Goal: Task Accomplishment & Management: Use online tool/utility

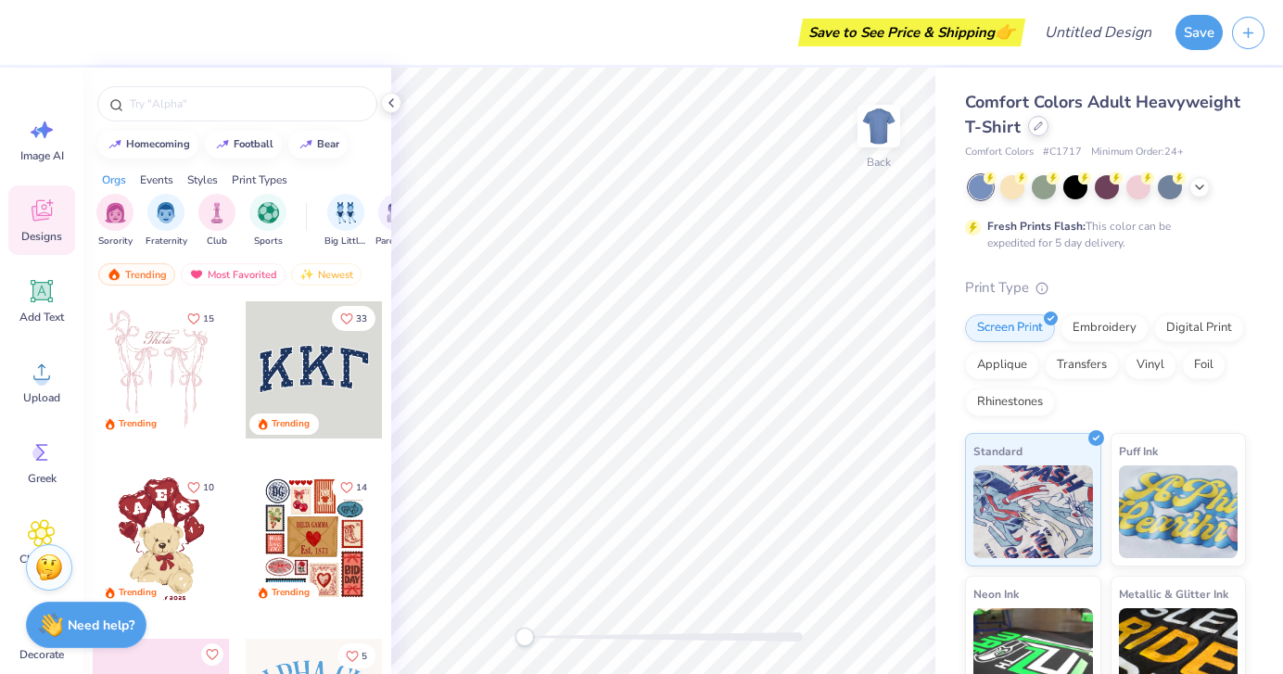
click at [1036, 127] on icon at bounding box center [1037, 125] width 7 height 7
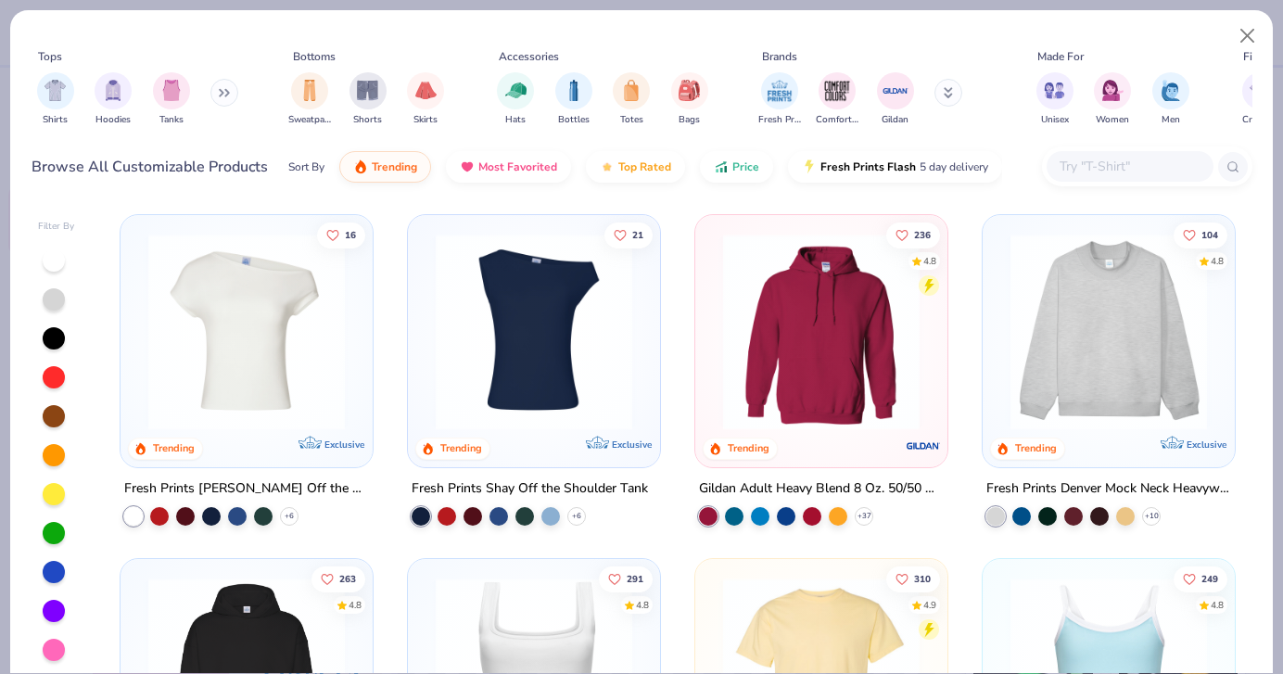
click at [1058, 363] on img at bounding box center [1108, 332] width 215 height 196
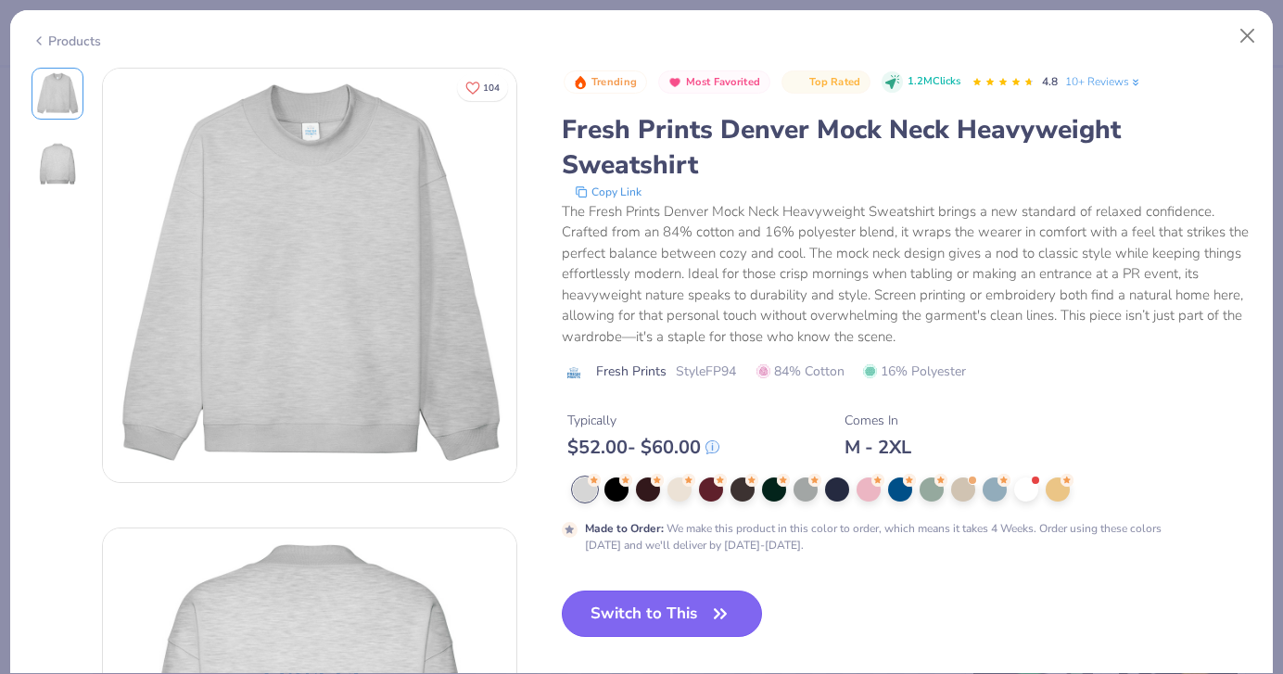
click at [659, 595] on button "Switch to This" at bounding box center [662, 613] width 201 height 46
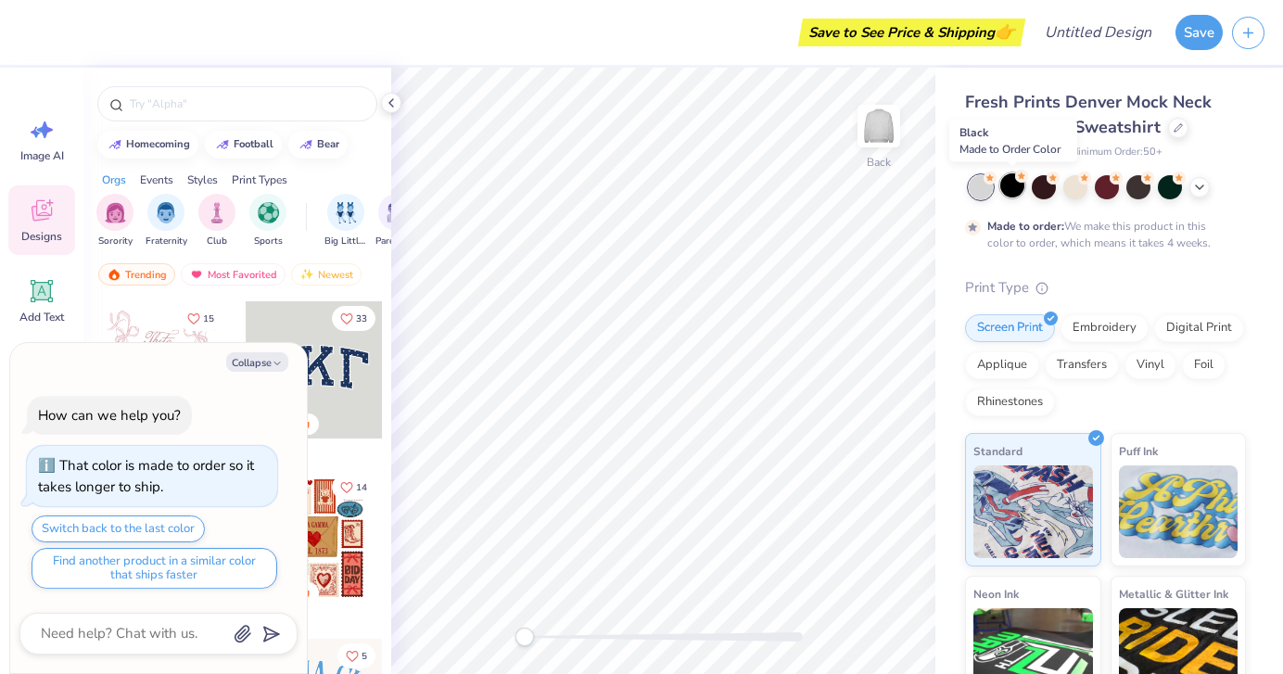
click at [1014, 184] on div at bounding box center [1012, 185] width 24 height 24
click at [1007, 184] on div at bounding box center [1012, 185] width 24 height 24
click at [1044, 177] on div at bounding box center [1044, 185] width 24 height 24
click at [1074, 183] on div at bounding box center [1075, 185] width 24 height 24
click at [1110, 185] on div at bounding box center [1107, 185] width 24 height 24
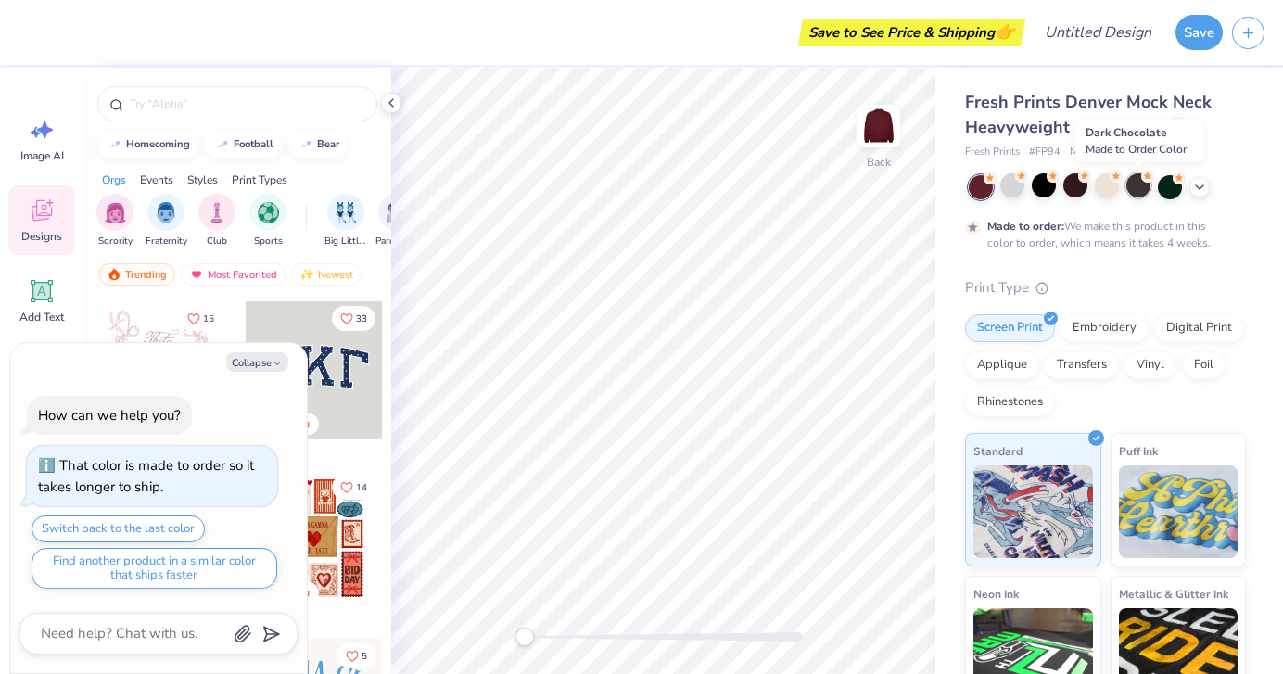
click at [1134, 184] on div at bounding box center [1138, 185] width 24 height 24
click at [1158, 190] on div at bounding box center [1170, 185] width 24 height 24
click at [1197, 193] on div at bounding box center [1199, 185] width 20 height 20
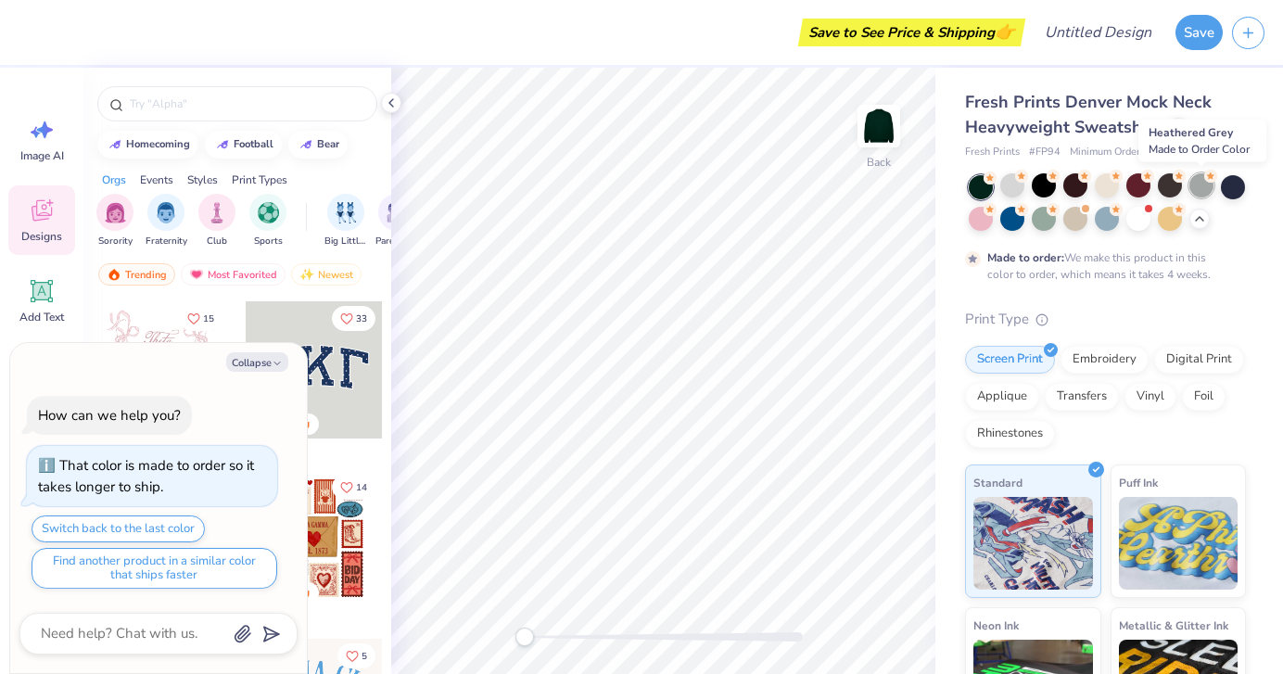
click at [1196, 188] on div at bounding box center [1201, 185] width 24 height 24
click at [1226, 187] on div at bounding box center [1233, 185] width 24 height 24
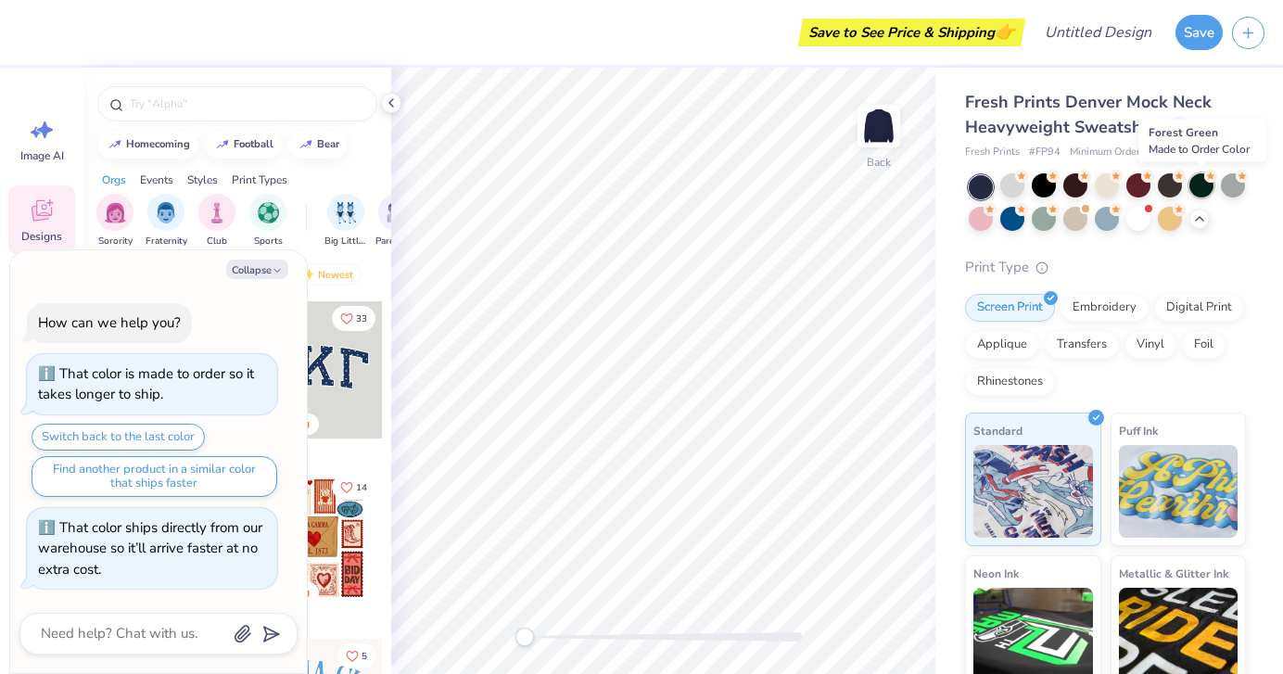
click at [1204, 185] on div at bounding box center [1201, 185] width 24 height 24
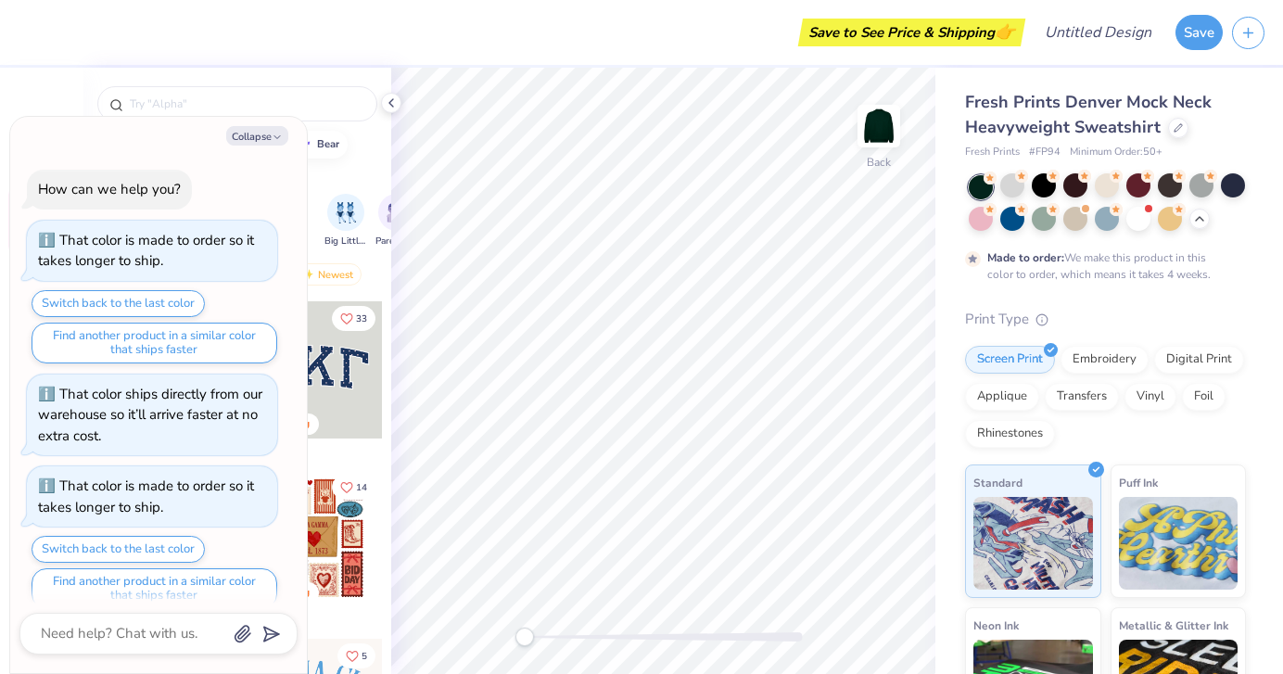
scroll to position [20, 0]
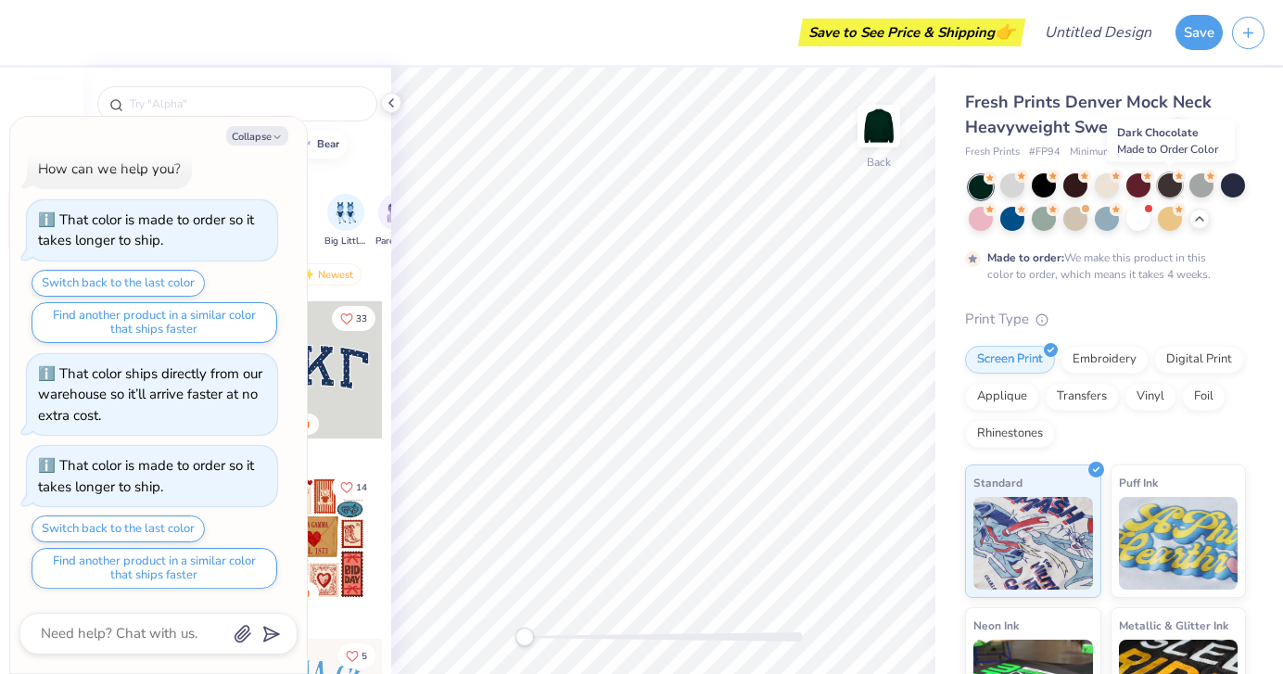
click at [1168, 181] on div at bounding box center [1170, 185] width 24 height 24
click at [982, 210] on div at bounding box center [981, 217] width 24 height 24
click at [1012, 210] on div at bounding box center [1012, 217] width 24 height 24
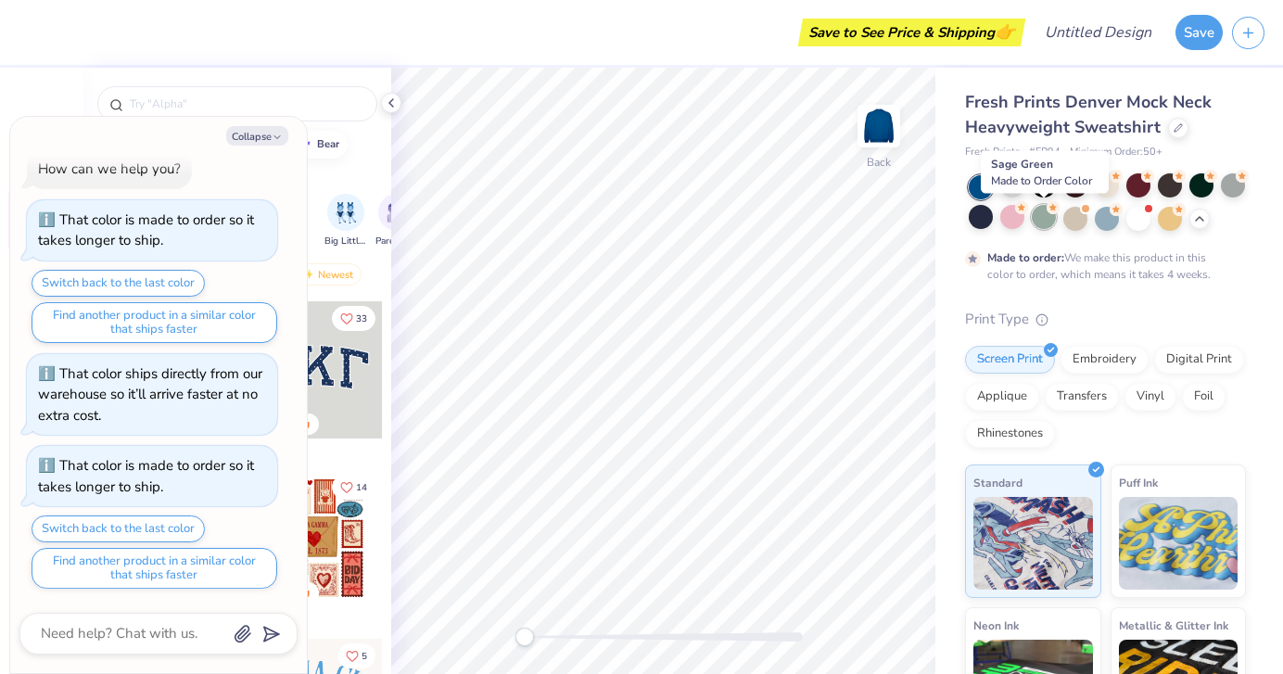
click at [1045, 214] on div at bounding box center [1044, 217] width 24 height 24
click at [1070, 214] on div at bounding box center [1075, 217] width 24 height 24
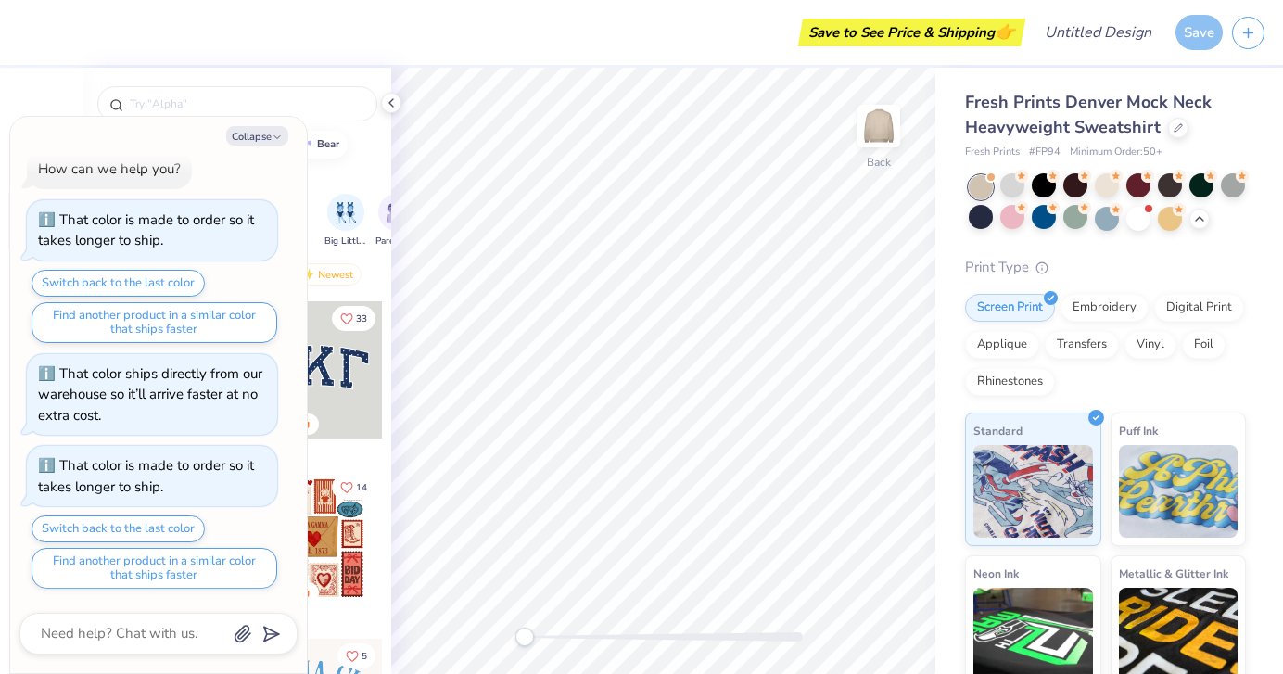
scroll to position [353, 0]
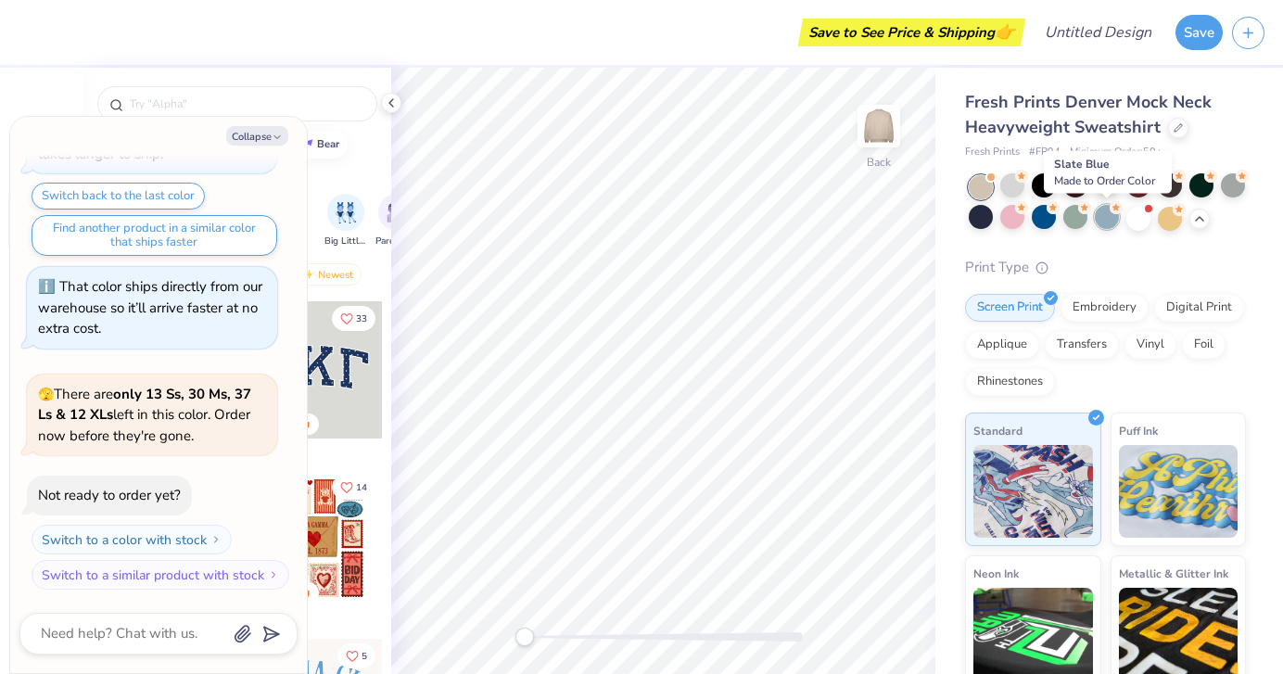
click at [1096, 222] on div at bounding box center [1107, 217] width 24 height 24
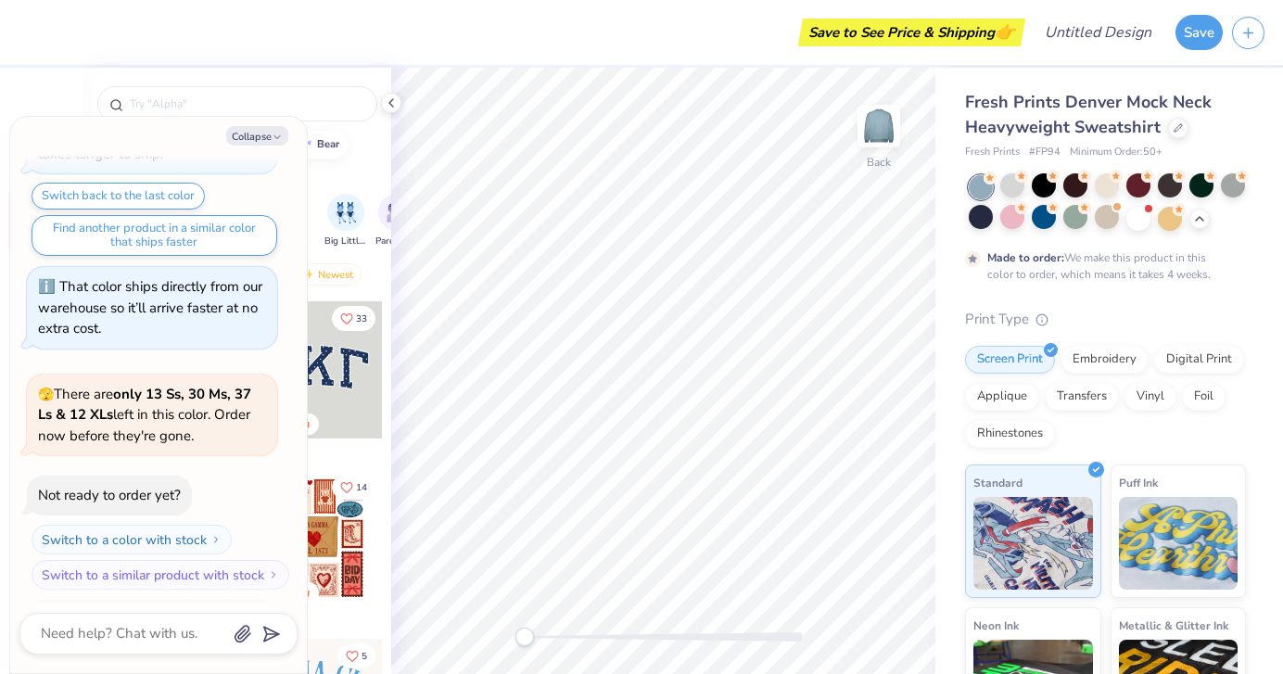
scroll to position [507, 0]
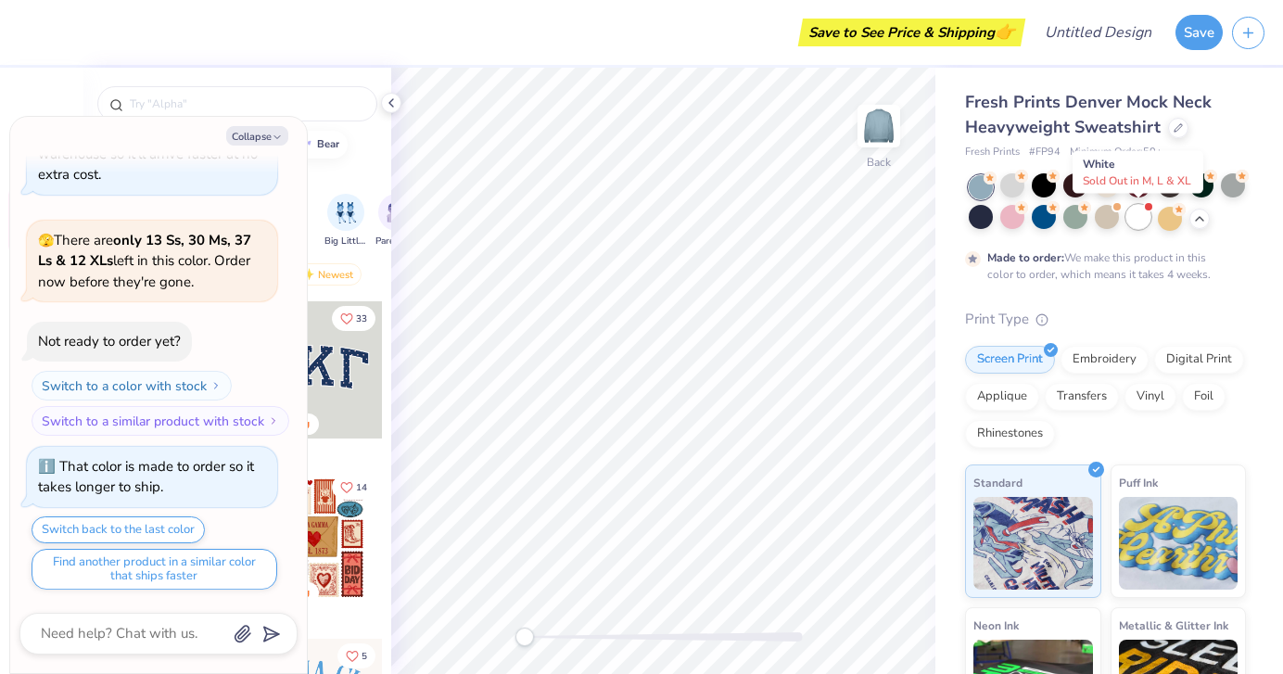
click at [1142, 209] on div at bounding box center [1138, 217] width 24 height 24
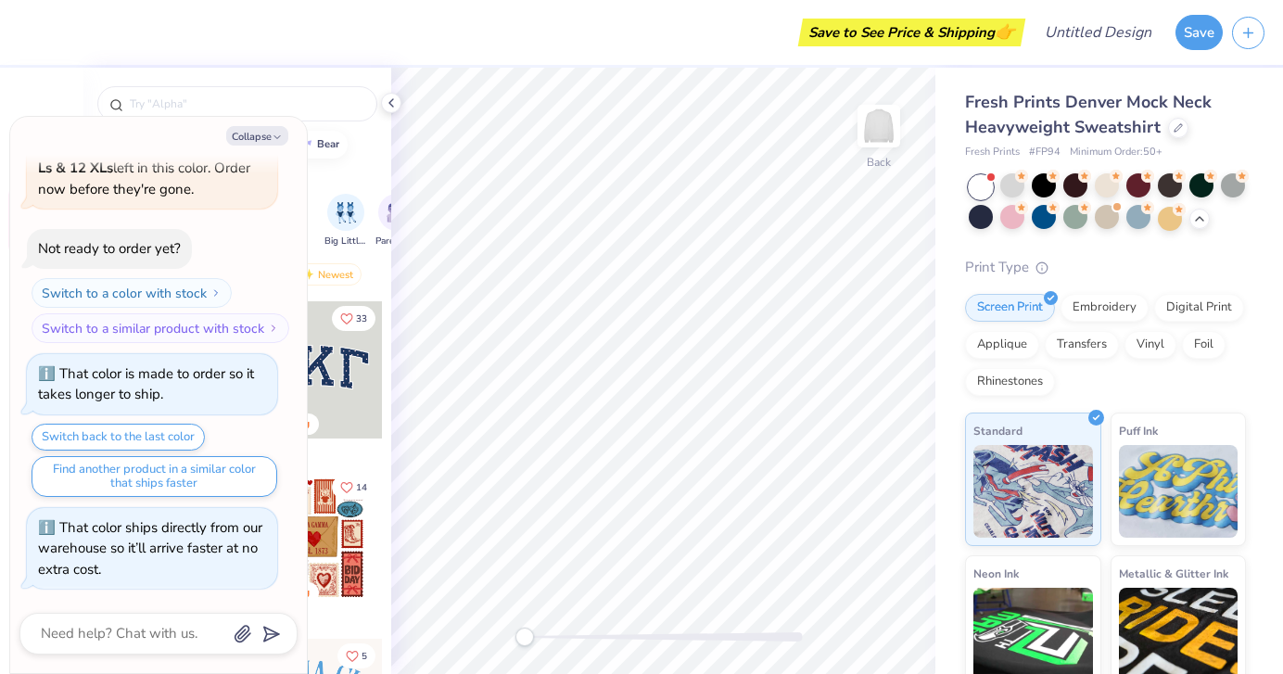
scroll to position [861, 0]
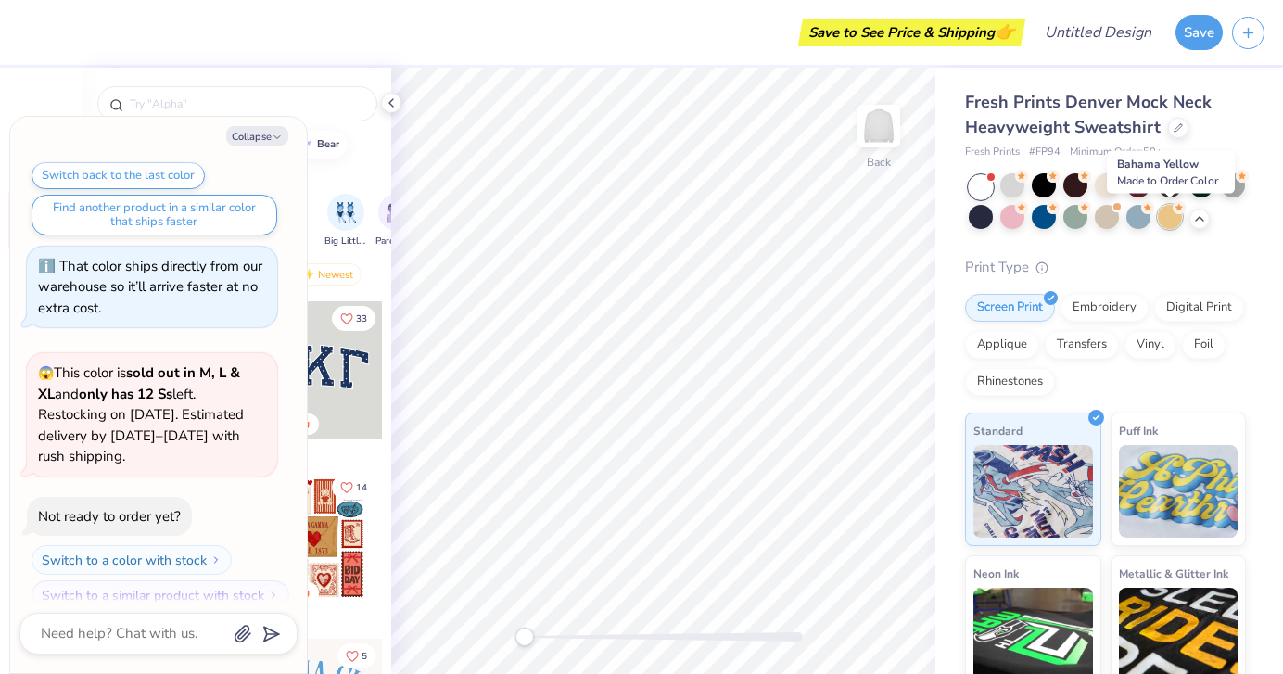
click at [1164, 218] on div at bounding box center [1170, 217] width 24 height 24
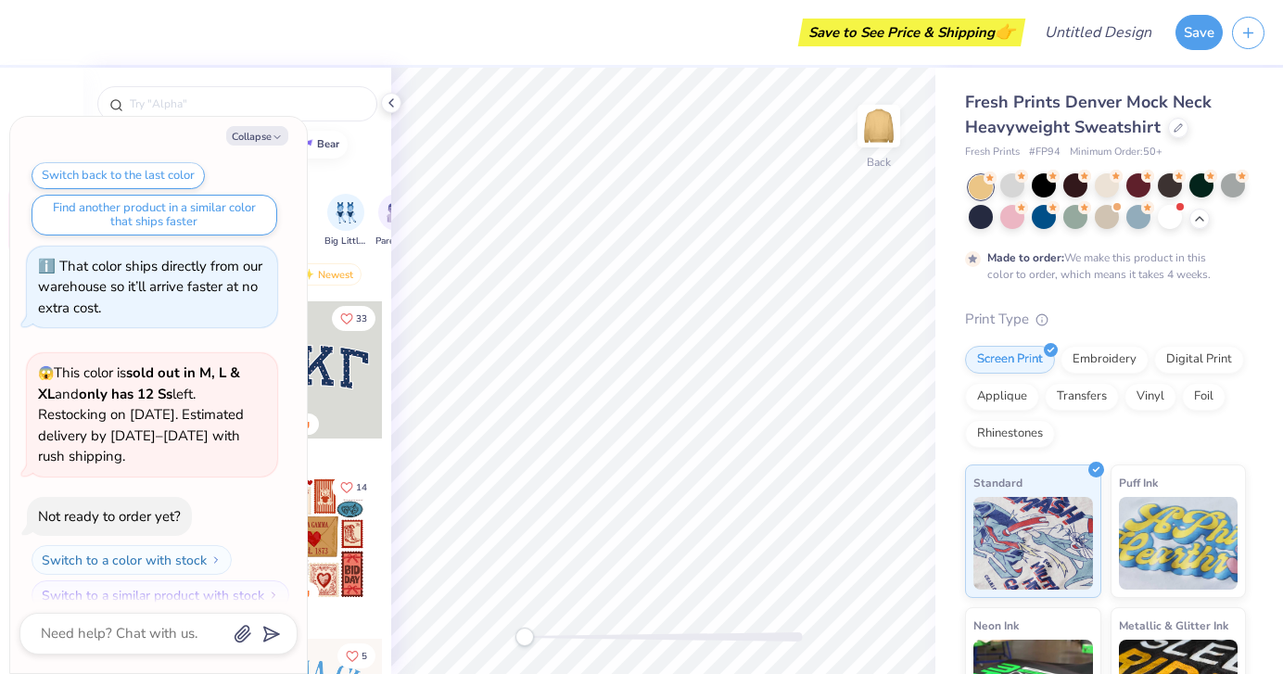
scroll to position [1015, 0]
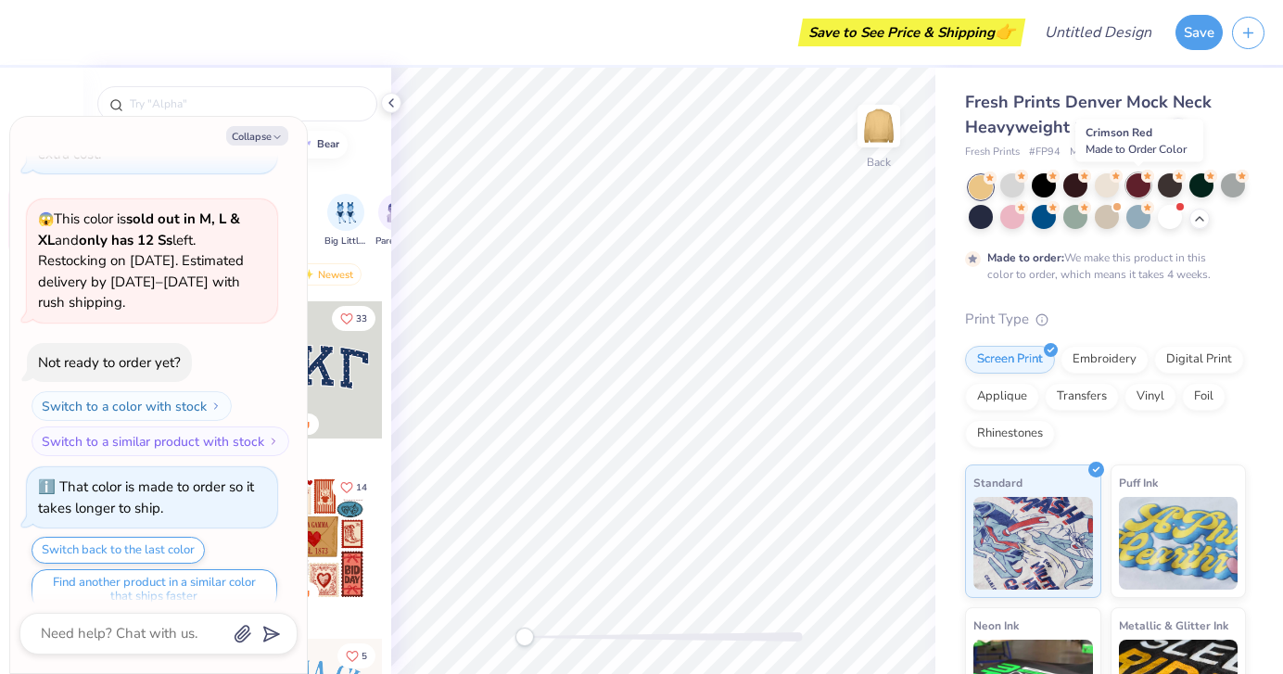
click at [1137, 194] on div at bounding box center [1138, 185] width 24 height 24
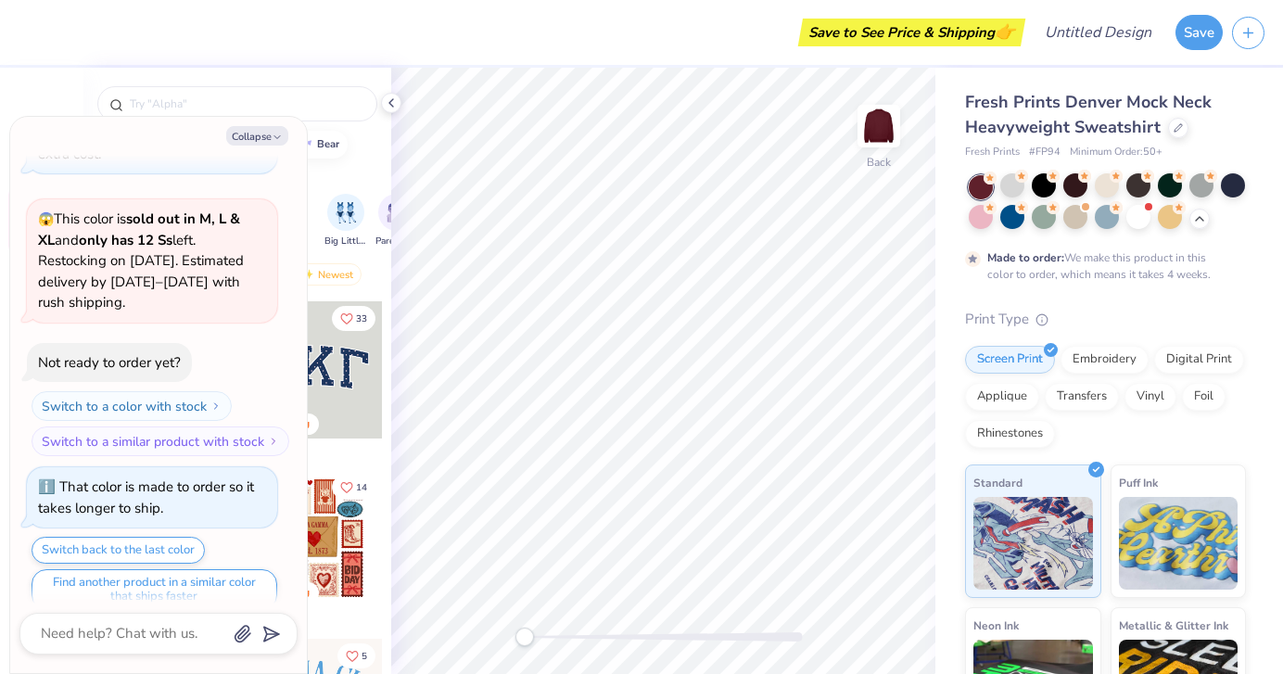
scroll to position [209, 0]
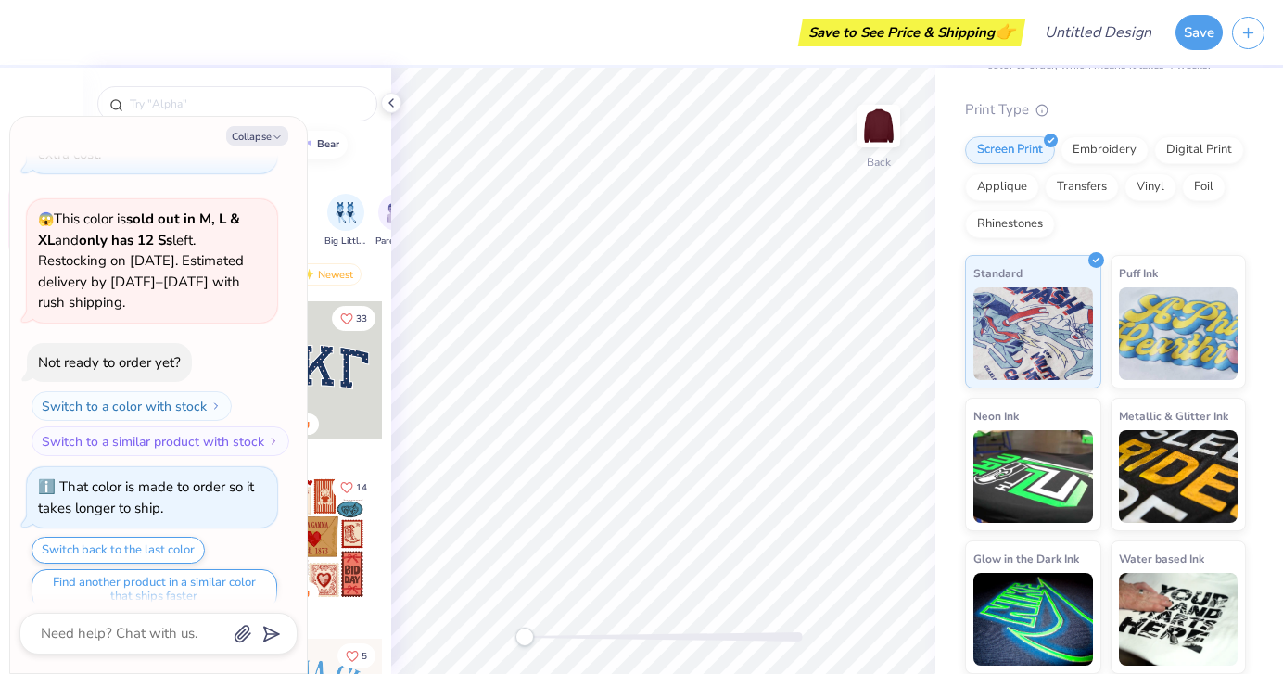
click at [371, 146] on div "homecoming football bear" at bounding box center [237, 145] width 308 height 28
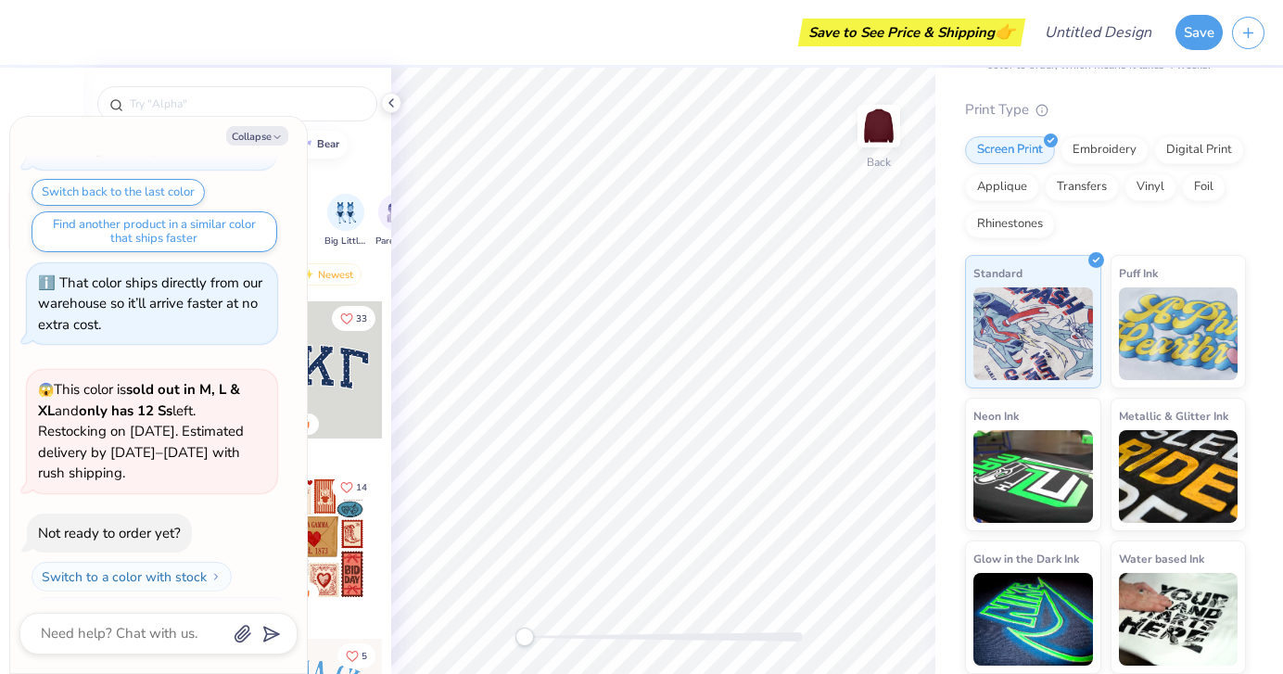
scroll to position [1015, 0]
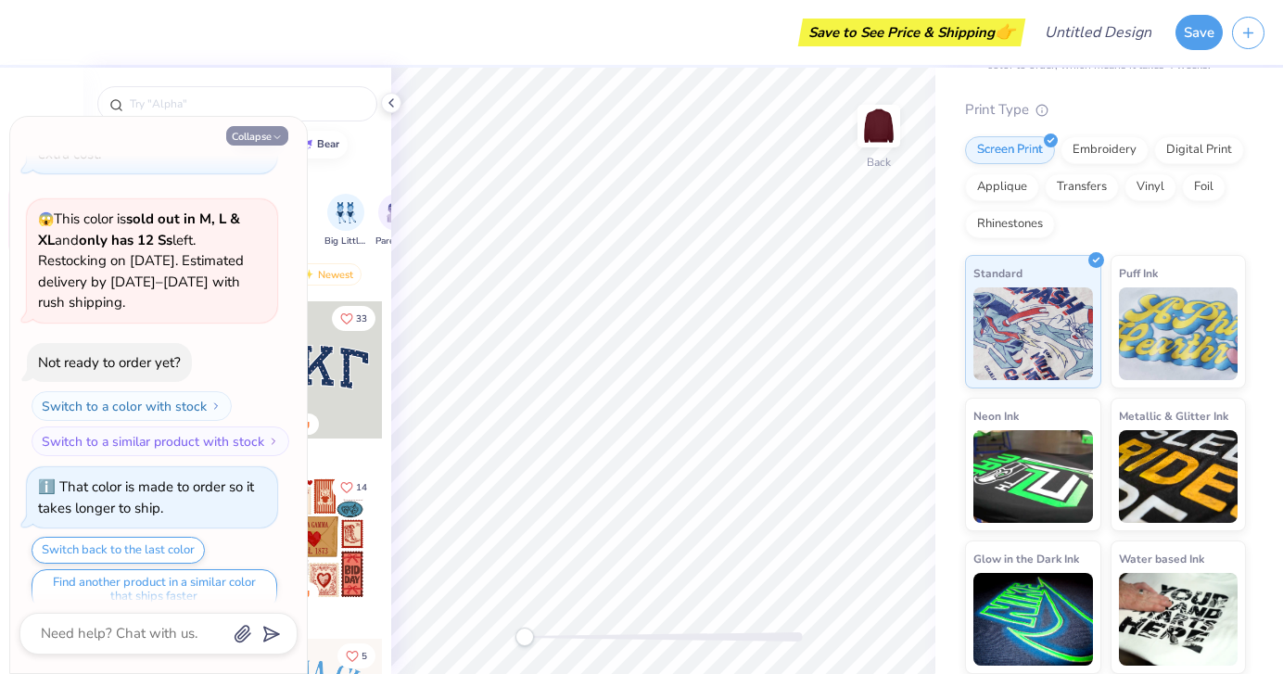
click at [275, 132] on icon "button" at bounding box center [277, 137] width 11 height 11
type textarea "x"
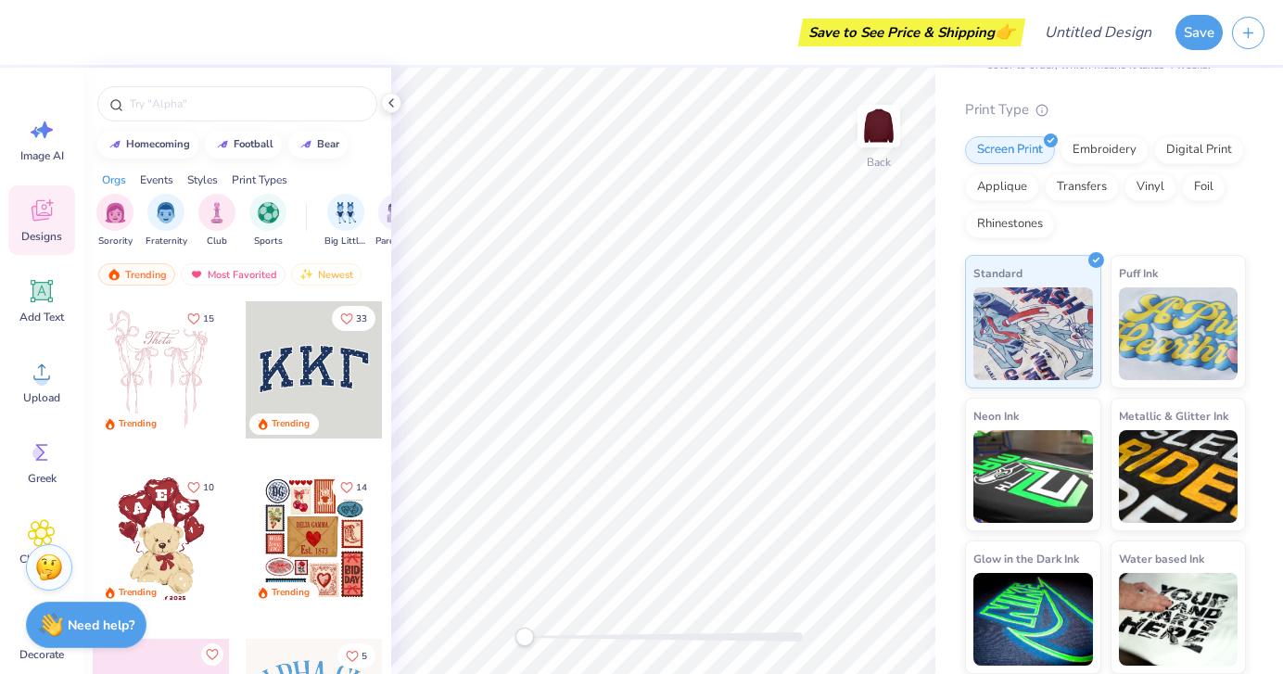
scroll to position [0, 0]
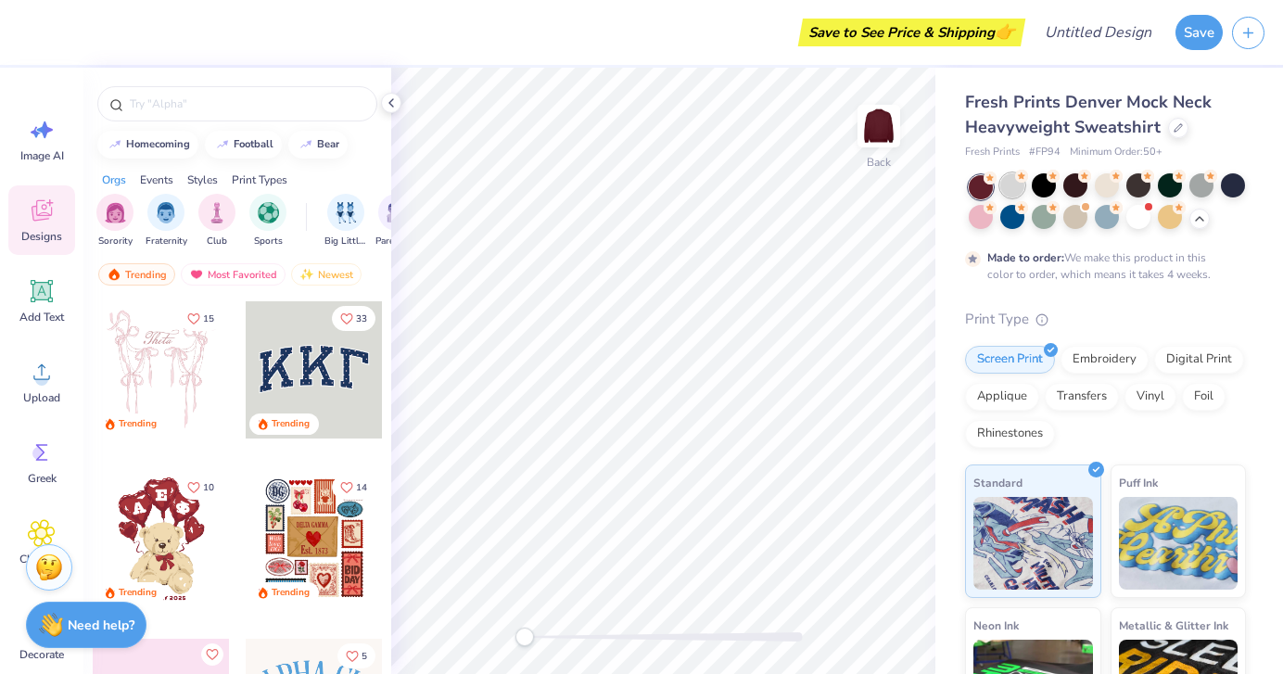
click at [1016, 180] on icon at bounding box center [1021, 176] width 13 height 13
click at [981, 182] on div at bounding box center [981, 187] width 24 height 24
click at [1007, 182] on div at bounding box center [1012, 185] width 24 height 24
click at [1052, 187] on div at bounding box center [1044, 185] width 24 height 24
click at [1121, 186] on div at bounding box center [1107, 203] width 277 height 56
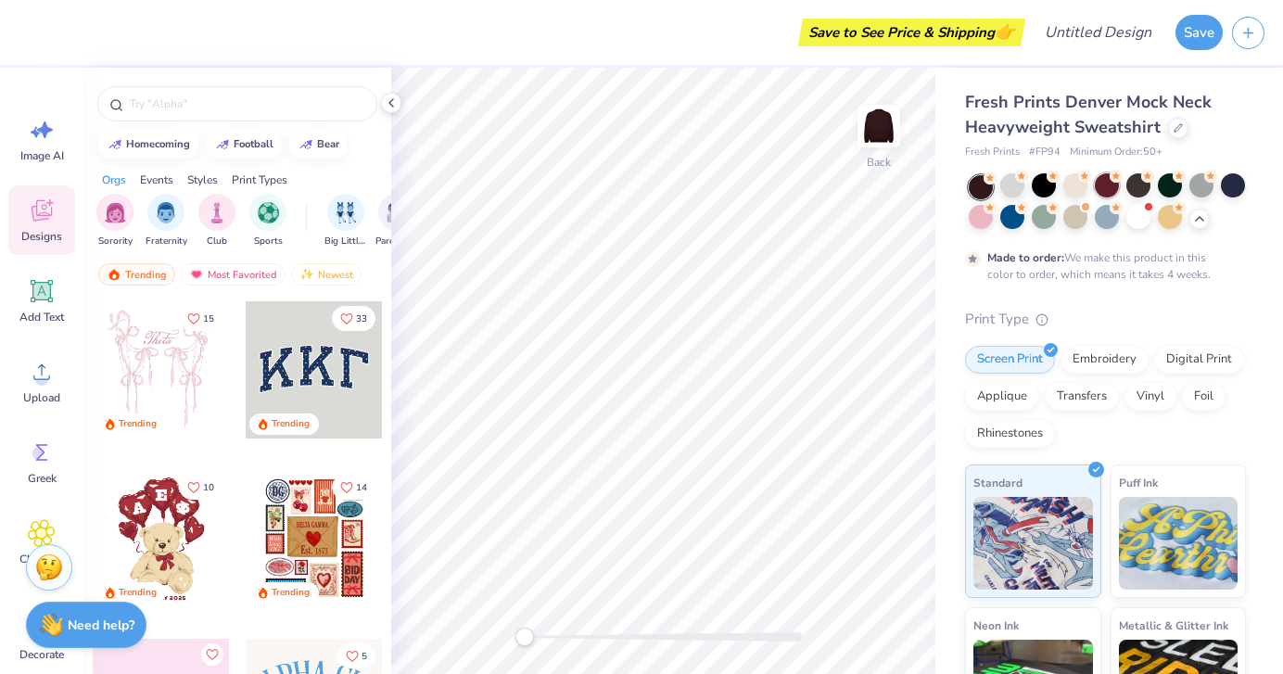
click at [1104, 186] on div at bounding box center [1107, 185] width 24 height 24
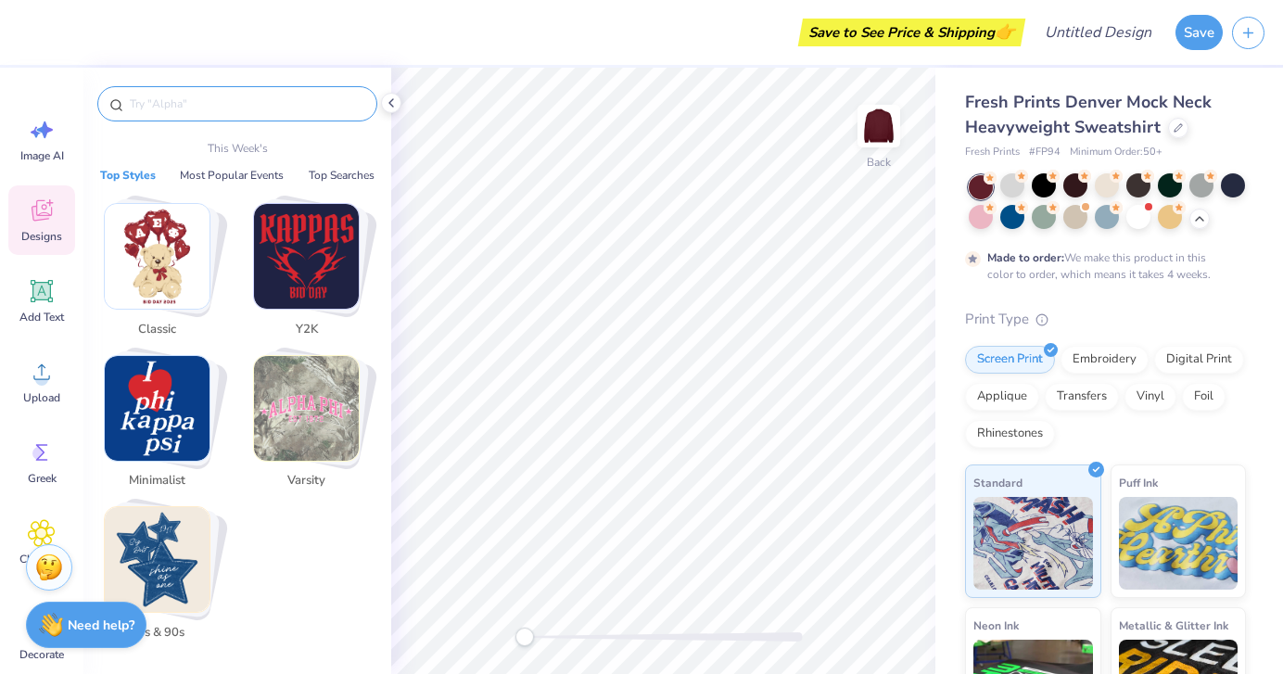
click at [332, 104] on input "text" at bounding box center [246, 104] width 237 height 19
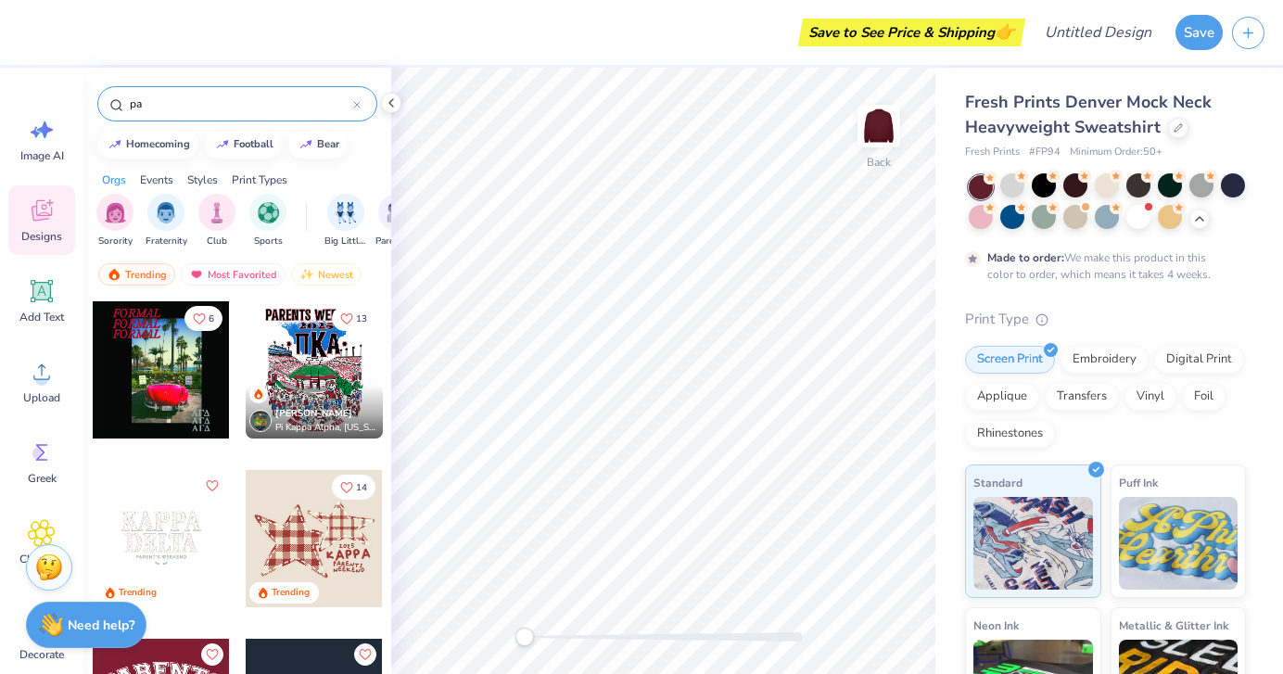
type input "p"
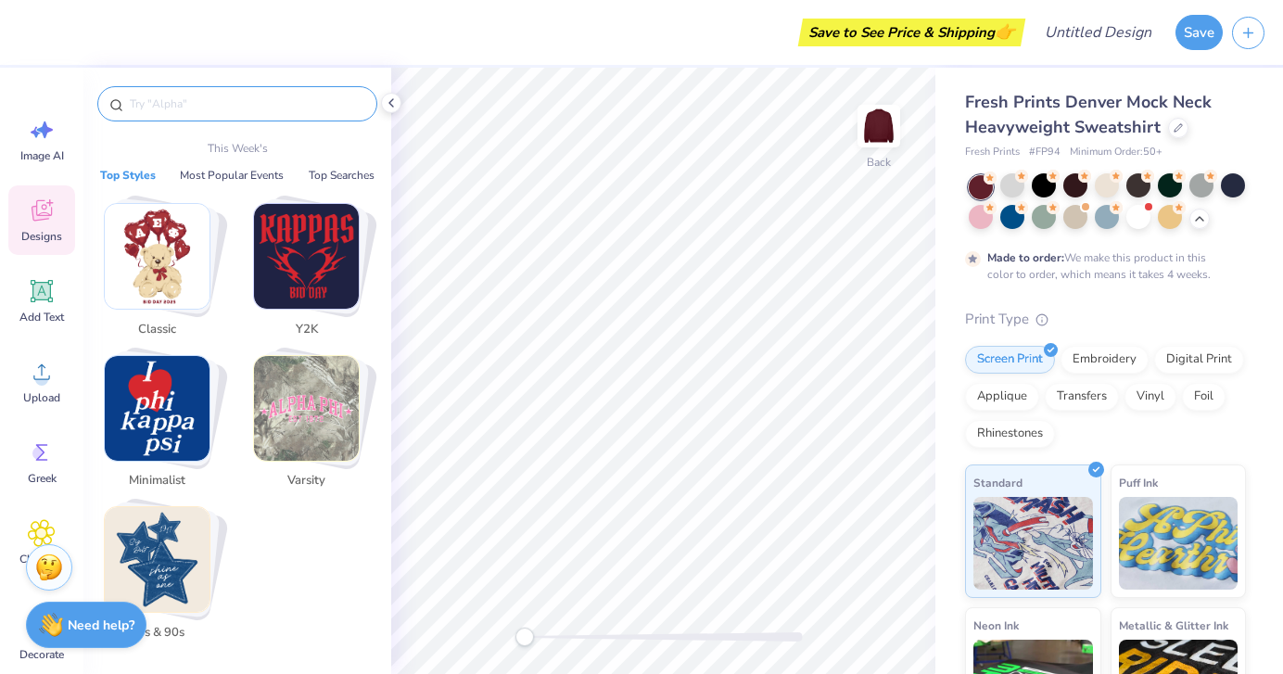
click at [48, 222] on icon at bounding box center [42, 210] width 28 height 28
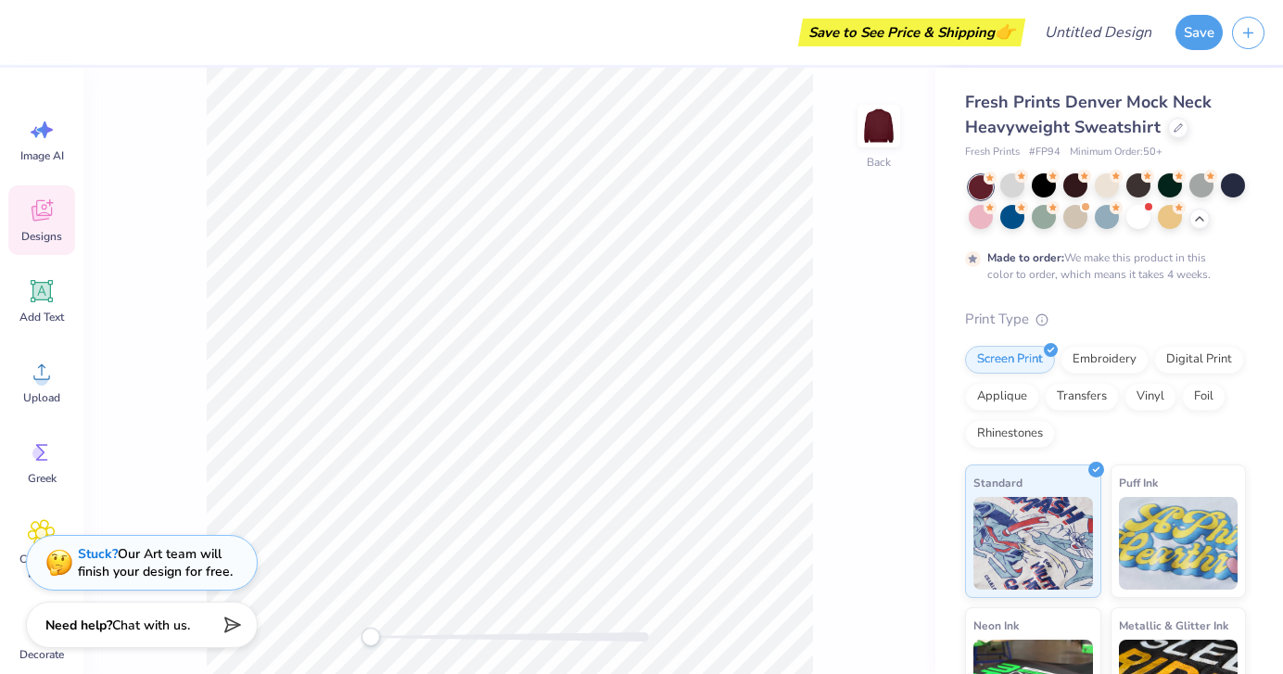
click at [51, 222] on icon at bounding box center [42, 210] width 28 height 28
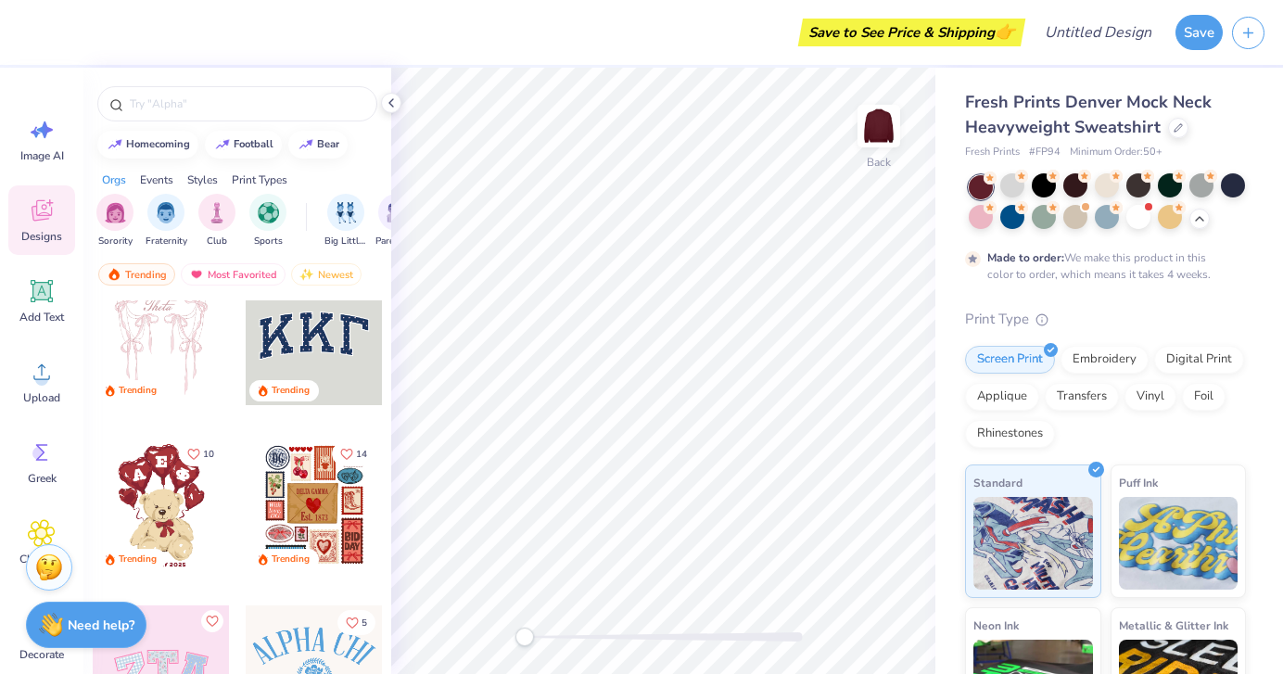
scroll to position [36, 0]
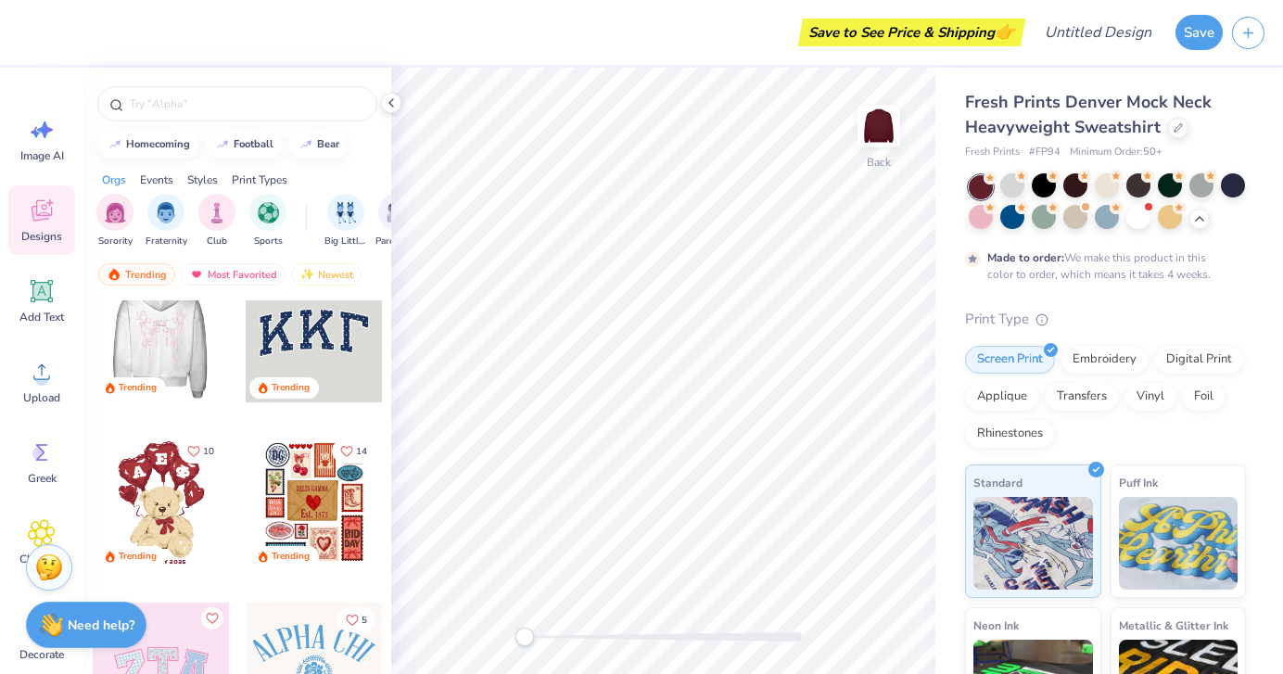
click at [296, 335] on div at bounding box center [314, 333] width 137 height 137
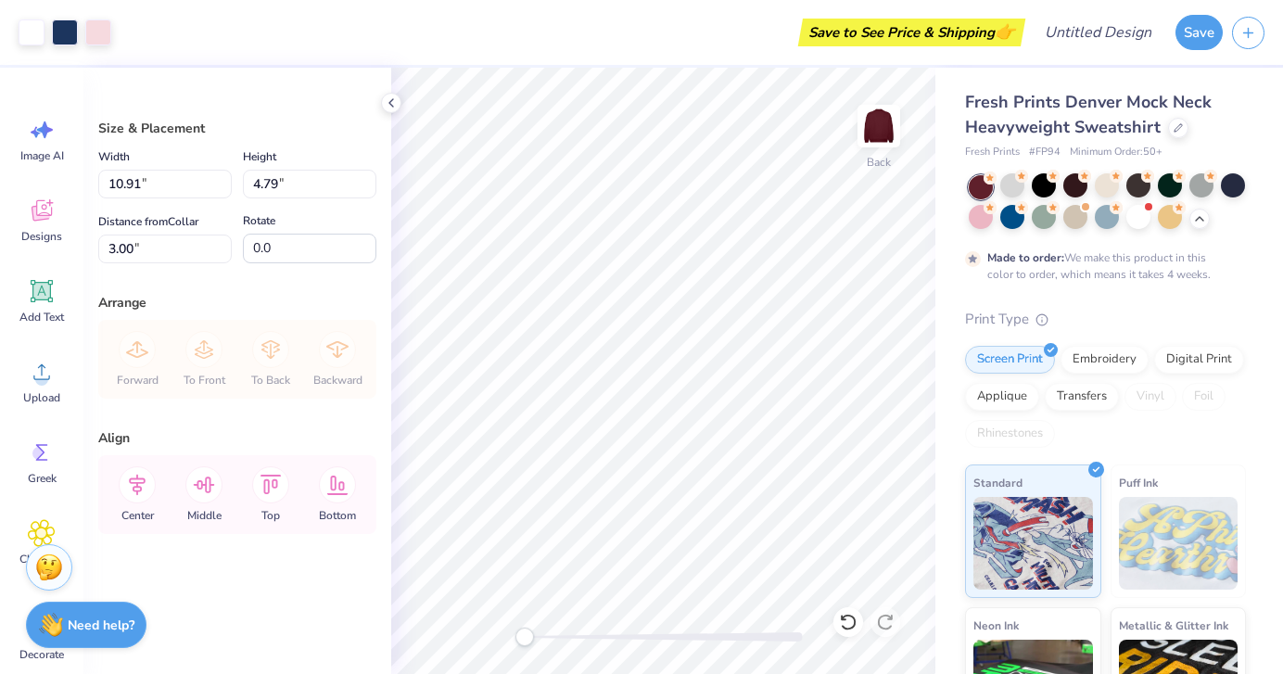
type input "2.22"
click at [42, 449] on icon at bounding box center [42, 452] width 12 height 17
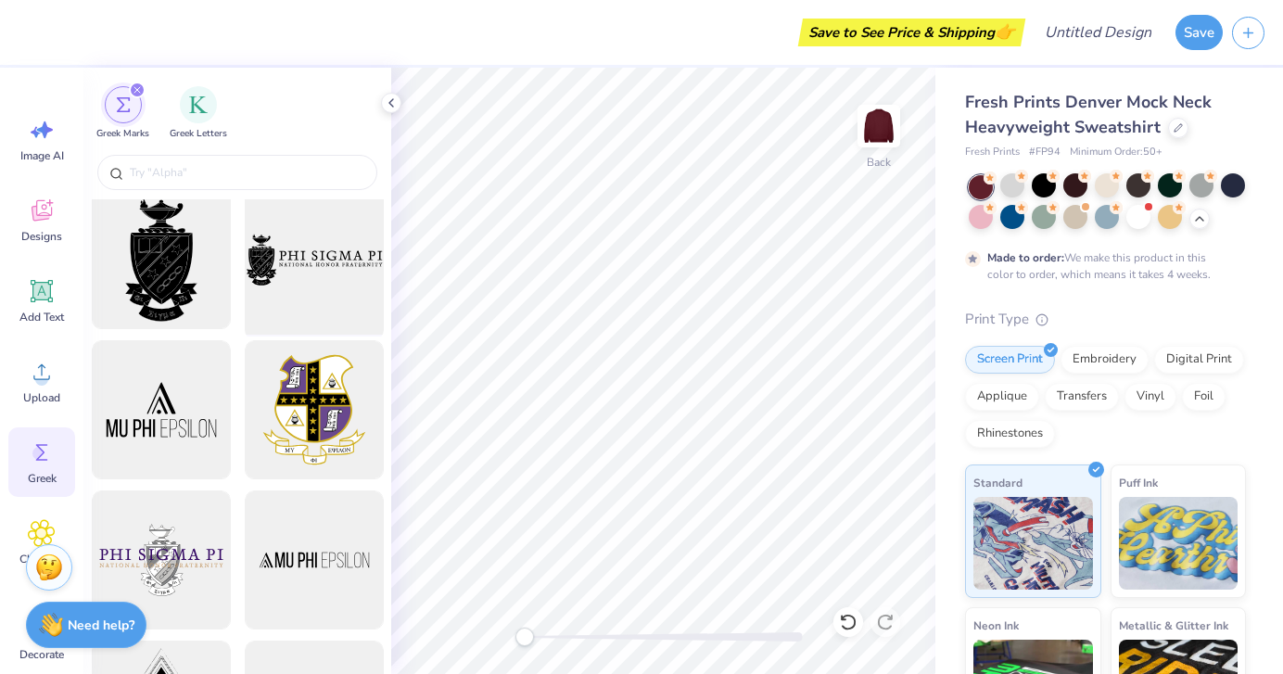
scroll to position [0, 0]
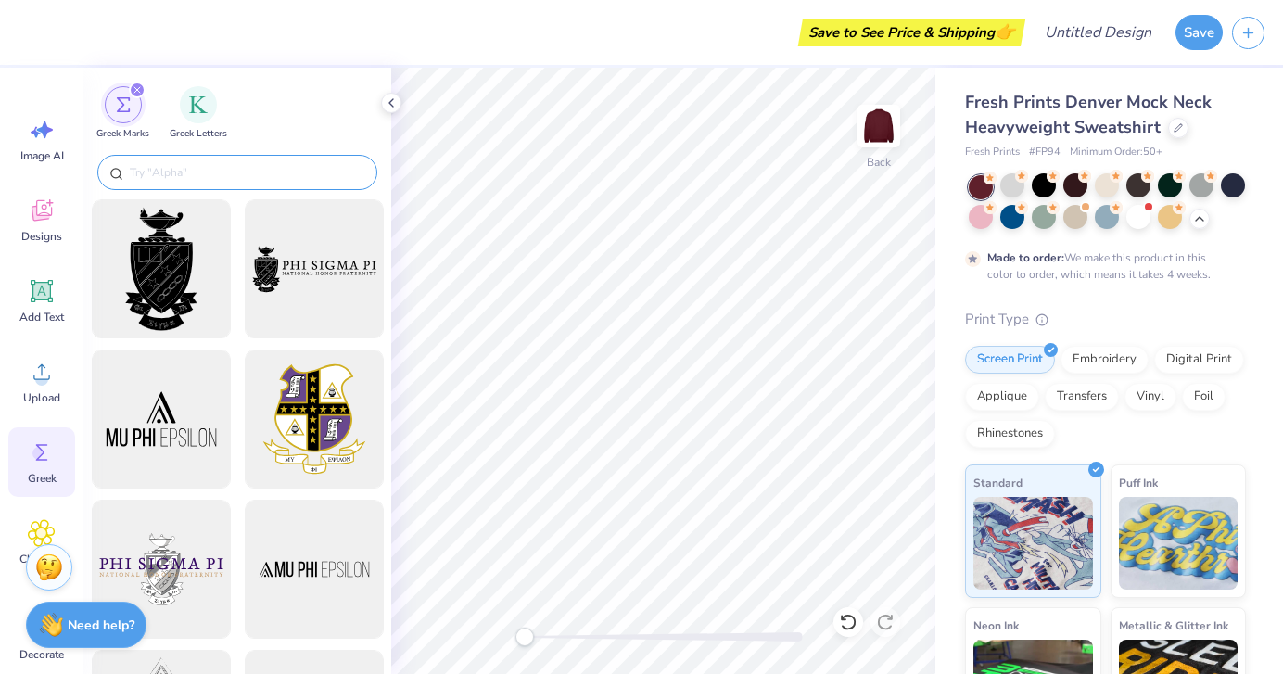
click at [303, 168] on input "text" at bounding box center [246, 172] width 237 height 19
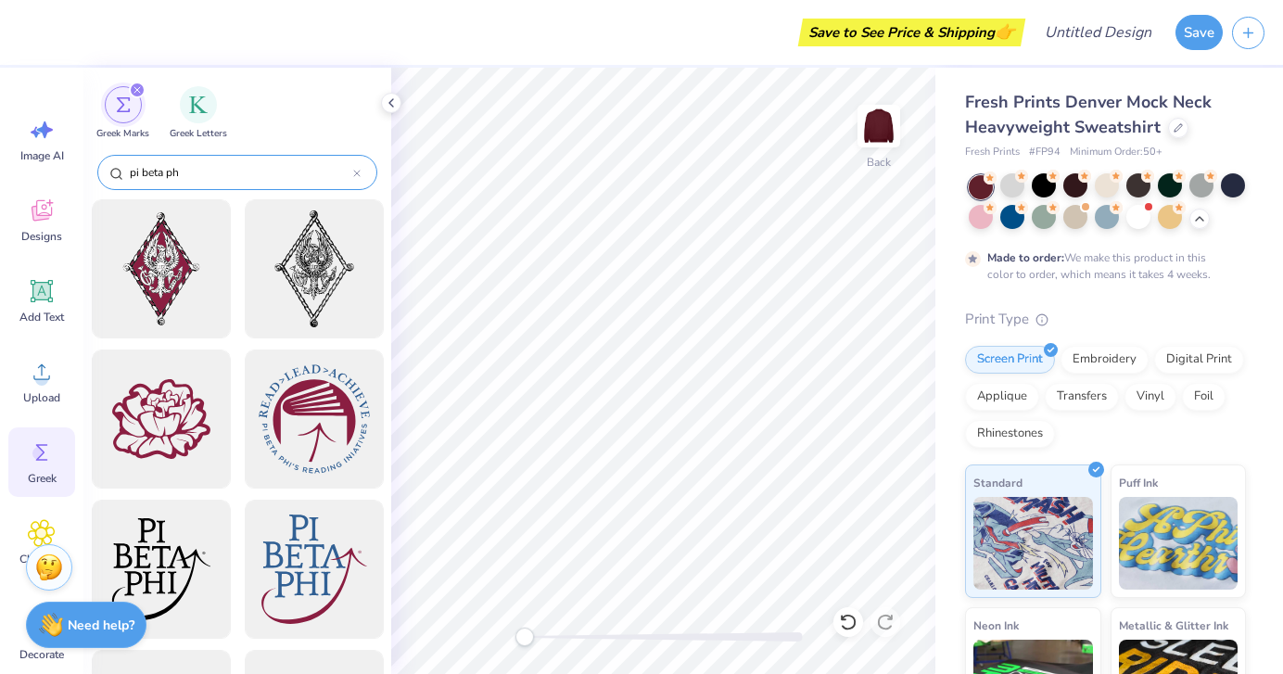
type input "pi beta phi"
click at [356, 169] on div at bounding box center [356, 172] width 7 height 17
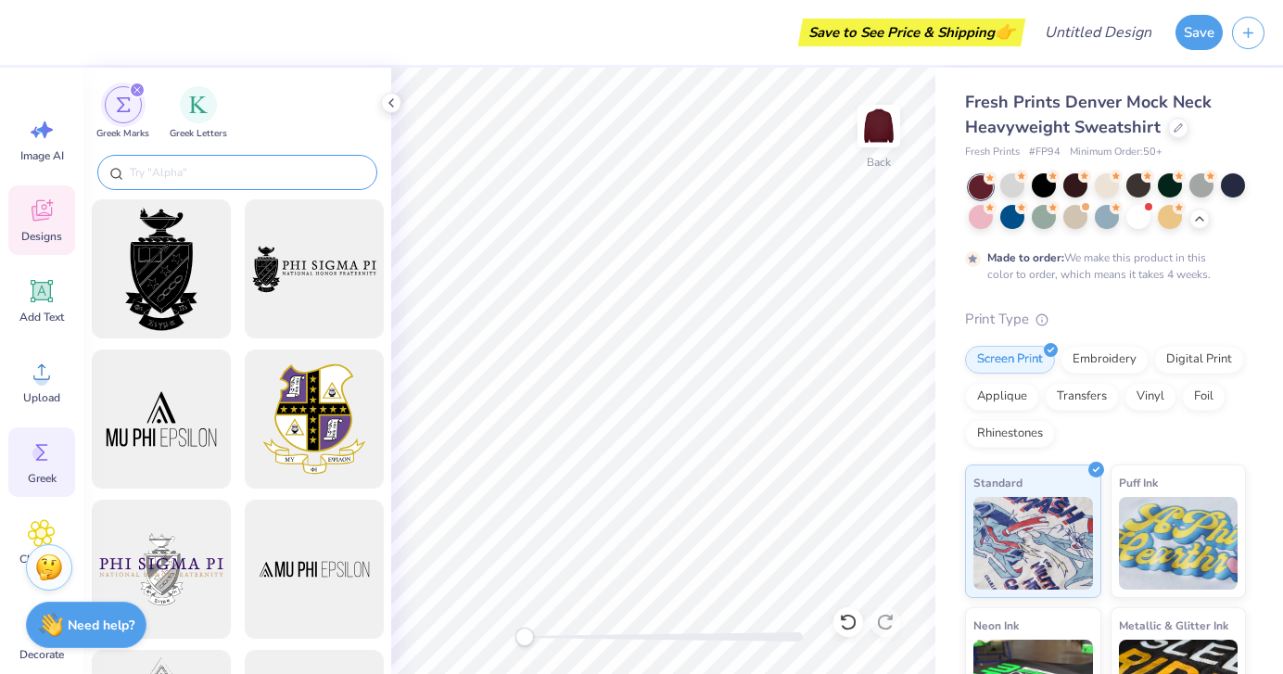
click at [33, 231] on span "Designs" at bounding box center [41, 236] width 41 height 15
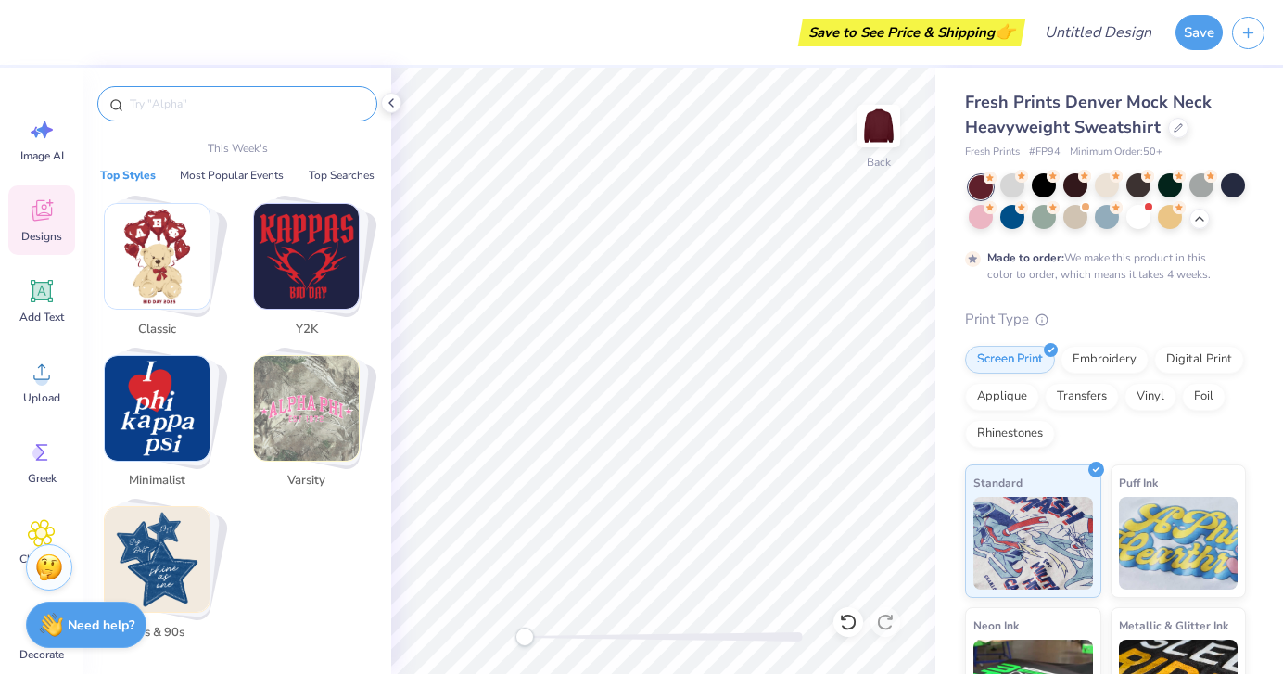
click at [170, 111] on input "text" at bounding box center [246, 104] width 237 height 19
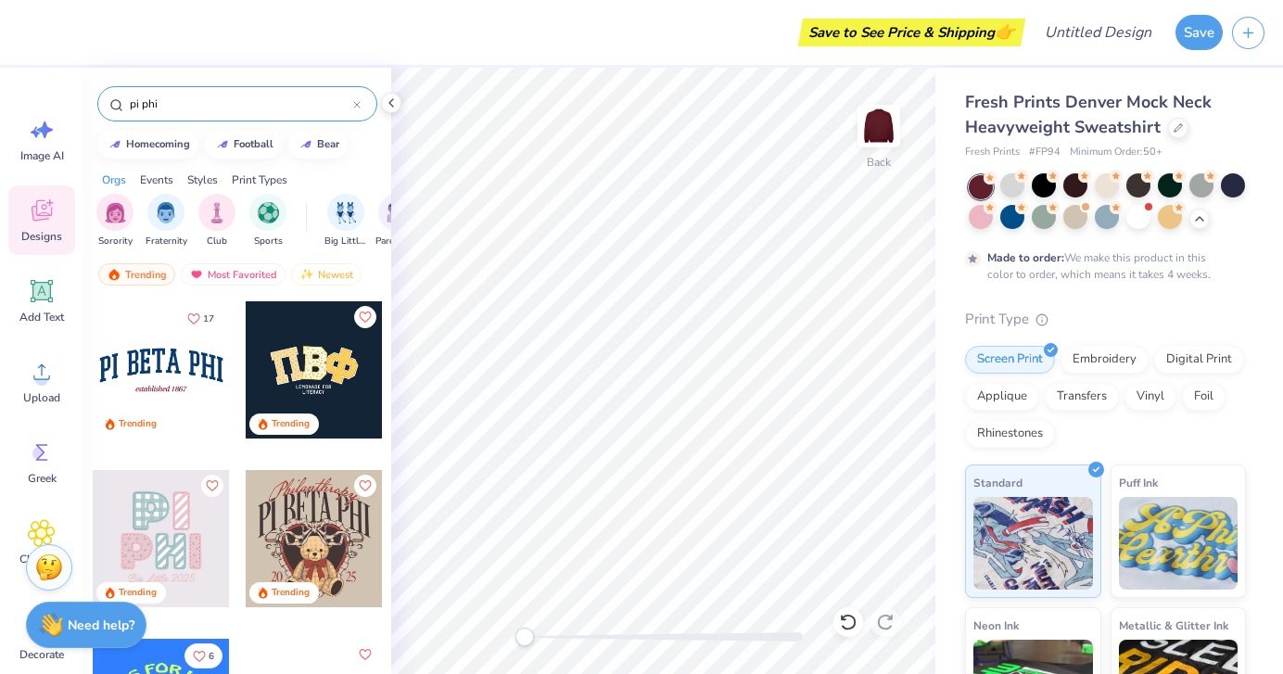
type input "pi phi"
click at [171, 364] on div at bounding box center [161, 369] width 137 height 137
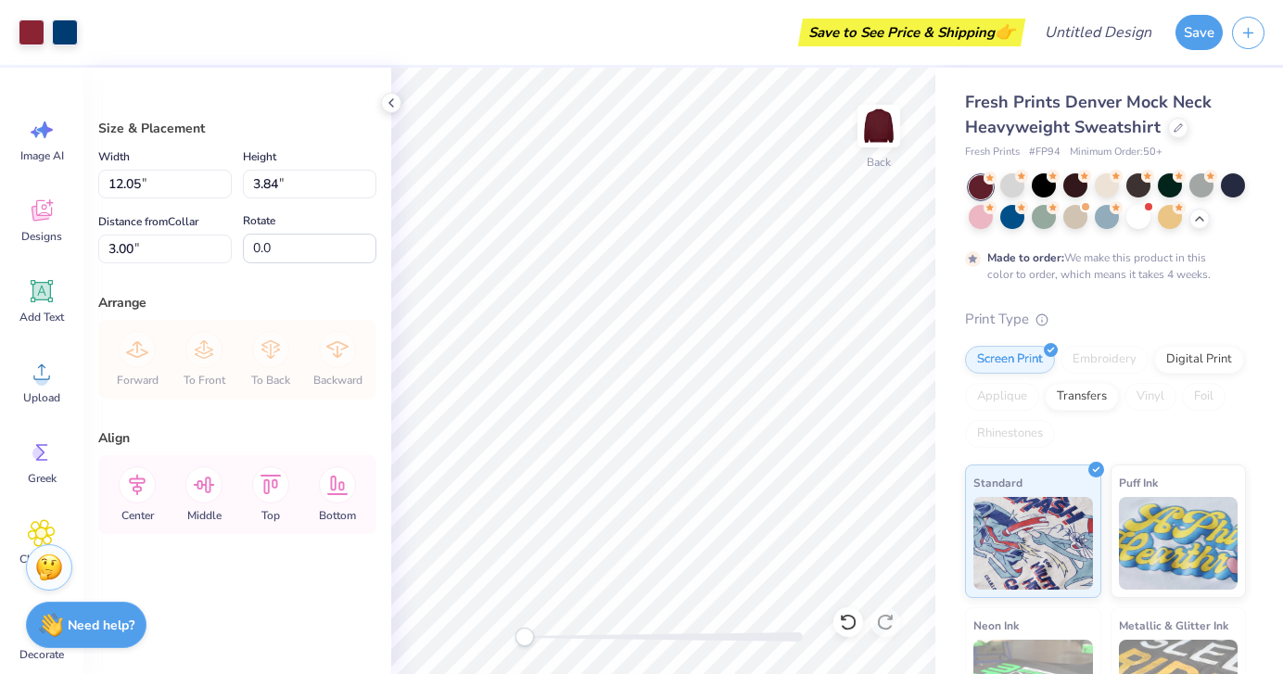
type input "12.05"
type input "3.84"
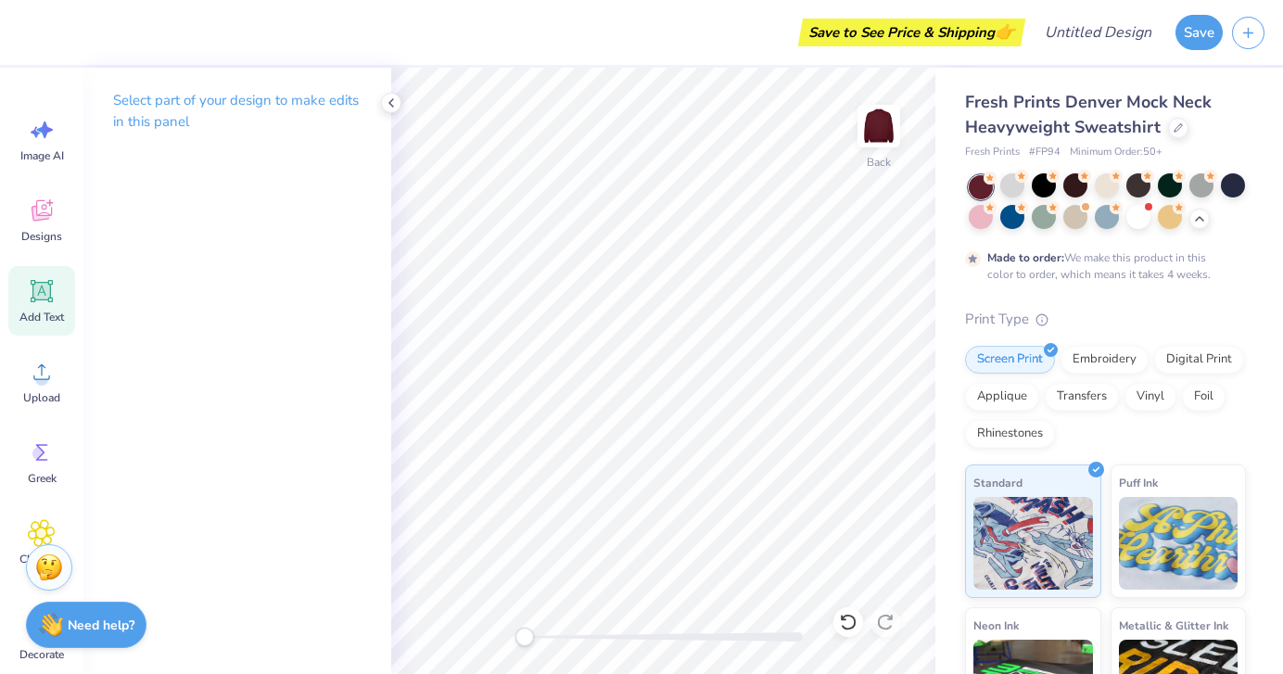
click at [47, 310] on span "Add Text" at bounding box center [41, 317] width 44 height 15
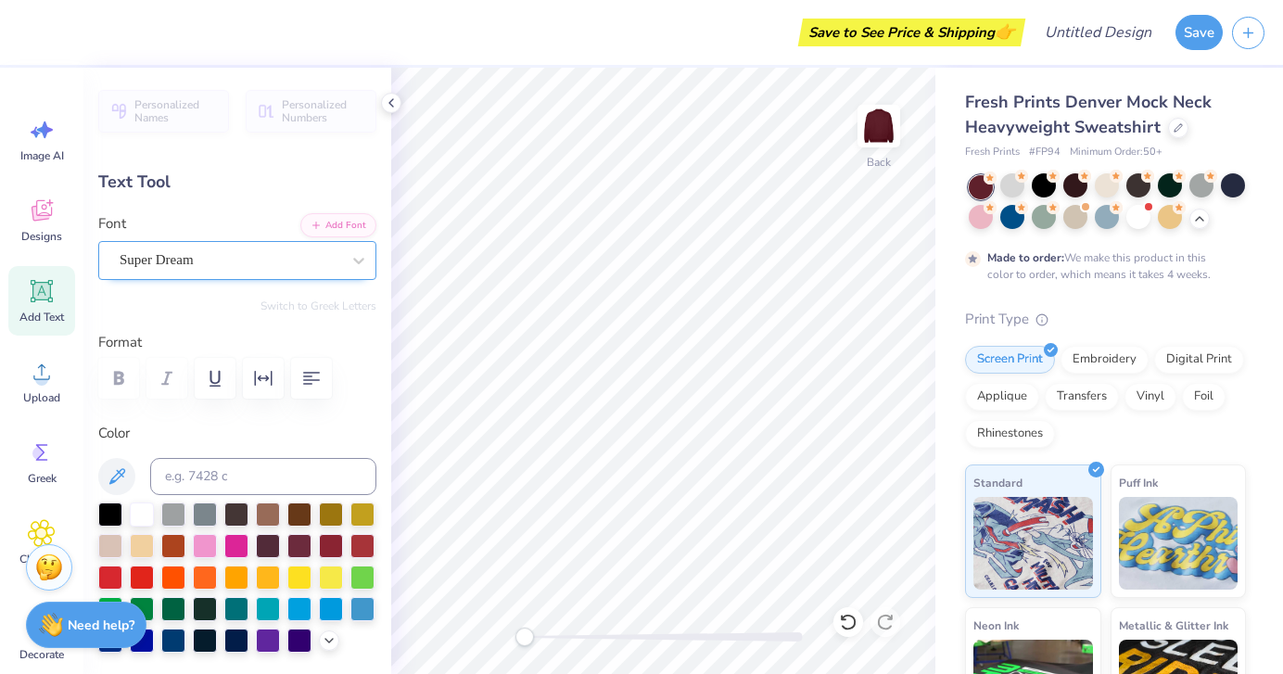
click at [321, 260] on div "Super Dream" at bounding box center [230, 260] width 224 height 29
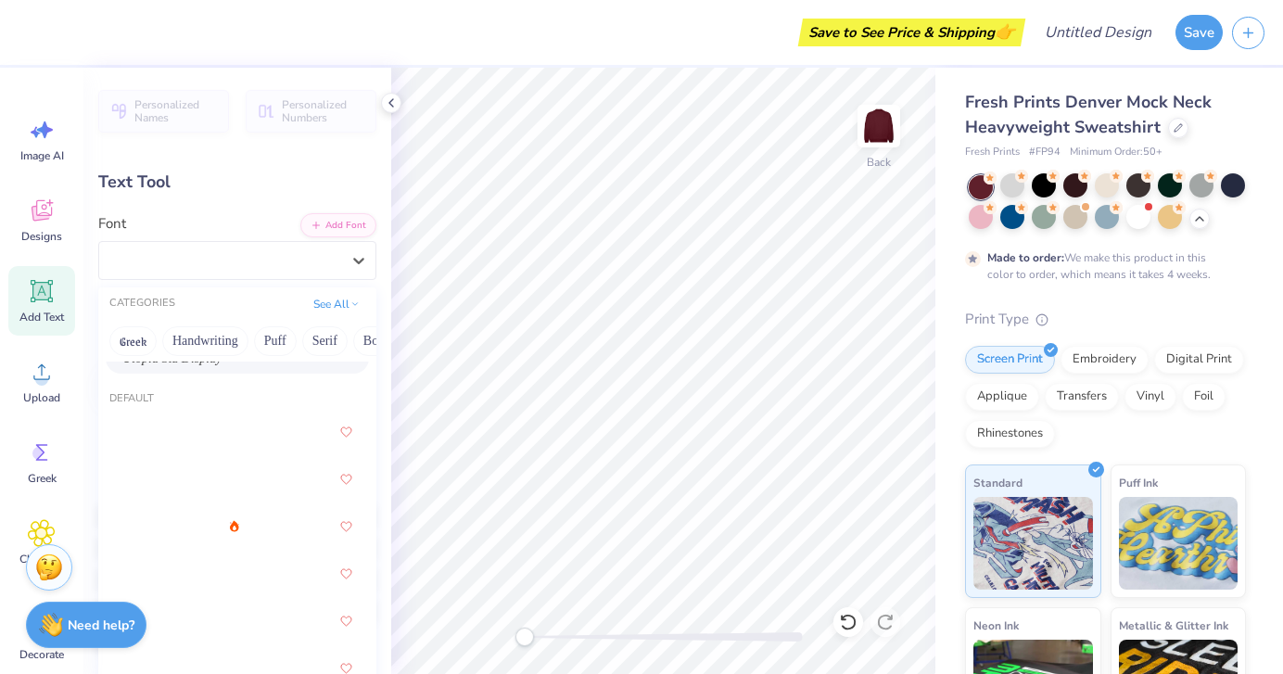
scroll to position [82, 0]
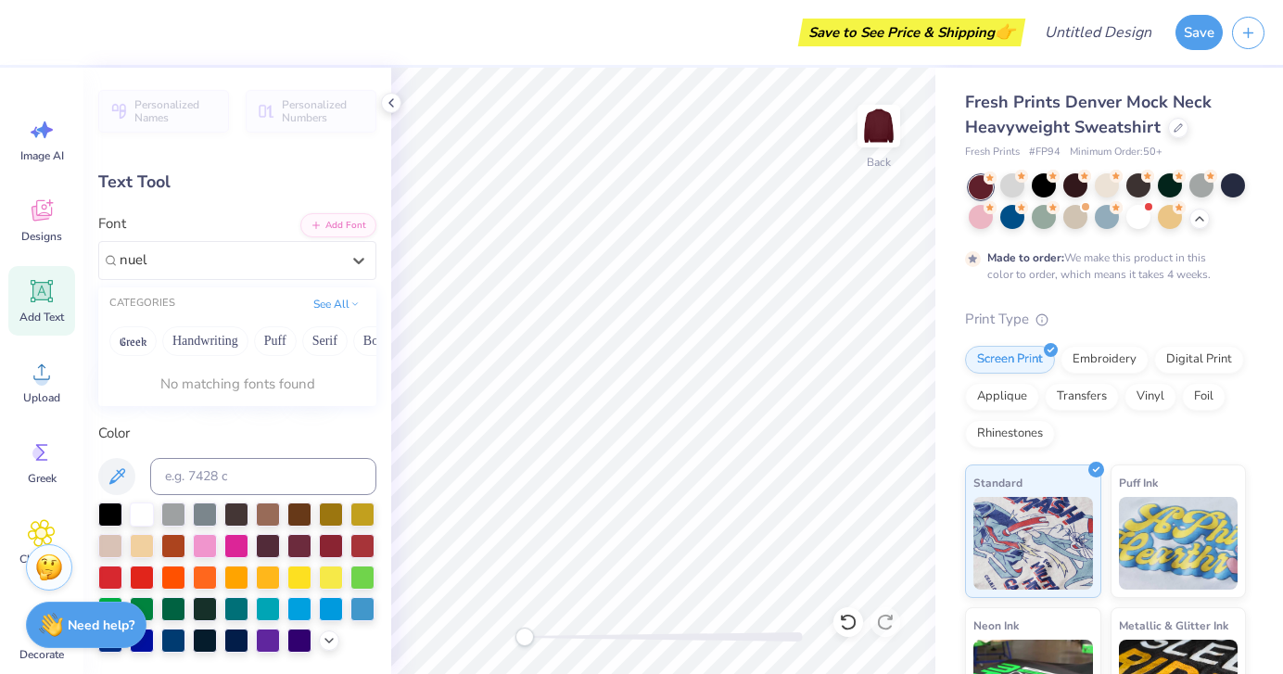
type input "nuel"
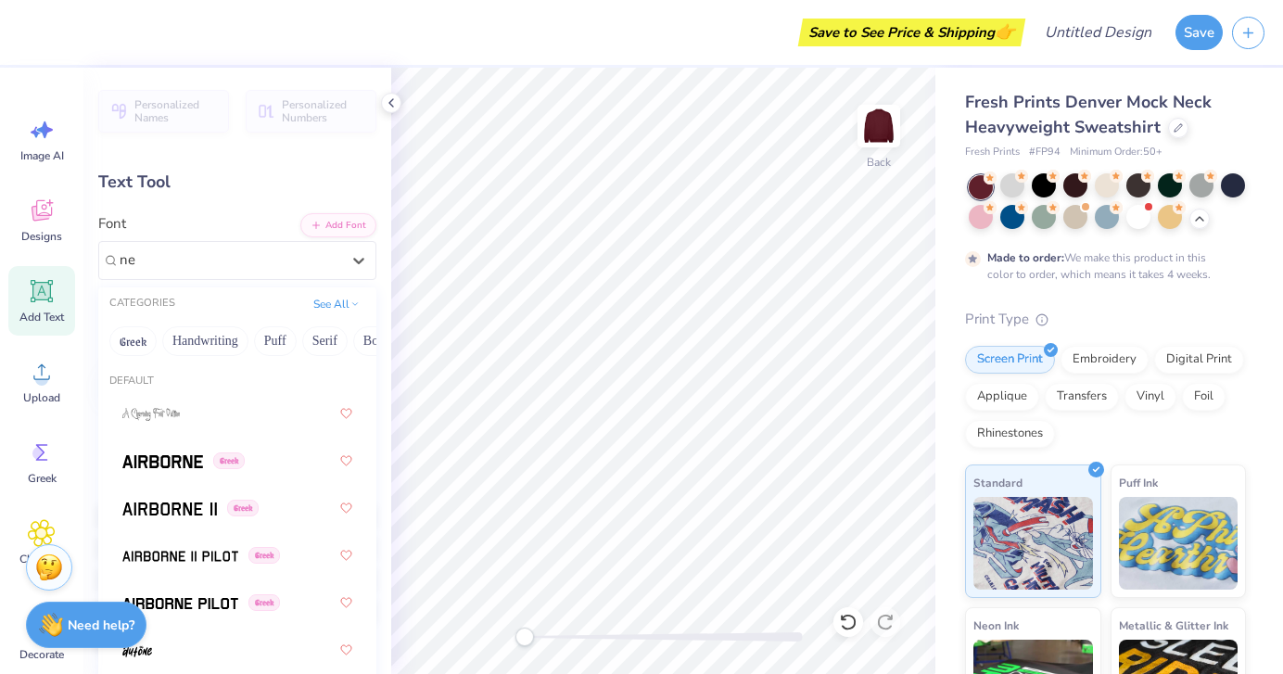
type input "n"
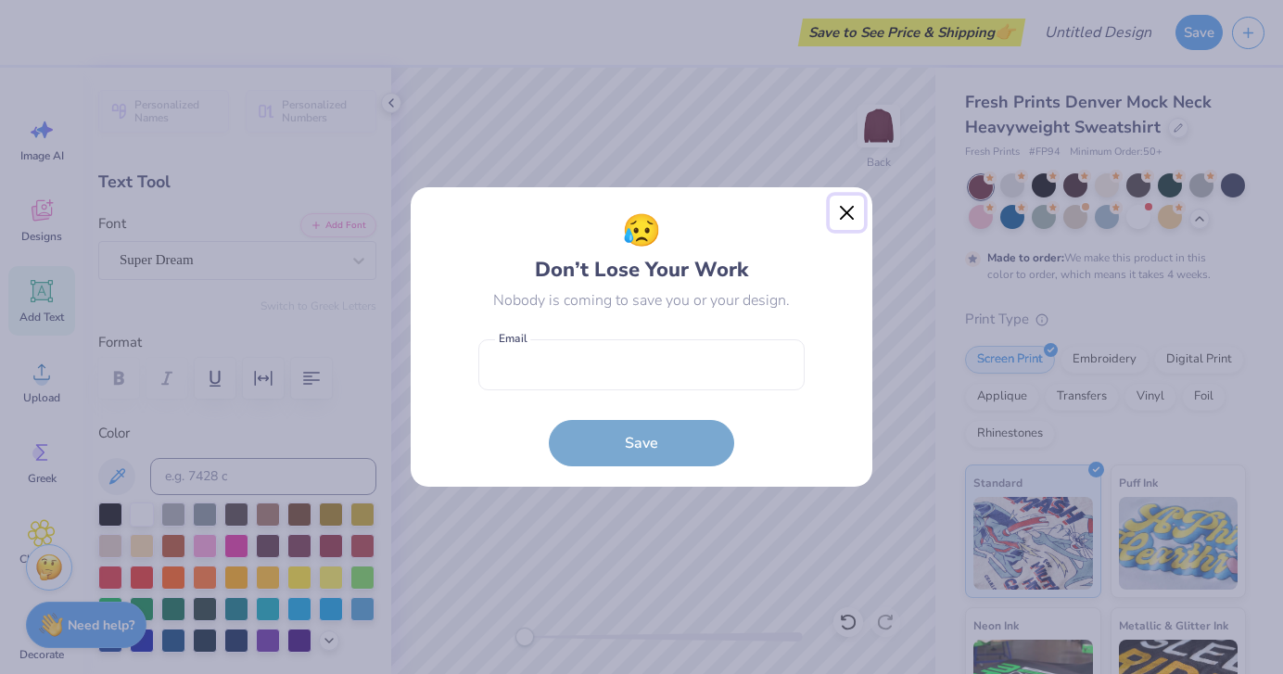
click at [841, 202] on button "Close" at bounding box center [847, 213] width 35 height 35
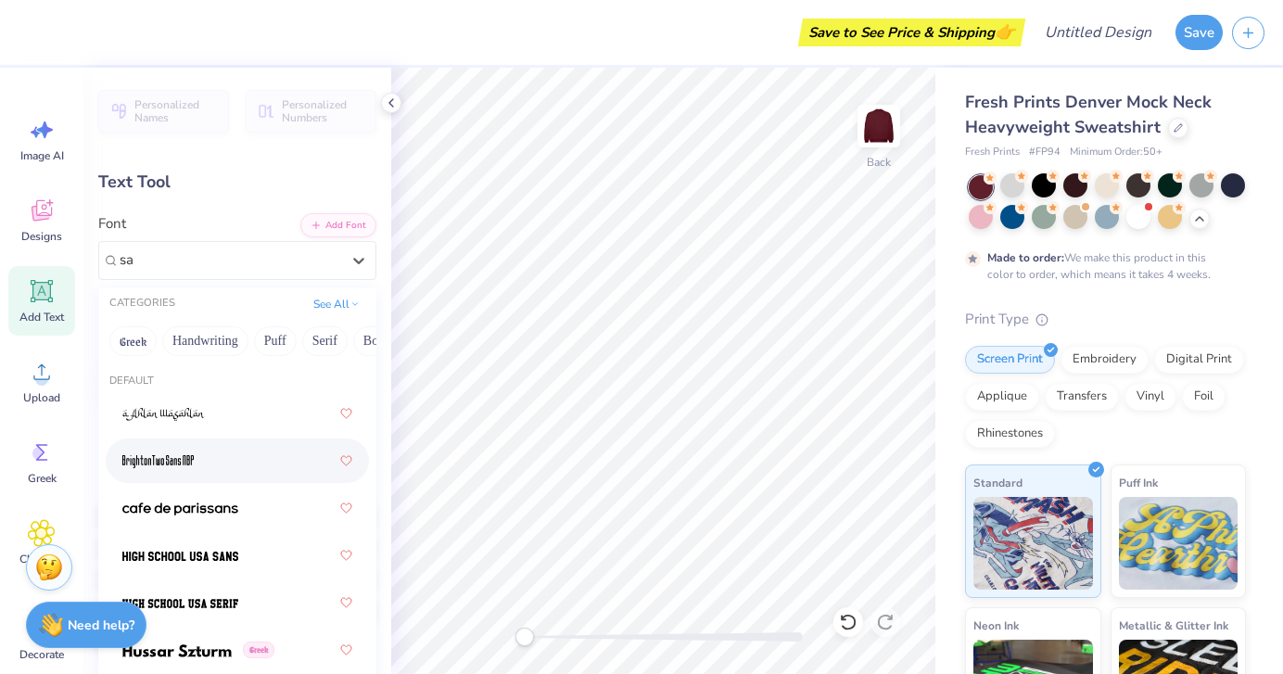
type input "s"
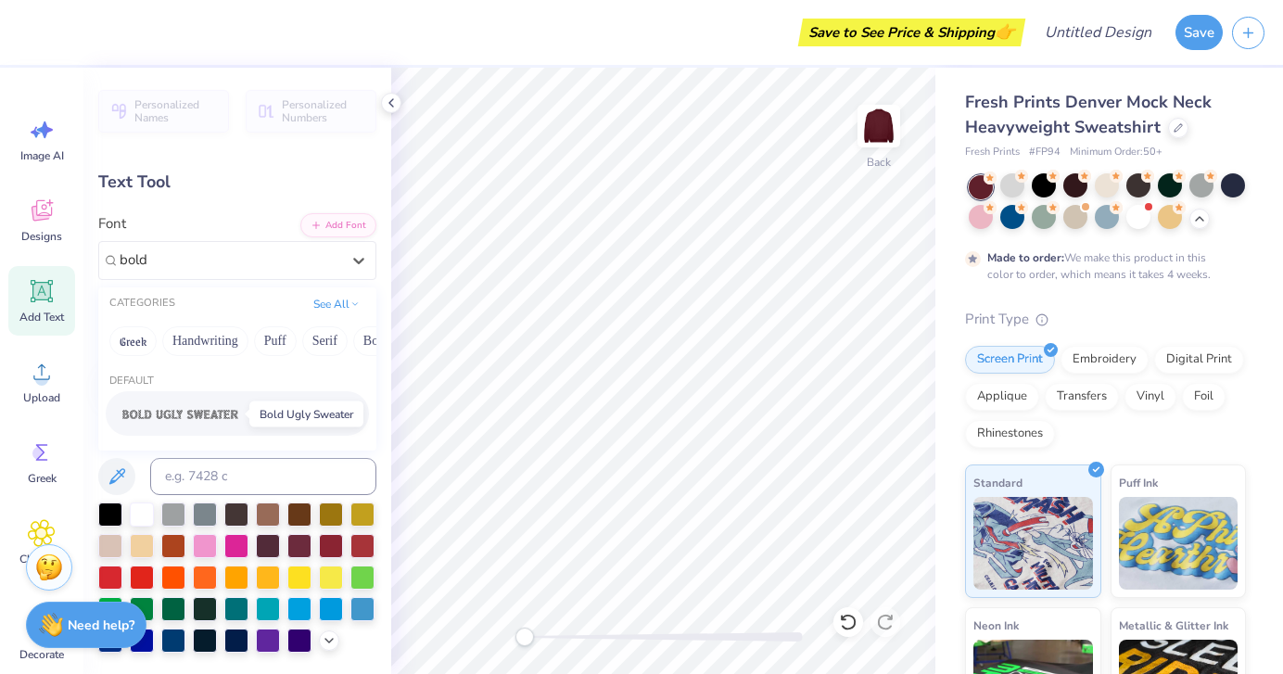
click at [164, 422] on span at bounding box center [180, 413] width 116 height 19
type input "bold"
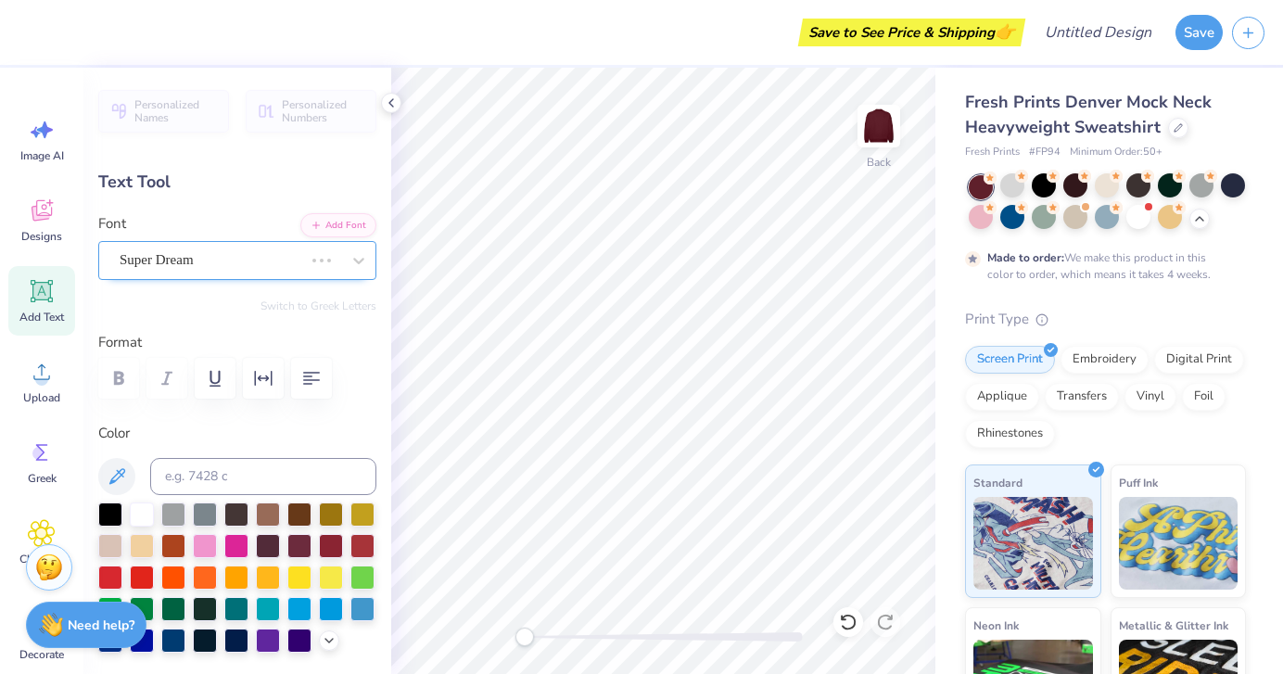
click at [261, 260] on div "Super Dream" at bounding box center [211, 260] width 187 height 29
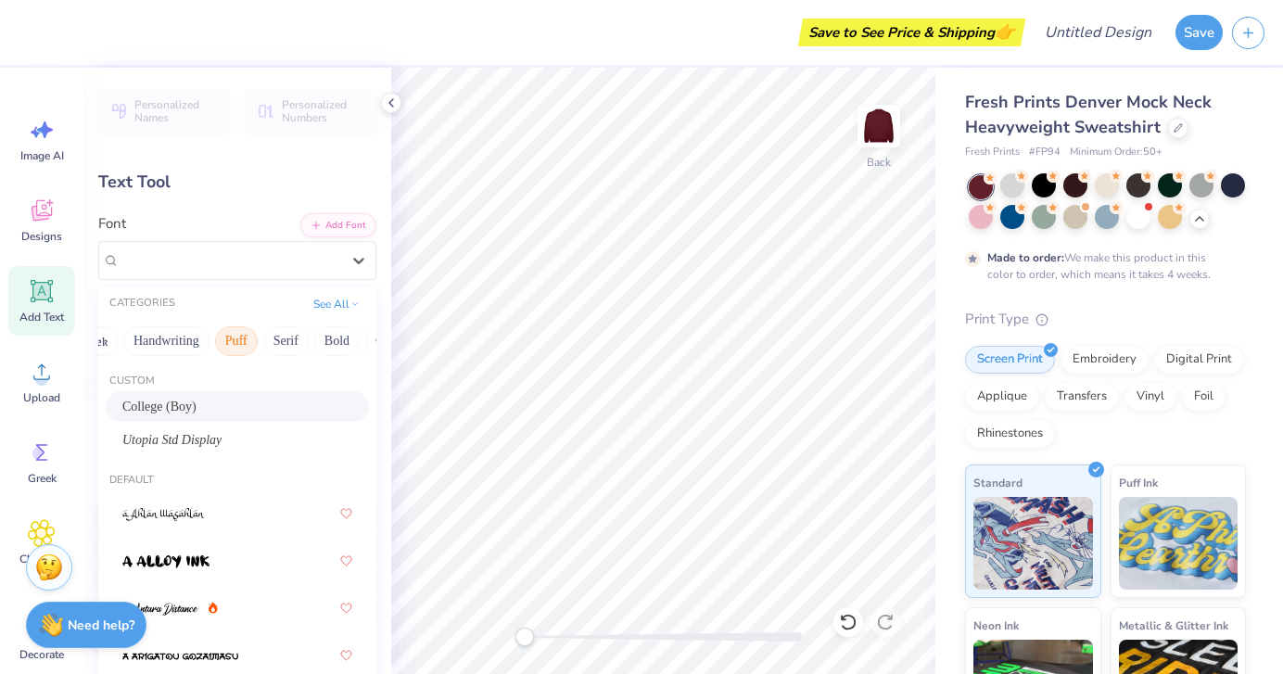
scroll to position [0, 45]
click at [325, 336] on button "Bold" at bounding box center [330, 341] width 45 height 30
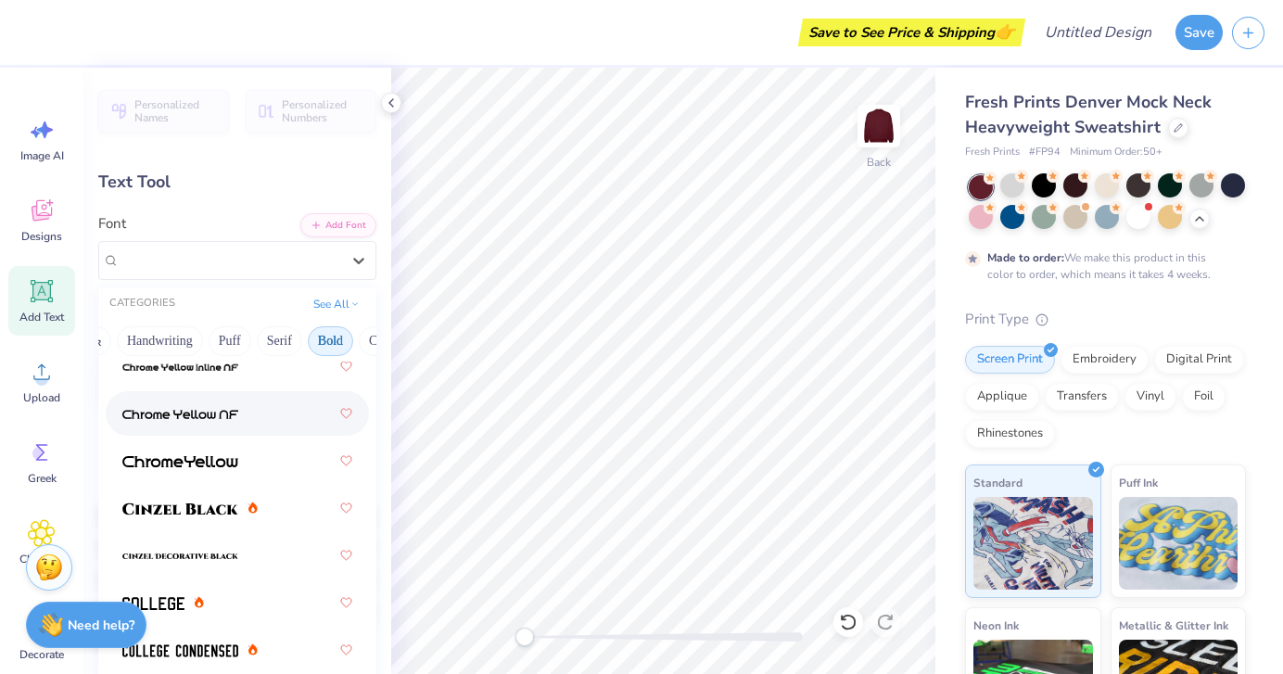
scroll to position [0, 0]
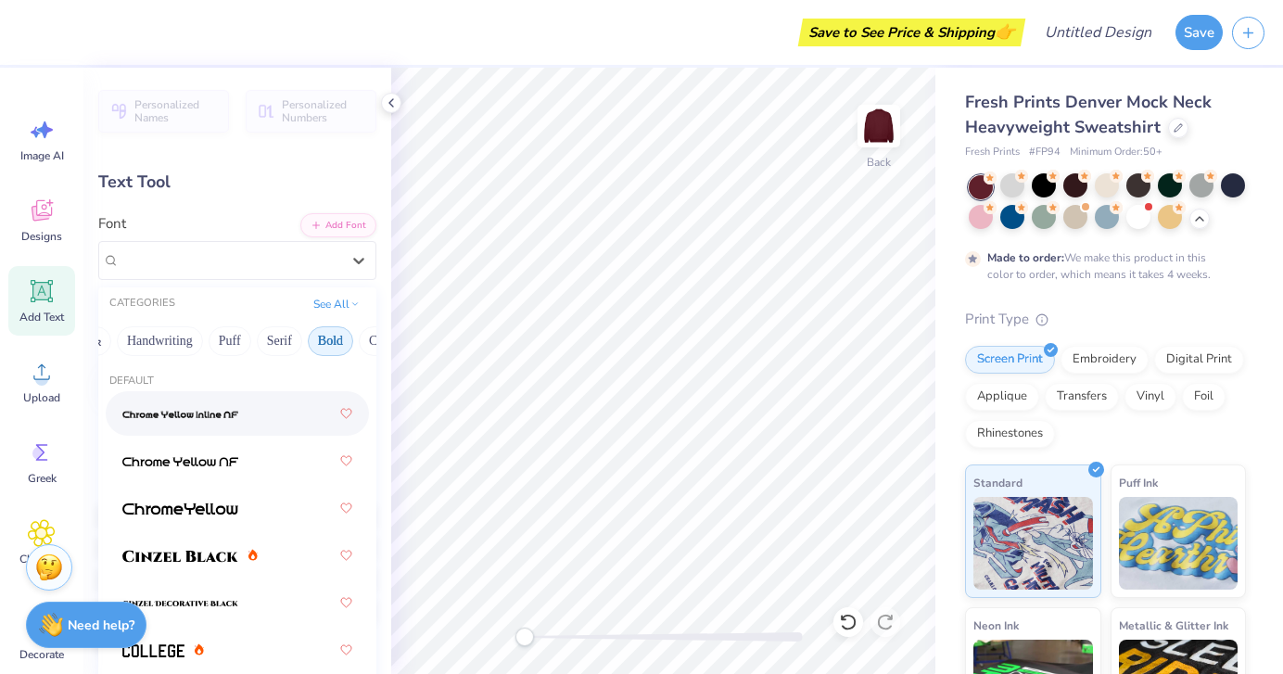
click at [332, 336] on button "Bold" at bounding box center [330, 341] width 45 height 30
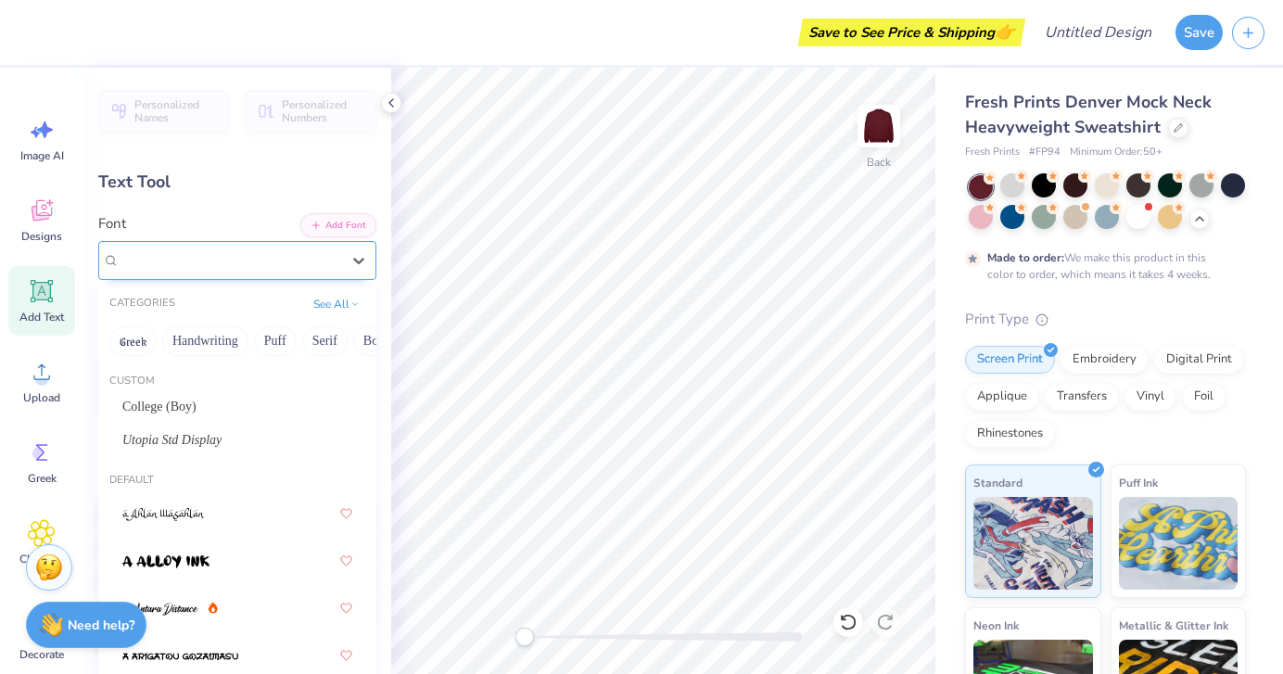
click at [333, 248] on div at bounding box center [230, 259] width 221 height 25
click at [336, 339] on button "Bold" at bounding box center [326, 341] width 45 height 30
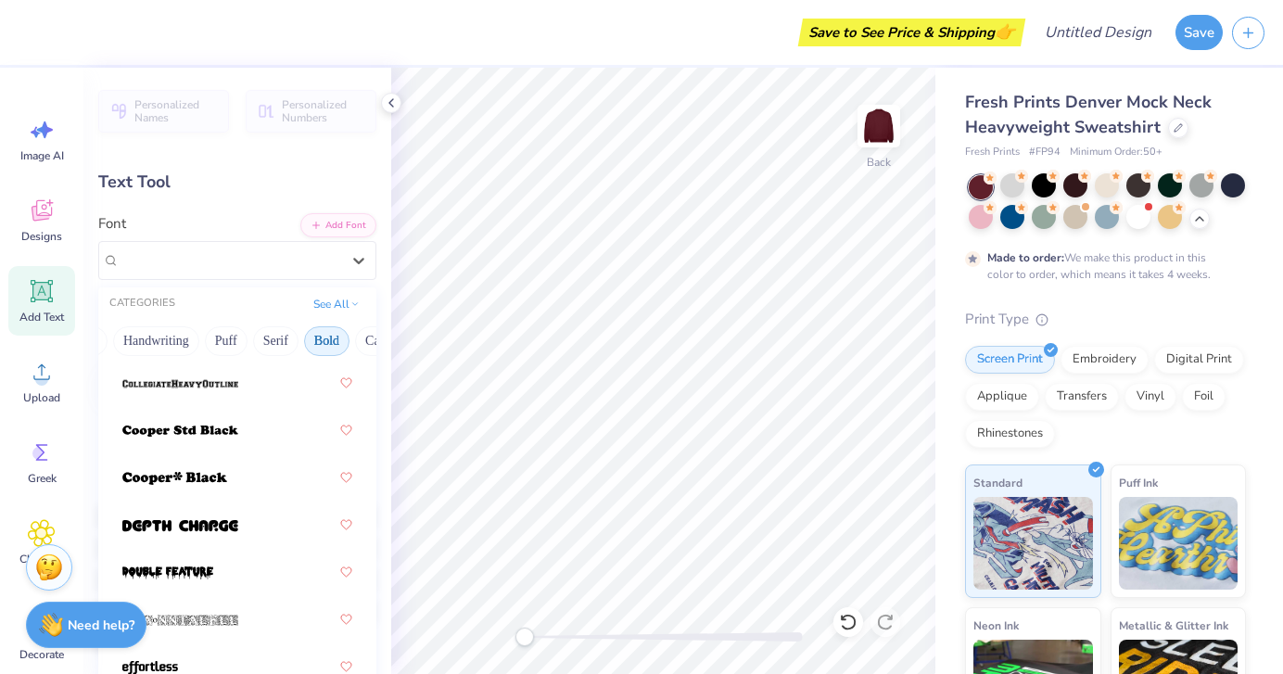
scroll to position [0, 0]
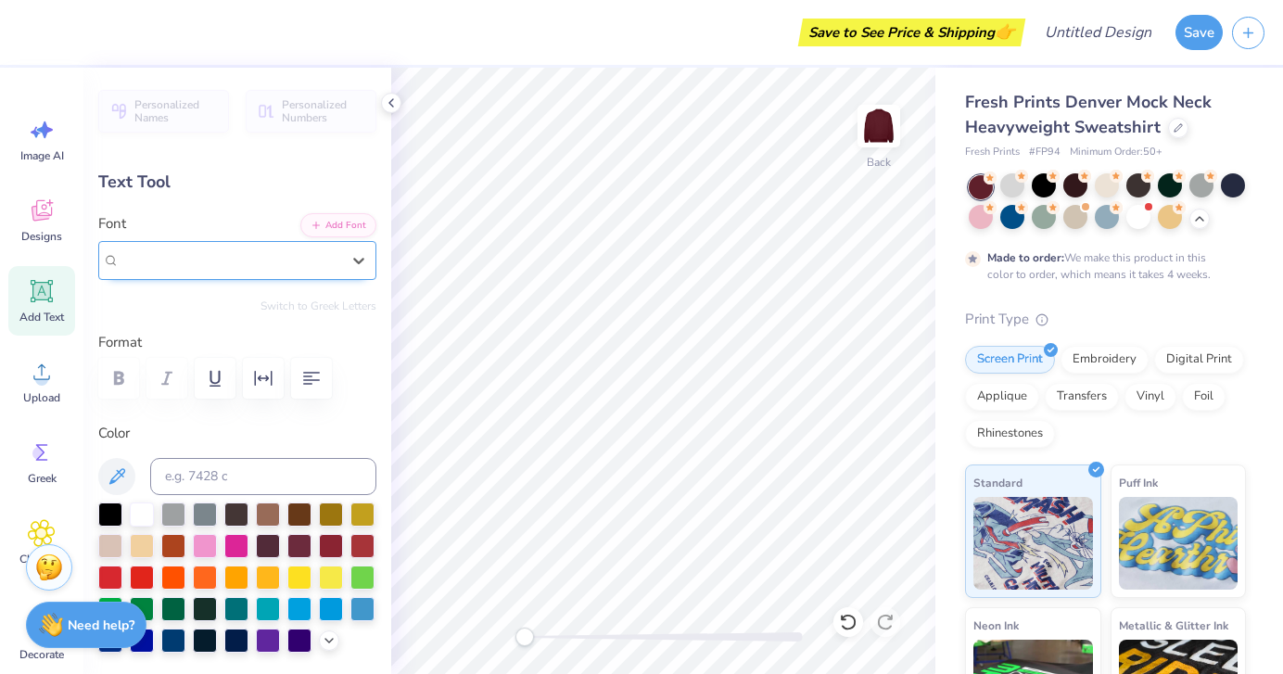
click at [335, 269] on div "Bold Ugly Sweater" at bounding box center [230, 259] width 221 height 21
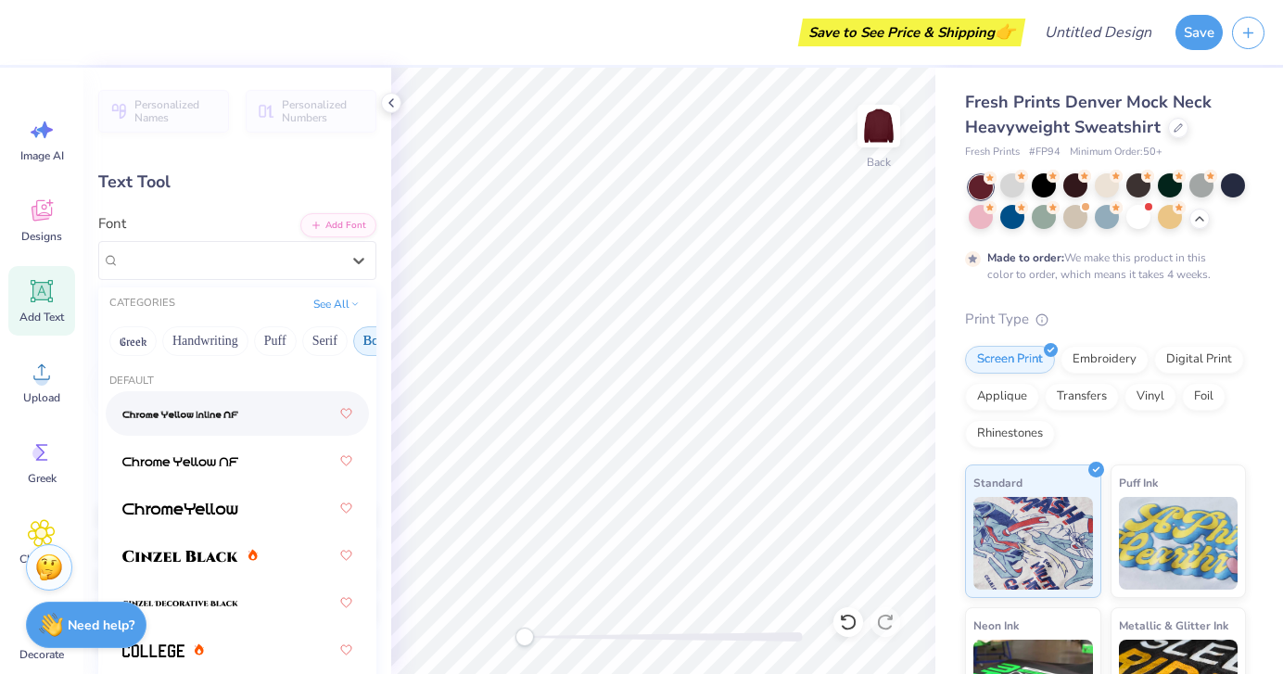
click at [361, 340] on button "Bold" at bounding box center [375, 341] width 45 height 30
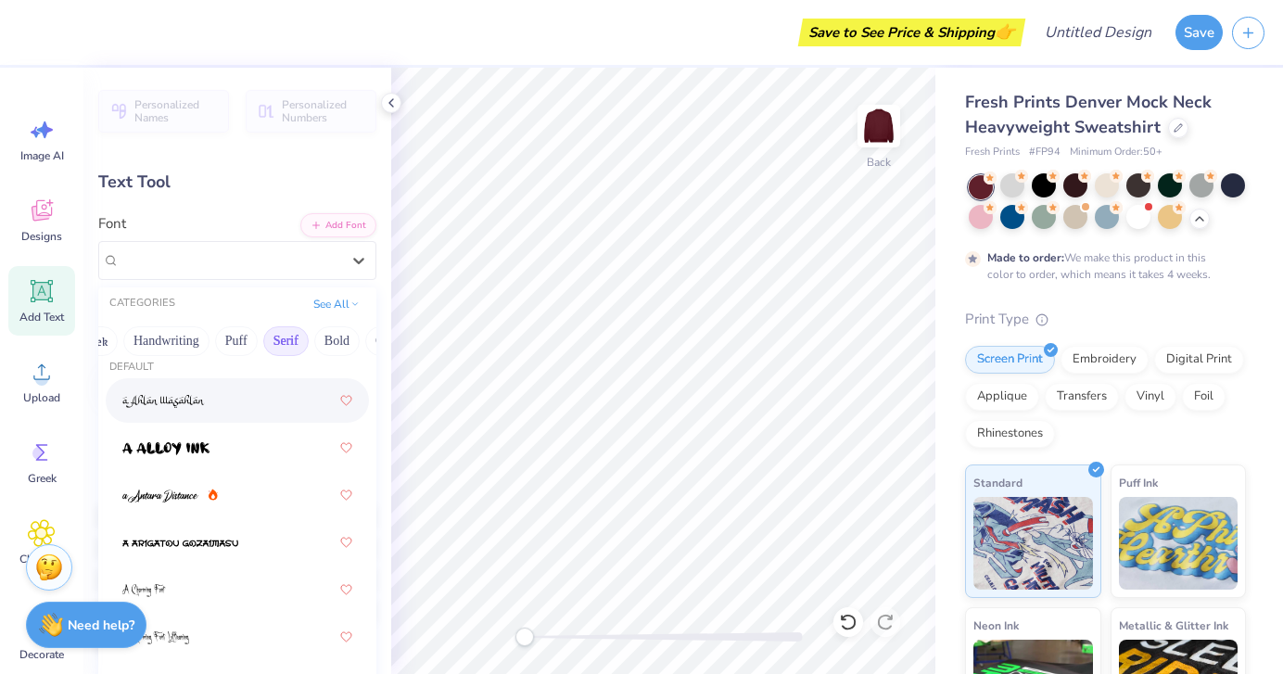
scroll to position [0, 47]
click at [328, 342] on button "Bold" at bounding box center [328, 341] width 45 height 30
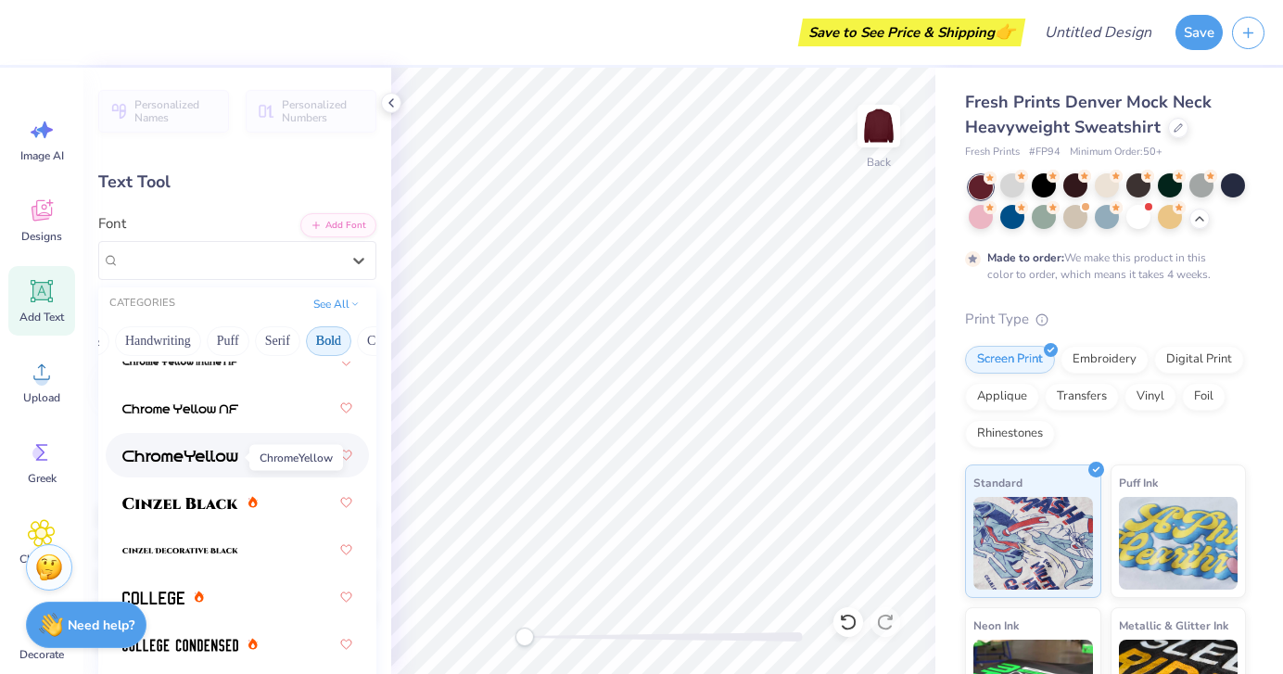
scroll to position [51, 0]
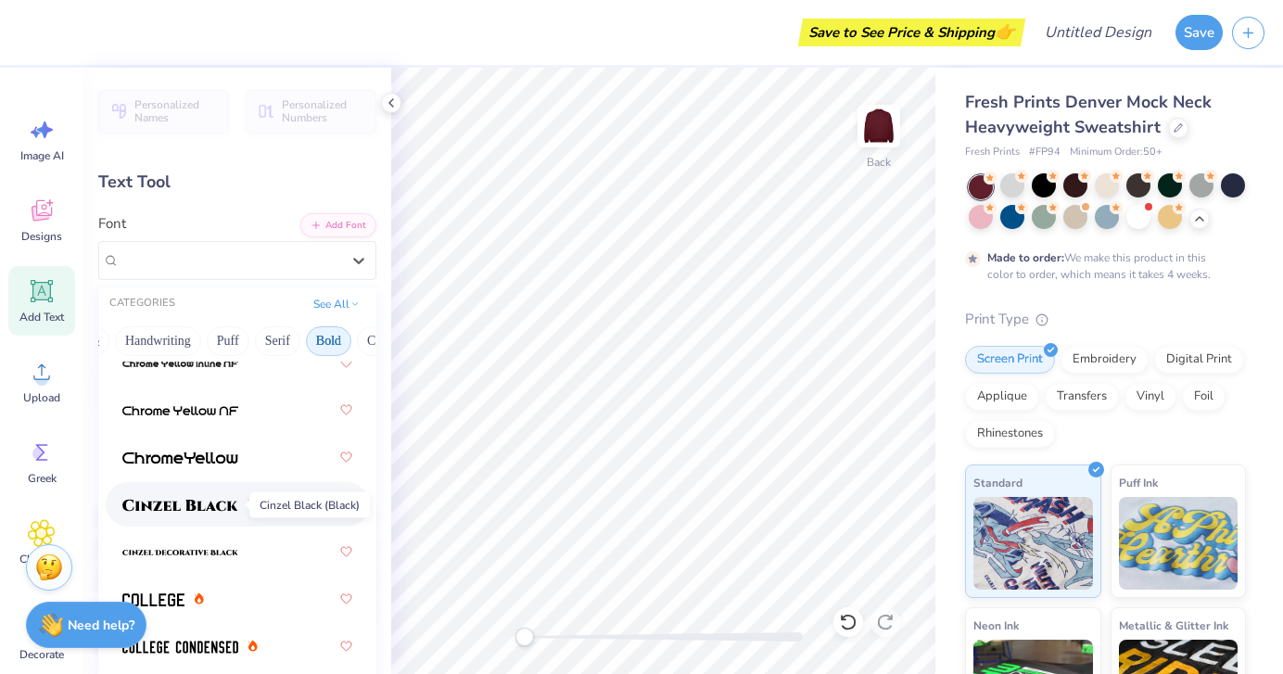
click at [211, 503] on img at bounding box center [180, 505] width 116 height 13
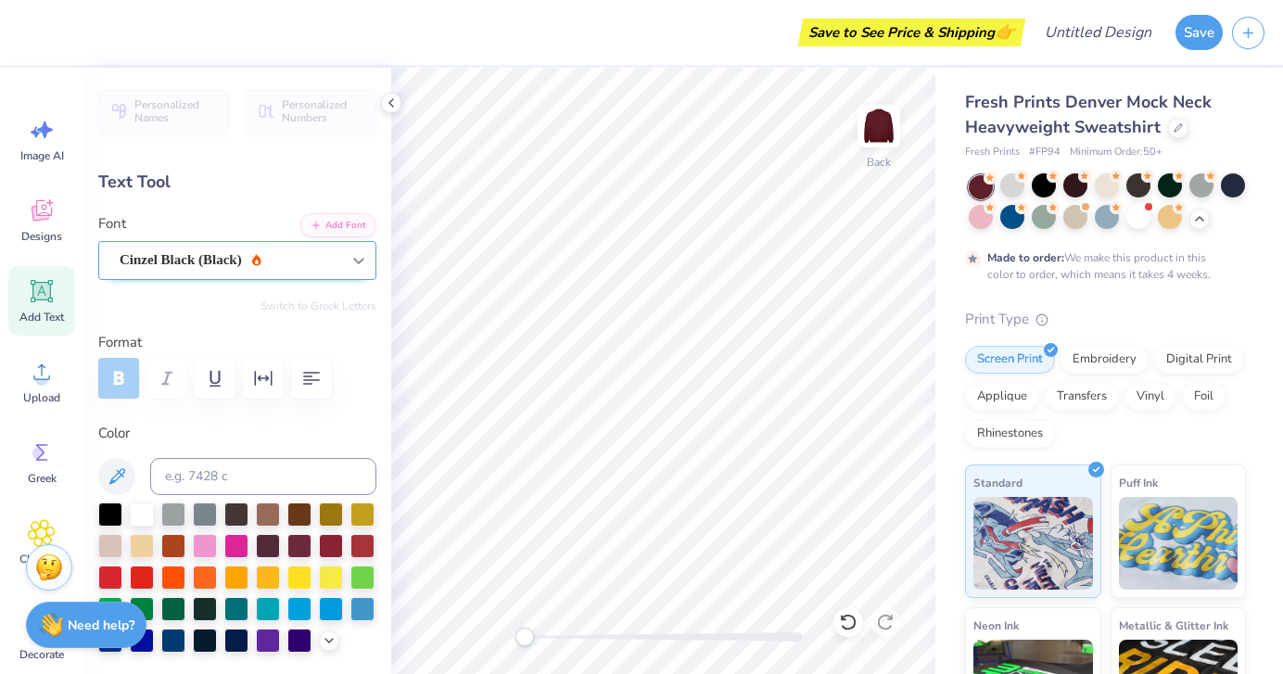
click at [359, 248] on div at bounding box center [358, 260] width 33 height 33
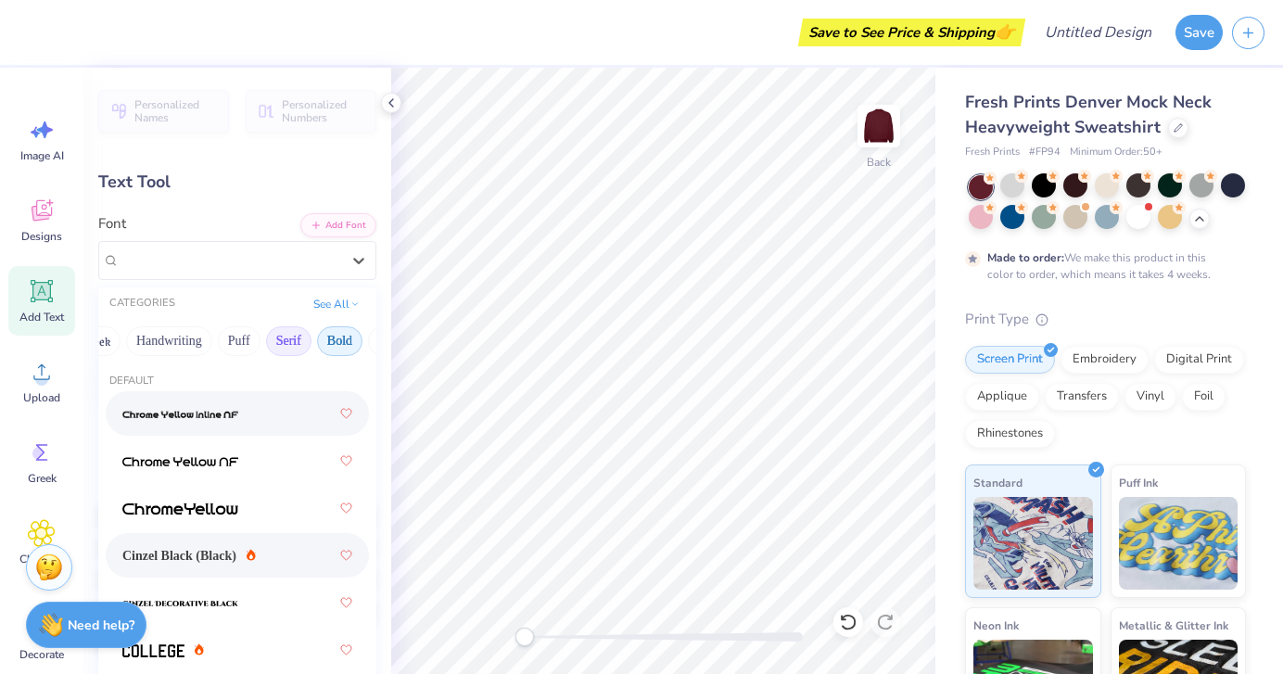
scroll to position [0, 43]
click at [330, 338] on button "Bold" at bounding box center [332, 341] width 45 height 30
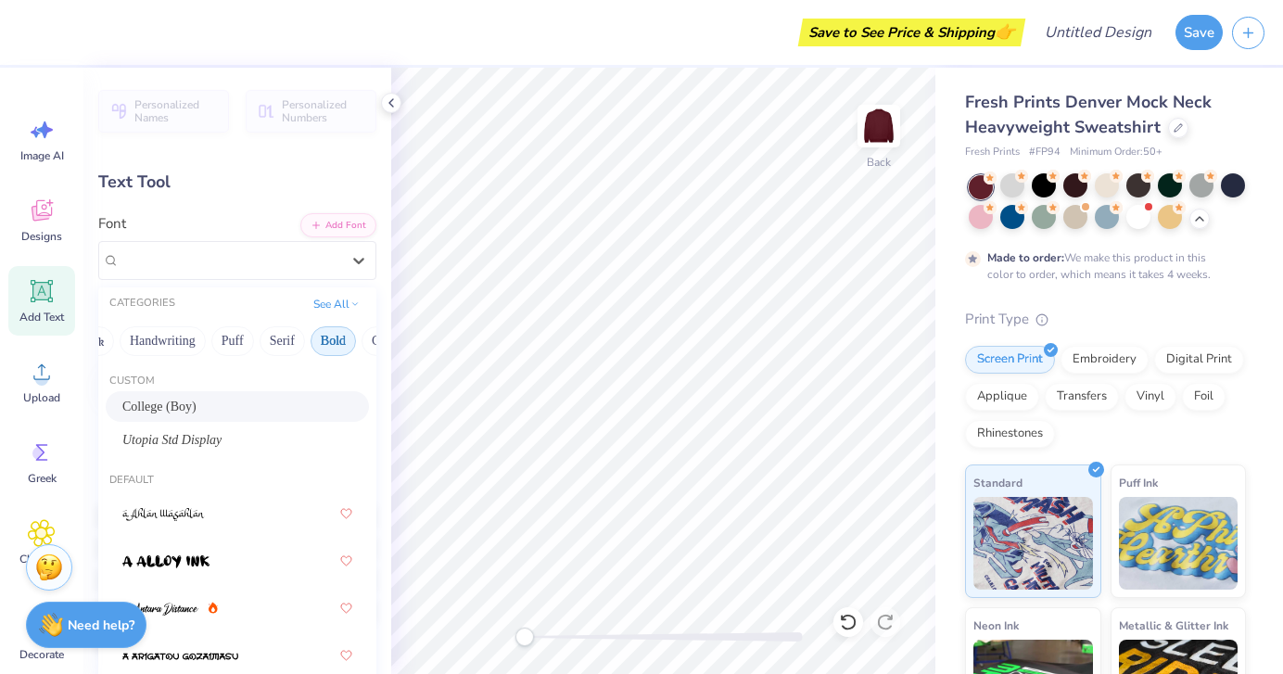
click at [336, 330] on button "Bold" at bounding box center [332, 341] width 45 height 30
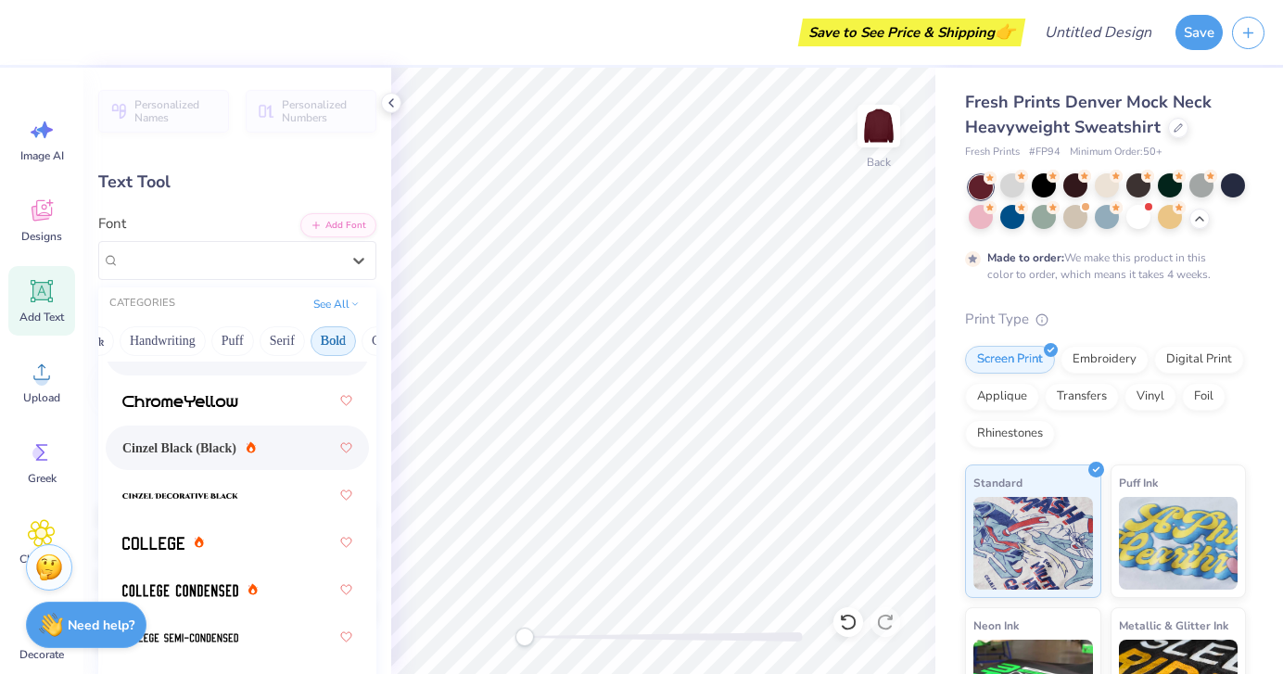
scroll to position [112, 0]
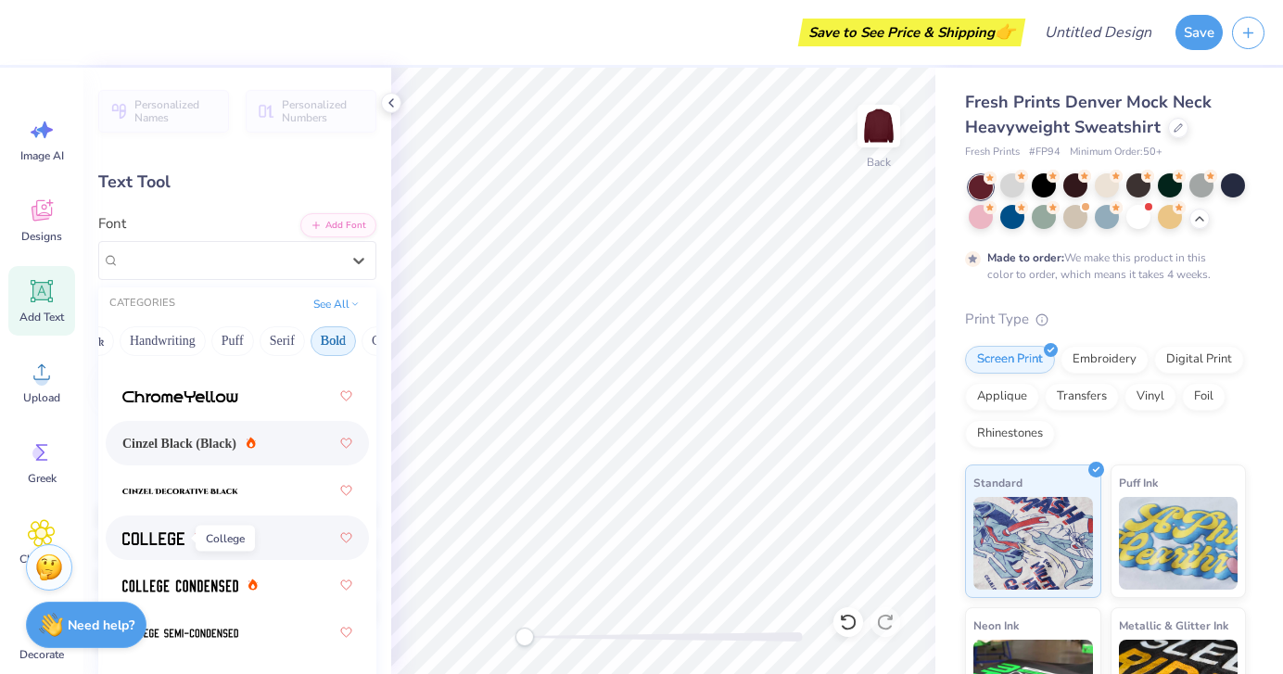
click at [175, 533] on img at bounding box center [153, 538] width 62 height 13
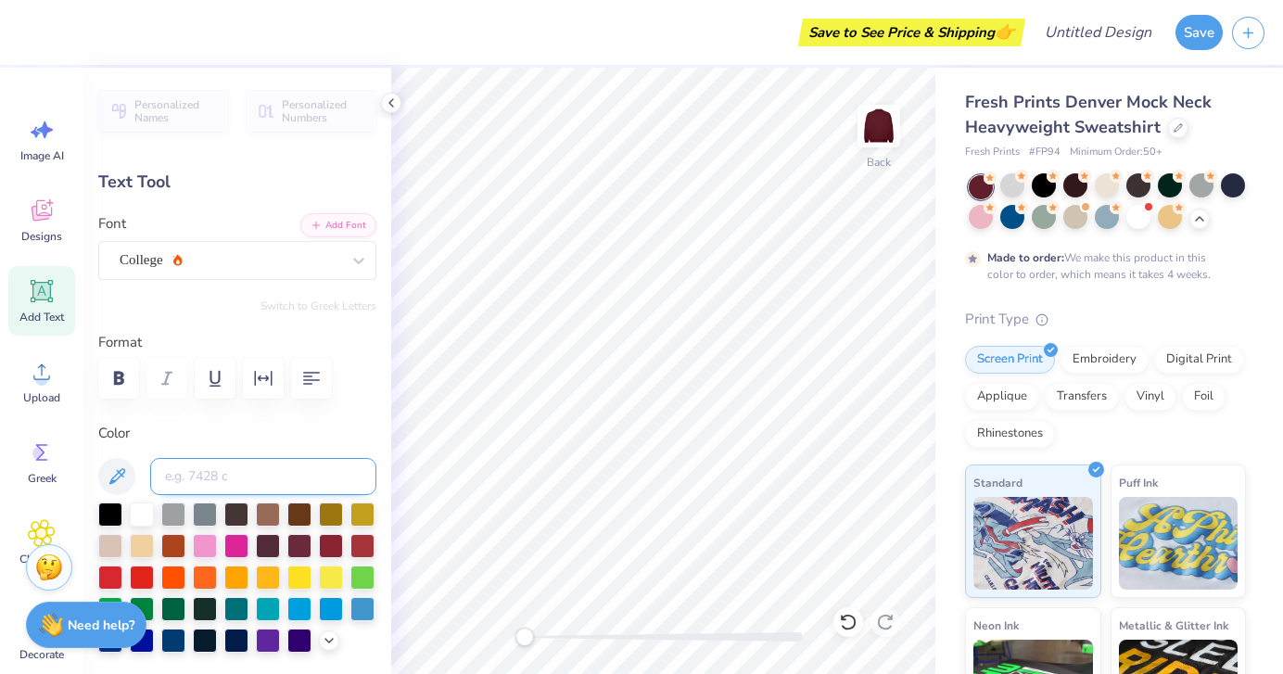
click at [233, 478] on input at bounding box center [263, 476] width 226 height 37
type input "Pi Beta Phi"
click at [142, 514] on div at bounding box center [142, 512] width 24 height 24
click at [41, 226] on div "Designs" at bounding box center [41, 220] width 67 height 70
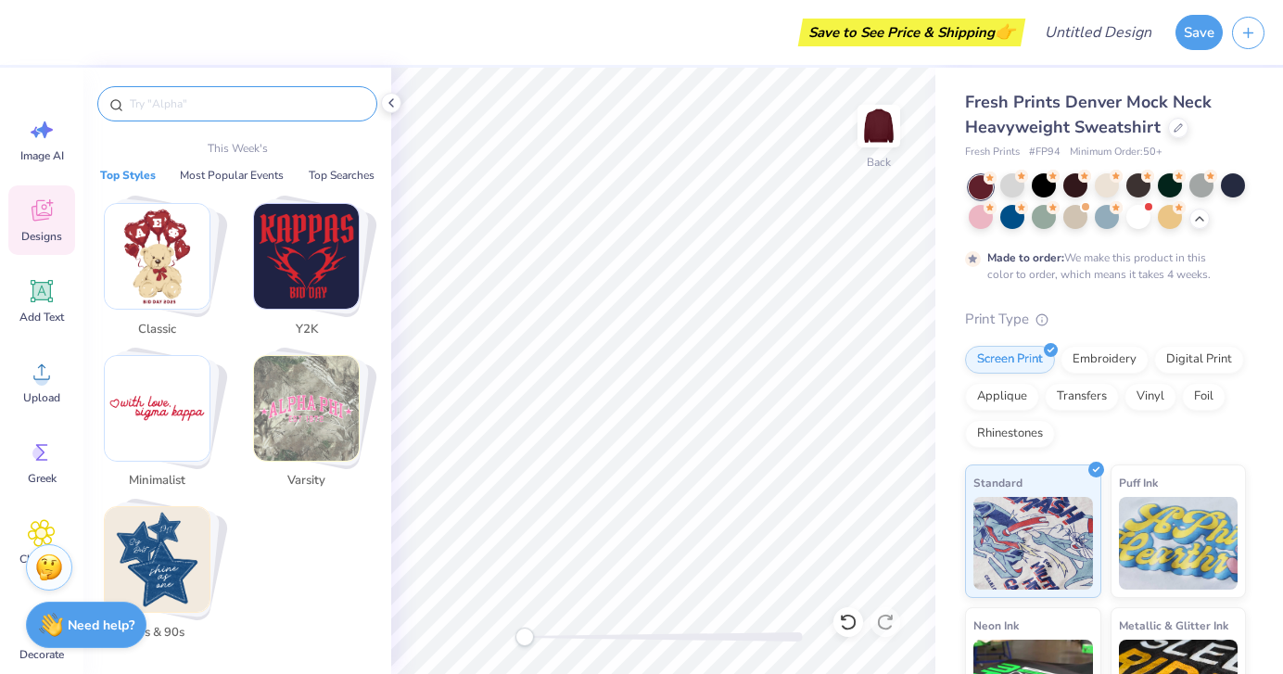
click at [212, 103] on input "text" at bounding box center [246, 104] width 237 height 19
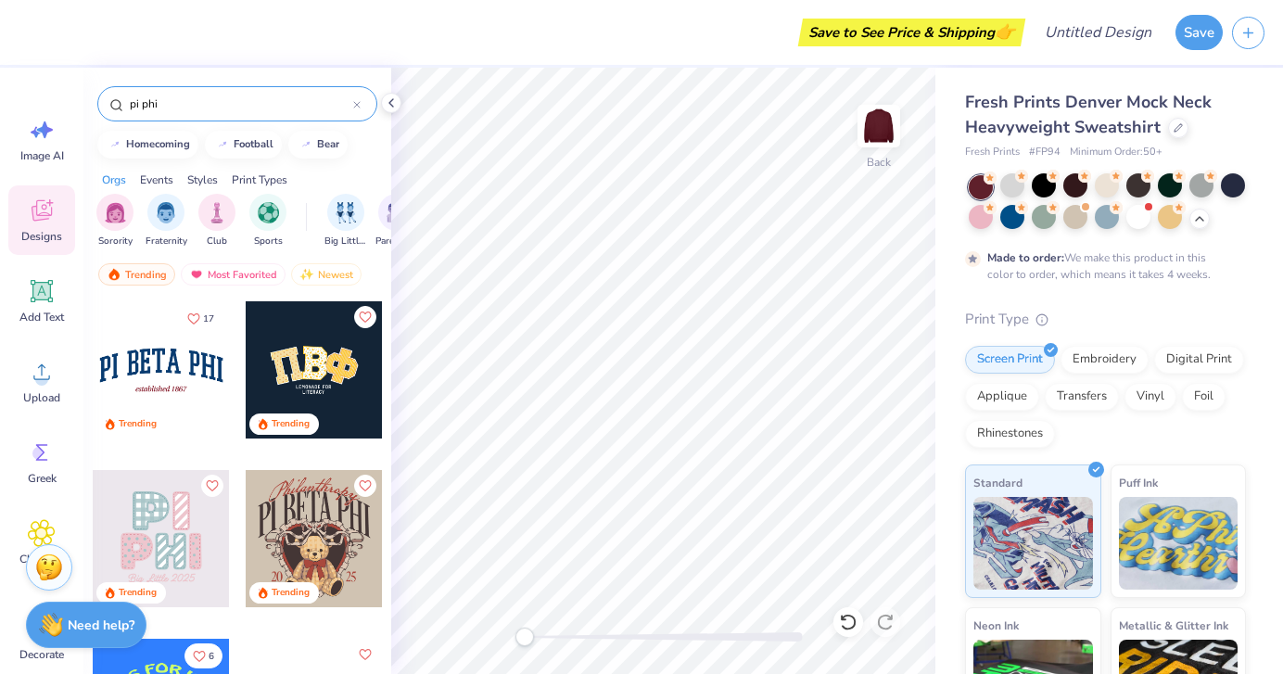
type input "pi phi"
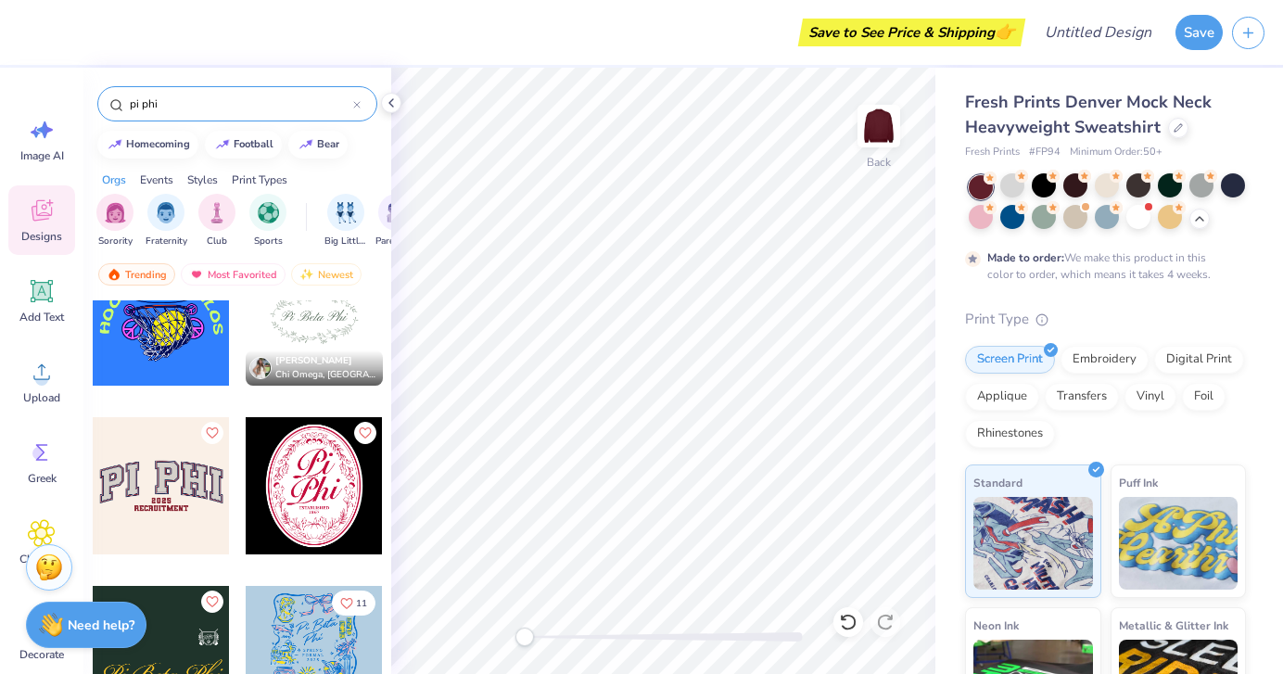
scroll to position [393, 0]
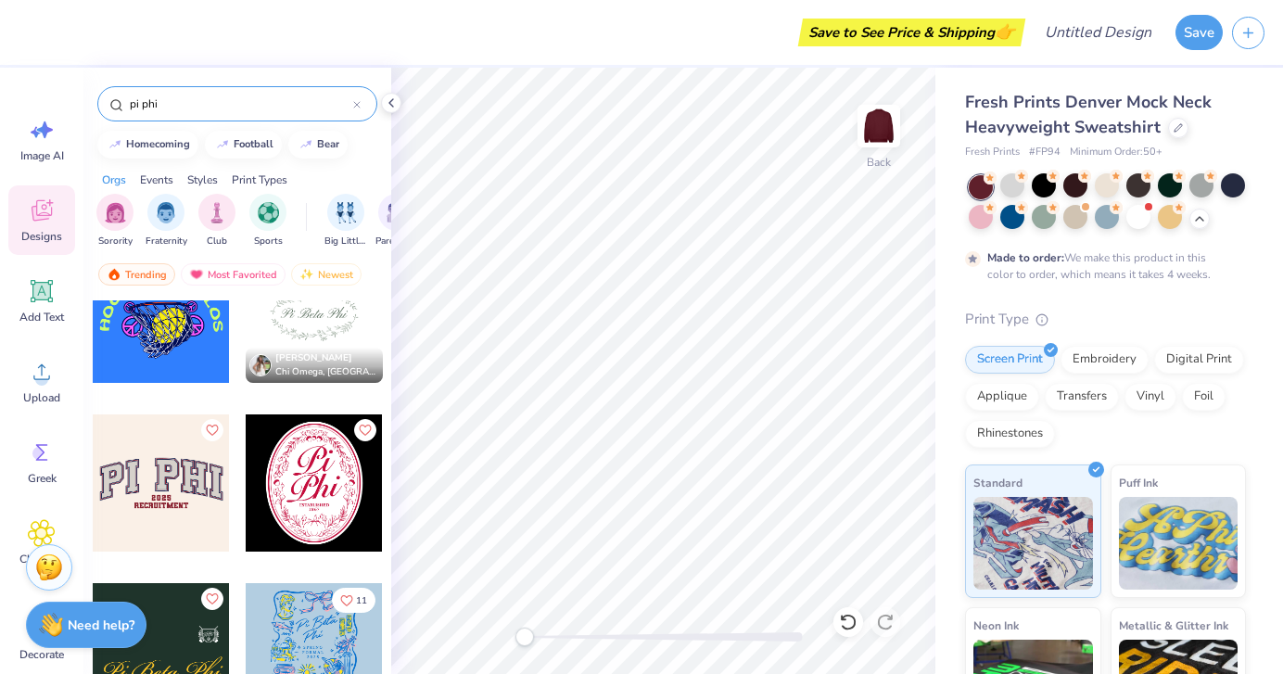
click at [164, 491] on div at bounding box center [161, 482] width 137 height 137
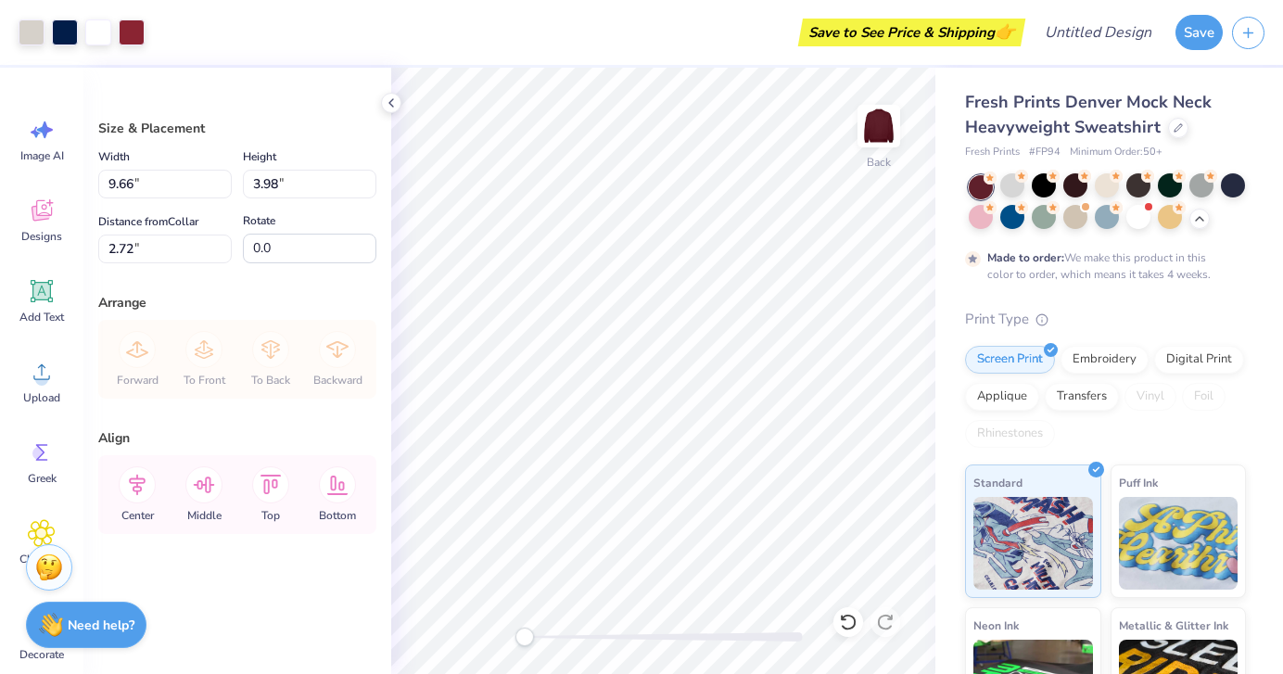
type input "11.08"
type input "4.57"
type input "2.73"
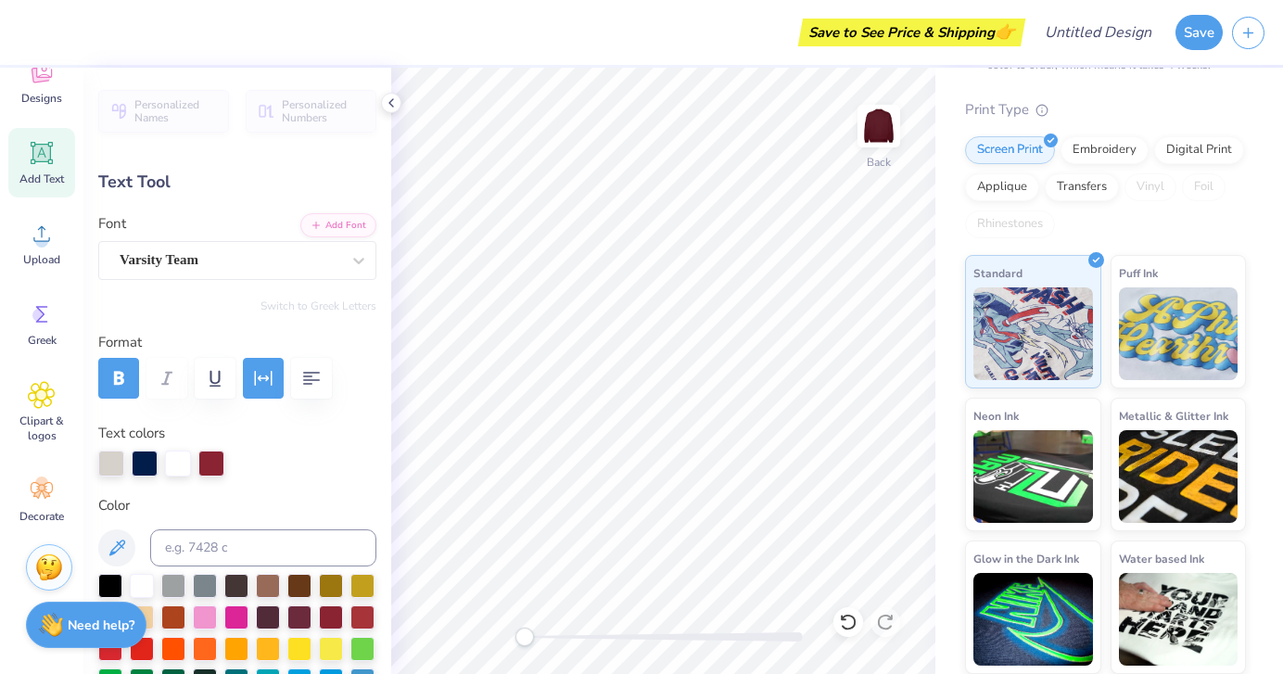
scroll to position [0, 0]
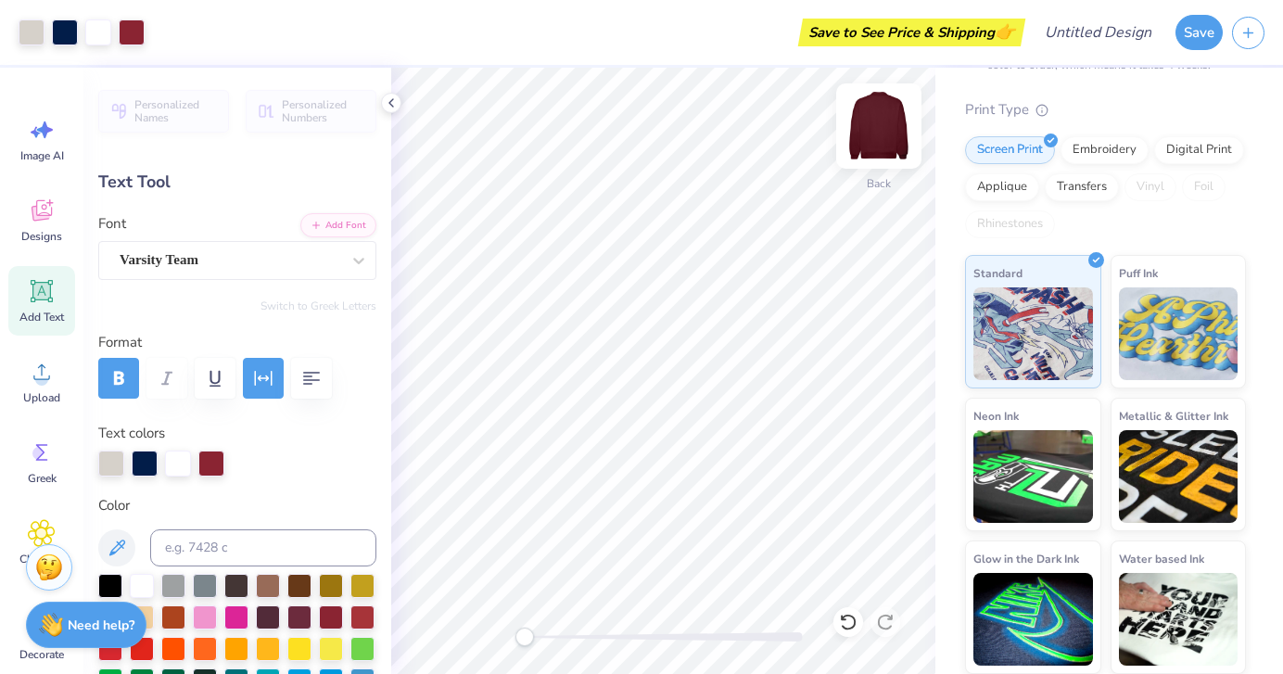
click at [880, 120] on img at bounding box center [879, 126] width 74 height 74
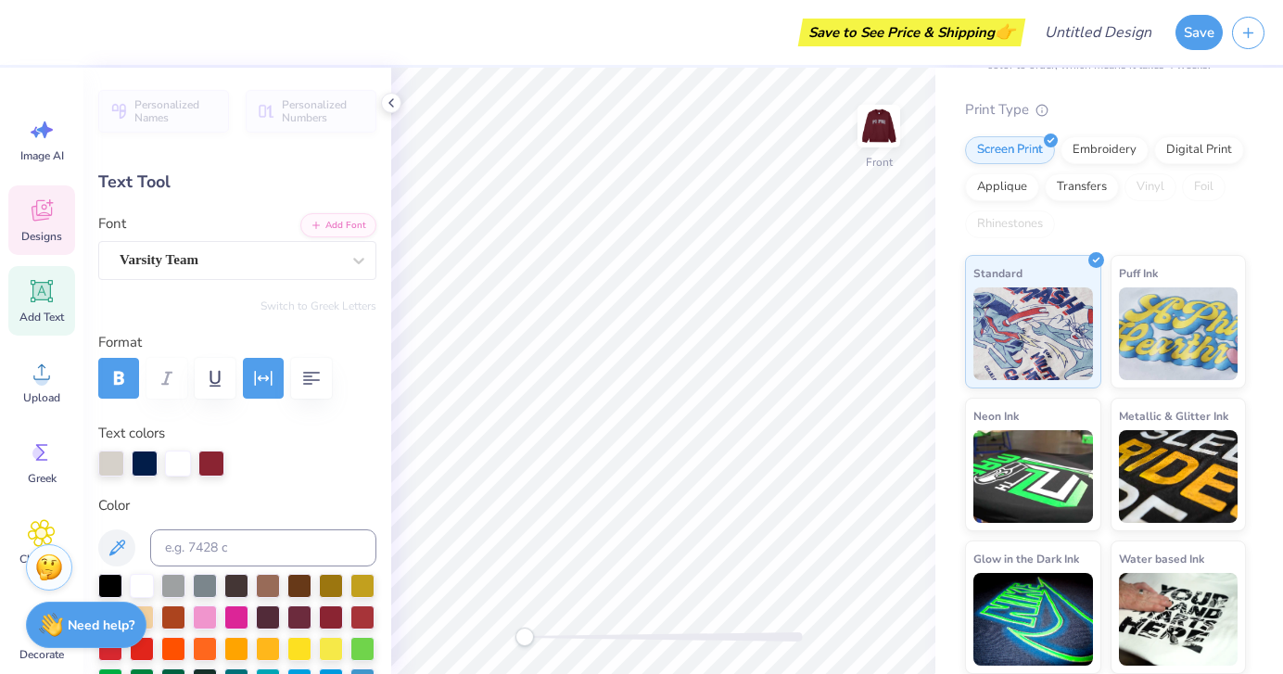
click at [45, 230] on span "Designs" at bounding box center [41, 236] width 41 height 15
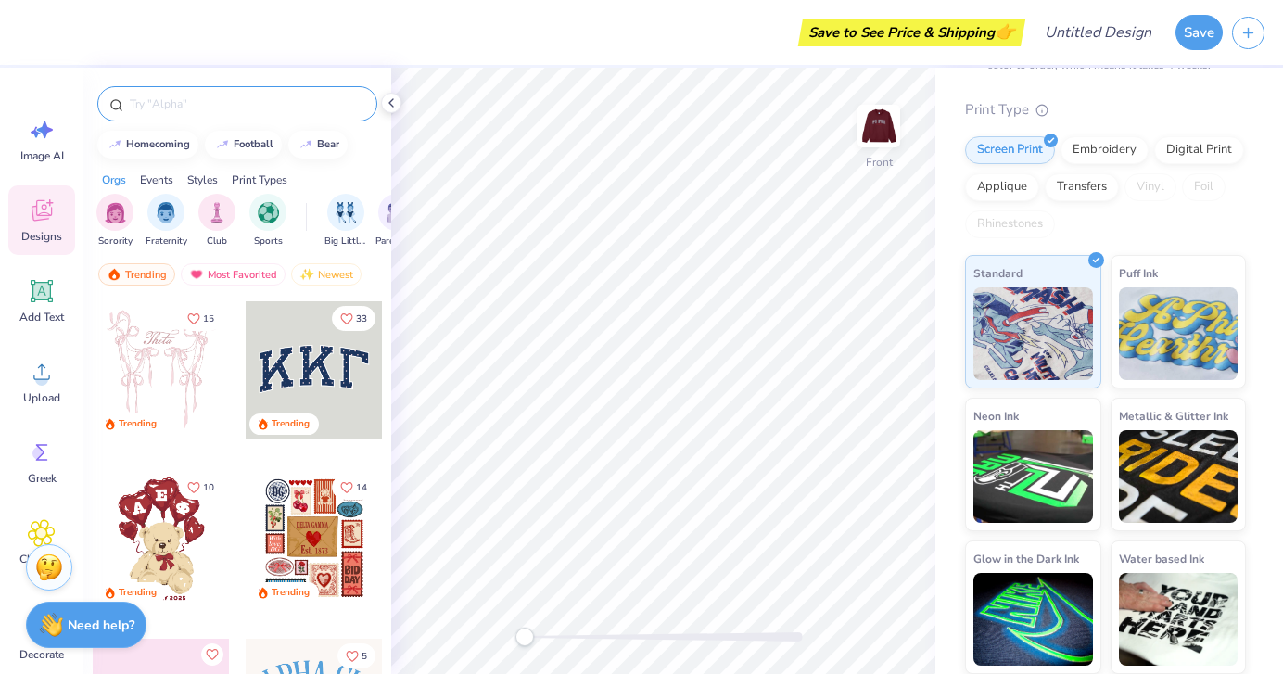
click at [213, 103] on input "text" at bounding box center [246, 104] width 237 height 19
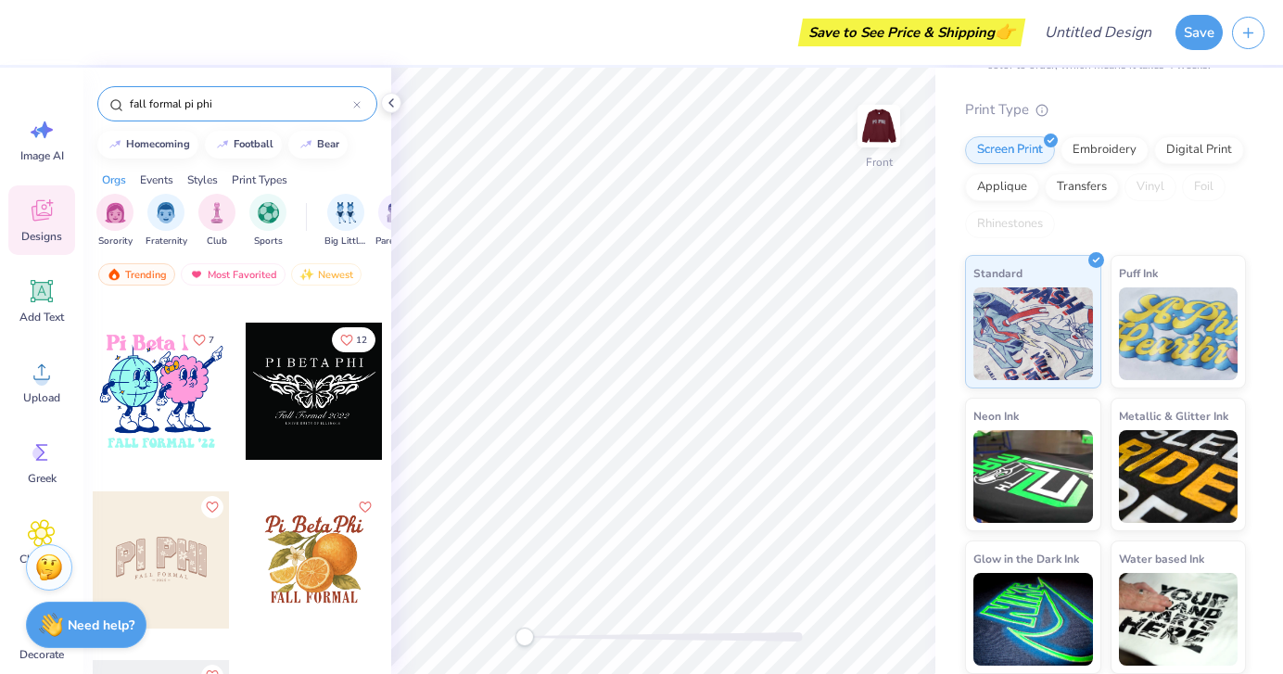
scroll to position [232, 0]
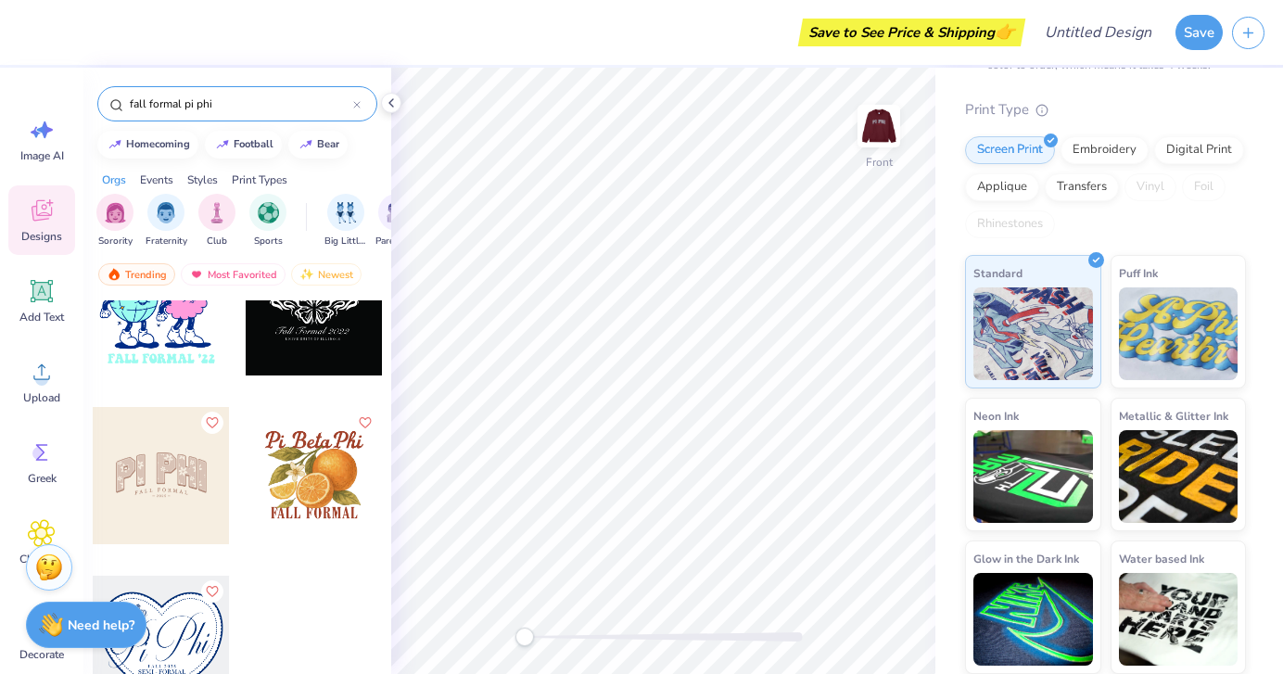
drag, startPoint x: 185, startPoint y: 103, endPoint x: 222, endPoint y: 103, distance: 36.1
click at [222, 103] on input "fall formal pi phi" at bounding box center [240, 104] width 225 height 19
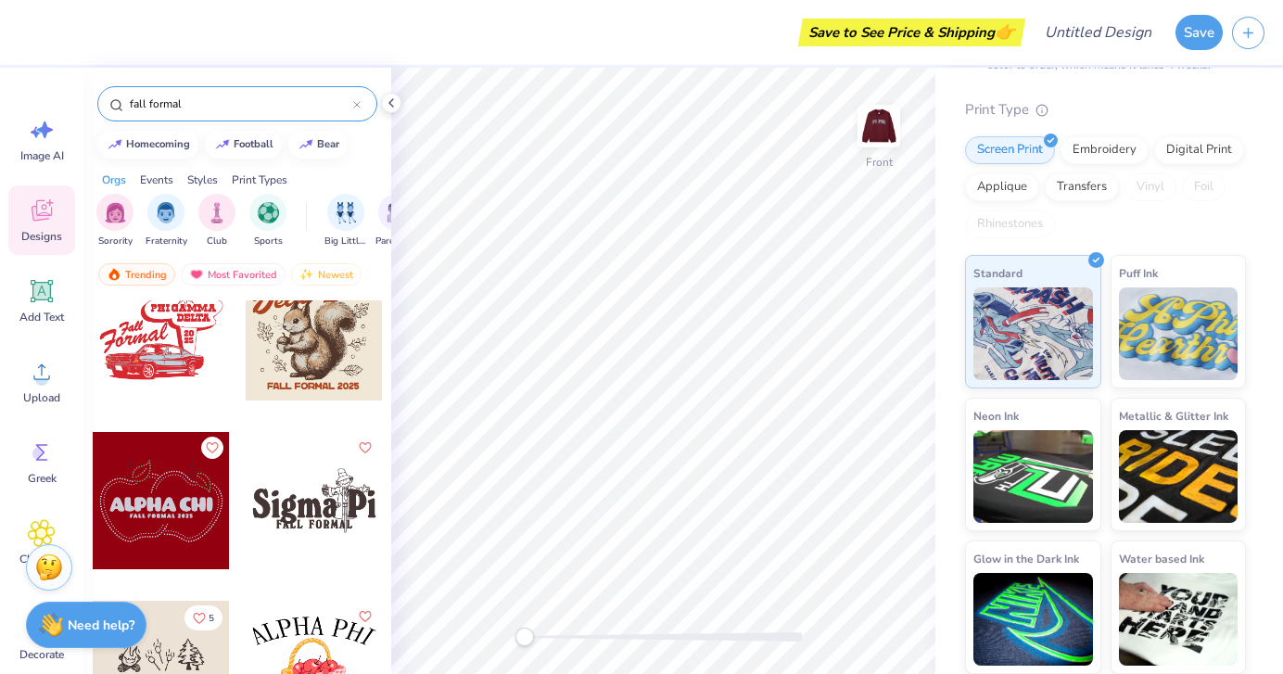
scroll to position [2235, 0]
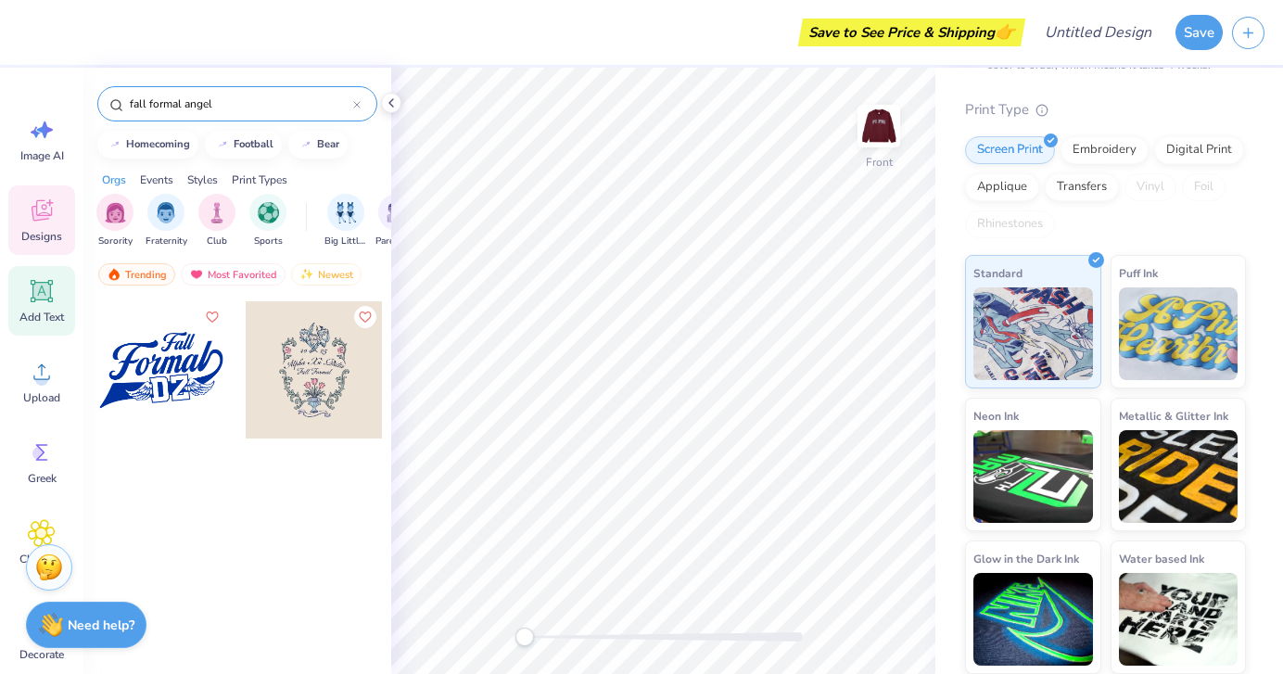
type input "fall formal angel"
click at [48, 297] on icon at bounding box center [42, 291] width 22 height 22
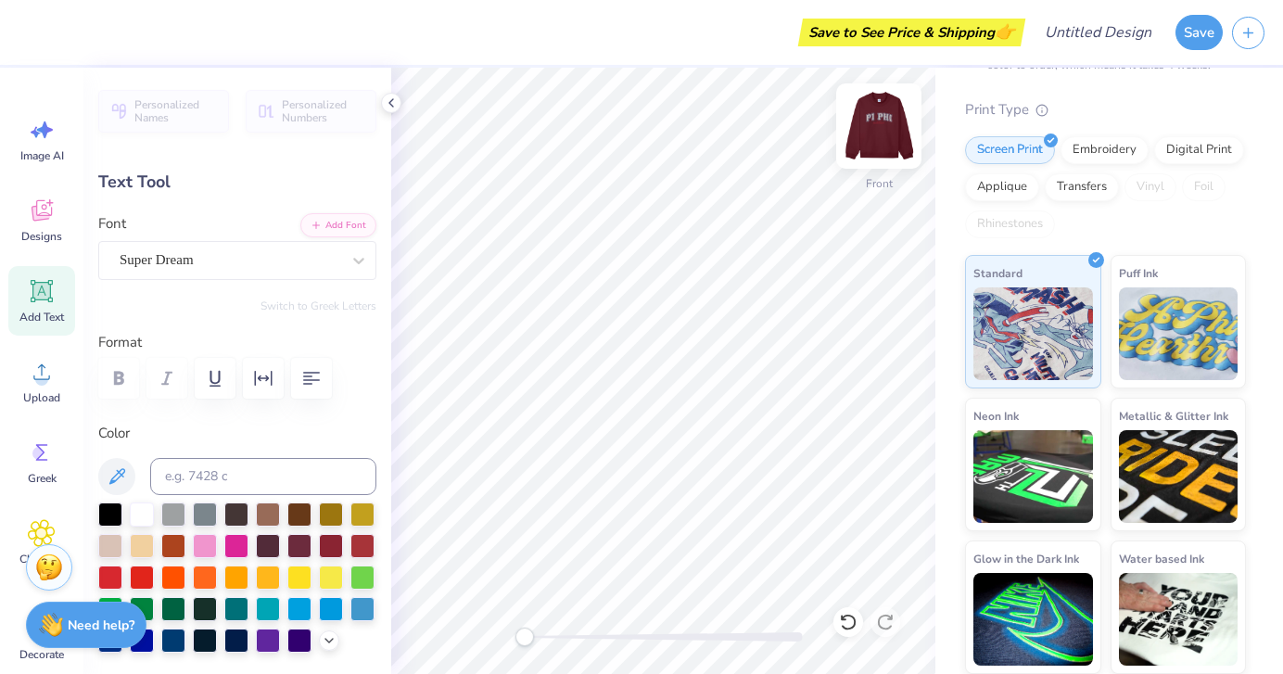
click at [879, 133] on img at bounding box center [879, 126] width 74 height 74
type input "4.85"
type input "0.52"
type input "6.76"
type input "1.74"
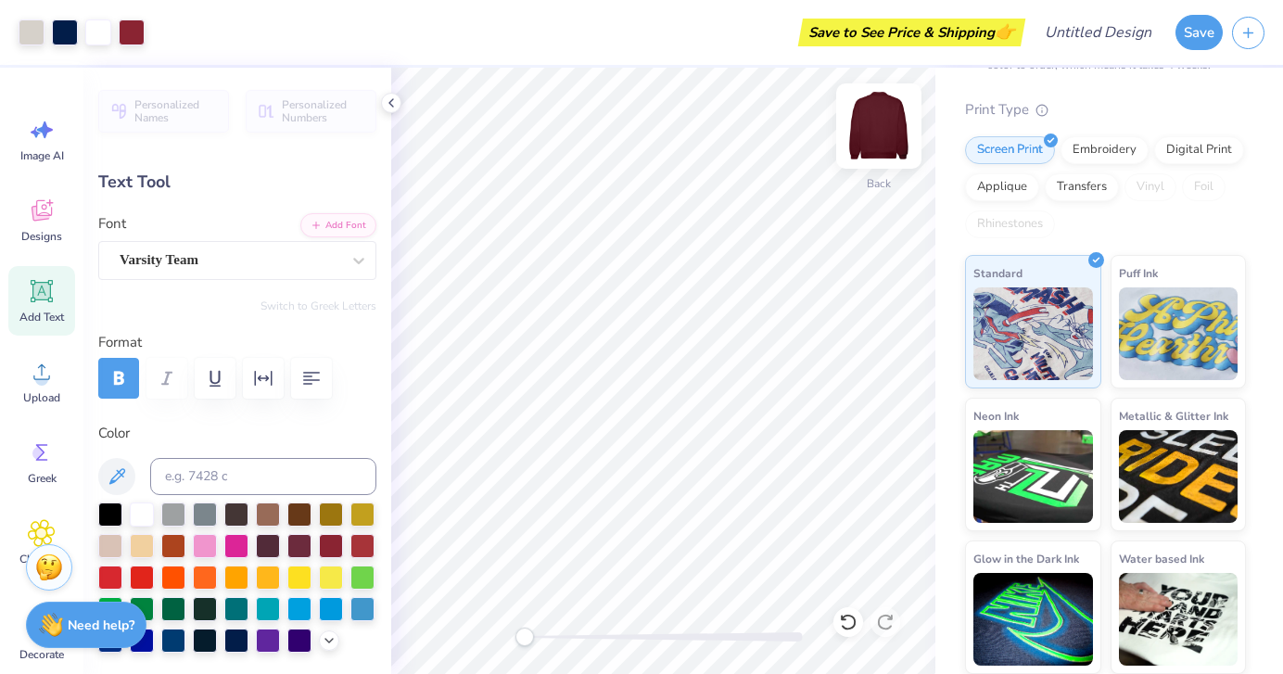
type input "6.06"
type input "11.08"
type input "3.85"
type input "2.71"
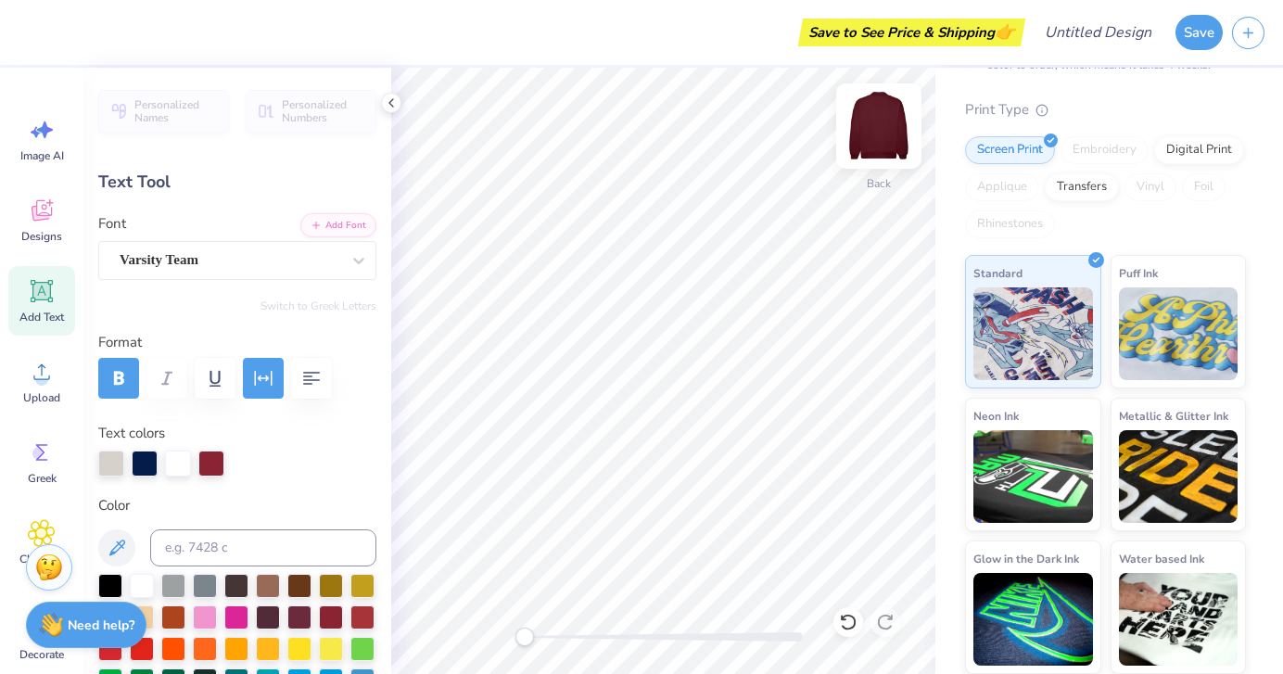
type input "12.12"
type input "4.21"
click at [875, 126] on img at bounding box center [879, 126] width 74 height 74
click at [40, 221] on icon at bounding box center [42, 210] width 28 height 28
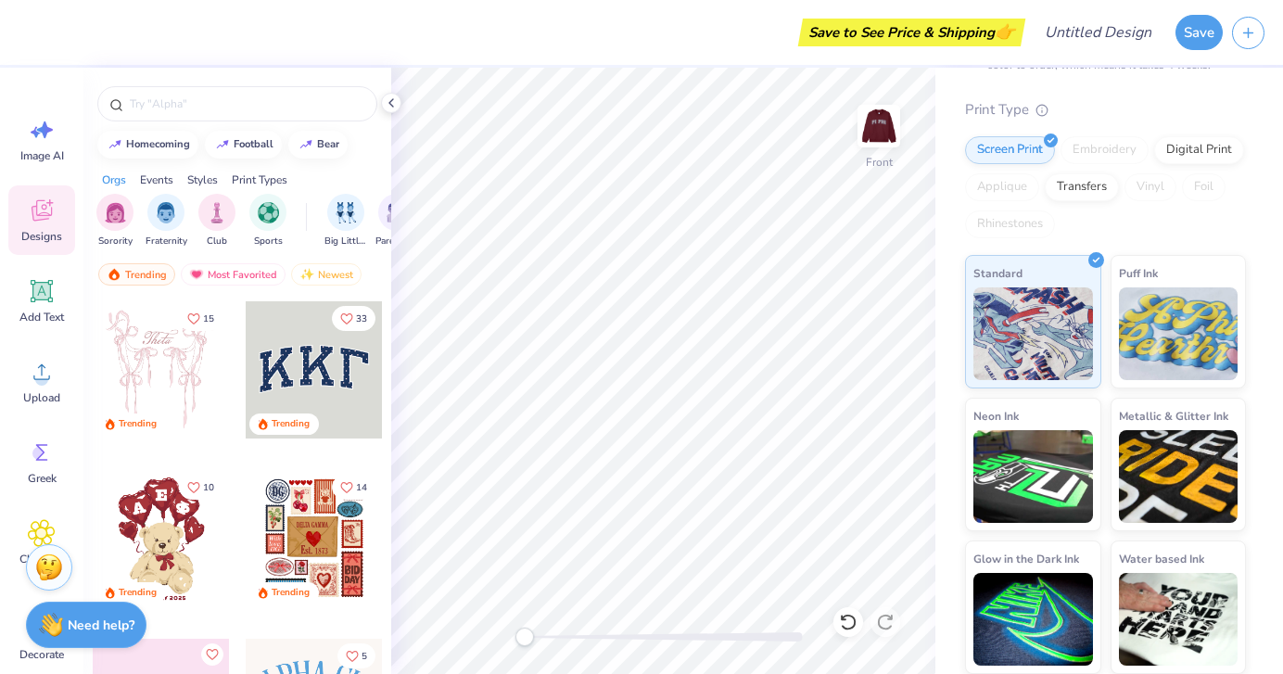
scroll to position [2, 0]
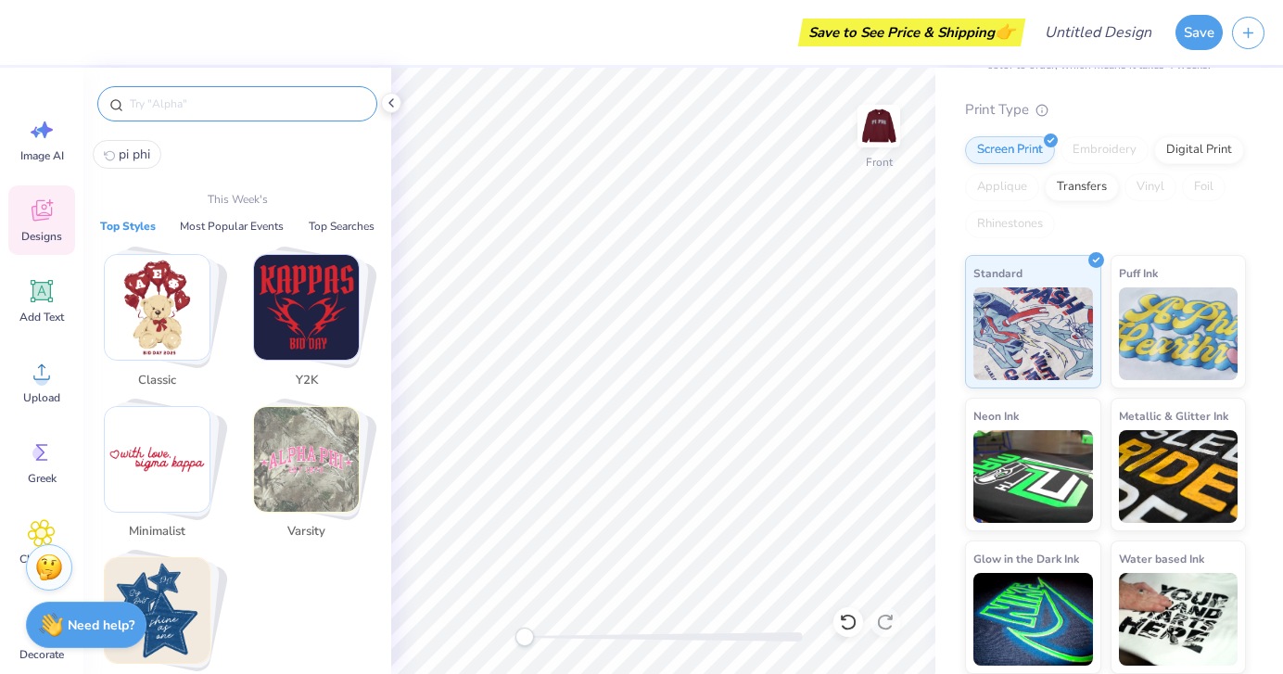
click at [184, 95] on input "text" at bounding box center [246, 104] width 237 height 19
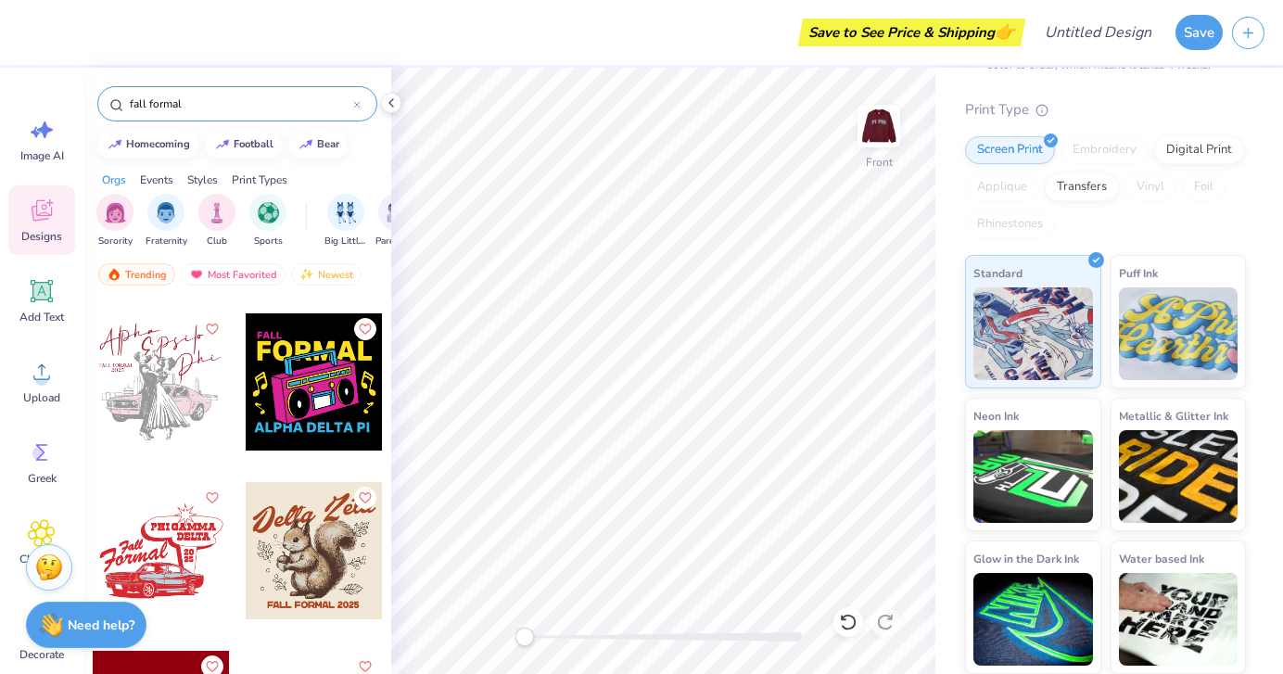
scroll to position [2013, 0]
type input "fall formal"
click at [152, 551] on div at bounding box center [161, 549] width 137 height 137
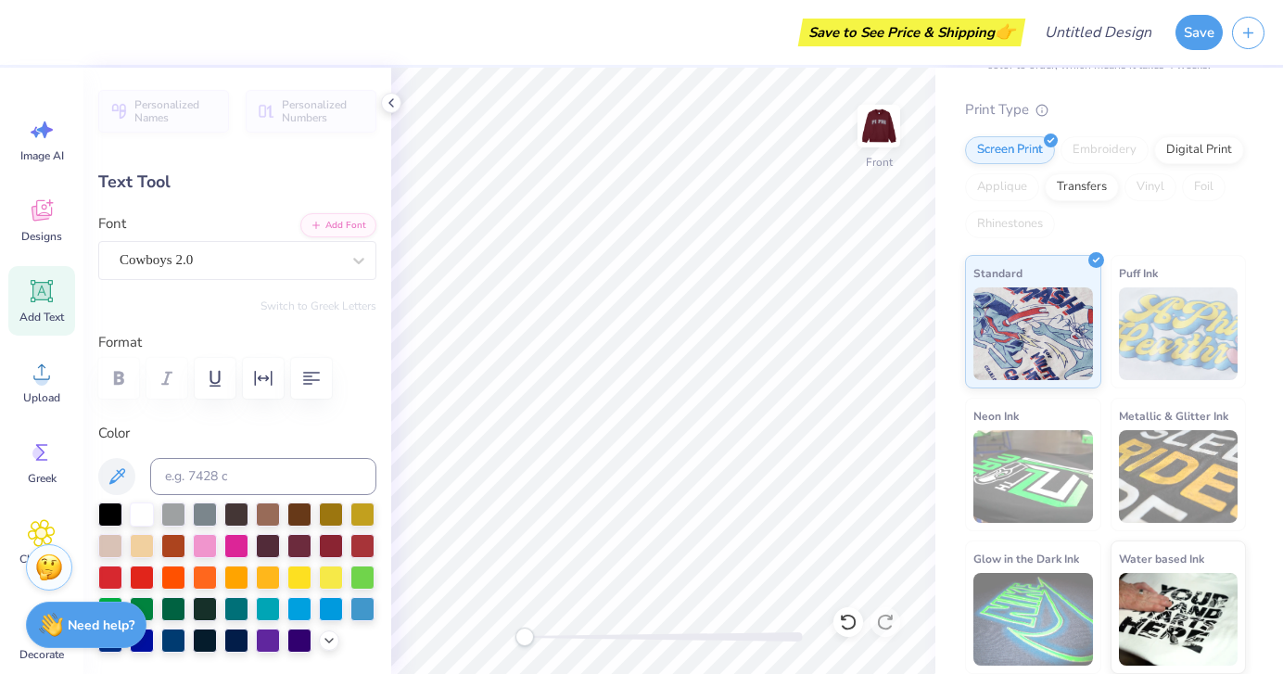
type input "6.79"
type input "8.85"
type textarea "p"
type textarea "Pi beta"
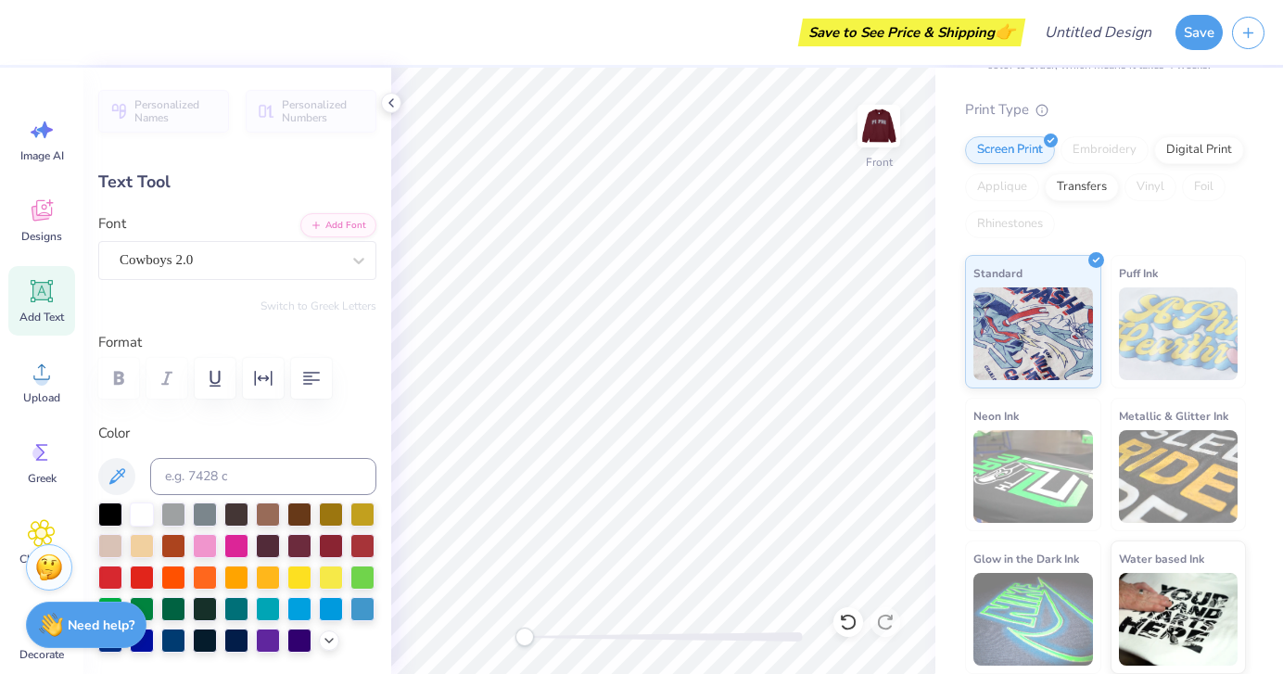
scroll to position [0, 1]
type input "3.45"
type input "9.85"
type textarea "Phi"
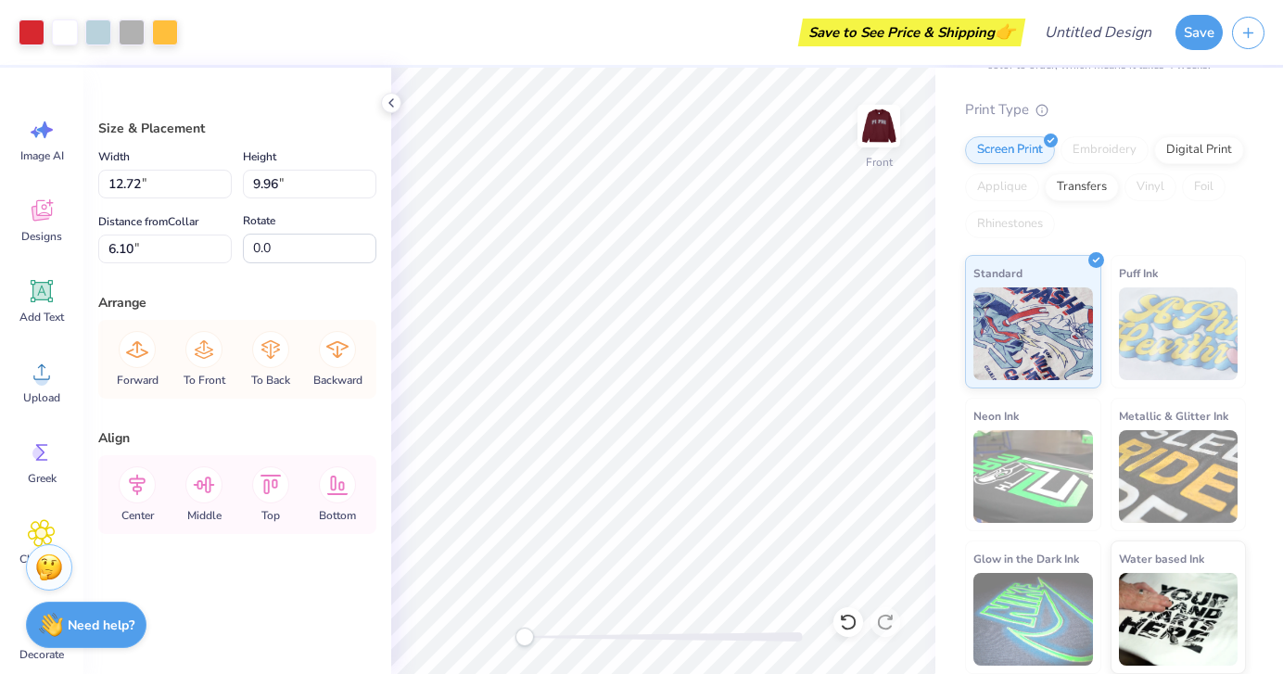
type input "6.10"
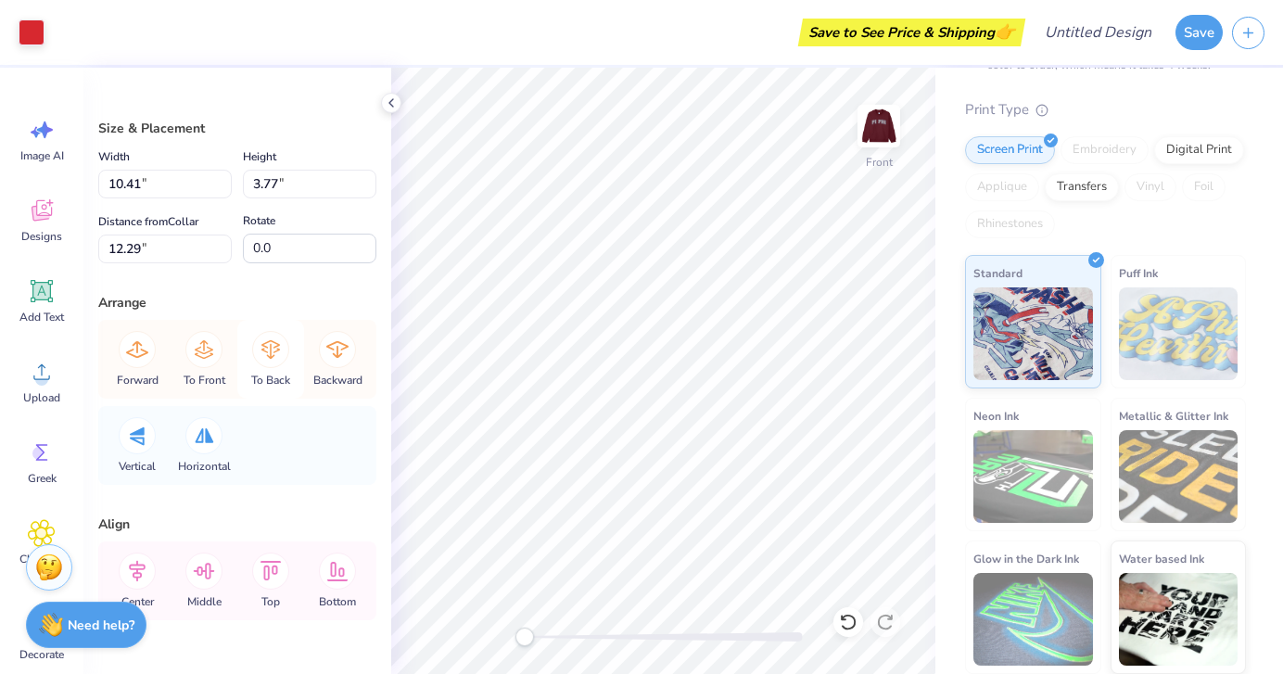
scroll to position [8, 0]
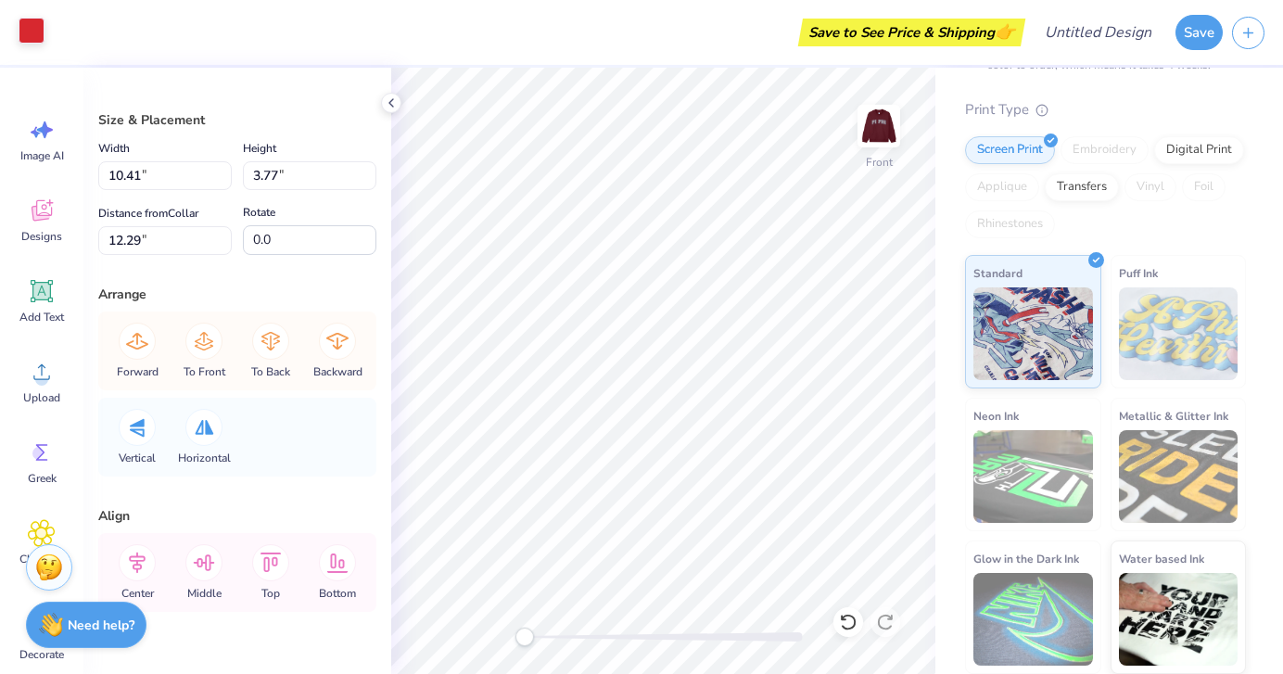
click at [33, 35] on div at bounding box center [32, 31] width 26 height 26
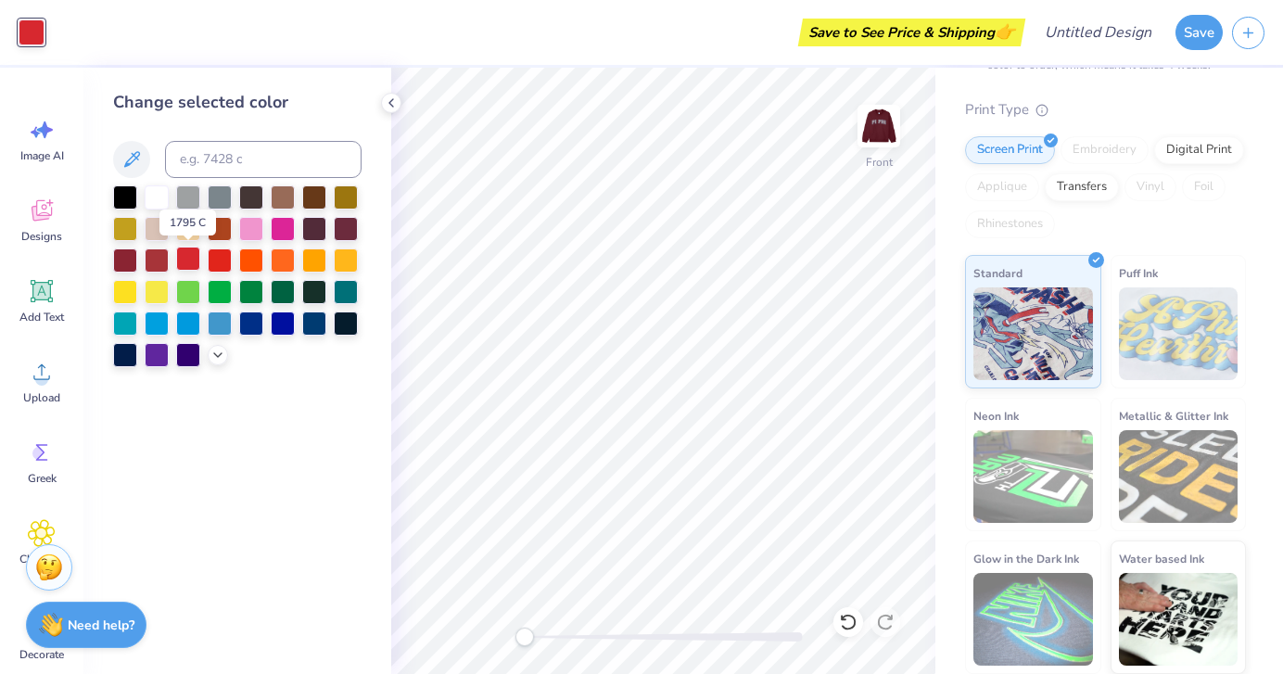
click at [184, 260] on div at bounding box center [188, 259] width 24 height 24
click at [190, 258] on div at bounding box center [188, 259] width 24 height 24
click at [158, 256] on div at bounding box center [157, 259] width 24 height 24
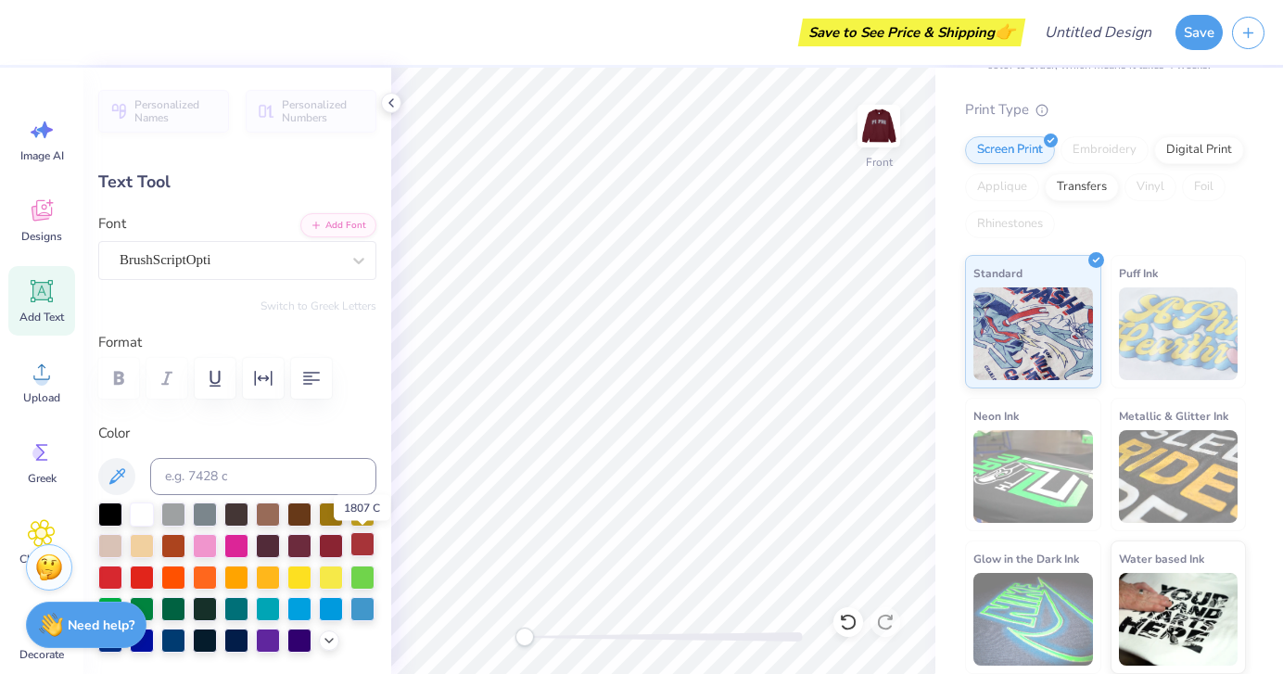
click at [361, 539] on div at bounding box center [362, 544] width 24 height 24
type input "2.49"
type input "1.61"
type input "9.84"
type input "-9.1"
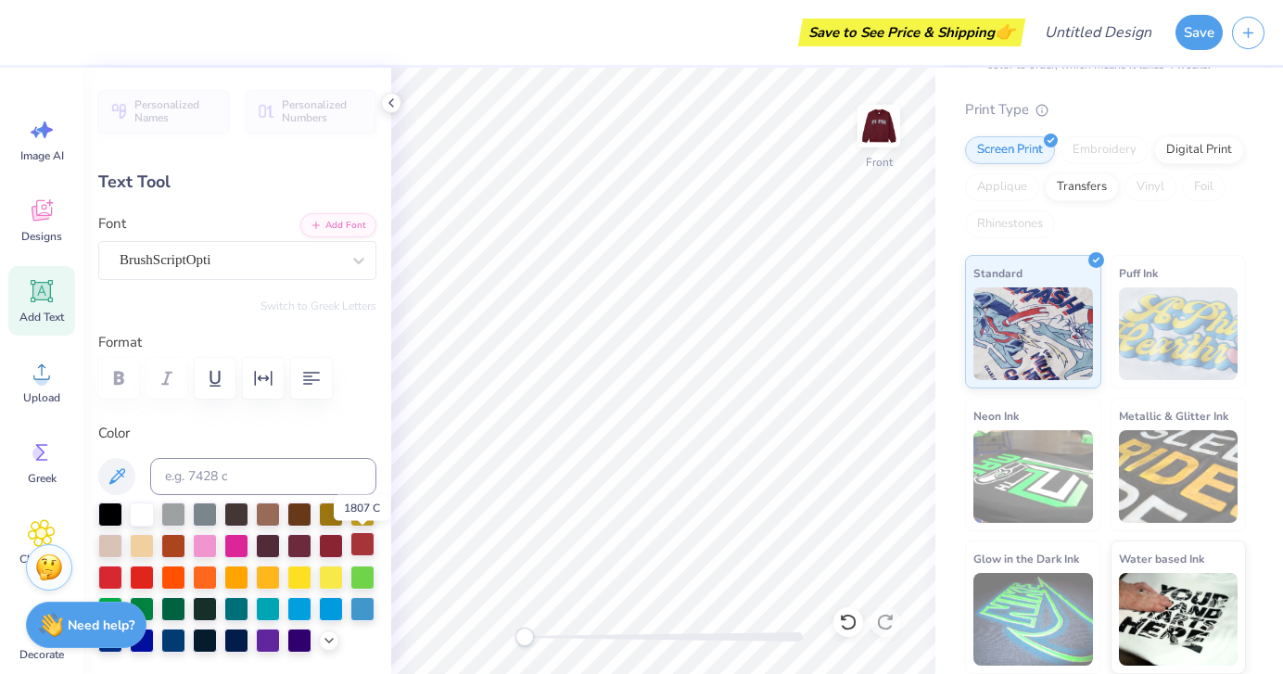
click at [368, 537] on div at bounding box center [362, 544] width 24 height 24
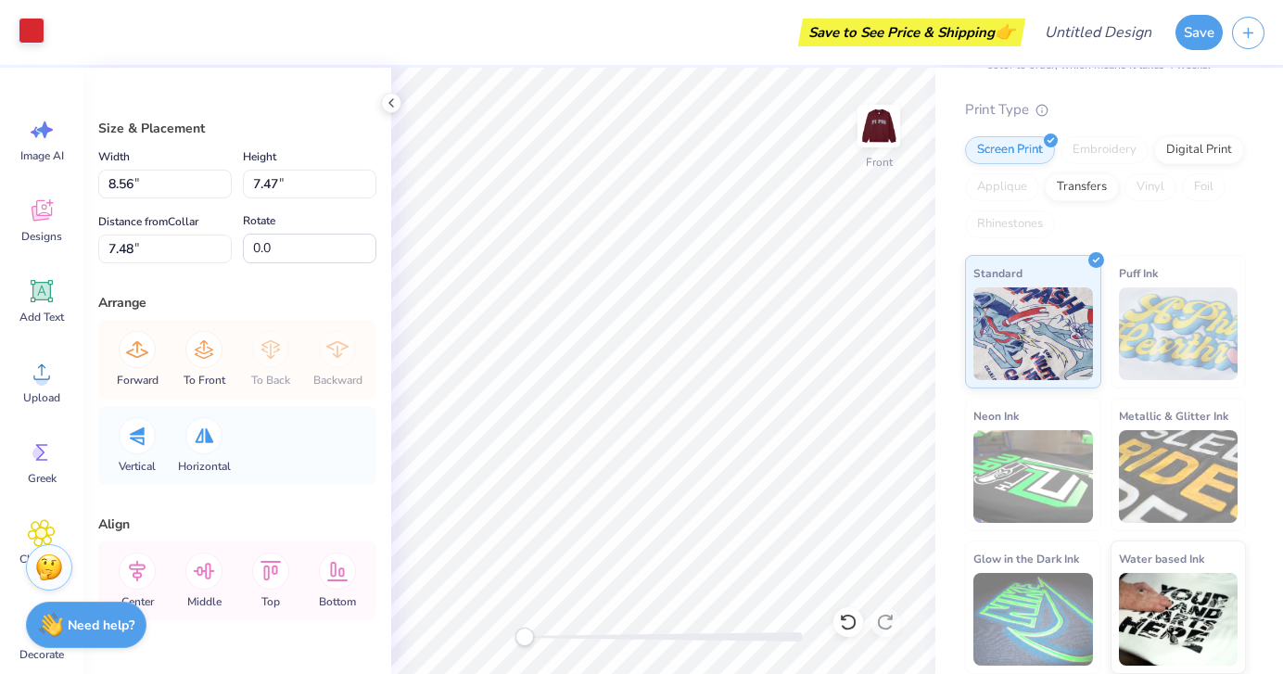
click at [35, 32] on div at bounding box center [32, 31] width 26 height 26
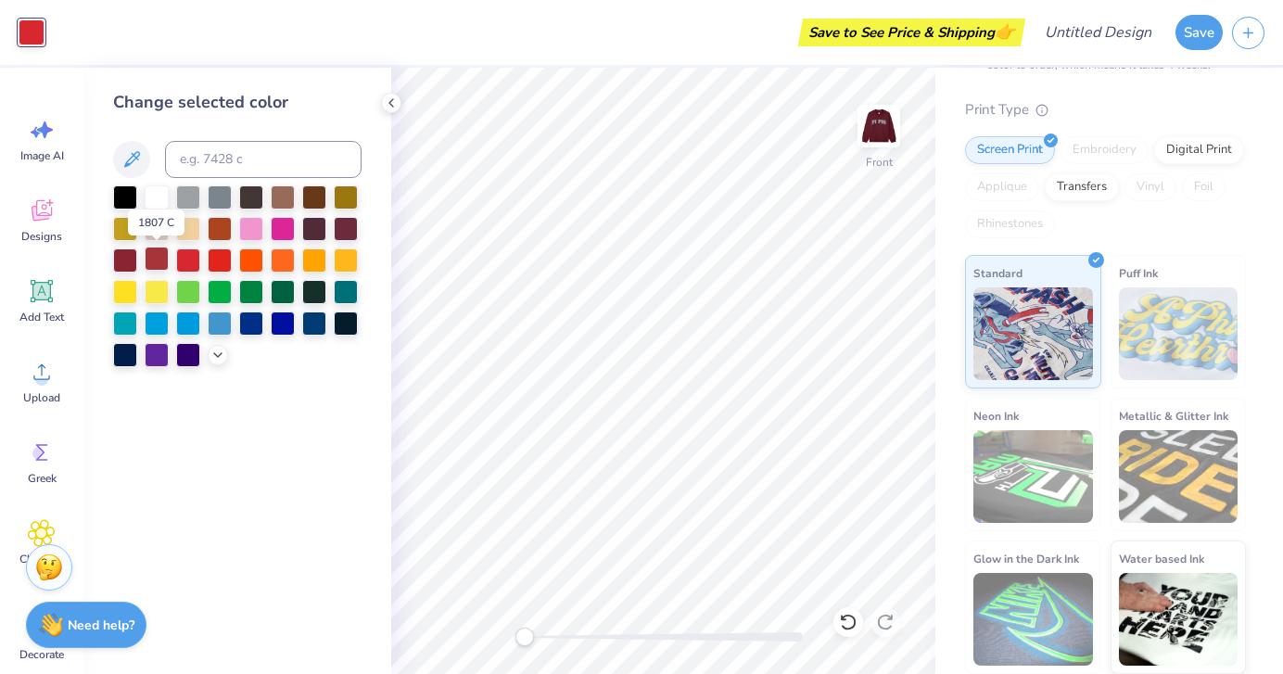
click at [151, 255] on div at bounding box center [157, 259] width 24 height 24
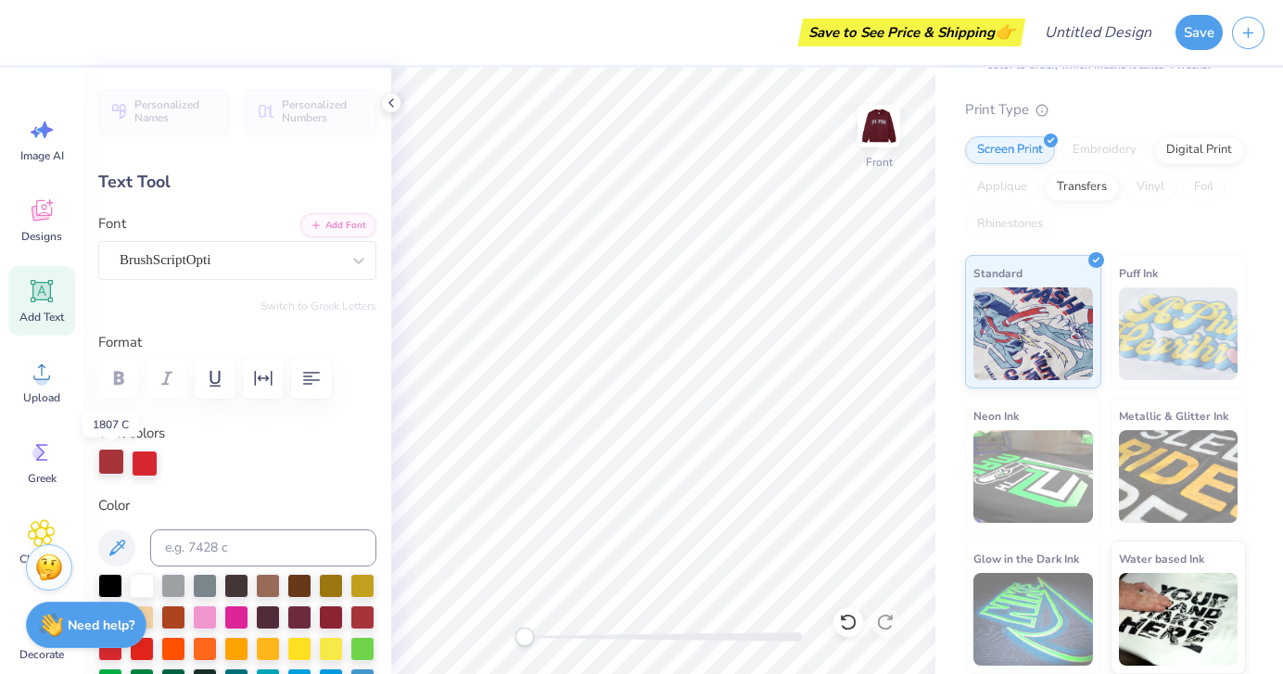
click at [106, 466] on div at bounding box center [111, 462] width 26 height 26
type input "0.0"
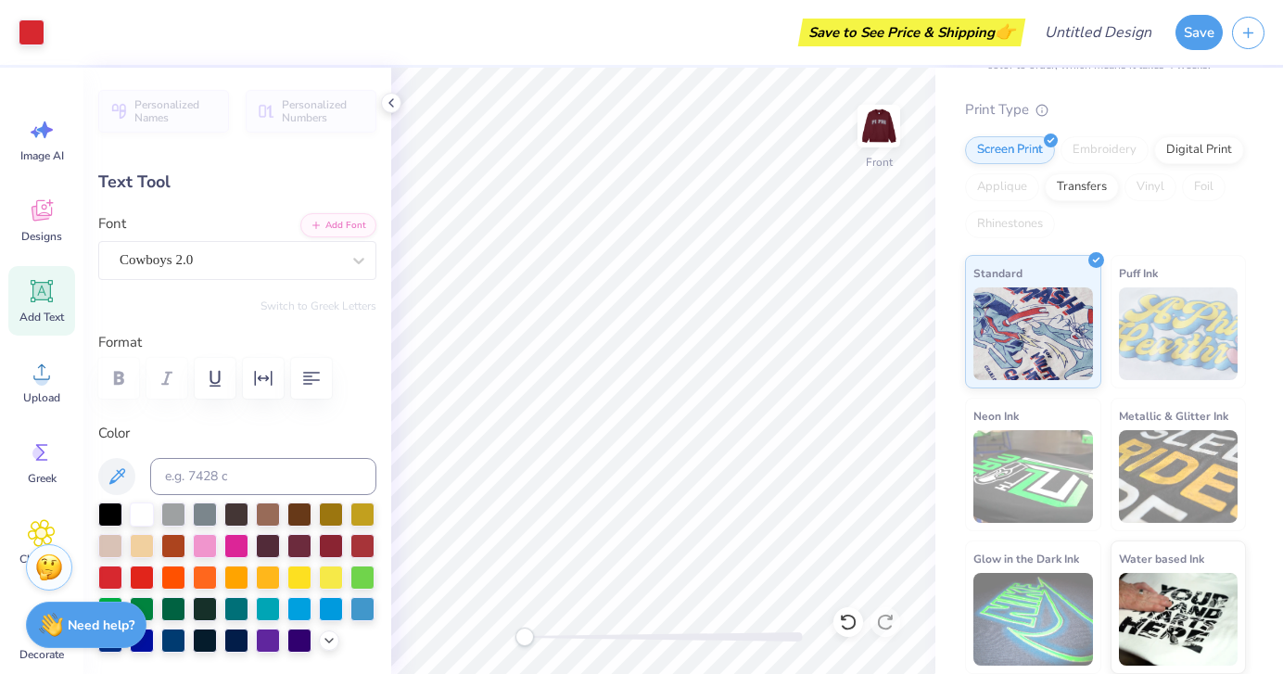
type input "1.92"
type input "0.80"
type input "9.17"
click at [371, 538] on div at bounding box center [362, 544] width 24 height 24
type input "4.25"
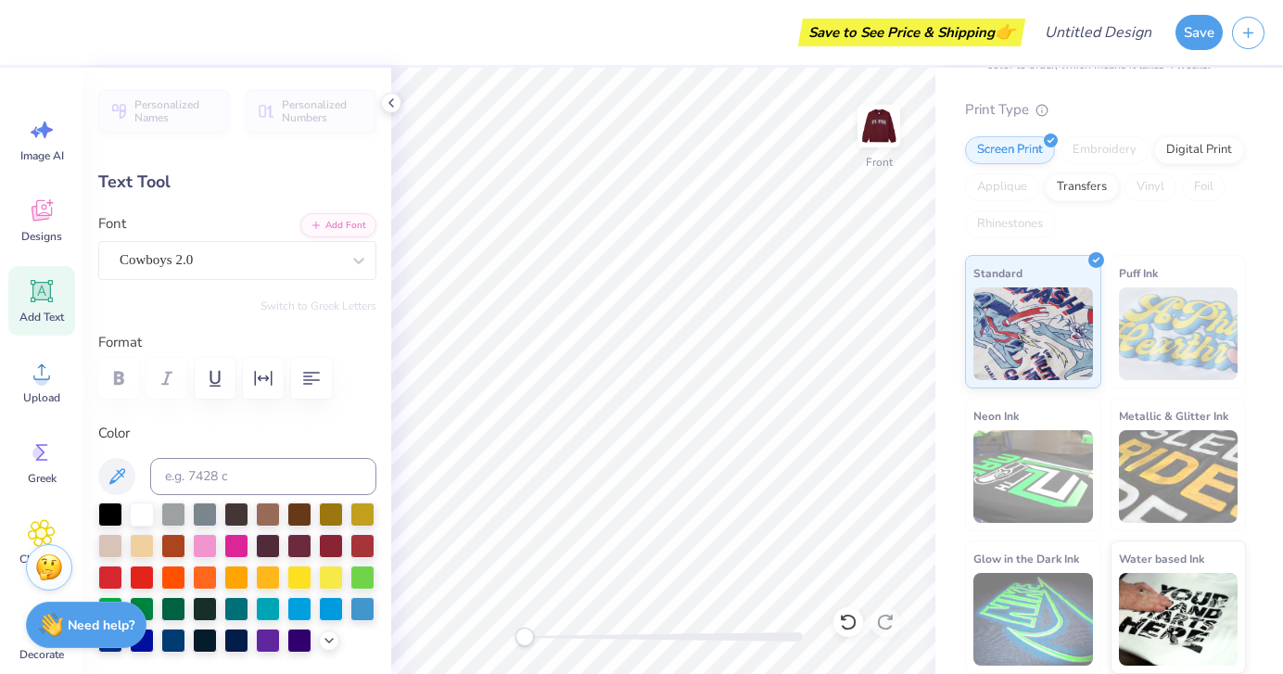
type input "8.17"
click at [370, 539] on div at bounding box center [362, 544] width 24 height 24
type input "0.97"
type input "0.64"
type input "11.65"
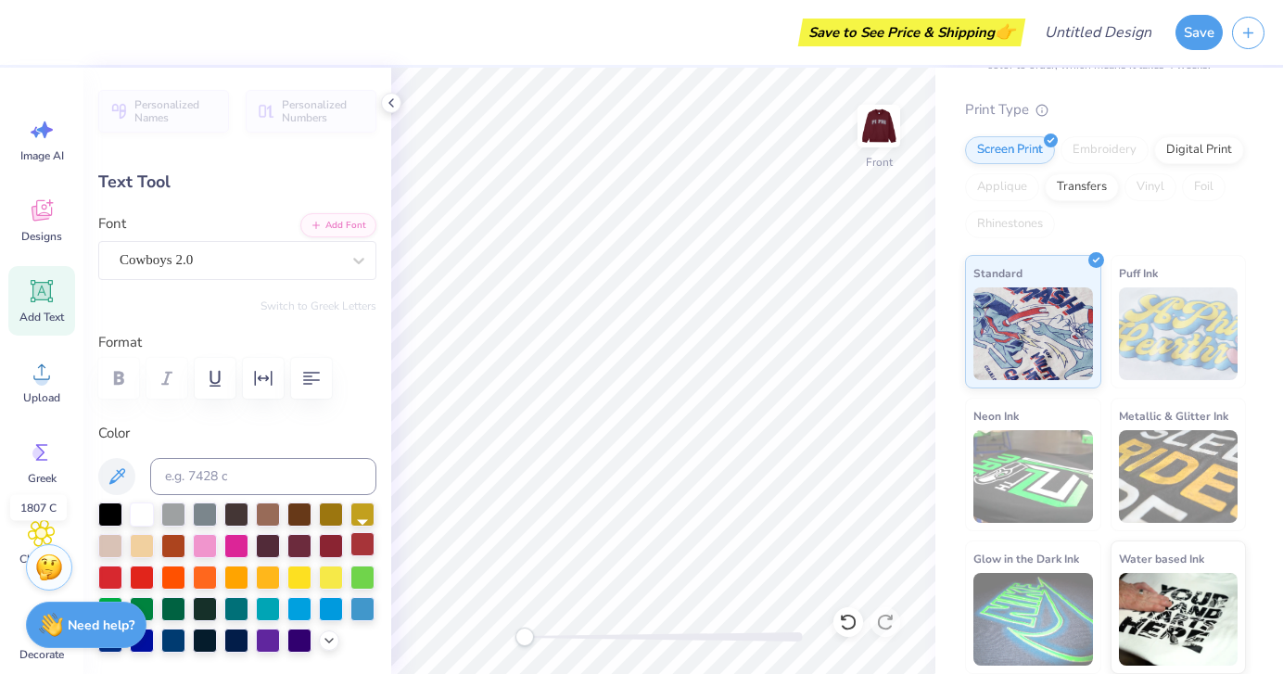
click at [363, 539] on div at bounding box center [362, 544] width 24 height 24
type input "1.02"
type input "0.65"
type input "10.89"
click at [350, 543] on div at bounding box center [362, 544] width 24 height 24
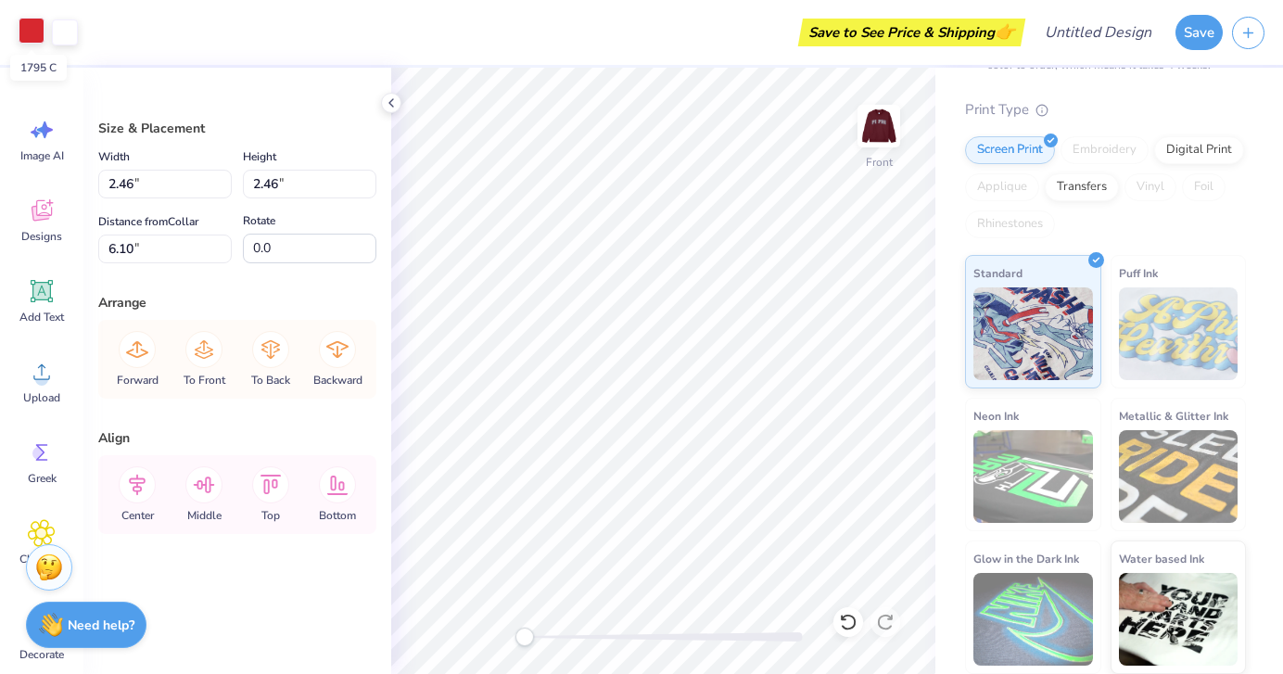
click at [32, 35] on div at bounding box center [32, 31] width 26 height 26
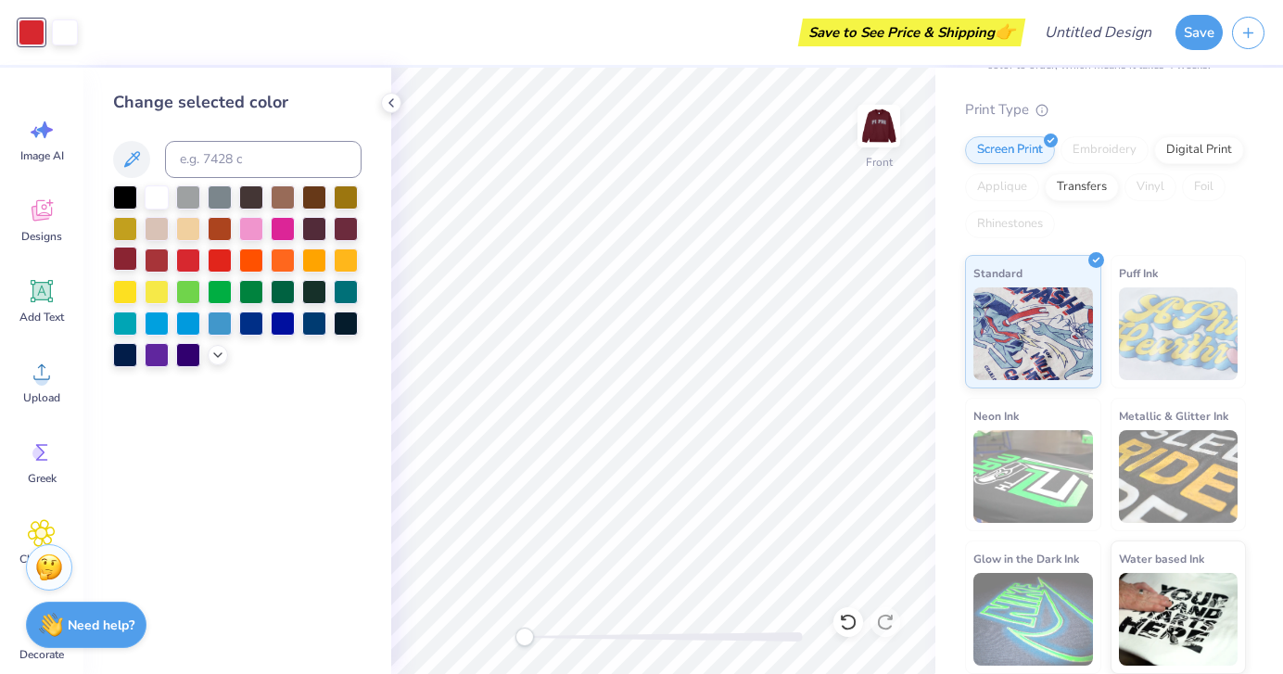
click at [131, 259] on div at bounding box center [125, 259] width 24 height 24
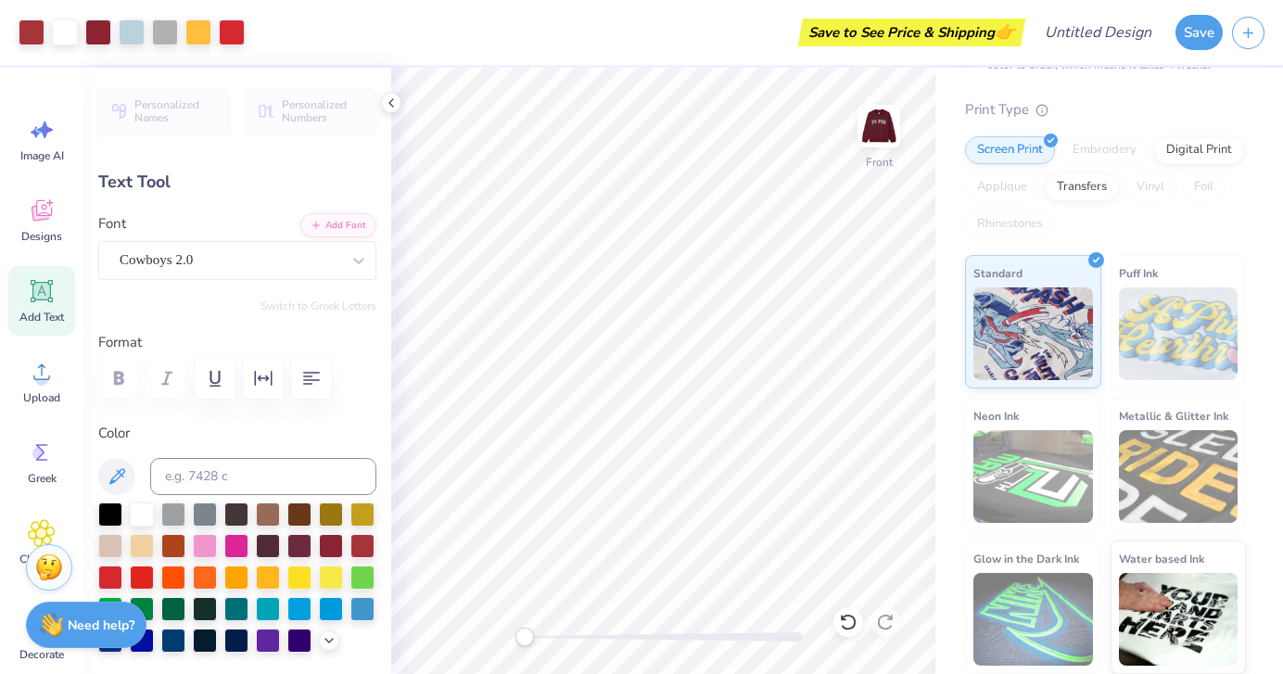
type input "1.92"
type input "9.17"
type input "4.25"
type input "8.36"
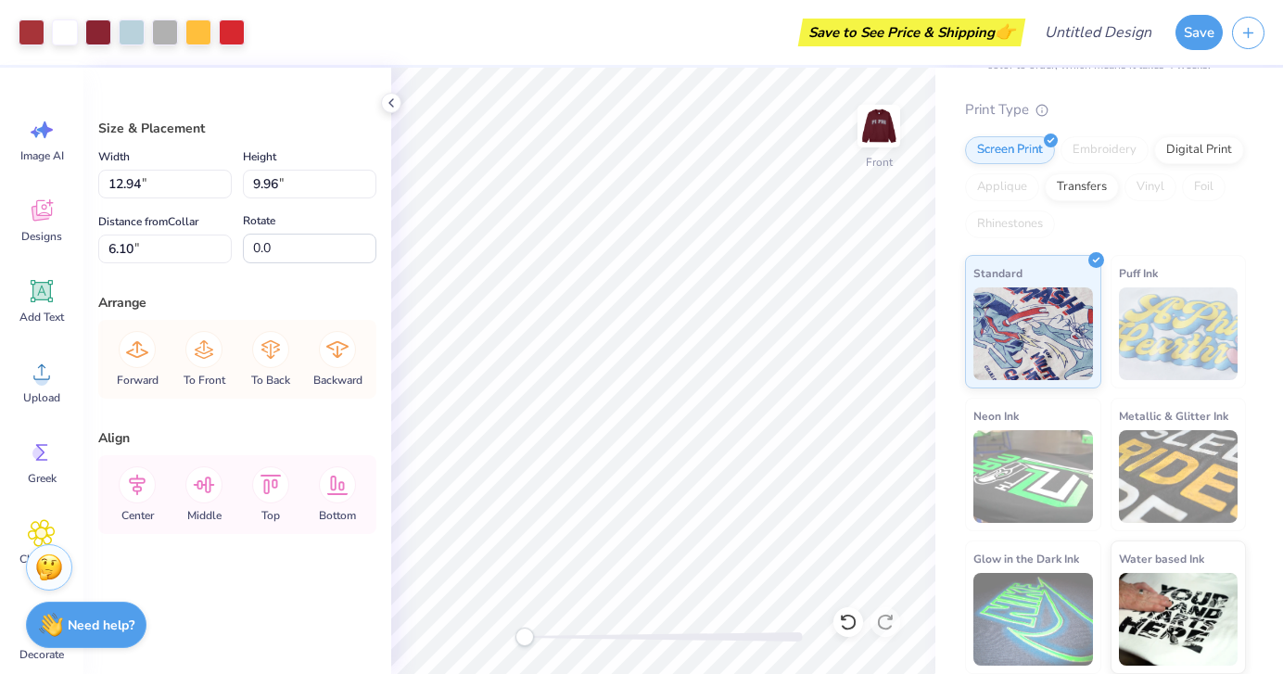
type input "5.58"
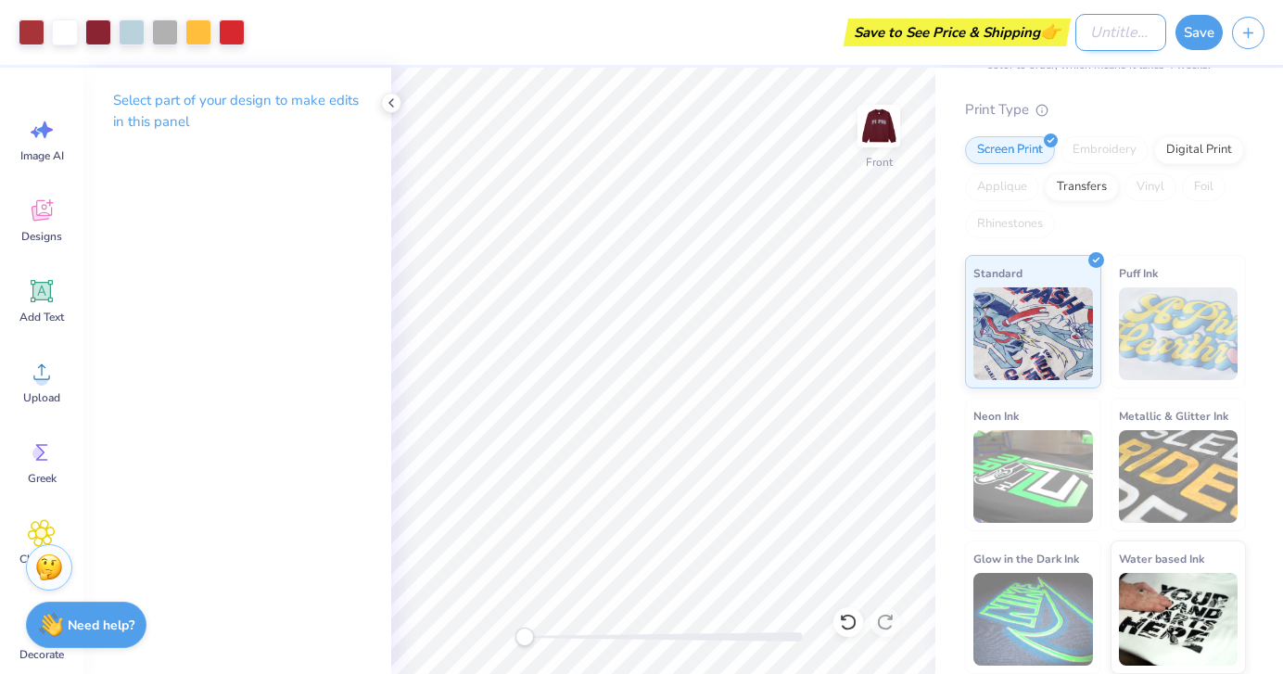
click at [1086, 27] on input "Design Title" at bounding box center [1120, 32] width 91 height 37
type input "FM 1"
click at [1185, 31] on button "Save" at bounding box center [1198, 29] width 47 height 35
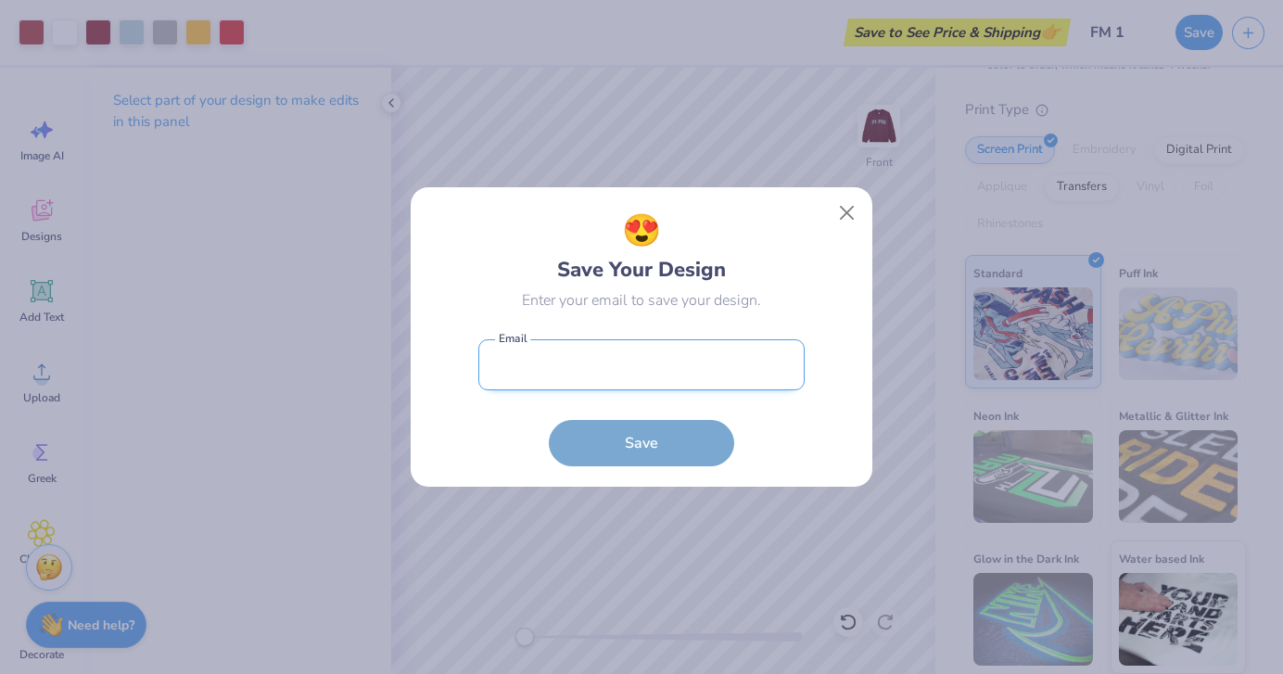
click at [660, 386] on input "email" at bounding box center [641, 364] width 326 height 51
type input "[EMAIL_ADDRESS][DOMAIN_NAME]"
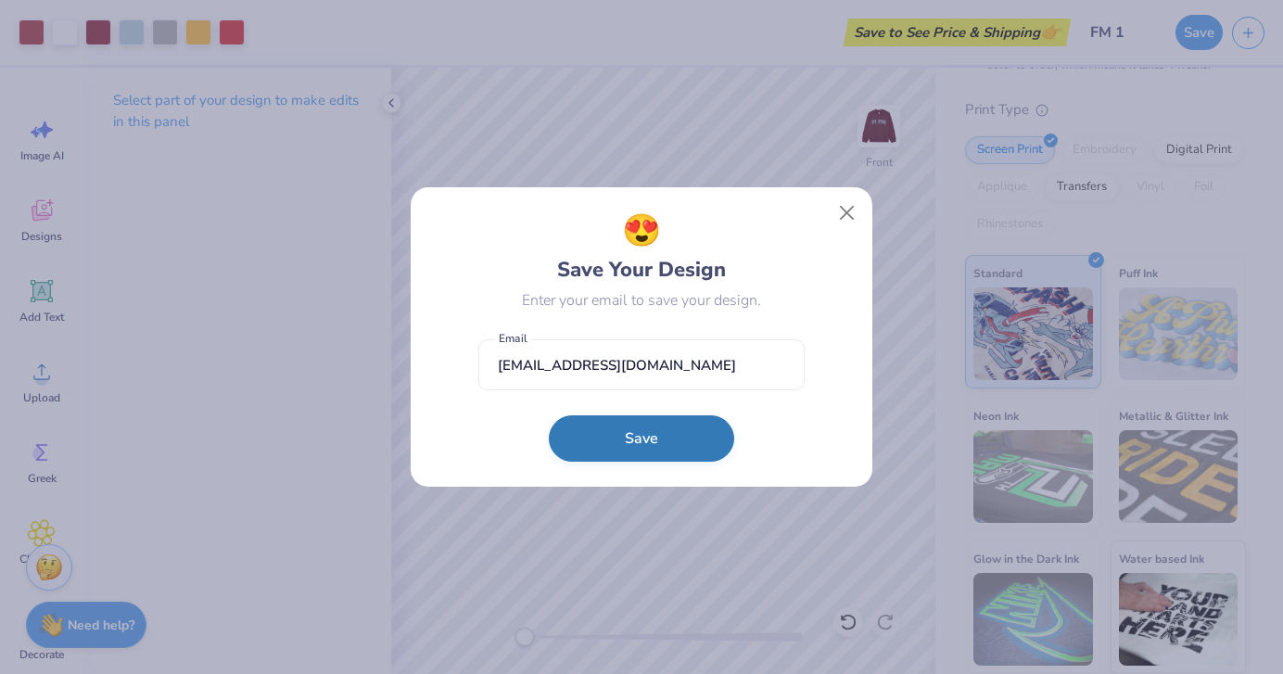
click at [662, 435] on button "Save" at bounding box center [641, 438] width 185 height 46
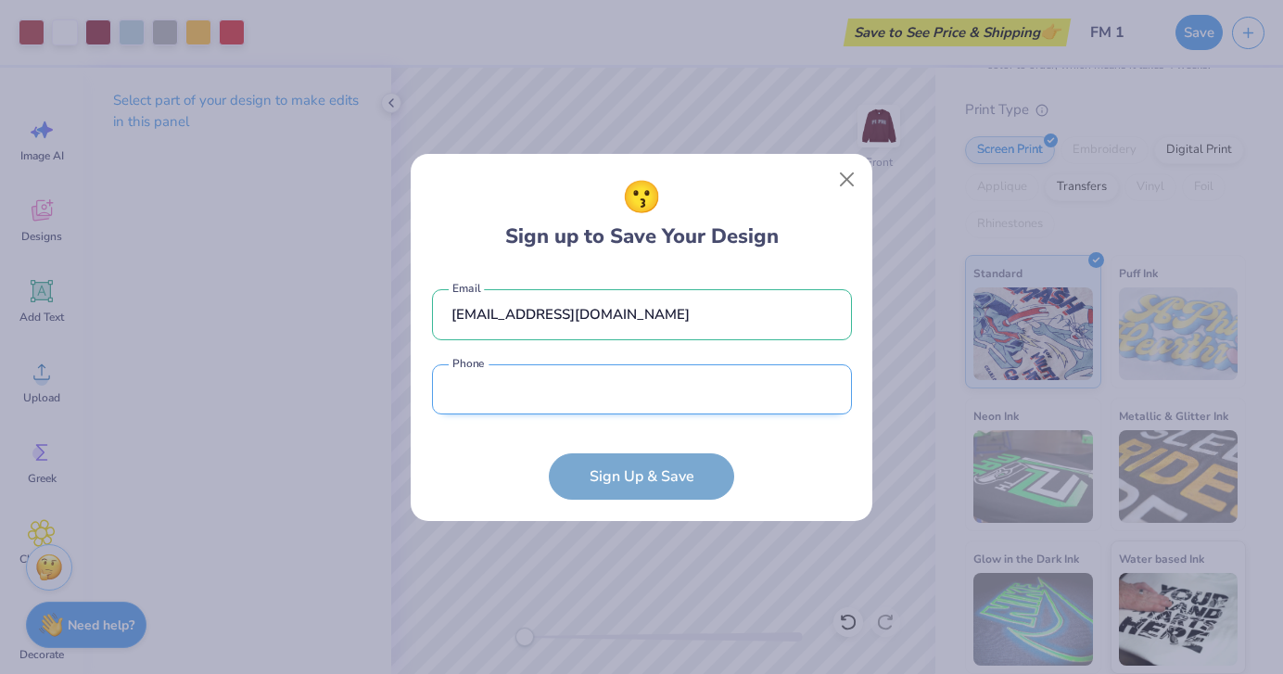
click at [660, 406] on input "tel" at bounding box center [642, 389] width 420 height 51
type input "[PHONE_NUMBER]"
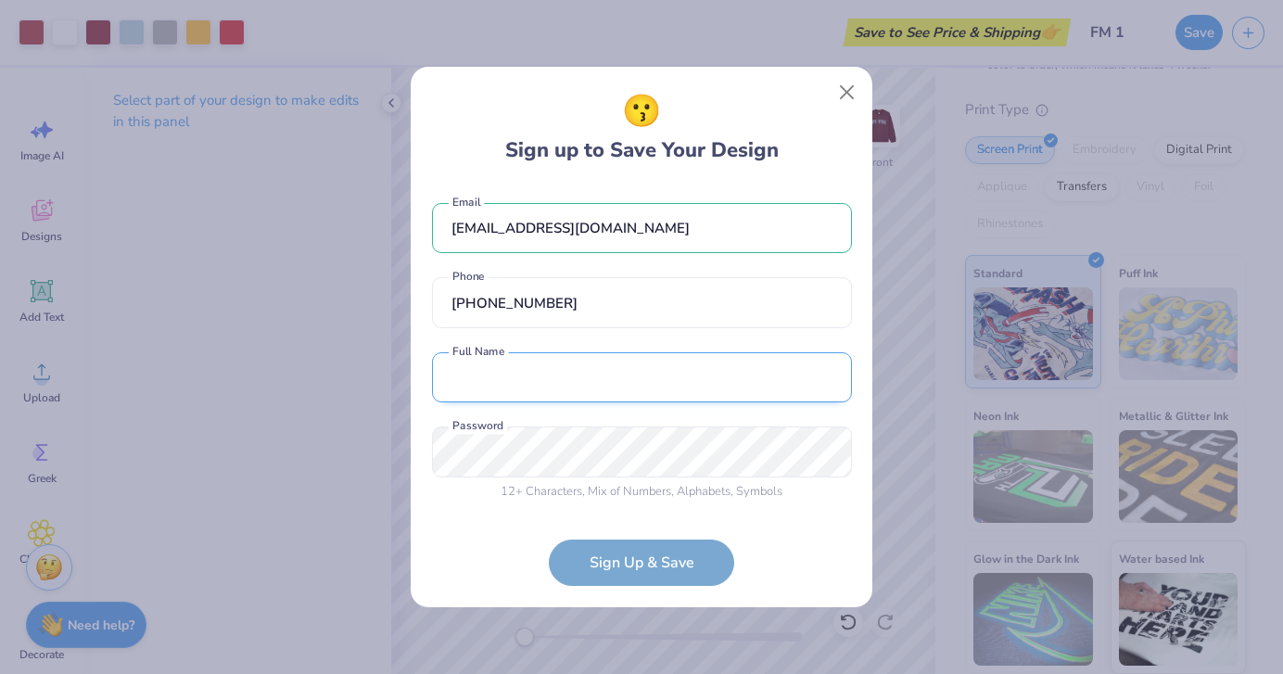
click at [618, 394] on input "text" at bounding box center [642, 377] width 420 height 51
type input "[PERSON_NAME]"
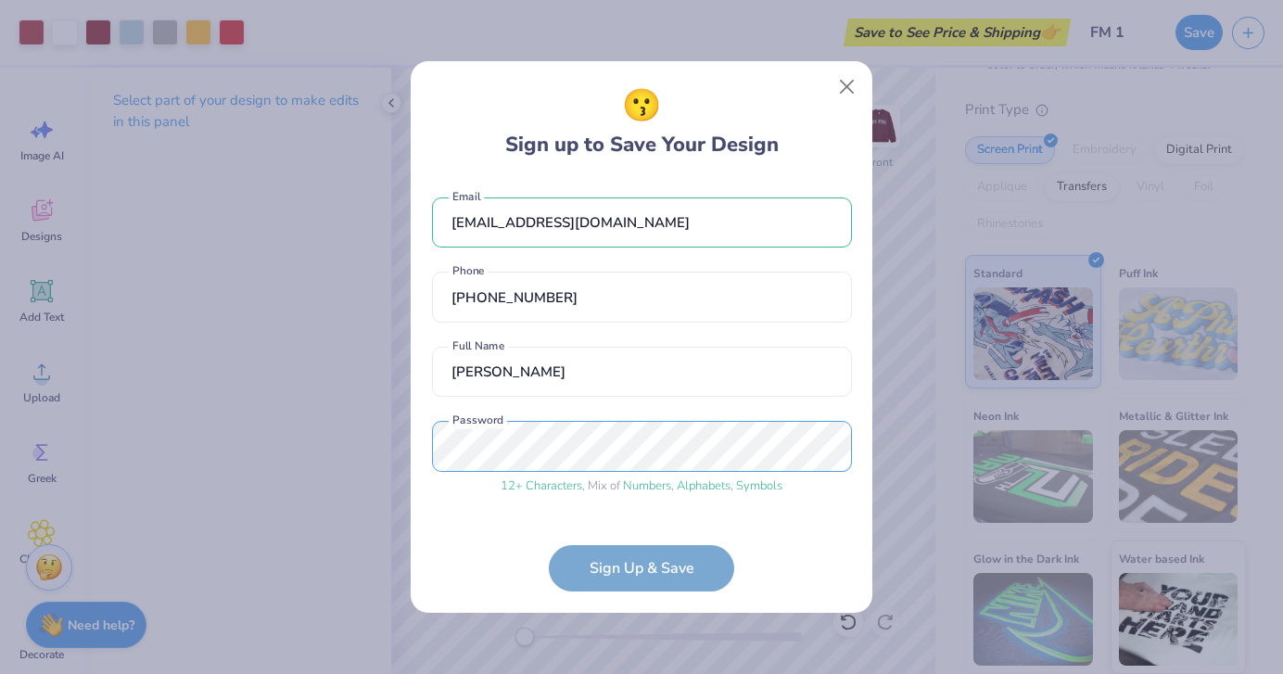
scroll to position [59, 0]
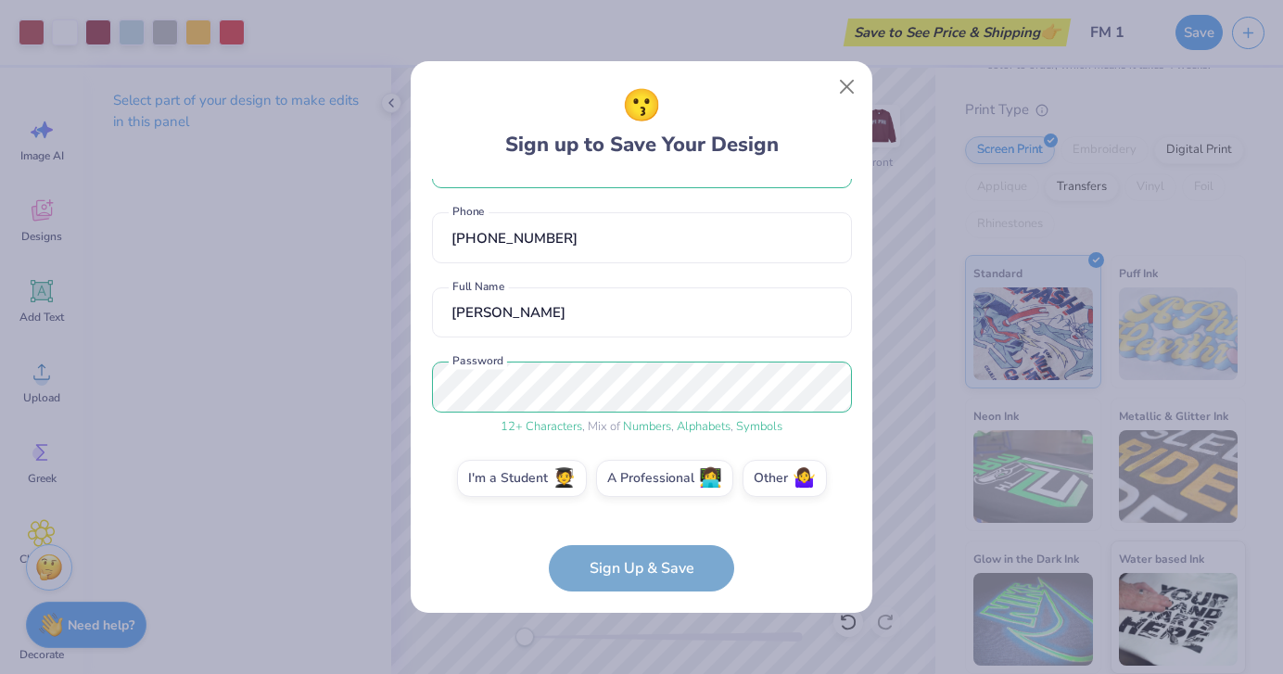
click at [622, 575] on form "[EMAIL_ADDRESS][DOMAIN_NAME] Email [PHONE_NUMBER] Phone [PERSON_NAME] Full Name…" at bounding box center [642, 385] width 420 height 413
click at [527, 483] on label "I'm a Student 🧑‍🎓" at bounding box center [522, 475] width 130 height 37
click at [636, 537] on input "I'm a Student 🧑‍🎓" at bounding box center [642, 543] width 12 height 12
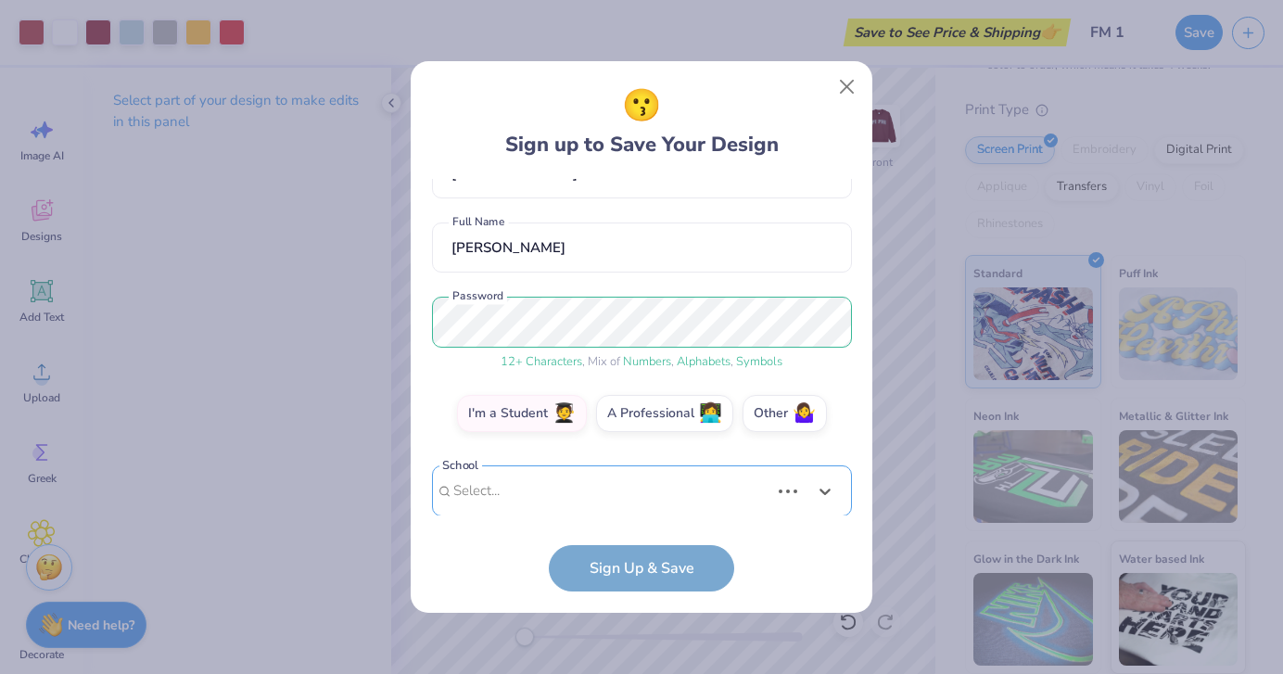
click at [528, 483] on div "Use Up and Down to choose options, press Enter to select the currently focused …" at bounding box center [642, 518] width 420 height 107
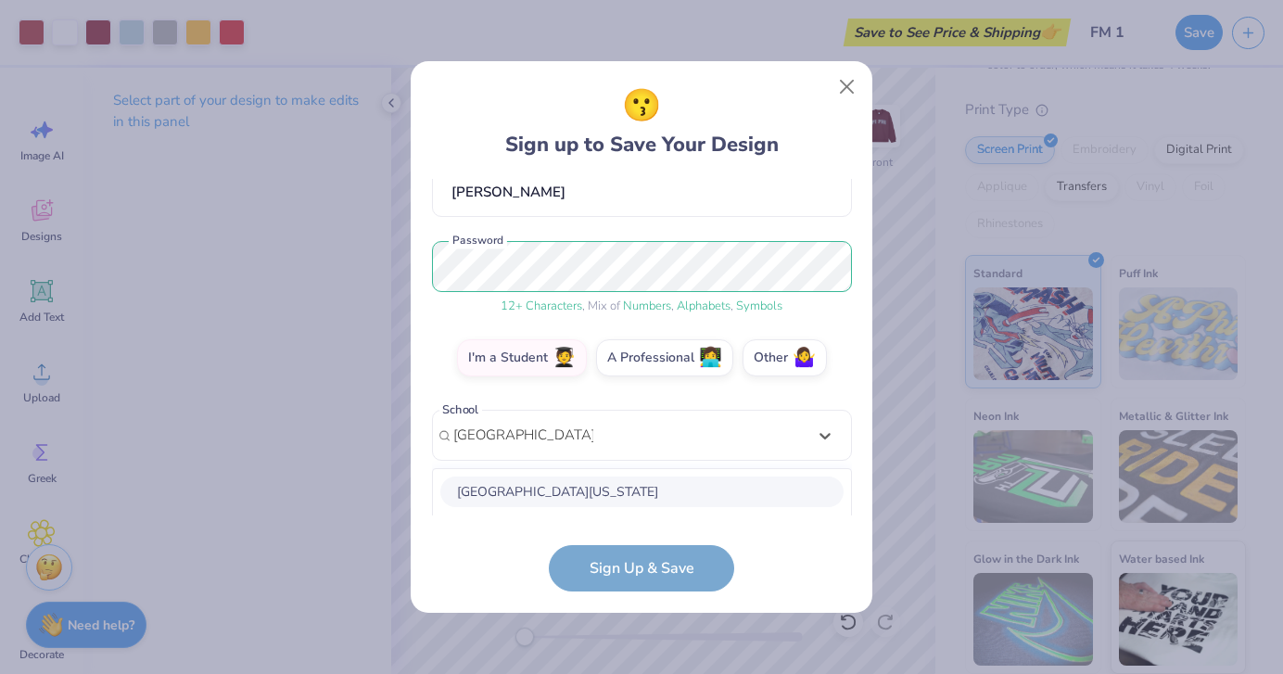
scroll to position [412, 0]
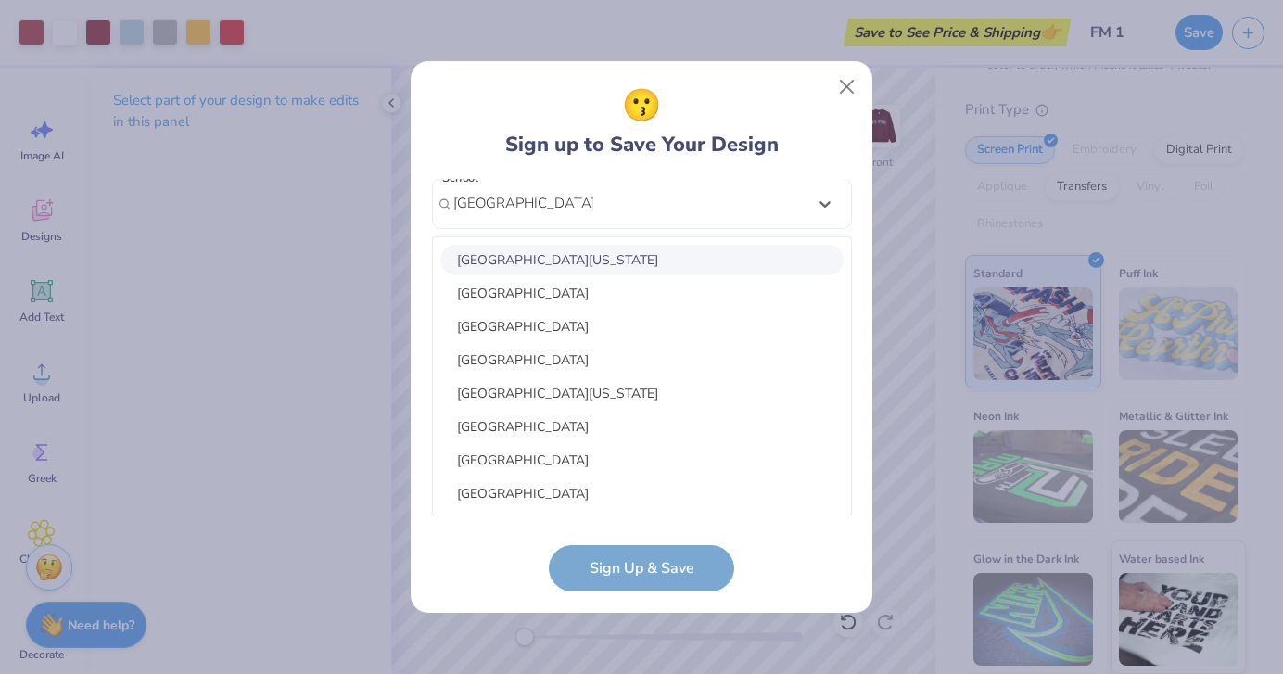
click at [587, 260] on div "[GEOGRAPHIC_DATA][US_STATE]" at bounding box center [641, 260] width 403 height 31
type input "[GEOGRAPHIC_DATA][US_STATE]"
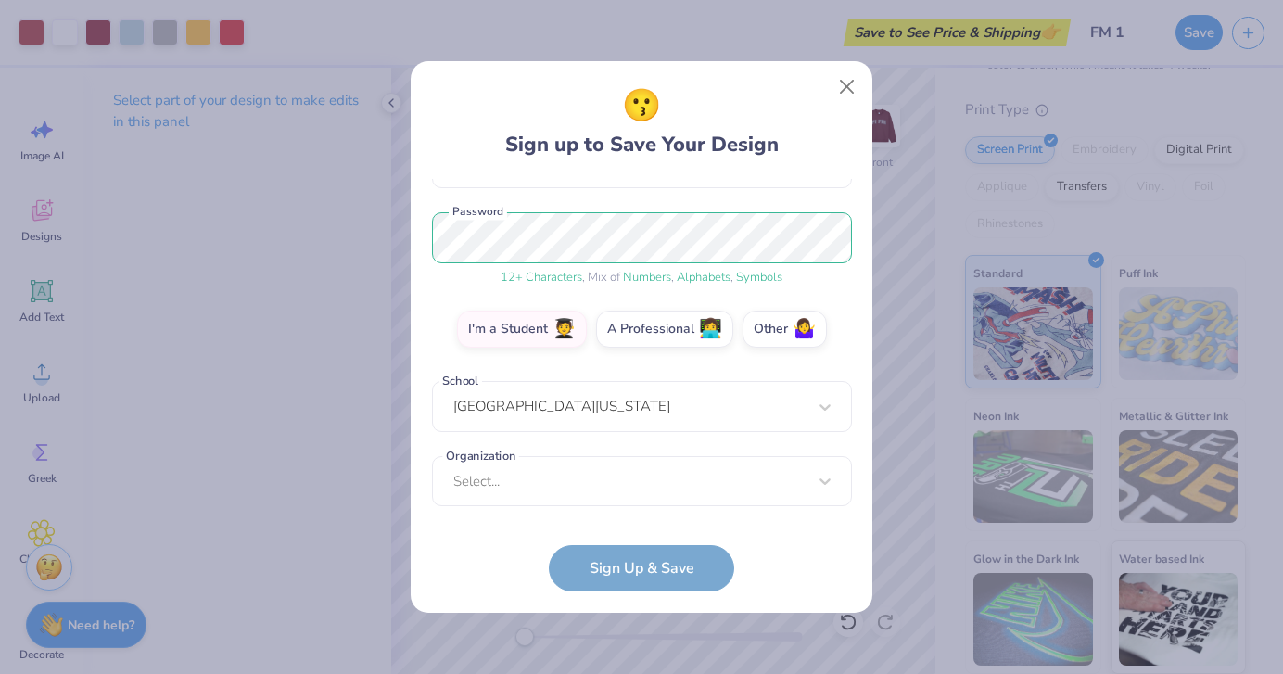
scroll to position [209, 0]
click at [592, 475] on div "option focused, 8 of 15. 15 results available. Use Up and Down to choose option…" at bounding box center [642, 625] width 420 height 338
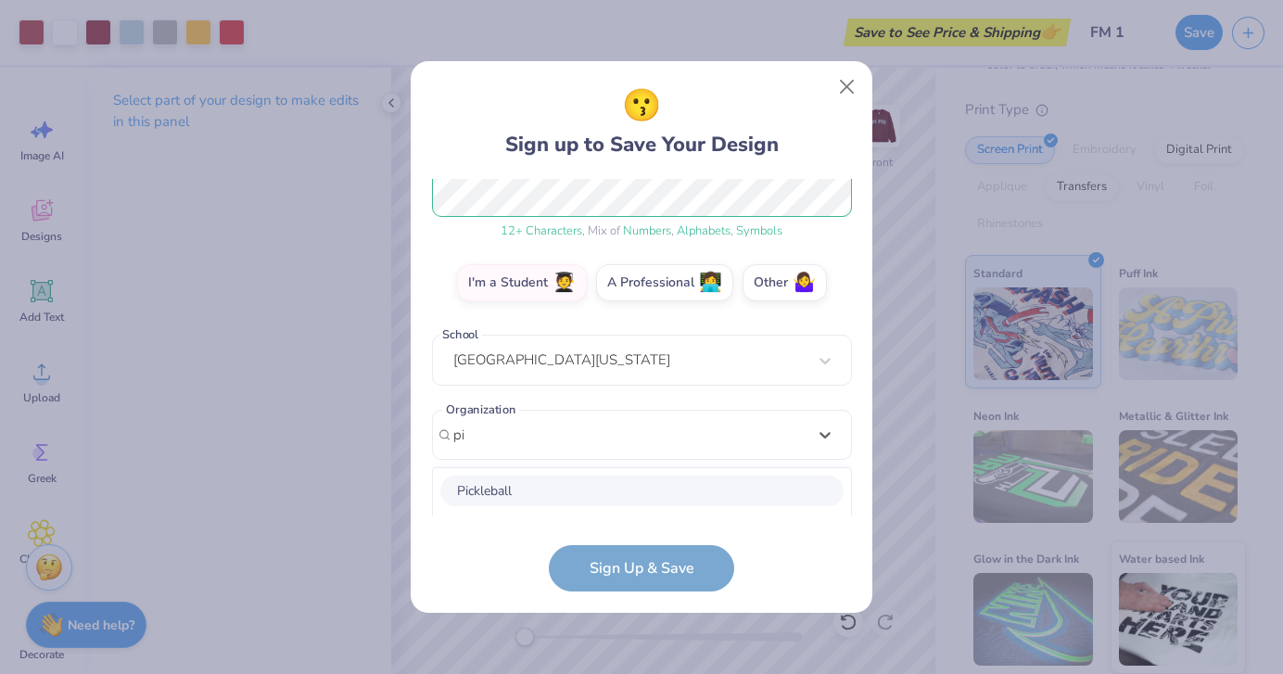
scroll to position [487, 0]
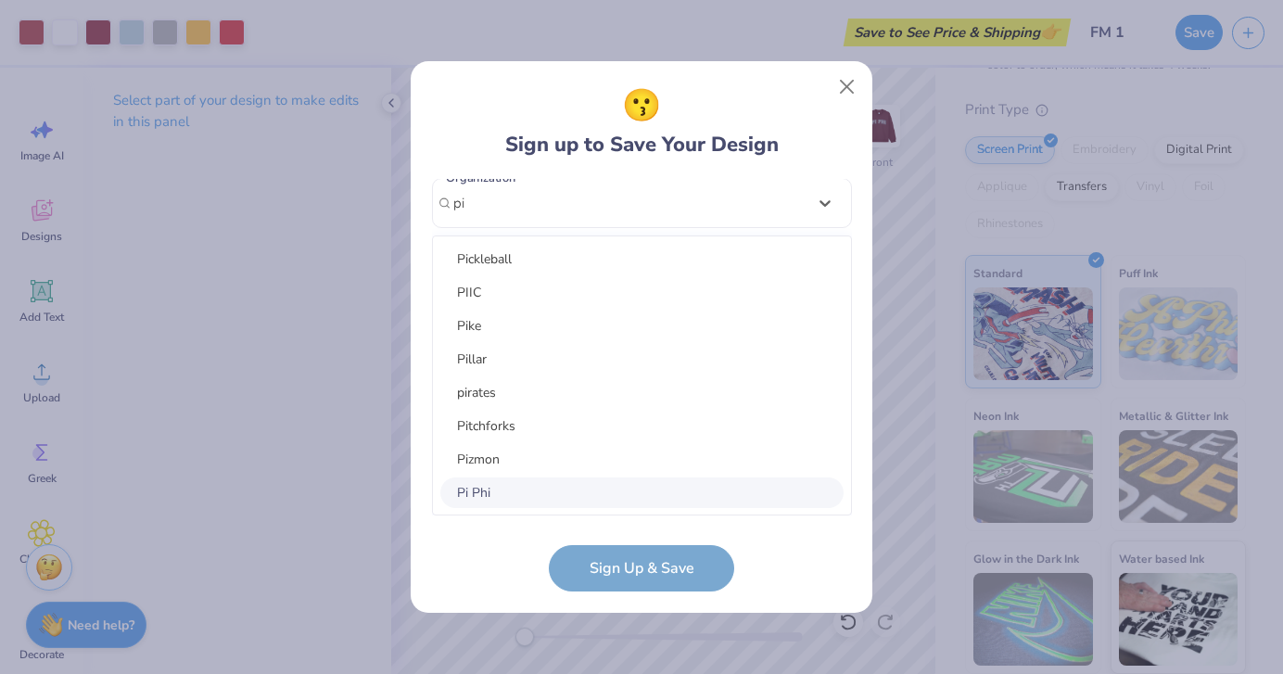
click at [550, 487] on div "Pi Phi" at bounding box center [641, 492] width 403 height 31
type input "pi"
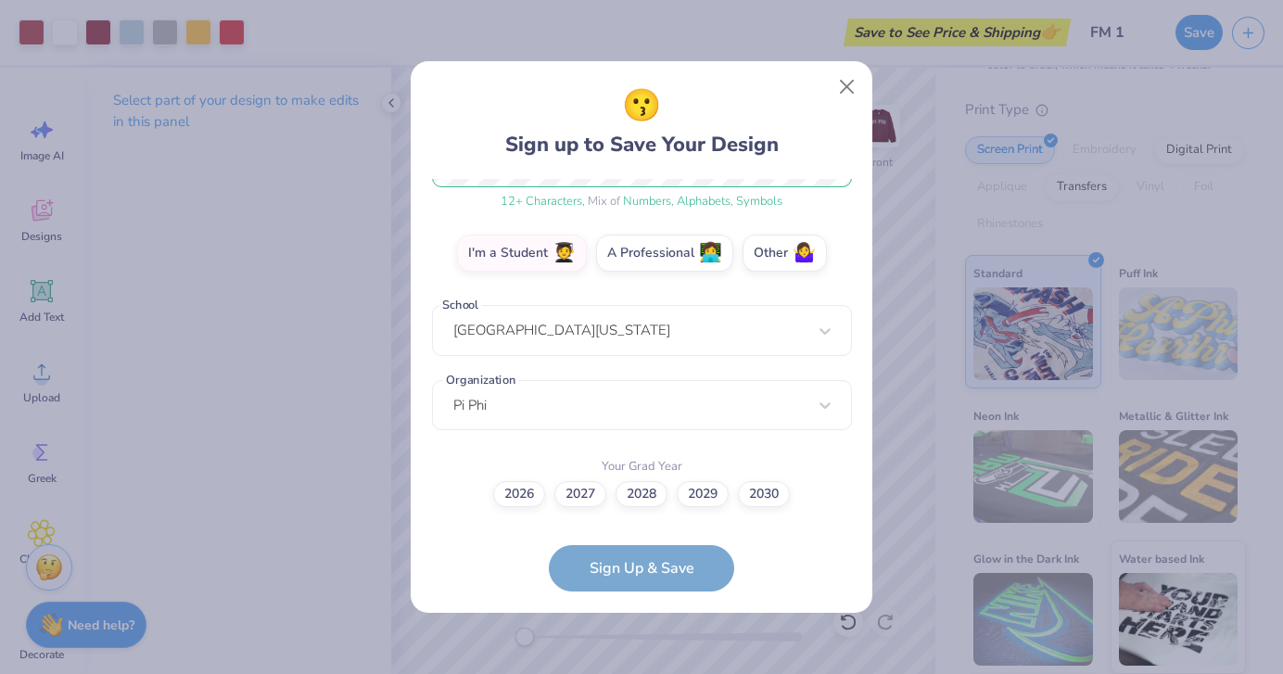
scroll to position [284, 0]
click at [521, 494] on label "2026" at bounding box center [519, 492] width 52 height 26
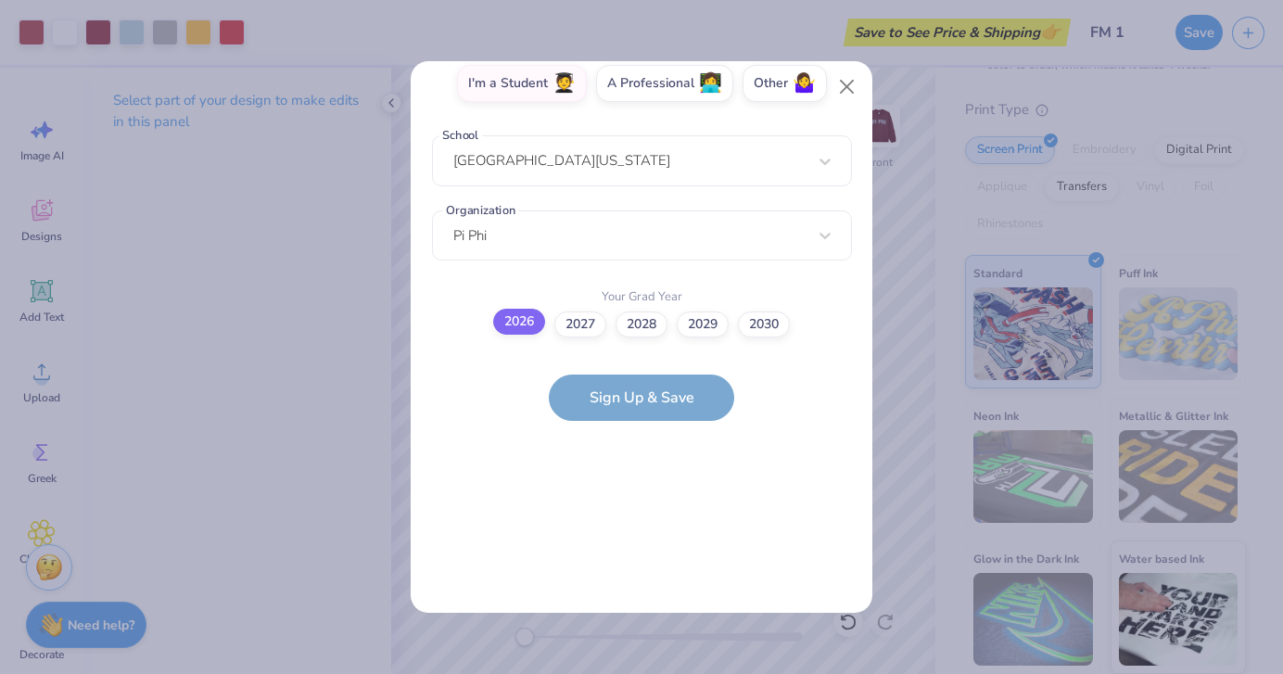
scroll to position [0, 0]
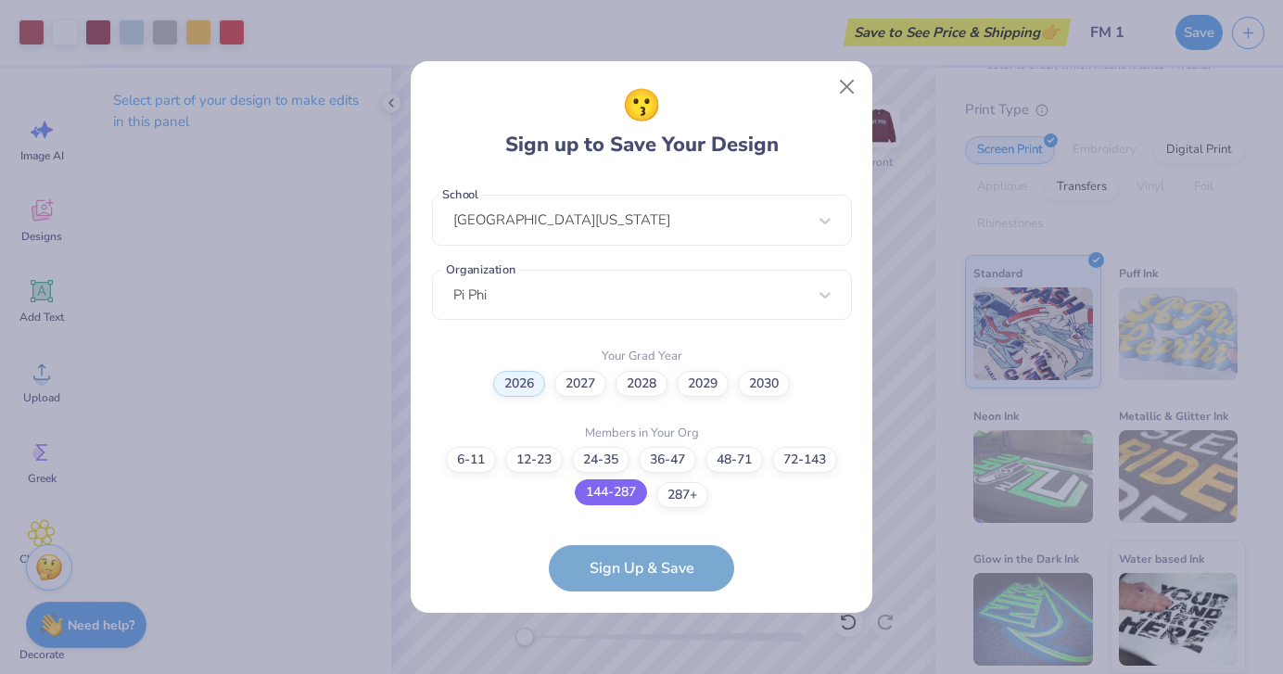
click at [609, 500] on label "144-287" at bounding box center [611, 492] width 72 height 26
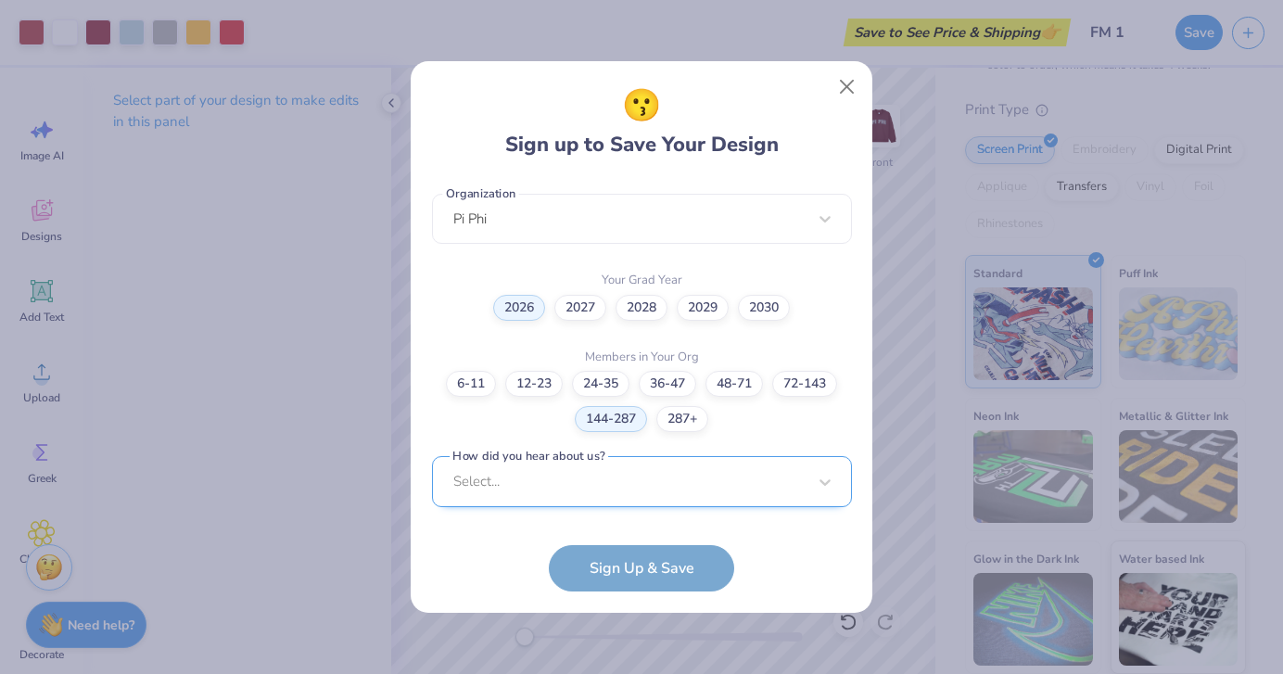
click at [610, 493] on div "Select..." at bounding box center [642, 481] width 420 height 51
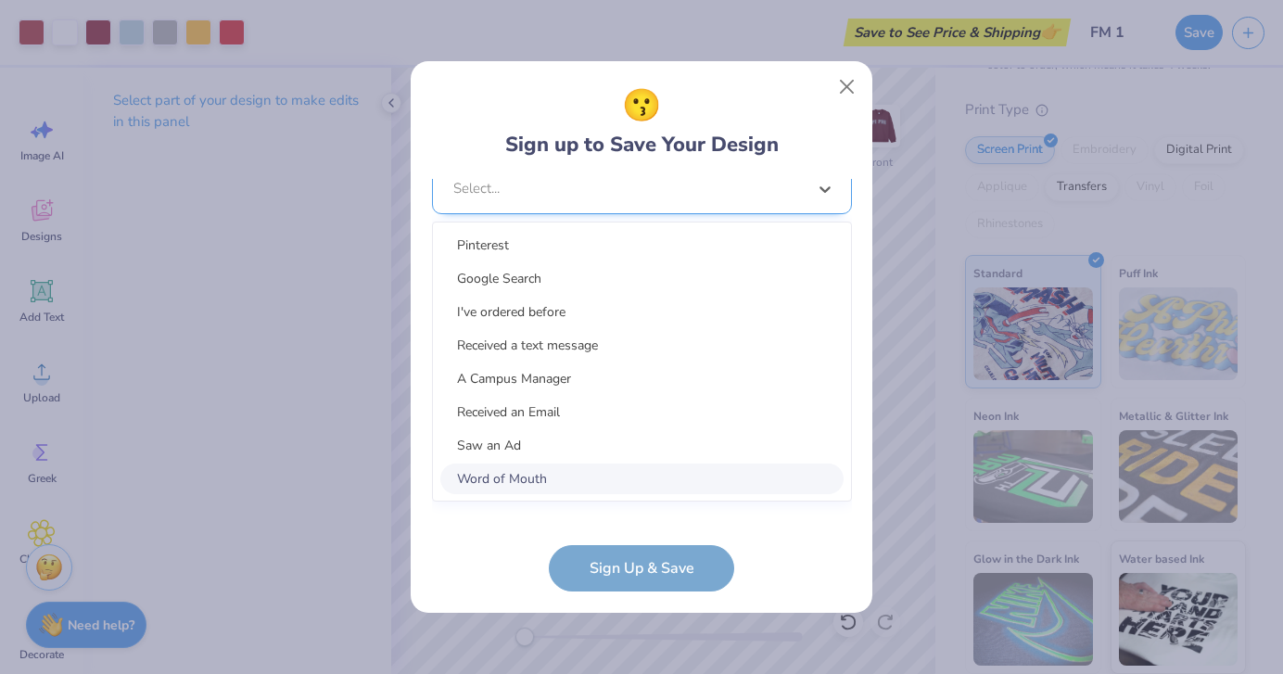
scroll to position [747, 0]
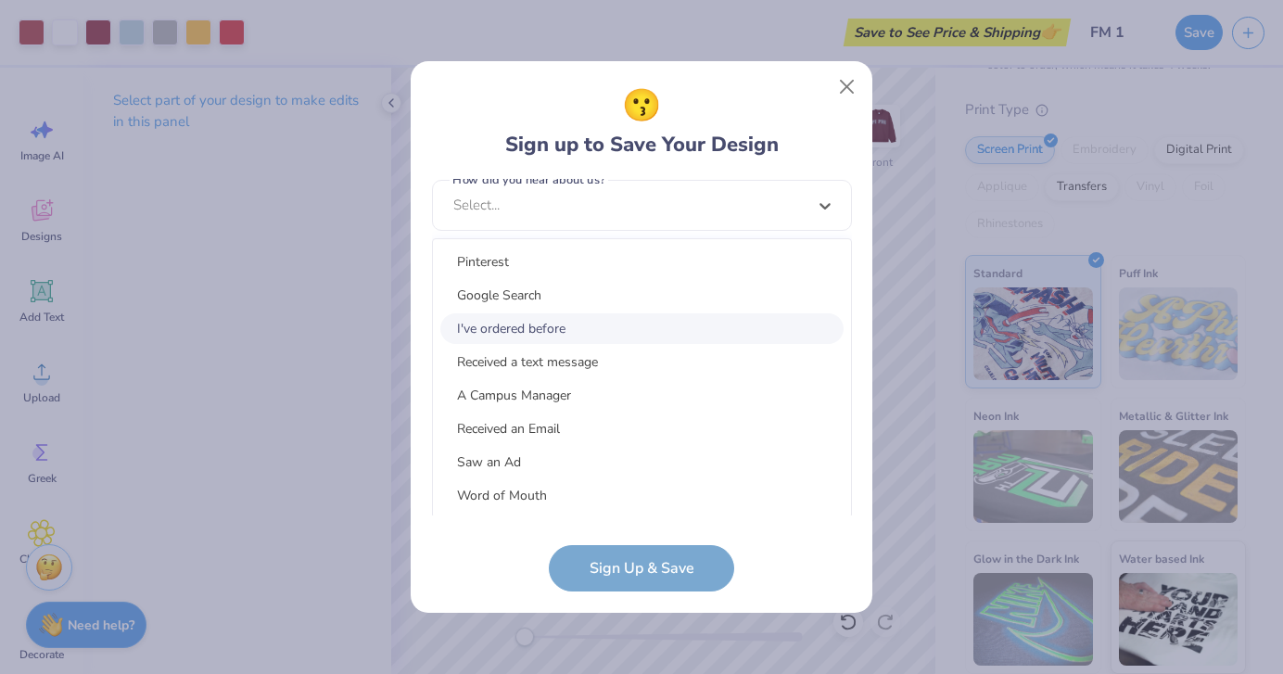
click at [598, 332] on div "I've ordered before" at bounding box center [641, 328] width 403 height 31
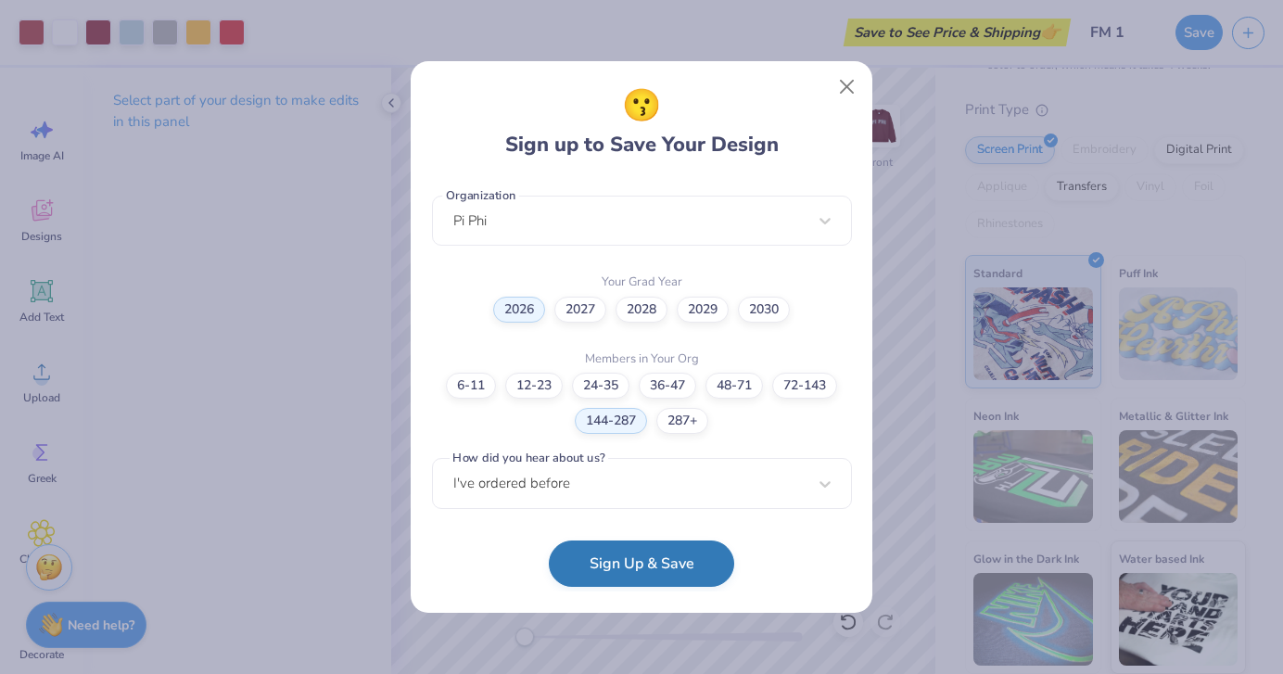
click at [608, 566] on button "Sign Up & Save" at bounding box center [641, 563] width 185 height 46
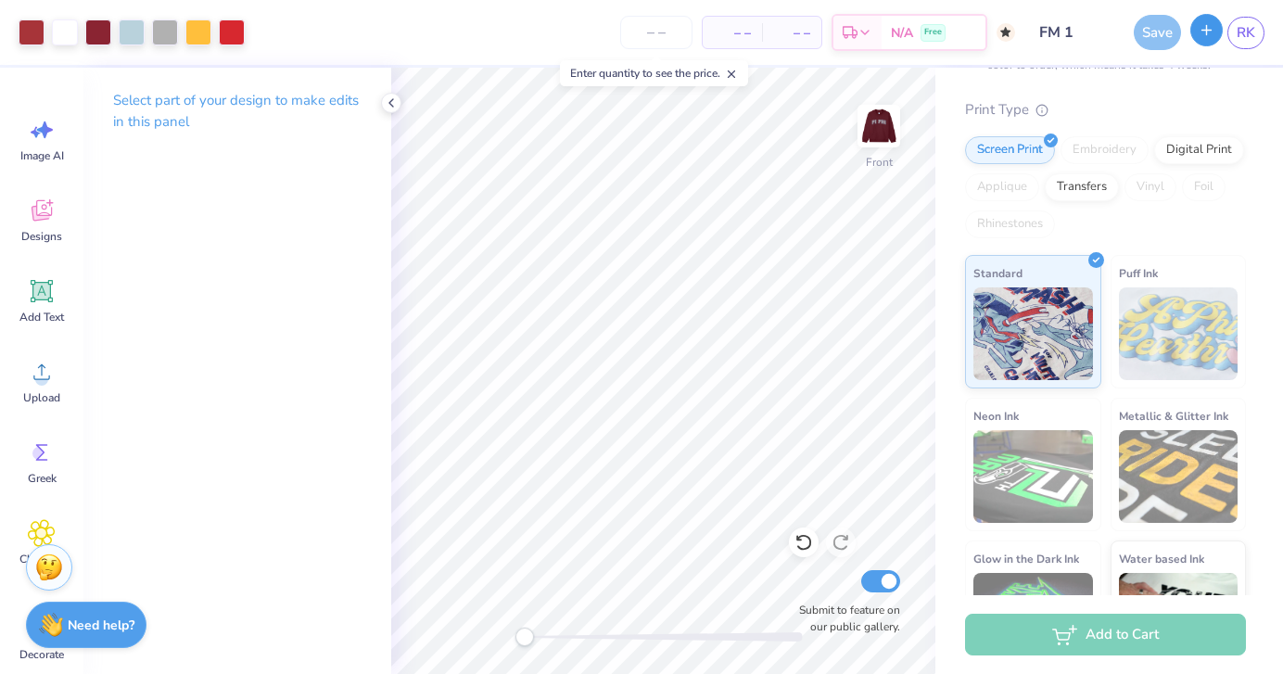
click at [1209, 26] on icon "button" at bounding box center [1206, 30] width 16 height 16
click at [1150, 26] on div "Save" at bounding box center [1157, 32] width 47 height 35
click at [1197, 37] on button "button" at bounding box center [1206, 30] width 32 height 32
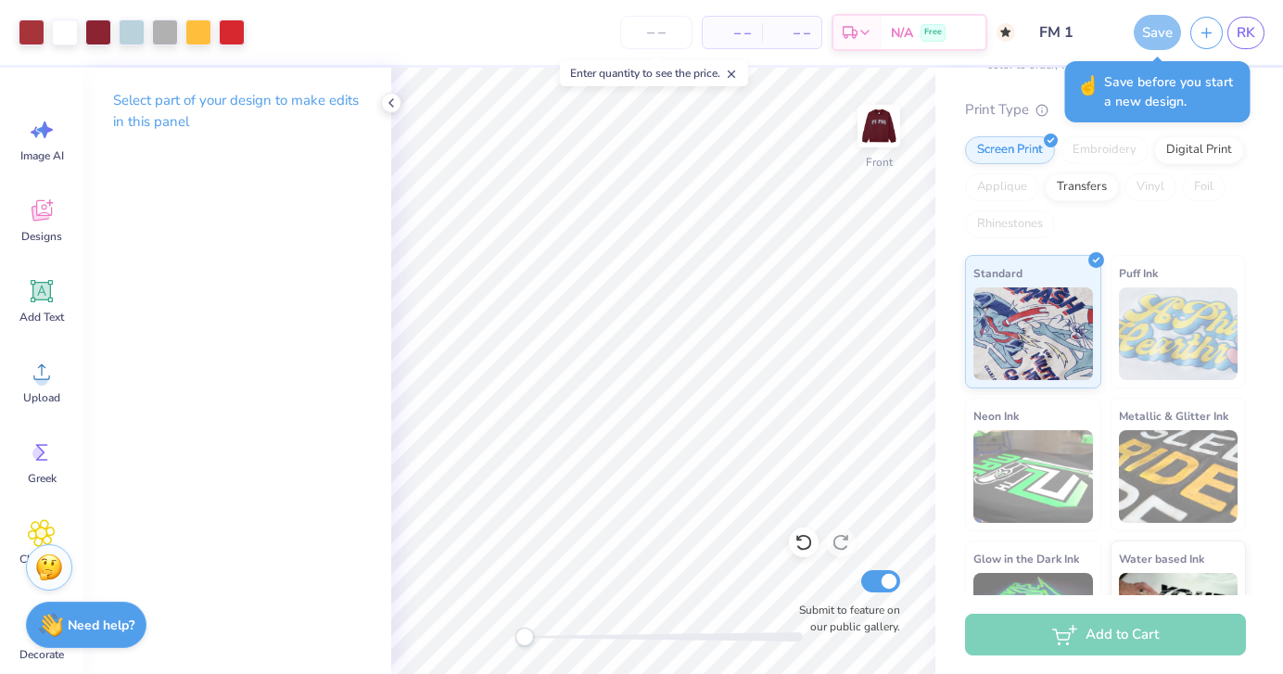
click at [1174, 90] on span "Save before you start a new design." at bounding box center [1171, 91] width 135 height 39
click at [1166, 26] on div "Save" at bounding box center [1157, 32] width 47 height 35
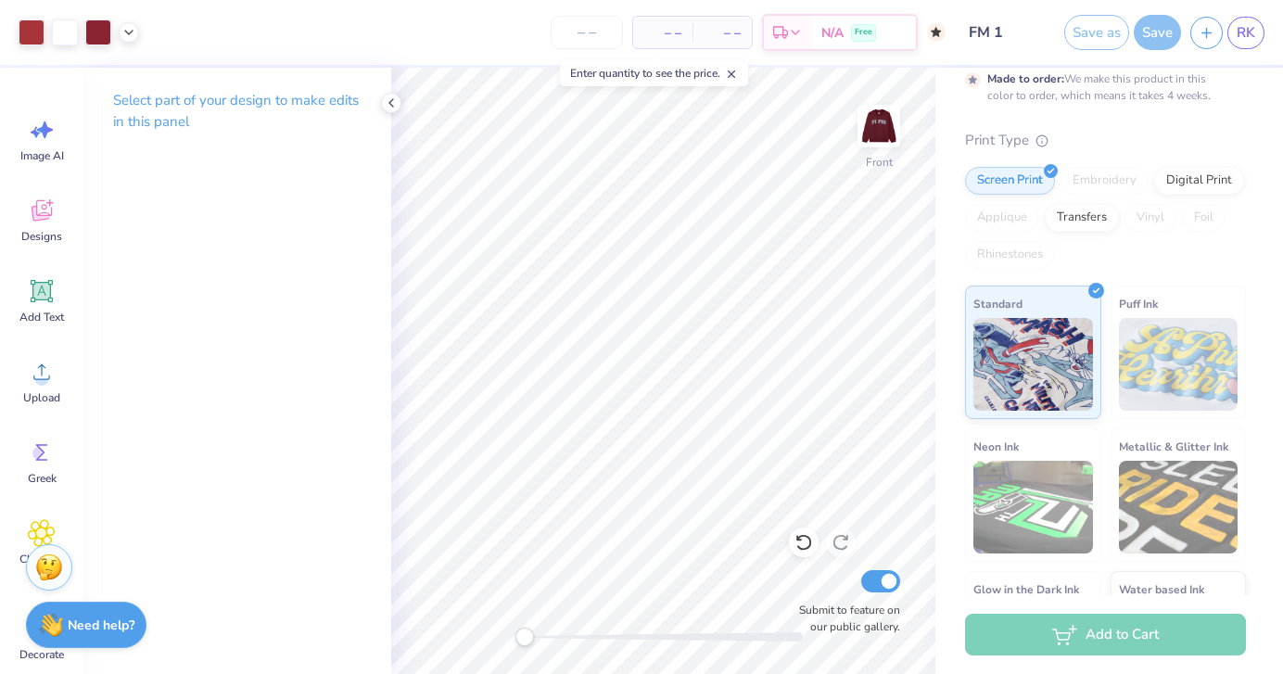
scroll to position [240, 0]
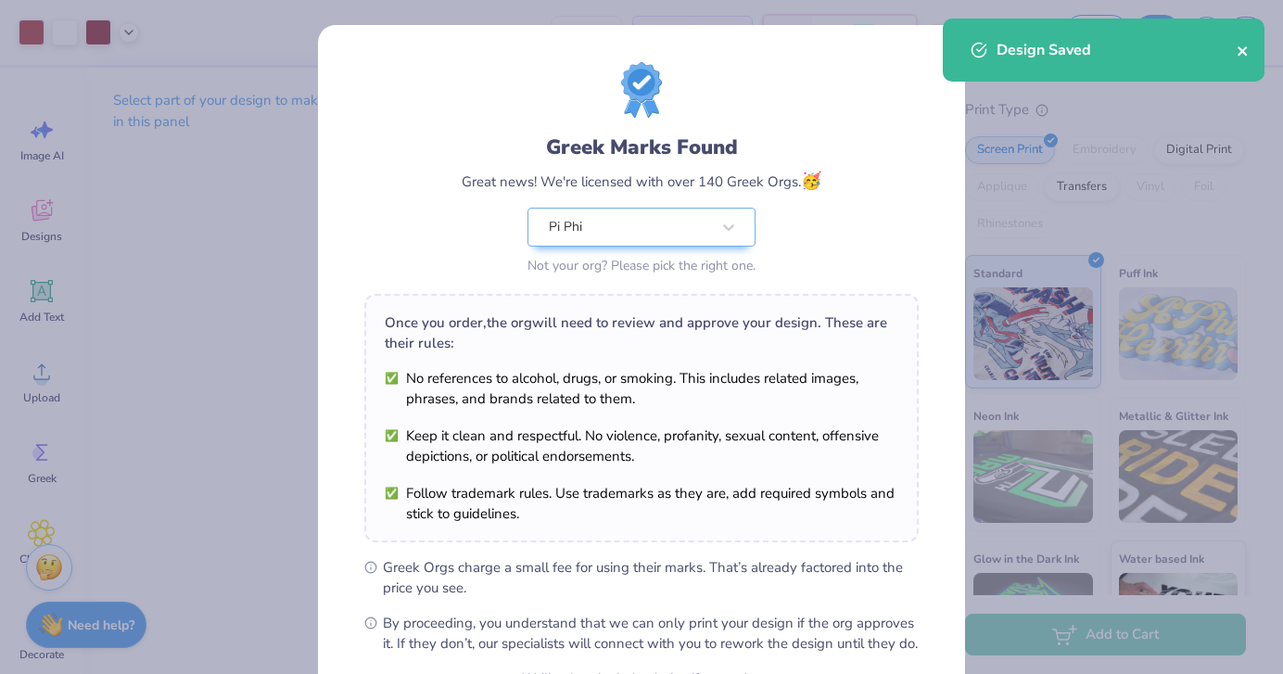
click at [1240, 44] on icon "close" at bounding box center [1242, 51] width 13 height 15
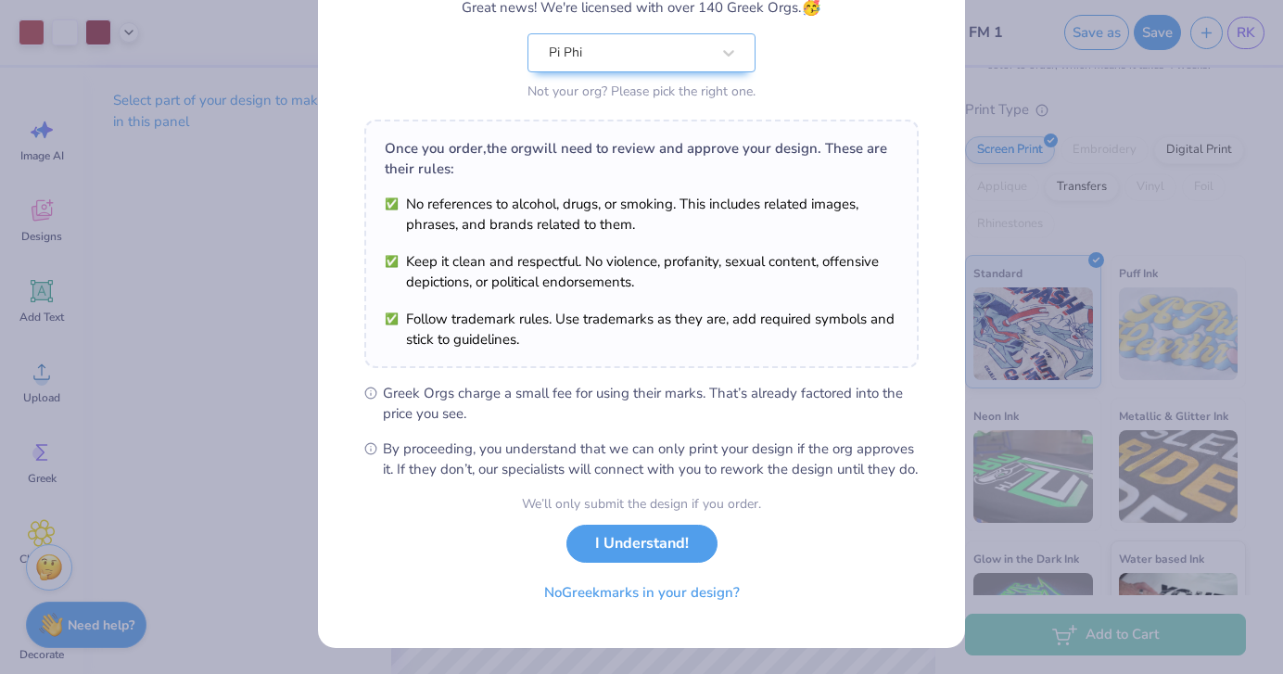
scroll to position [184, 0]
click at [633, 556] on button "I Understand!" at bounding box center [641, 539] width 151 height 38
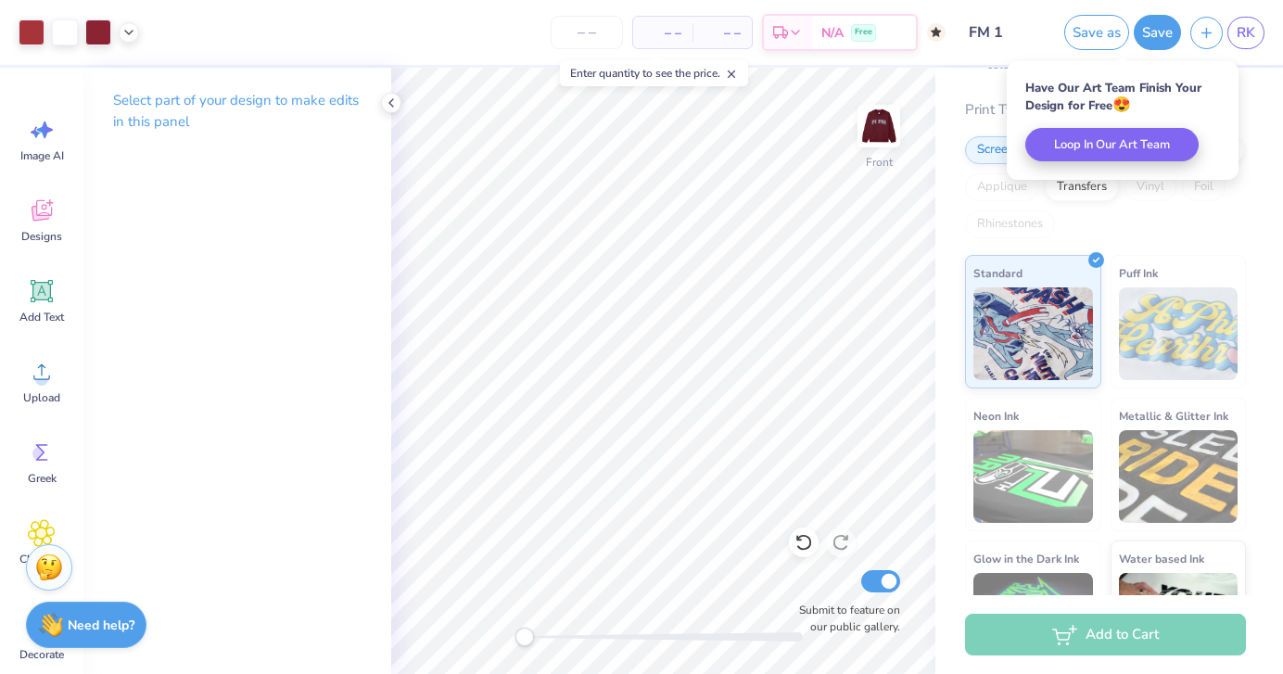
scroll to position [0, 0]
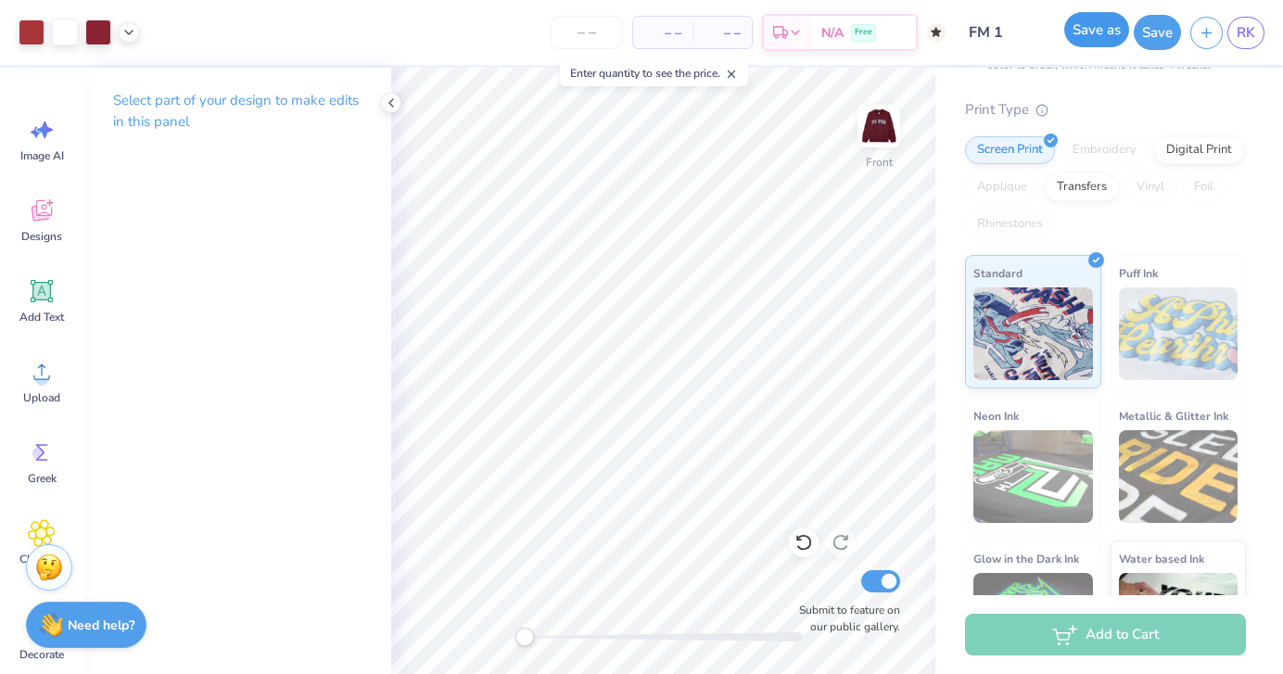
click at [1107, 33] on button "Save as" at bounding box center [1096, 29] width 65 height 35
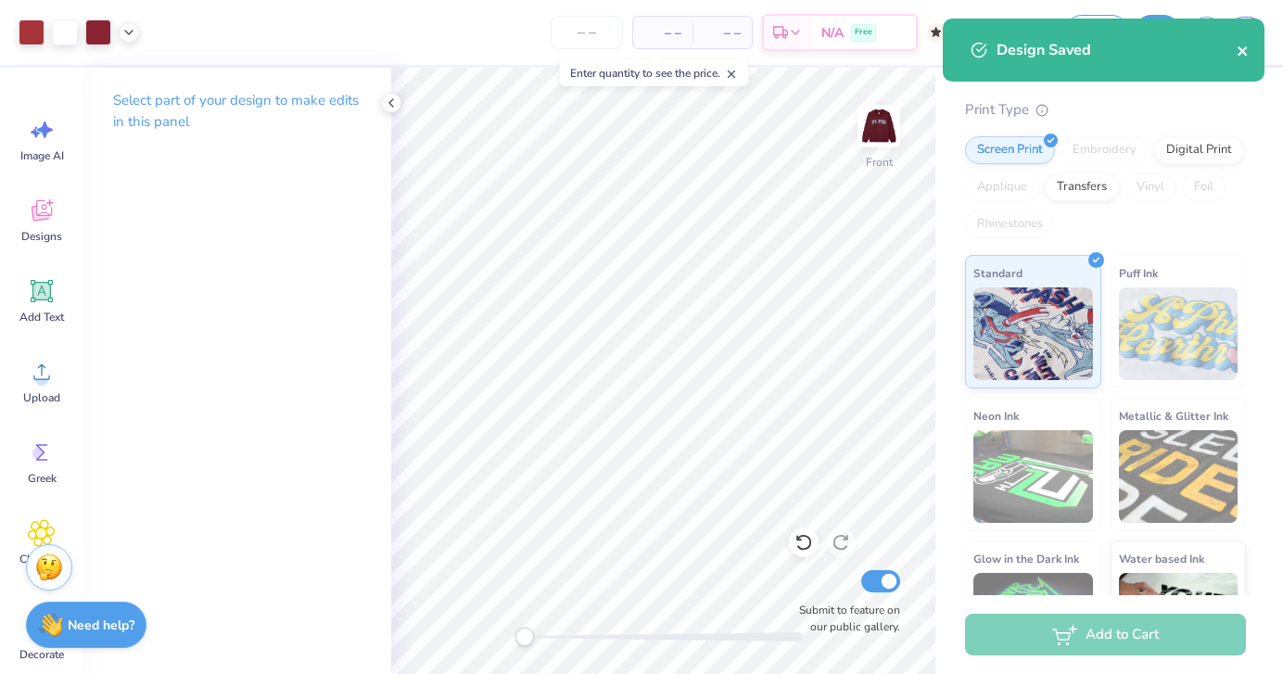
click at [1236, 48] on icon "close" at bounding box center [1242, 51] width 13 height 15
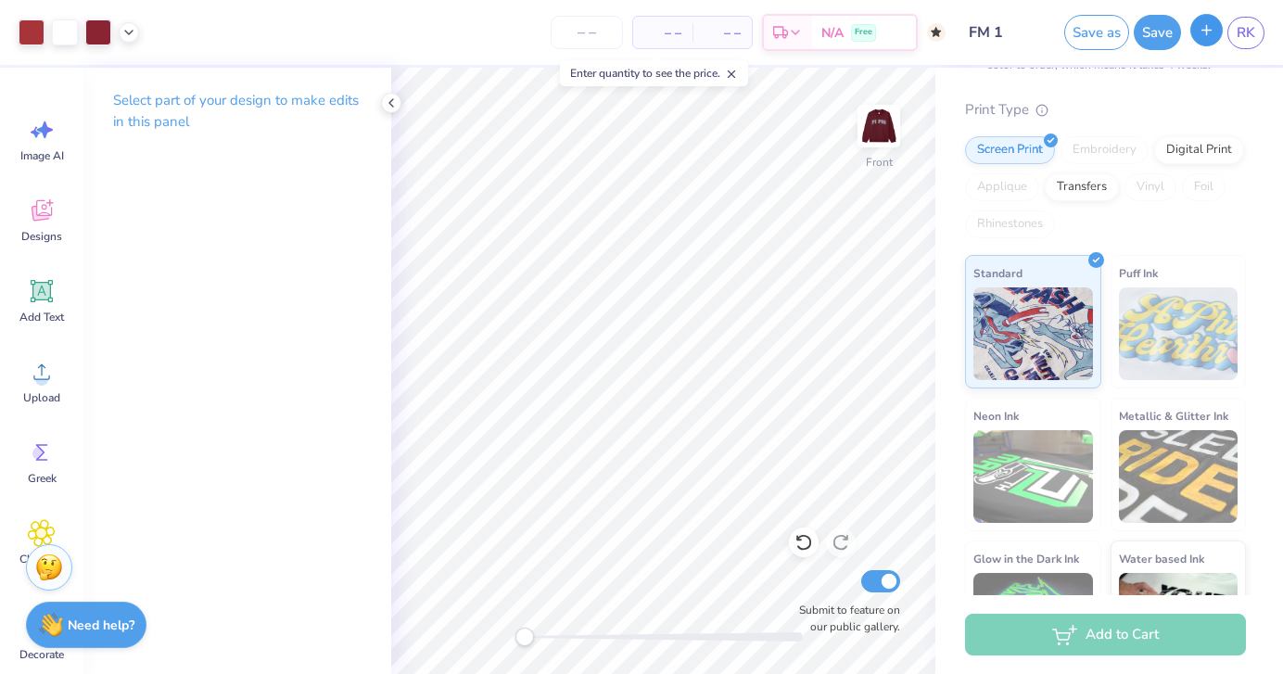
click at [1203, 26] on icon "button" at bounding box center [1206, 30] width 16 height 16
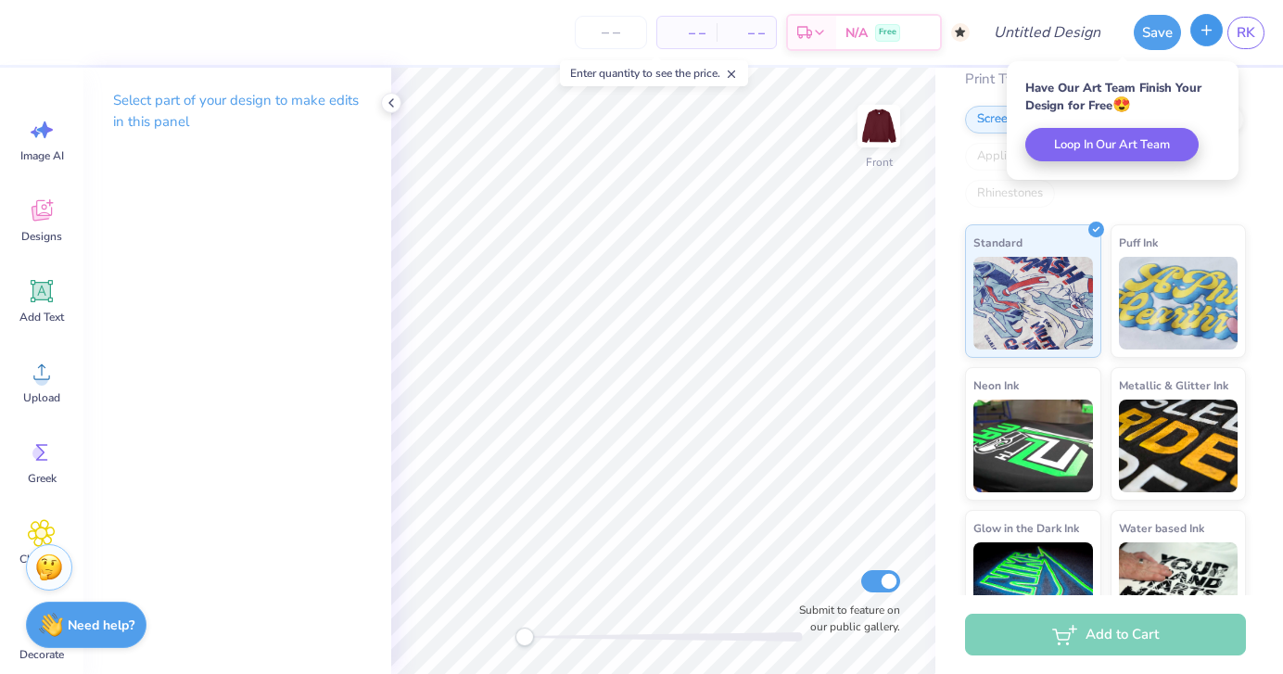
scroll to position [209, 0]
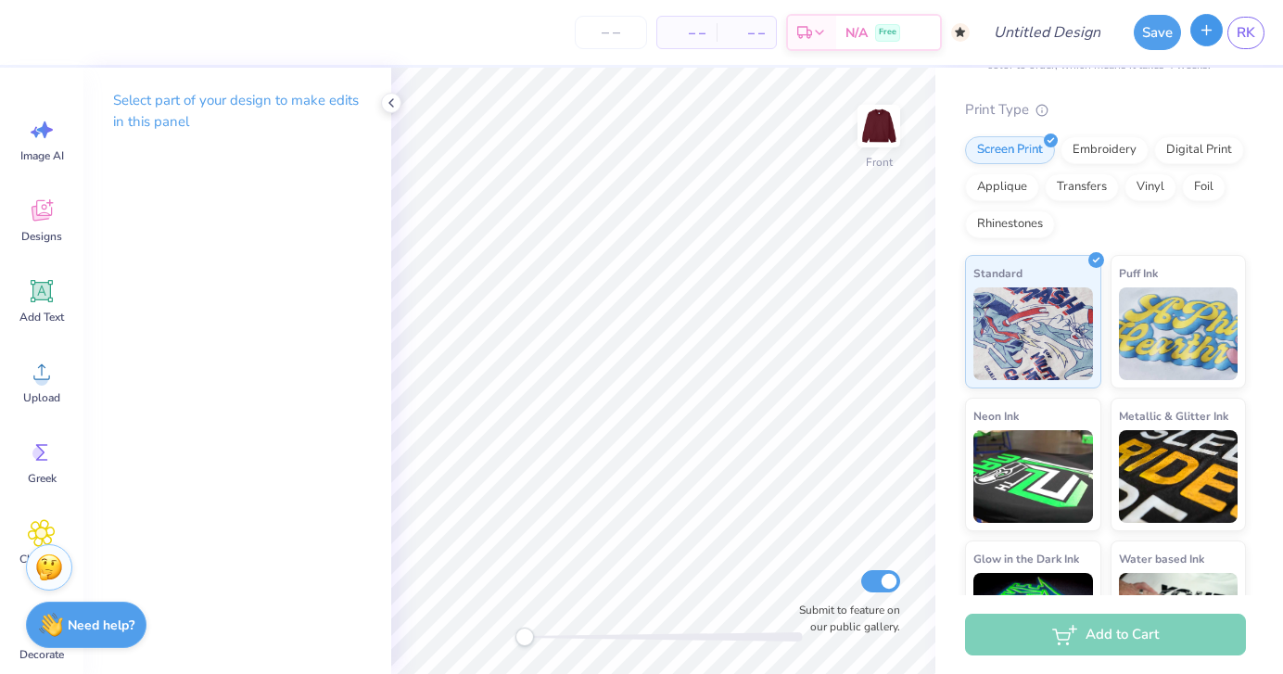
click at [1195, 37] on button "button" at bounding box center [1206, 30] width 32 height 32
click at [1199, 35] on icon "button" at bounding box center [1206, 30] width 16 height 16
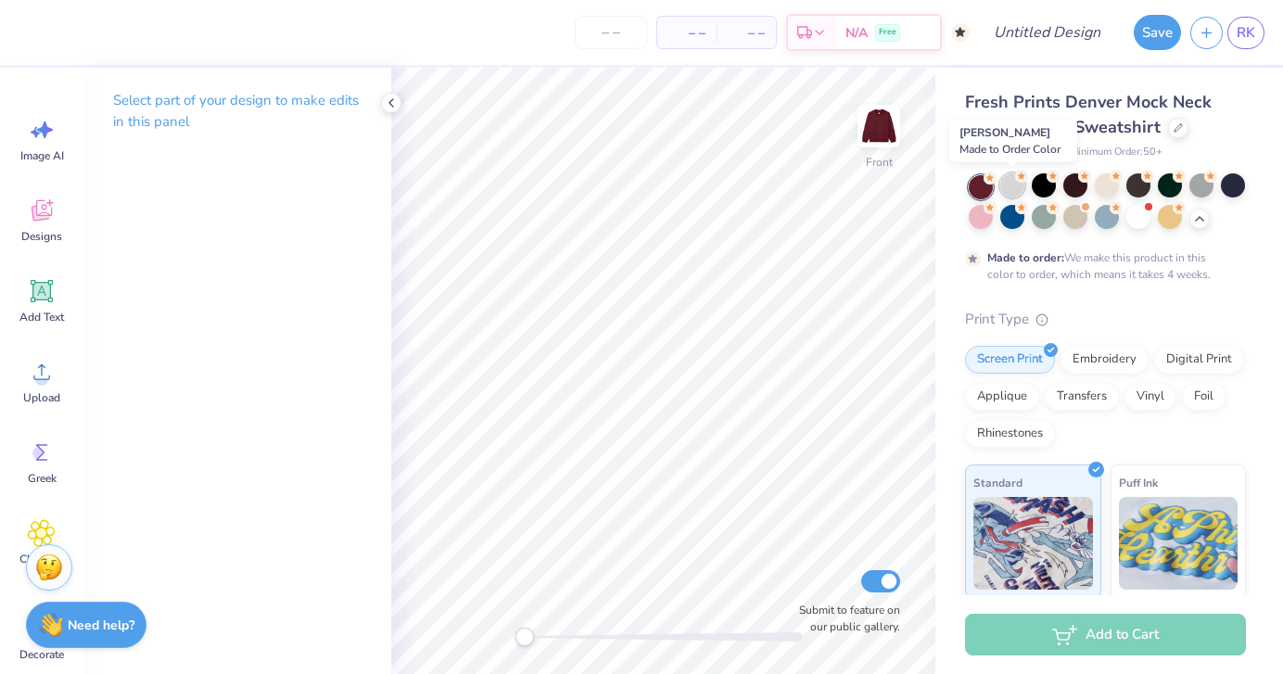
click at [1012, 187] on div at bounding box center [1012, 185] width 24 height 24
click at [1045, 181] on div at bounding box center [1044, 185] width 24 height 24
click at [1075, 183] on div at bounding box center [1075, 185] width 24 height 24
click at [1106, 185] on div at bounding box center [1107, 185] width 24 height 24
click at [1145, 192] on div at bounding box center [1138, 185] width 24 height 24
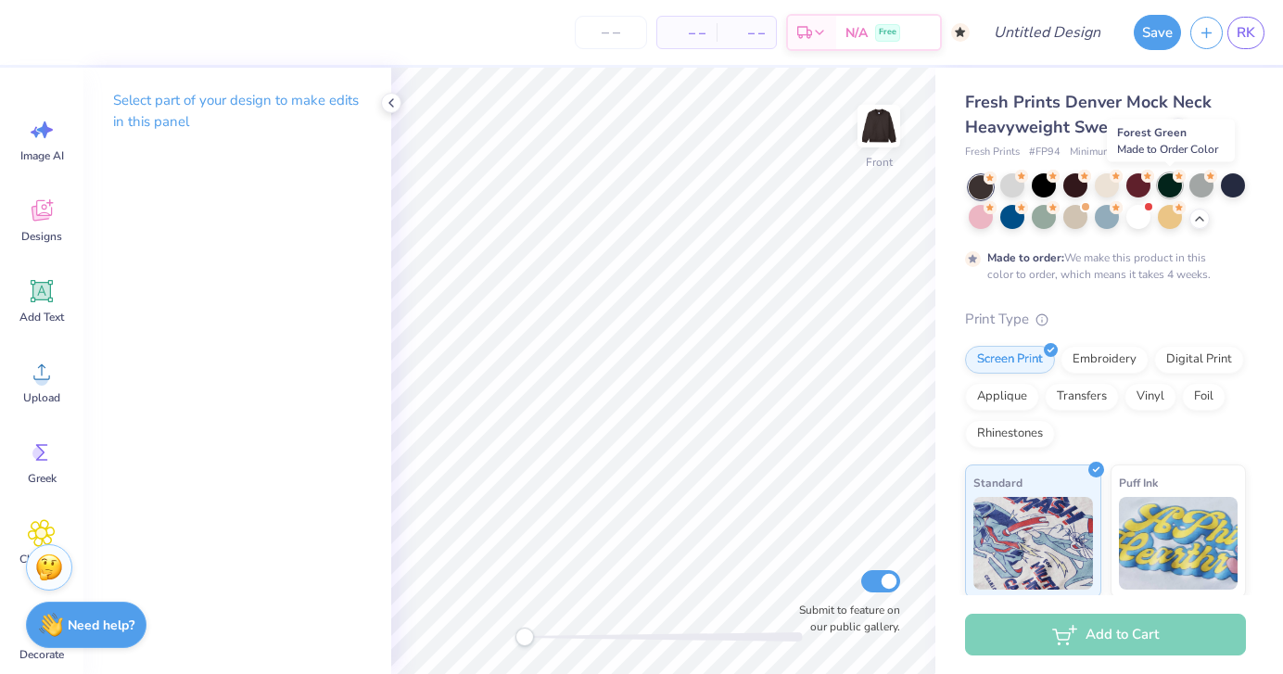
click at [1172, 190] on div at bounding box center [1170, 185] width 24 height 24
click at [1194, 186] on div at bounding box center [1201, 185] width 24 height 24
click at [1102, 221] on div at bounding box center [1107, 217] width 24 height 24
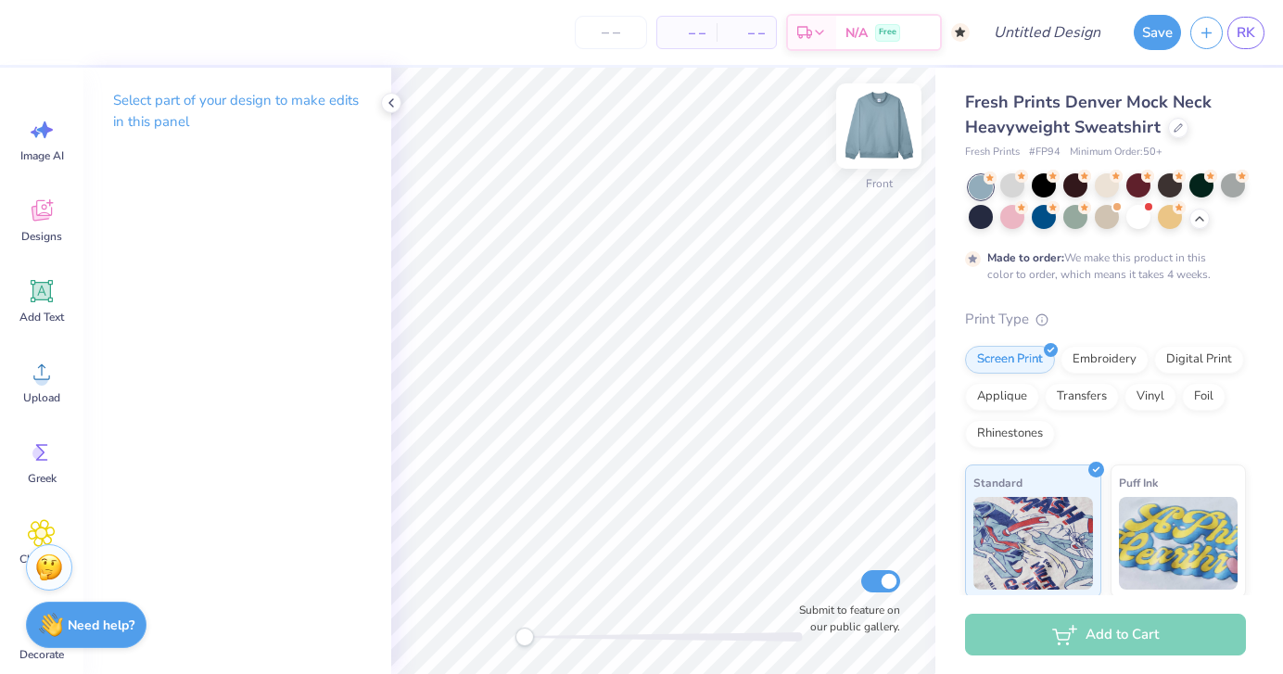
click at [875, 133] on img at bounding box center [879, 126] width 74 height 74
click at [1043, 220] on div at bounding box center [1044, 217] width 24 height 24
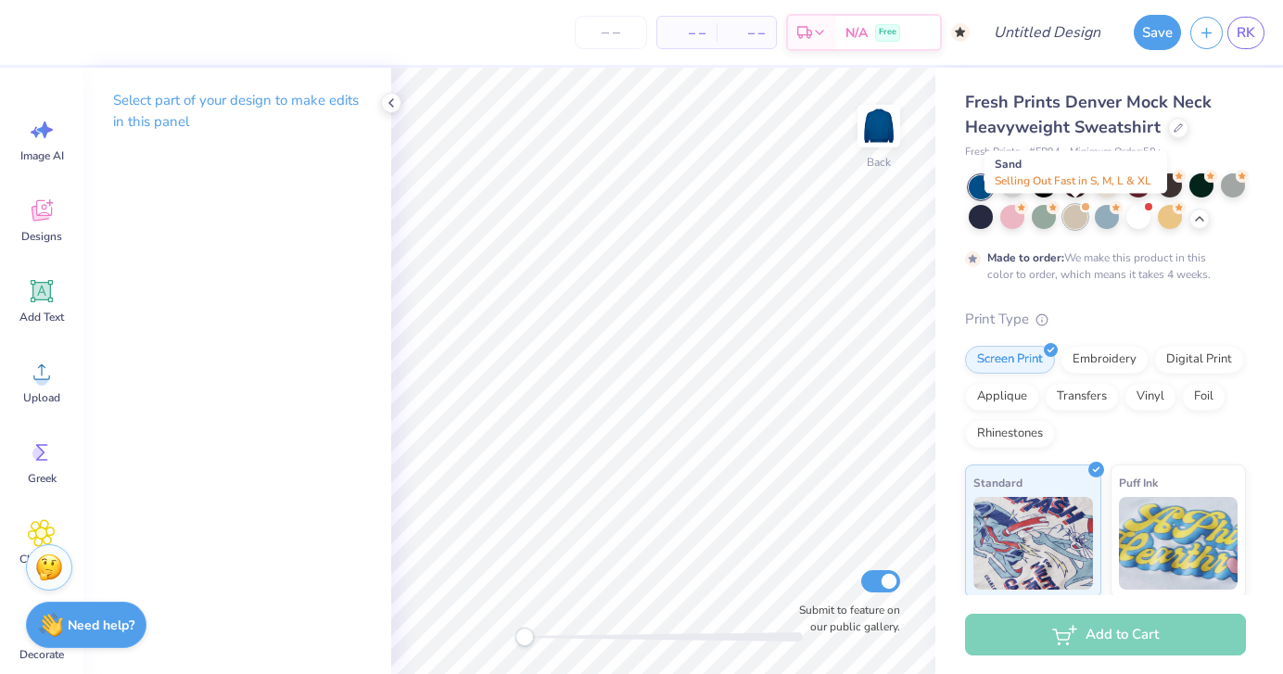
click at [1071, 217] on div at bounding box center [1075, 217] width 24 height 24
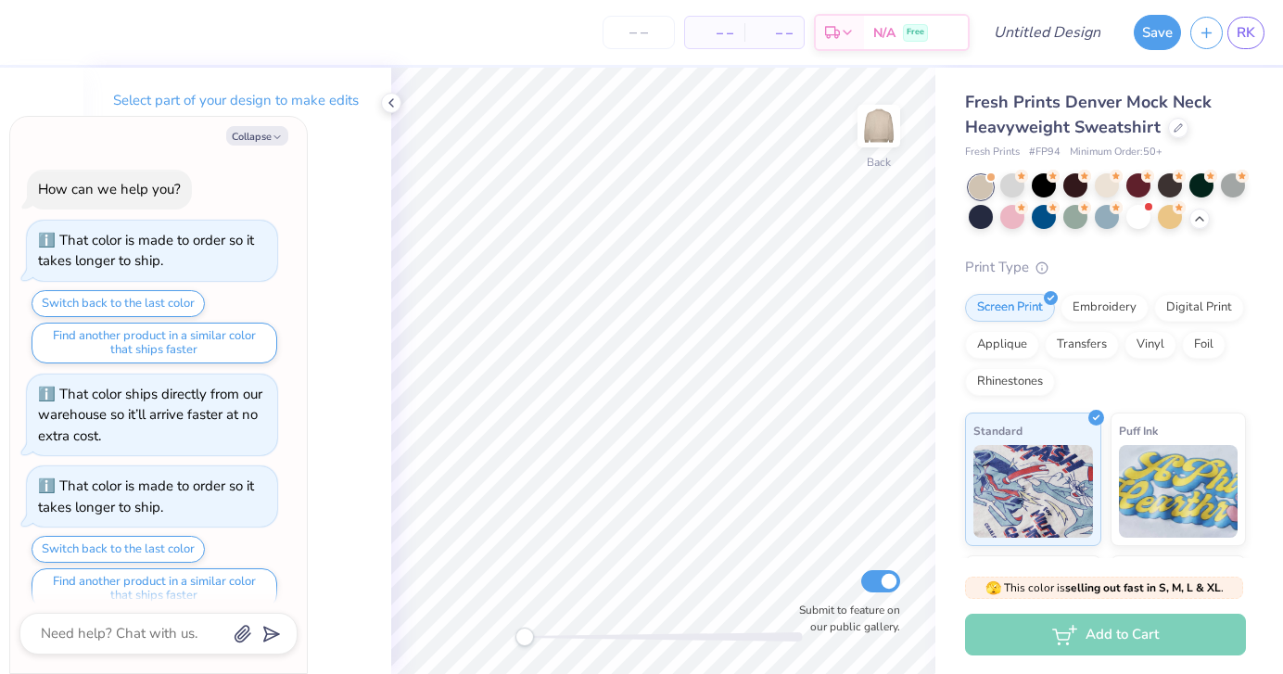
scroll to position [1349, 0]
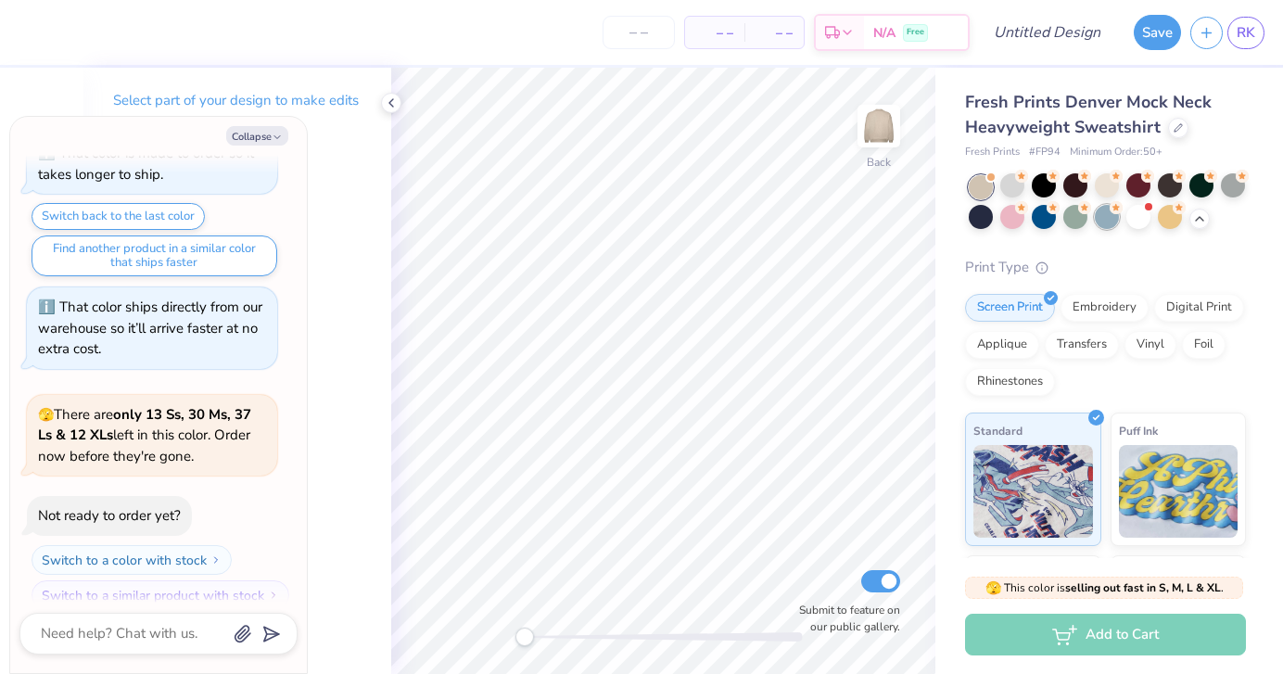
click at [1095, 216] on div at bounding box center [1107, 217] width 24 height 24
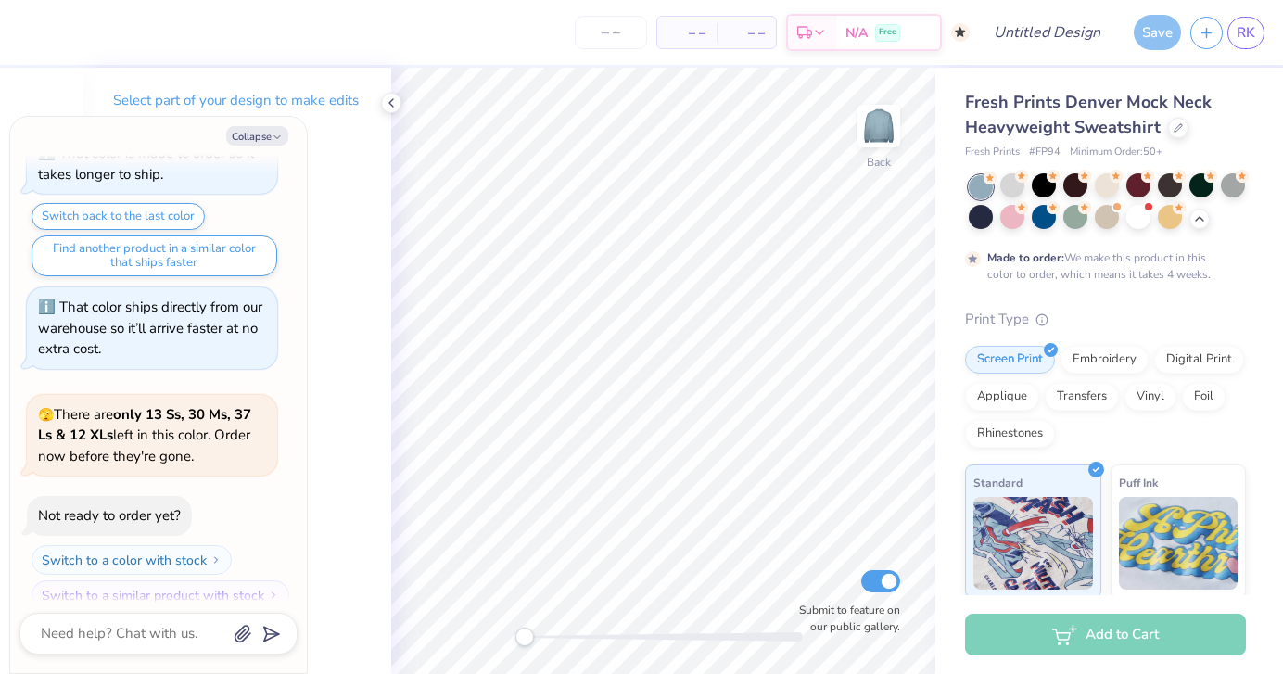
scroll to position [1502, 0]
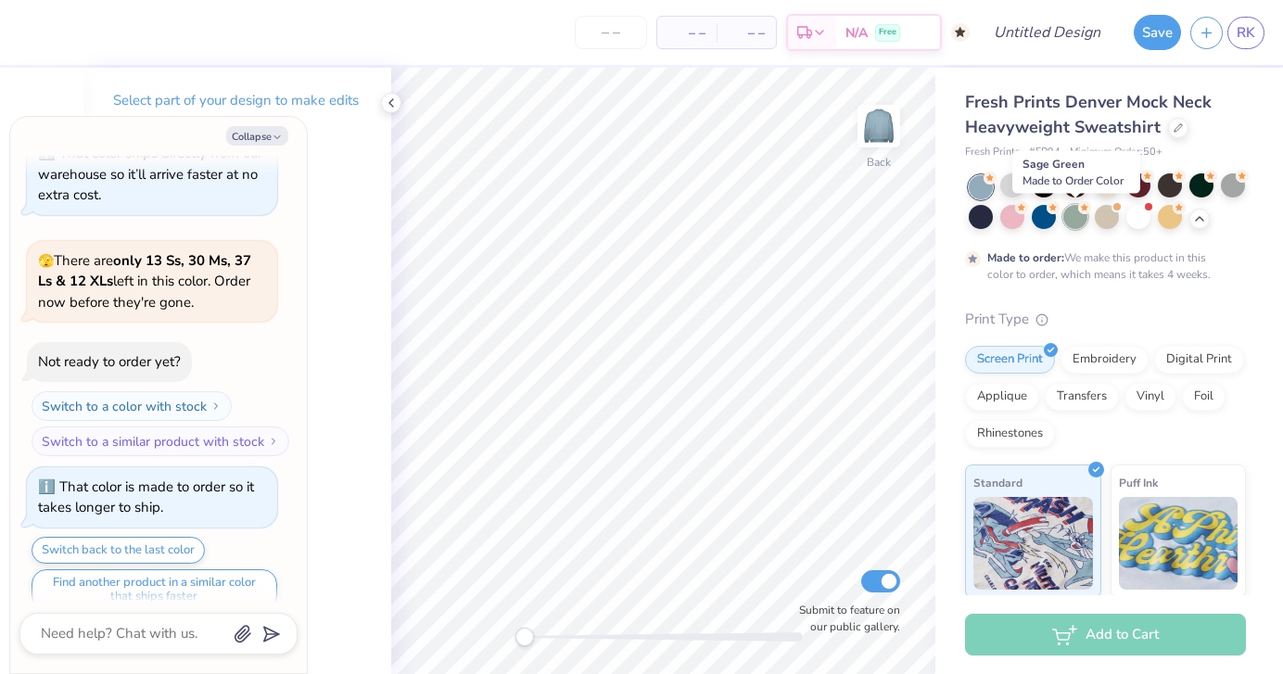
click at [1071, 218] on div at bounding box center [1075, 217] width 24 height 24
click at [1107, 220] on div at bounding box center [1107, 217] width 24 height 24
click at [151, 476] on div "That color is made to order so it takes longer to ship." at bounding box center [152, 497] width 228 height 42
click at [1054, 214] on div at bounding box center [1044, 217] width 24 height 24
click at [1111, 221] on div at bounding box center [1107, 217] width 24 height 24
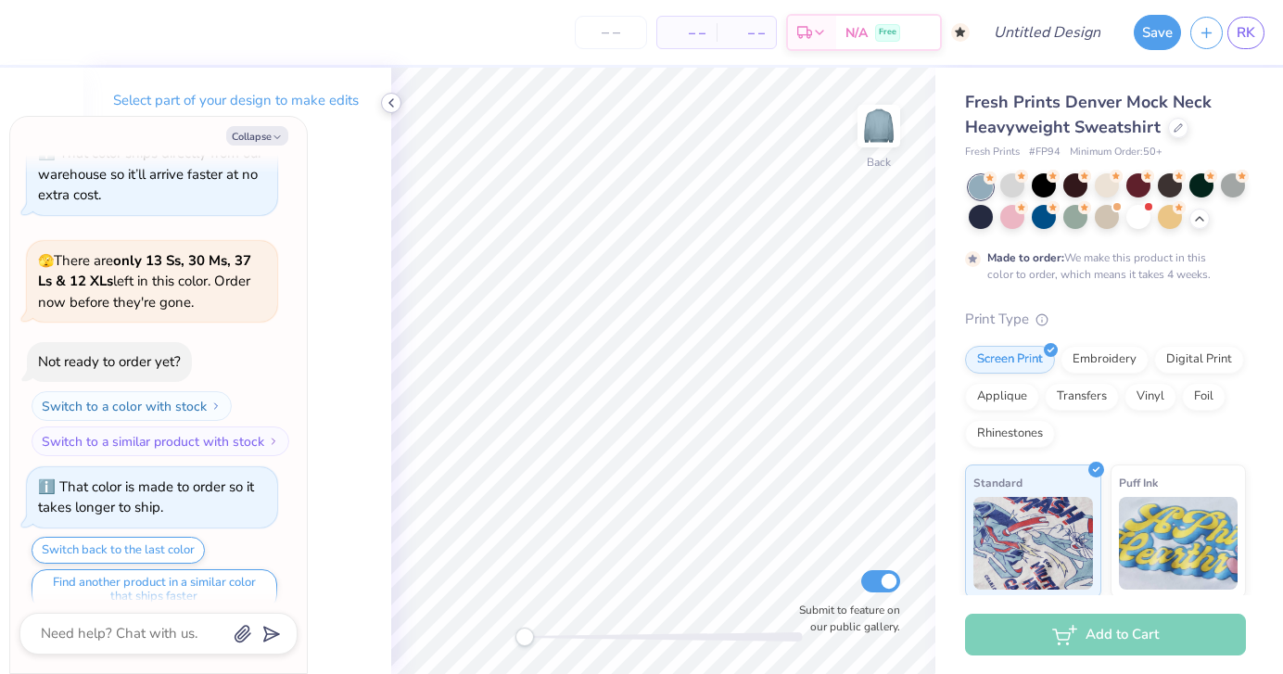
click at [393, 99] on polyline at bounding box center [391, 102] width 4 height 7
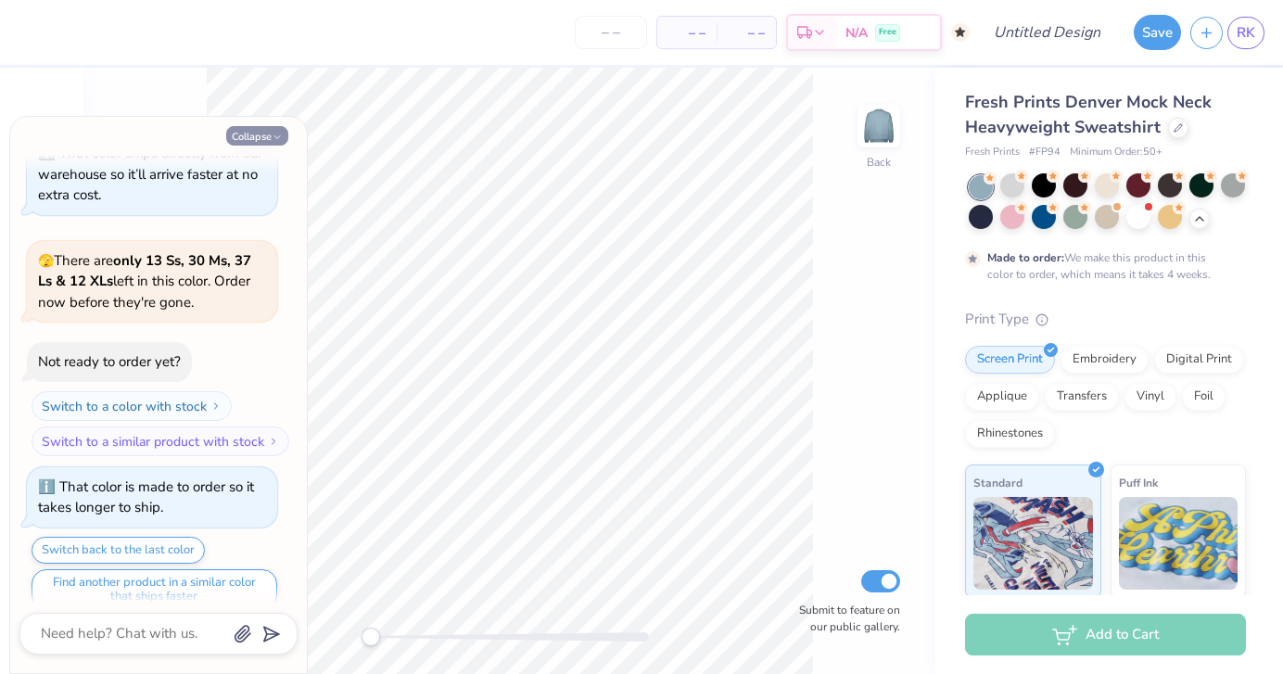
click at [273, 134] on icon "button" at bounding box center [277, 137] width 11 height 11
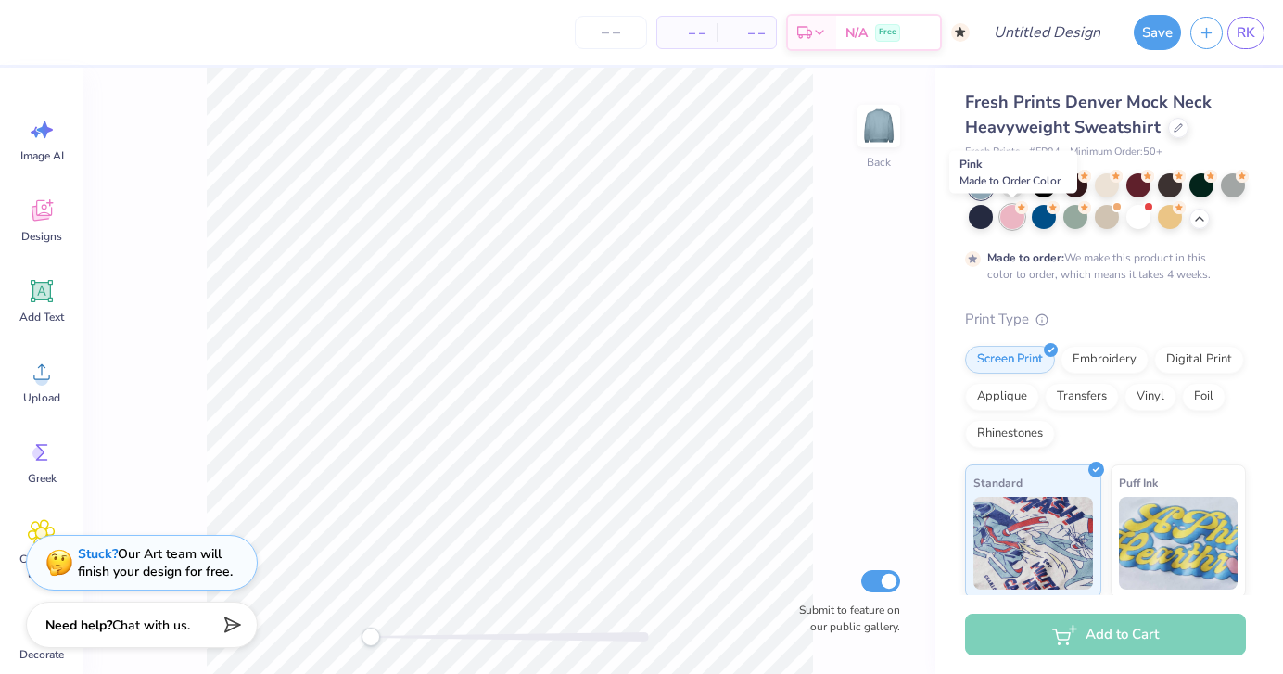
click at [1012, 219] on div at bounding box center [1012, 217] width 24 height 24
click at [1167, 216] on div at bounding box center [1170, 217] width 24 height 24
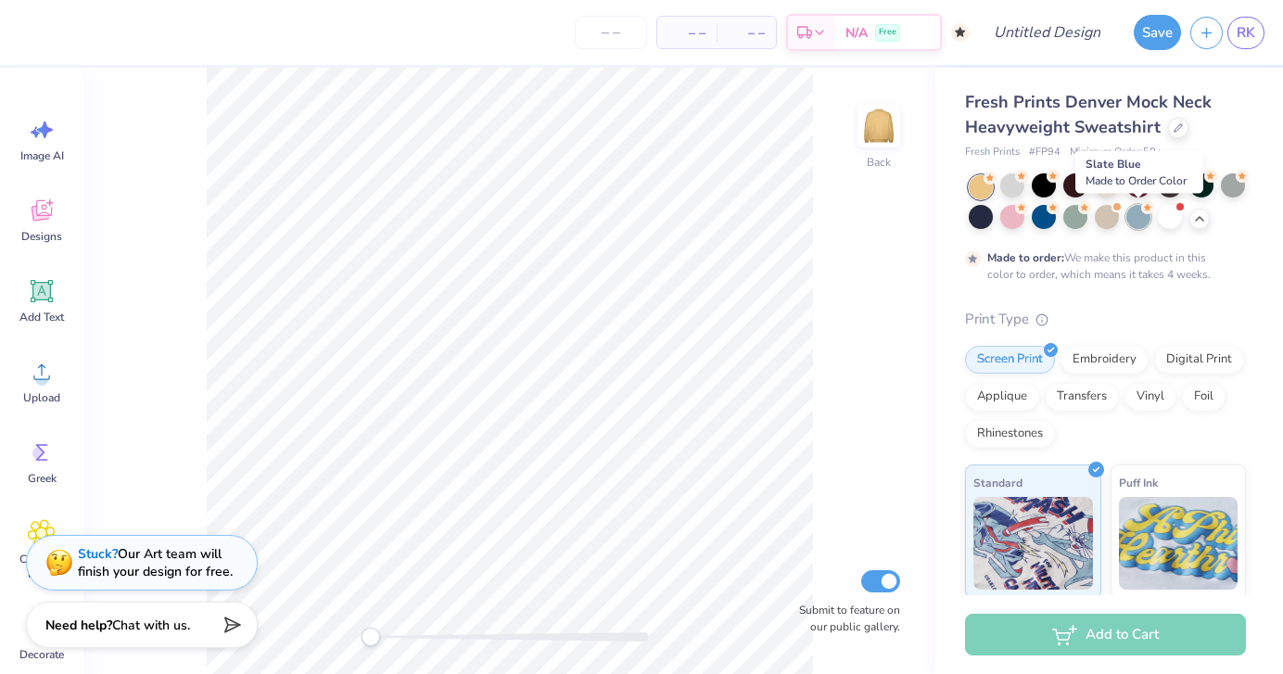
click at [1135, 222] on div at bounding box center [1138, 217] width 24 height 24
click at [1096, 221] on div at bounding box center [1107, 217] width 24 height 24
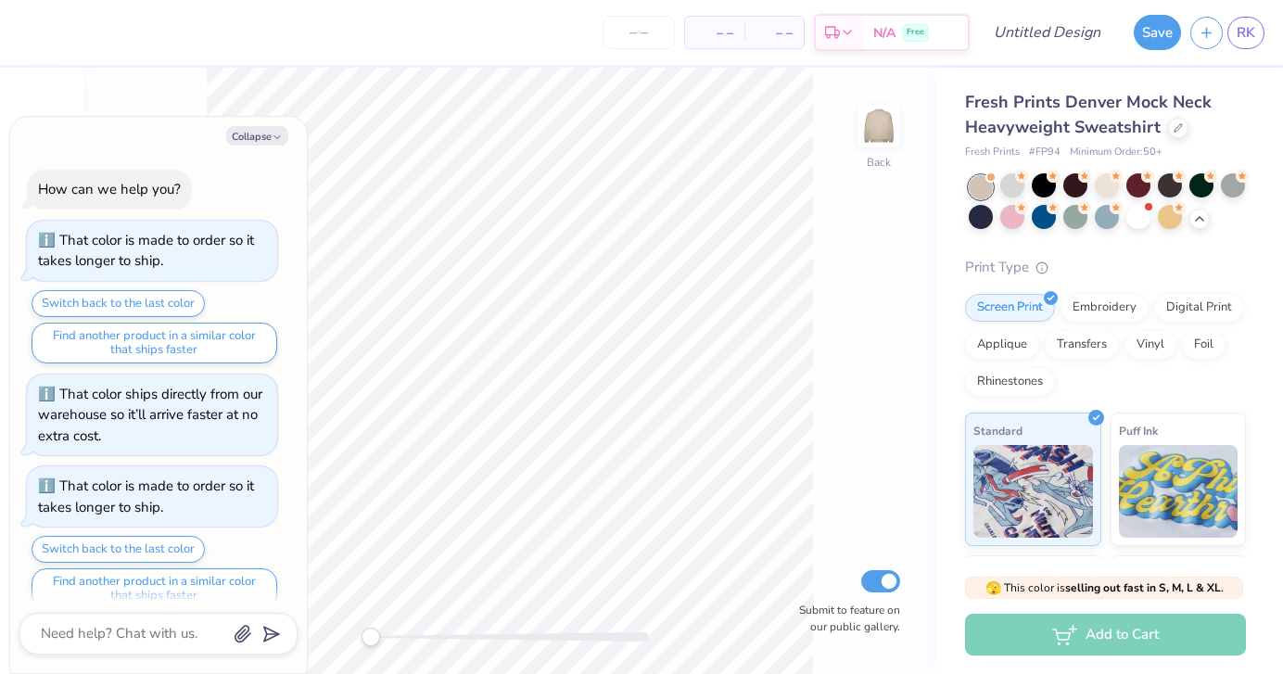
scroll to position [1835, 0]
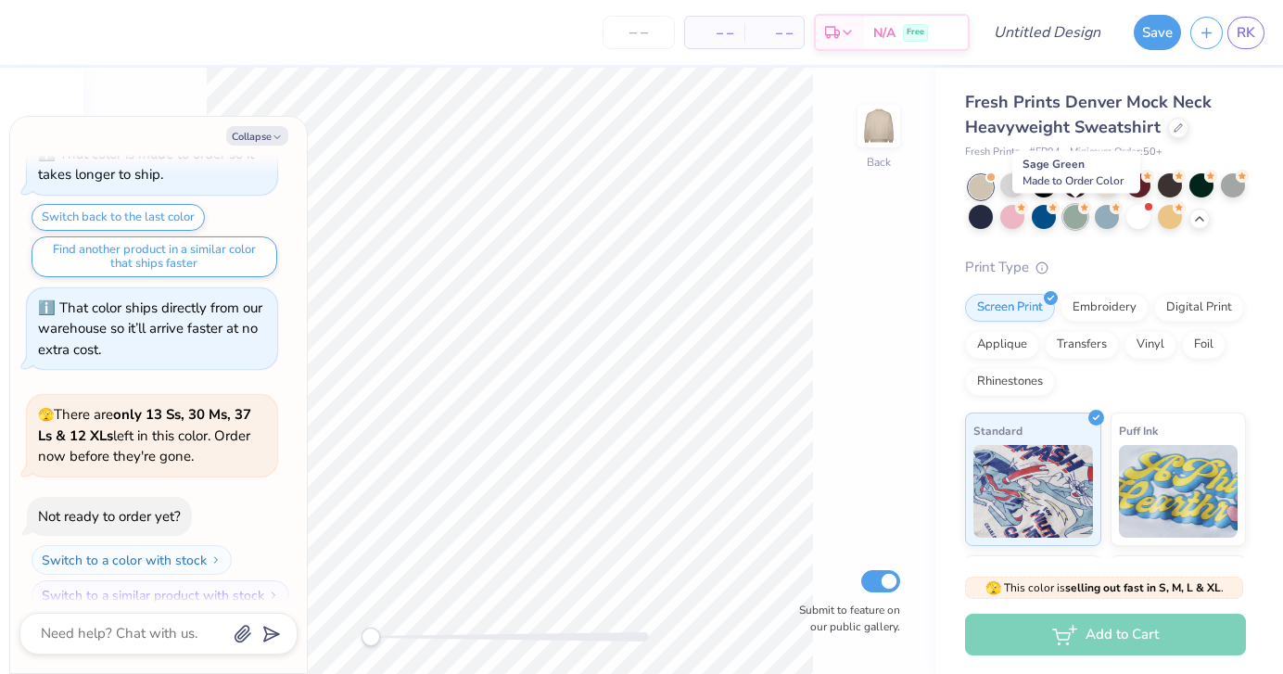
click at [1077, 217] on div at bounding box center [1075, 217] width 24 height 24
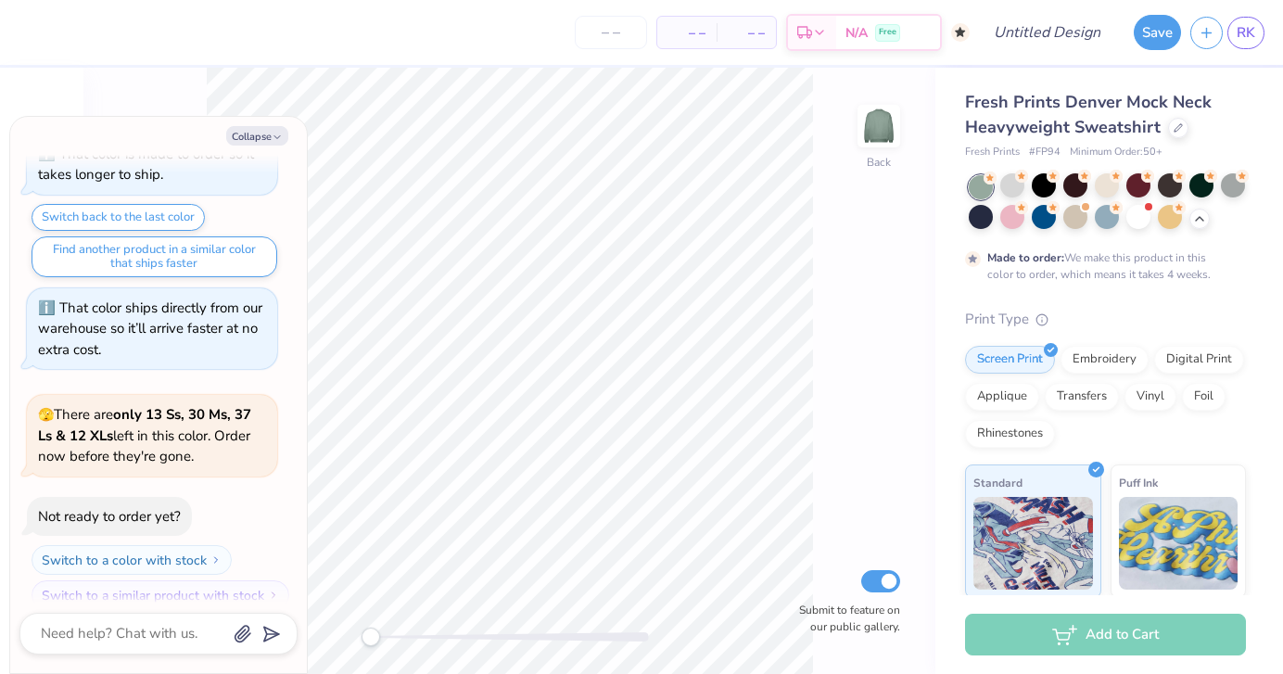
scroll to position [1989, 0]
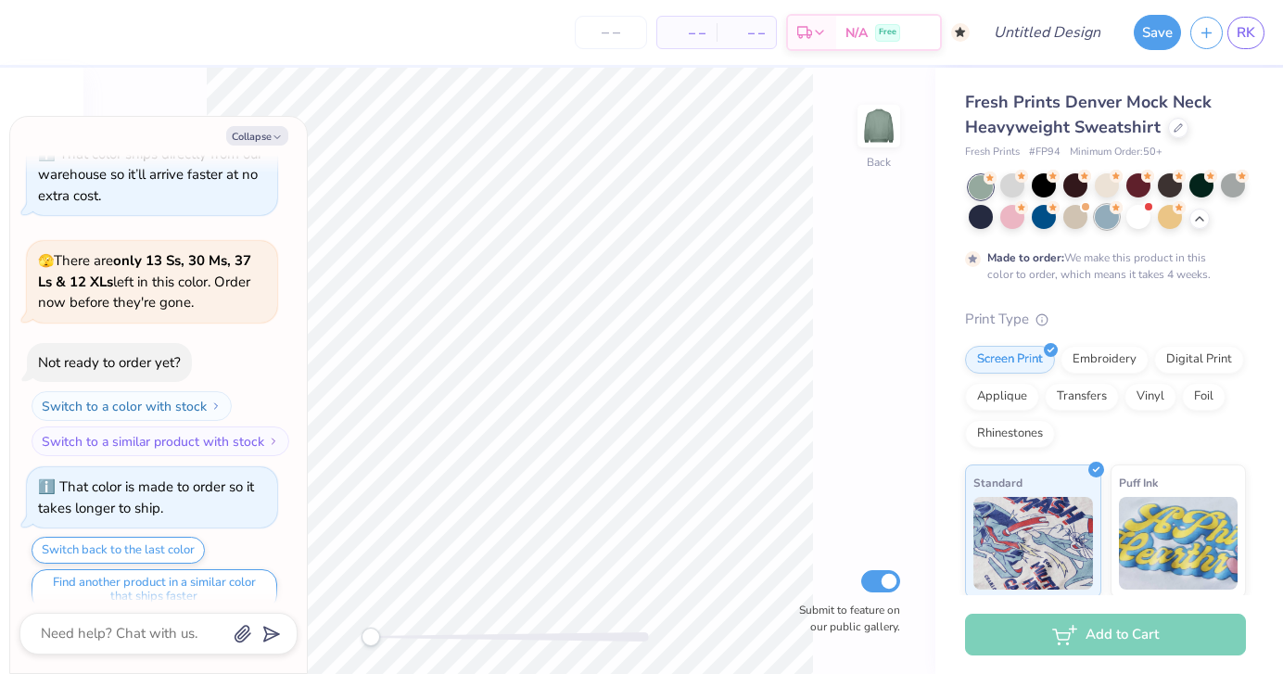
click at [1107, 218] on div at bounding box center [1107, 217] width 24 height 24
click at [247, 145] on button "Collapse" at bounding box center [257, 135] width 62 height 19
type textarea "x"
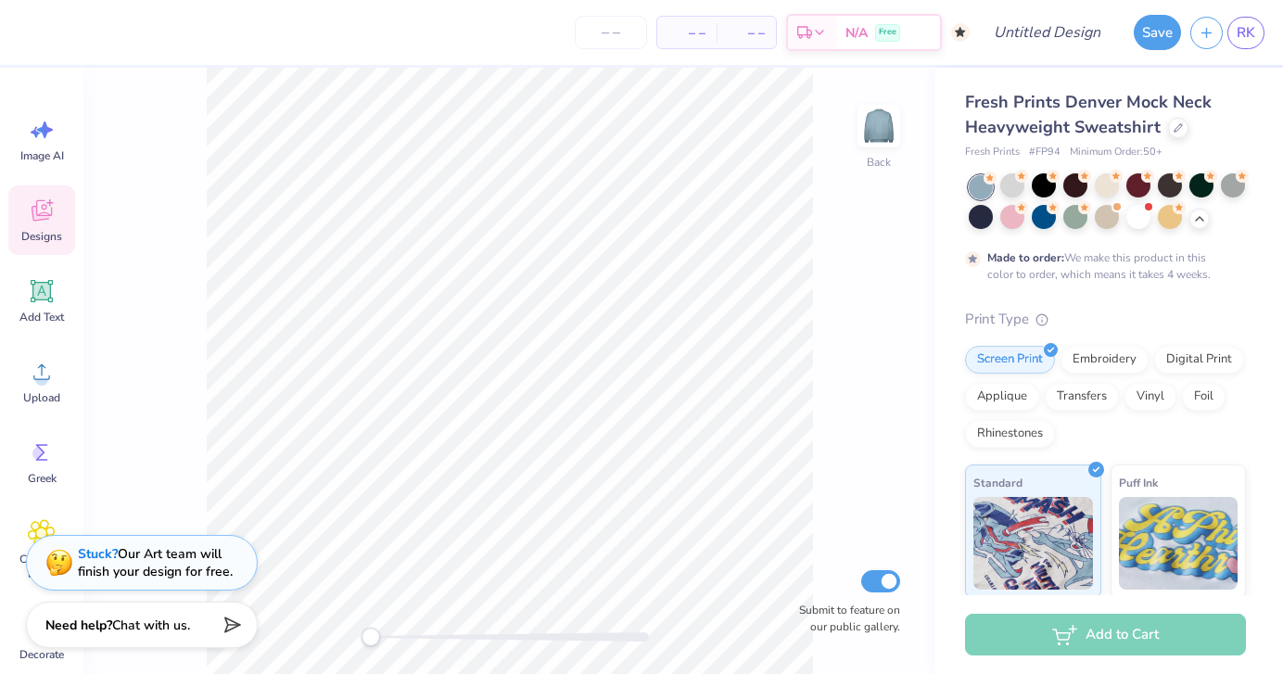
click at [46, 218] on icon at bounding box center [41, 213] width 18 height 15
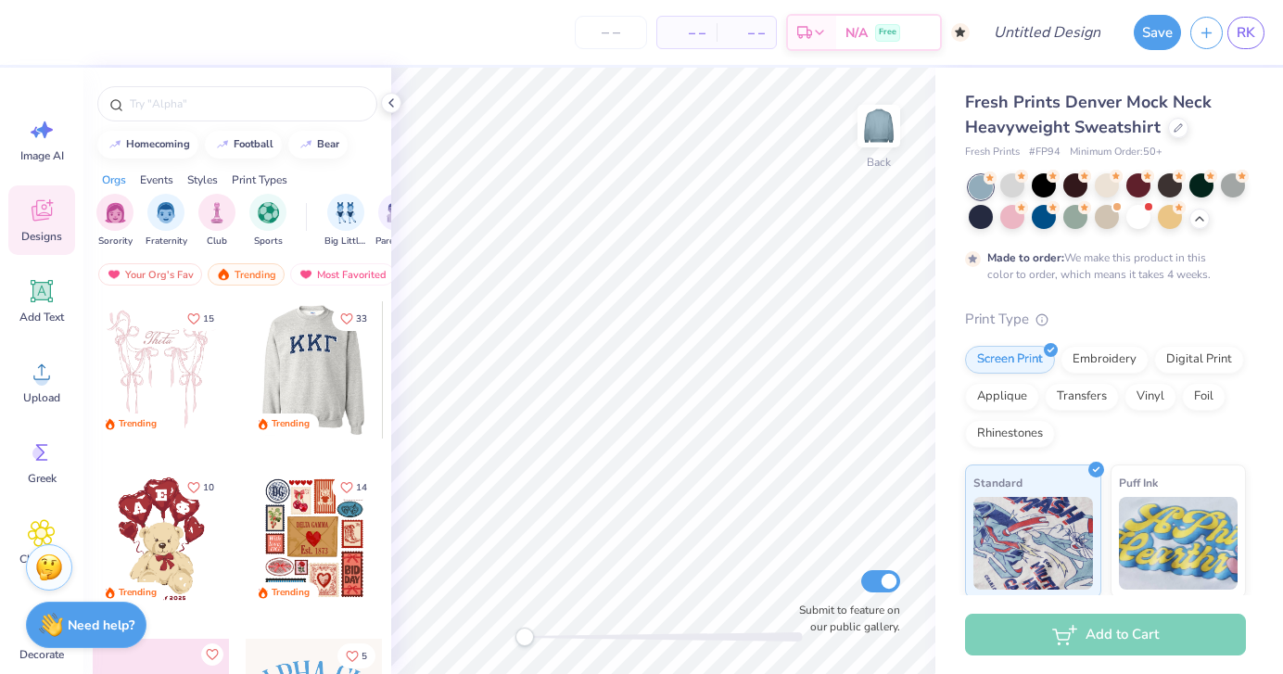
click at [320, 369] on div at bounding box center [313, 369] width 137 height 137
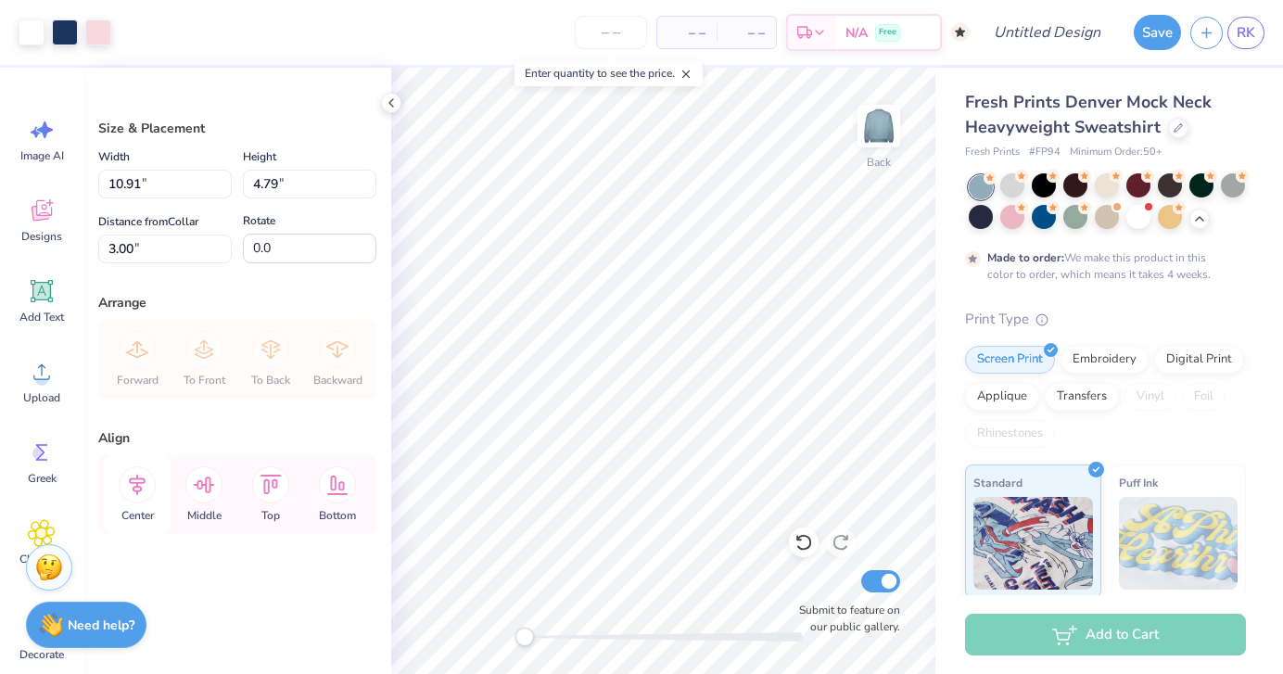
click at [146, 475] on icon at bounding box center [137, 484] width 37 height 37
click at [200, 485] on icon at bounding box center [203, 484] width 37 height 37
click at [149, 484] on icon at bounding box center [137, 484] width 37 height 37
click at [139, 484] on icon at bounding box center [137, 484] width 37 height 37
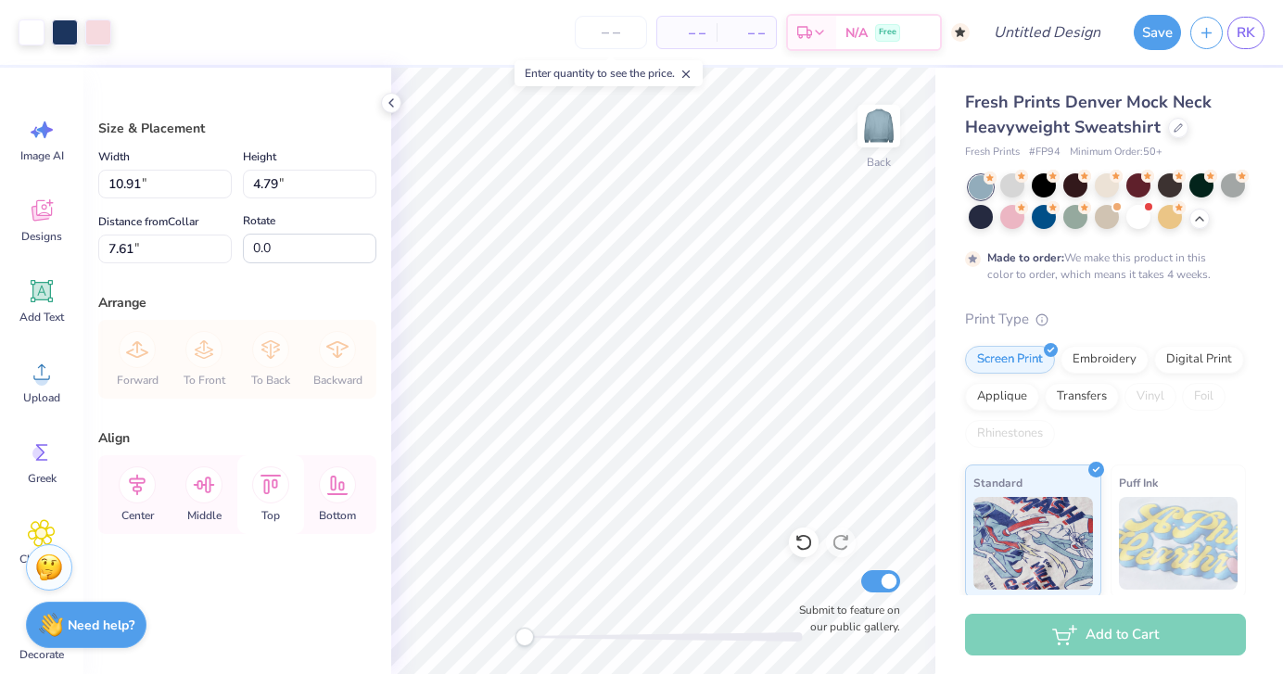
click at [261, 492] on icon at bounding box center [270, 484] width 37 height 37
type input "3.00"
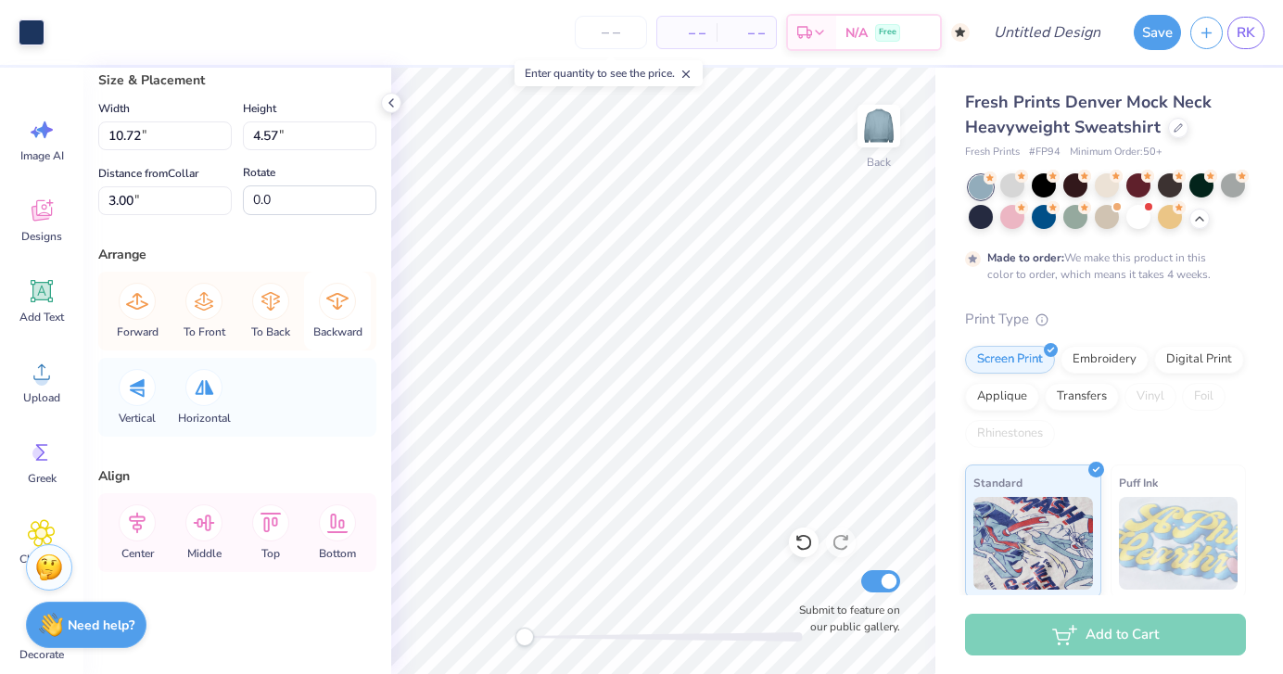
scroll to position [0, 0]
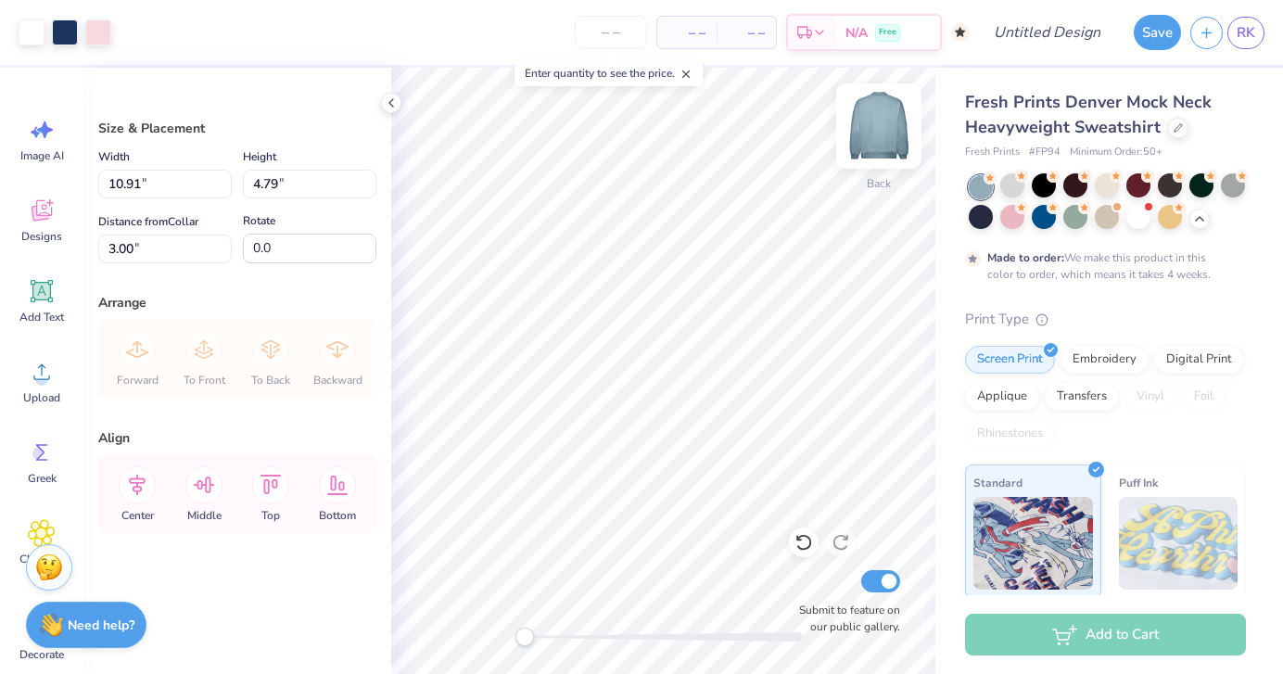
click at [867, 126] on img at bounding box center [879, 126] width 74 height 74
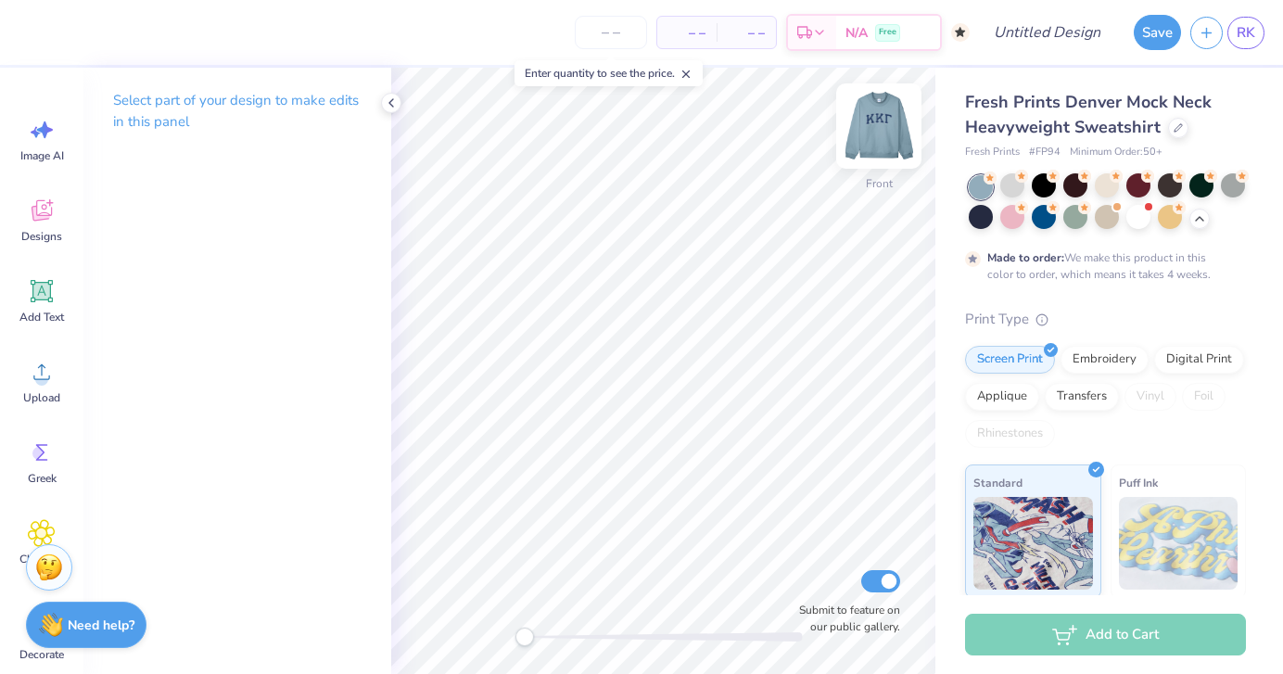
click at [869, 140] on img at bounding box center [879, 126] width 74 height 74
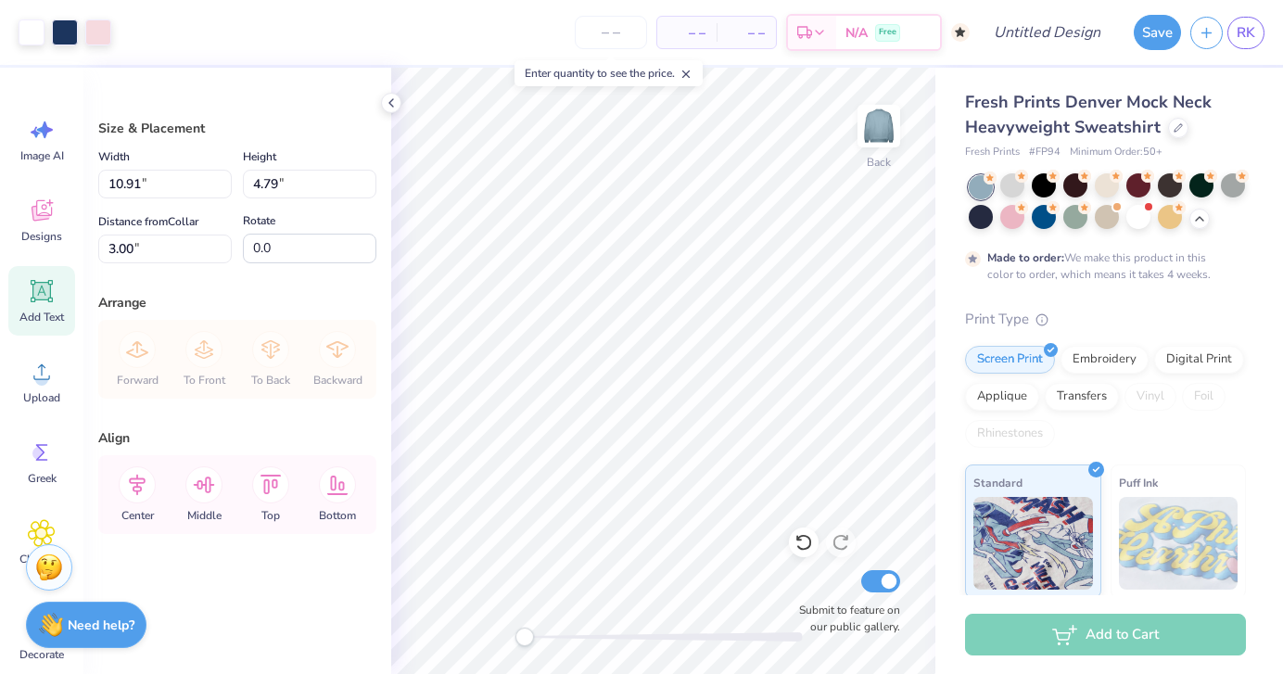
click at [48, 294] on icon at bounding box center [42, 292] width 18 height 18
click at [71, 34] on div at bounding box center [65, 31] width 26 height 26
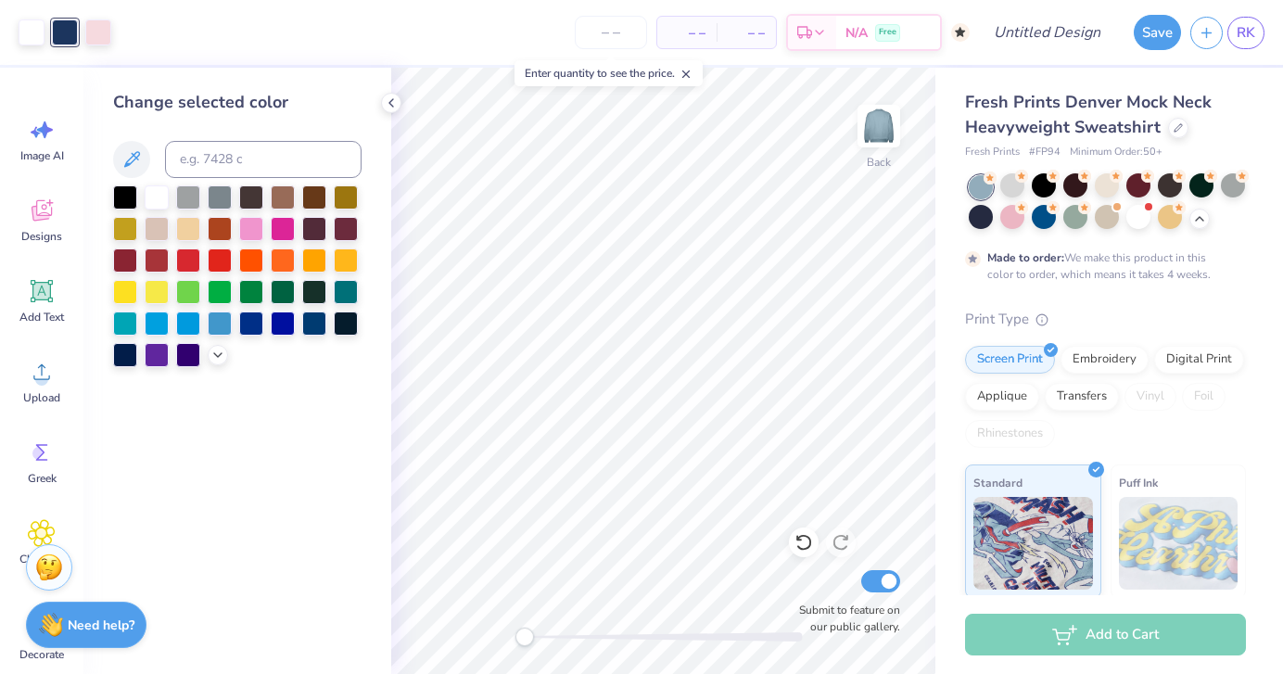
click at [46, 31] on div at bounding box center [65, 32] width 93 height 26
click at [38, 32] on div at bounding box center [32, 31] width 26 height 26
click at [89, 32] on div at bounding box center [98, 31] width 26 height 26
click at [69, 32] on div at bounding box center [65, 31] width 26 height 26
click at [99, 31] on div at bounding box center [98, 31] width 26 height 26
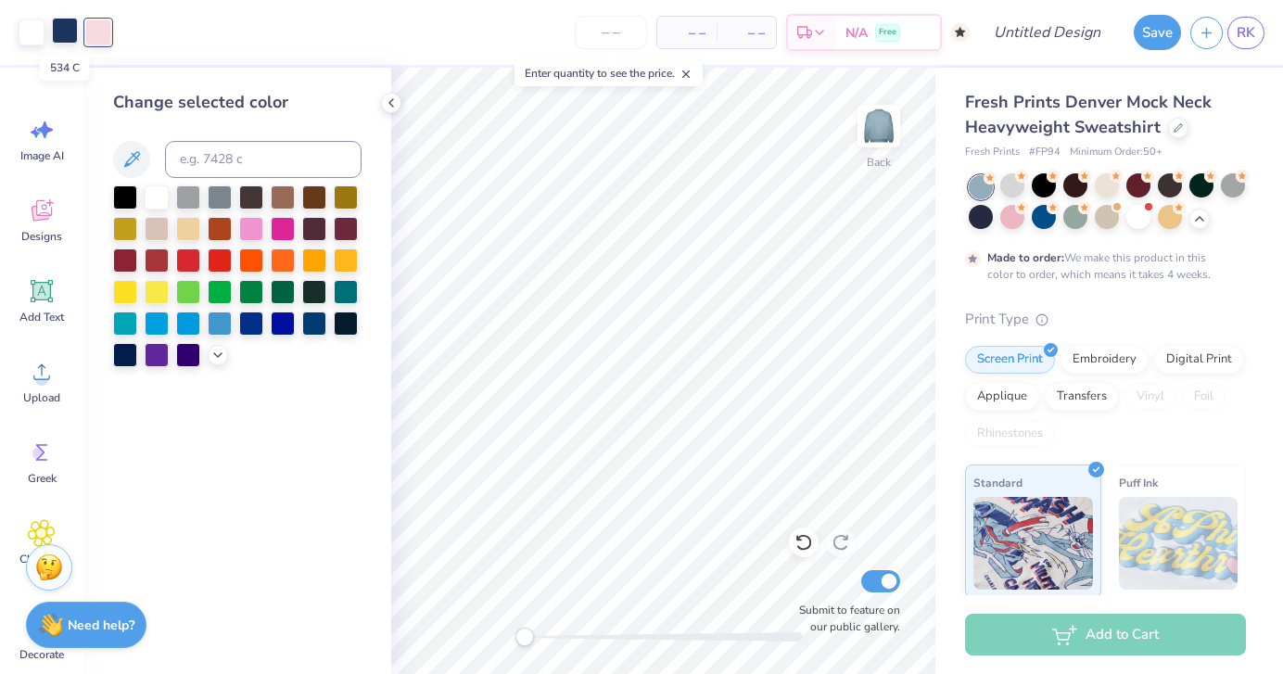
click at [70, 28] on div at bounding box center [65, 31] width 26 height 26
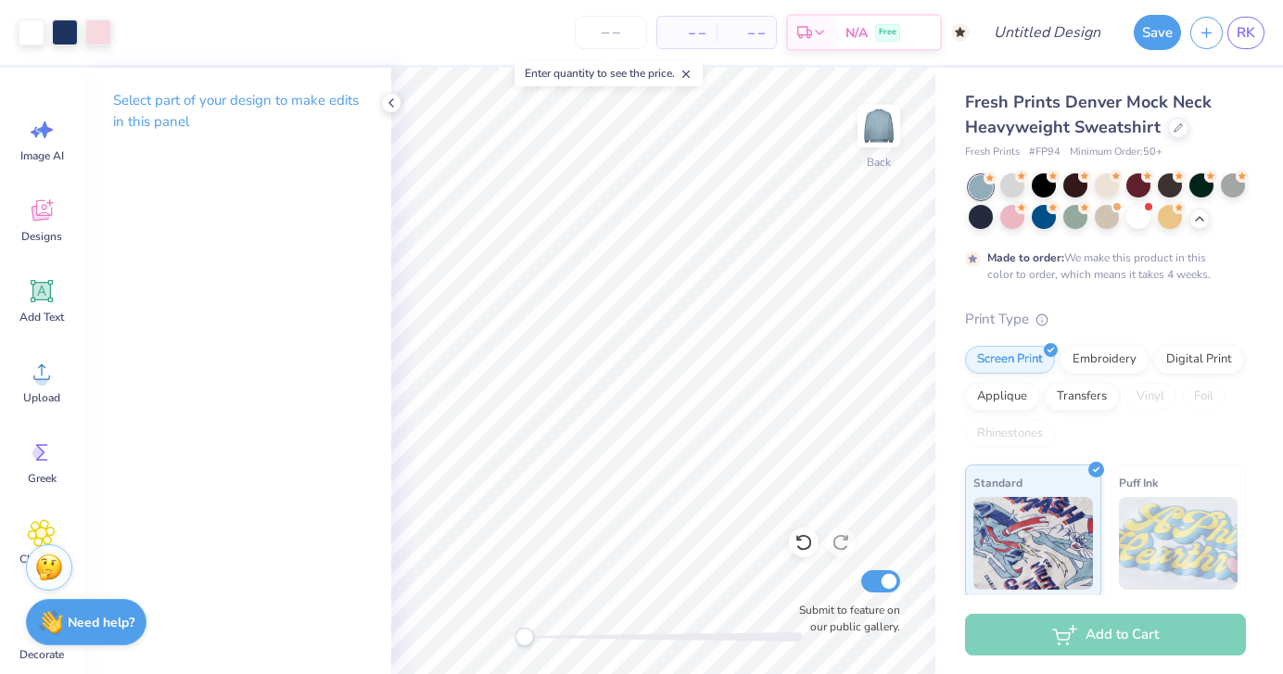
click at [85, 611] on div "Need help? Chat with us." at bounding box center [86, 622] width 120 height 46
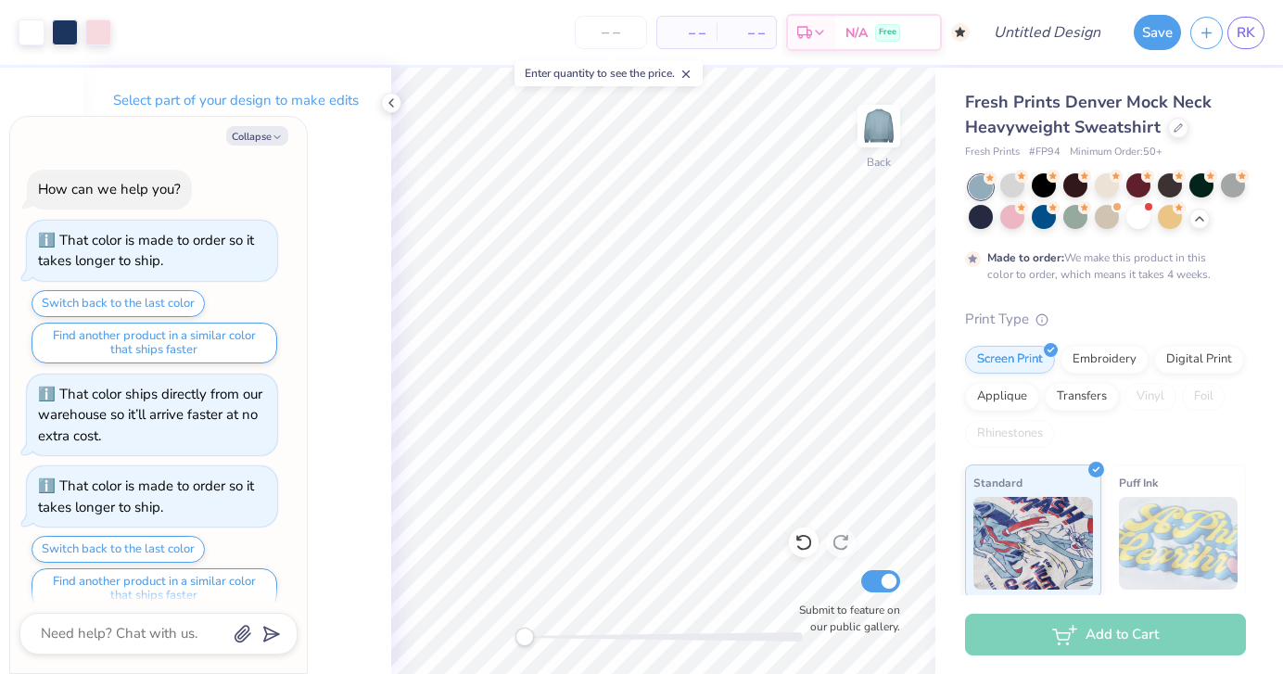
scroll to position [1989, 0]
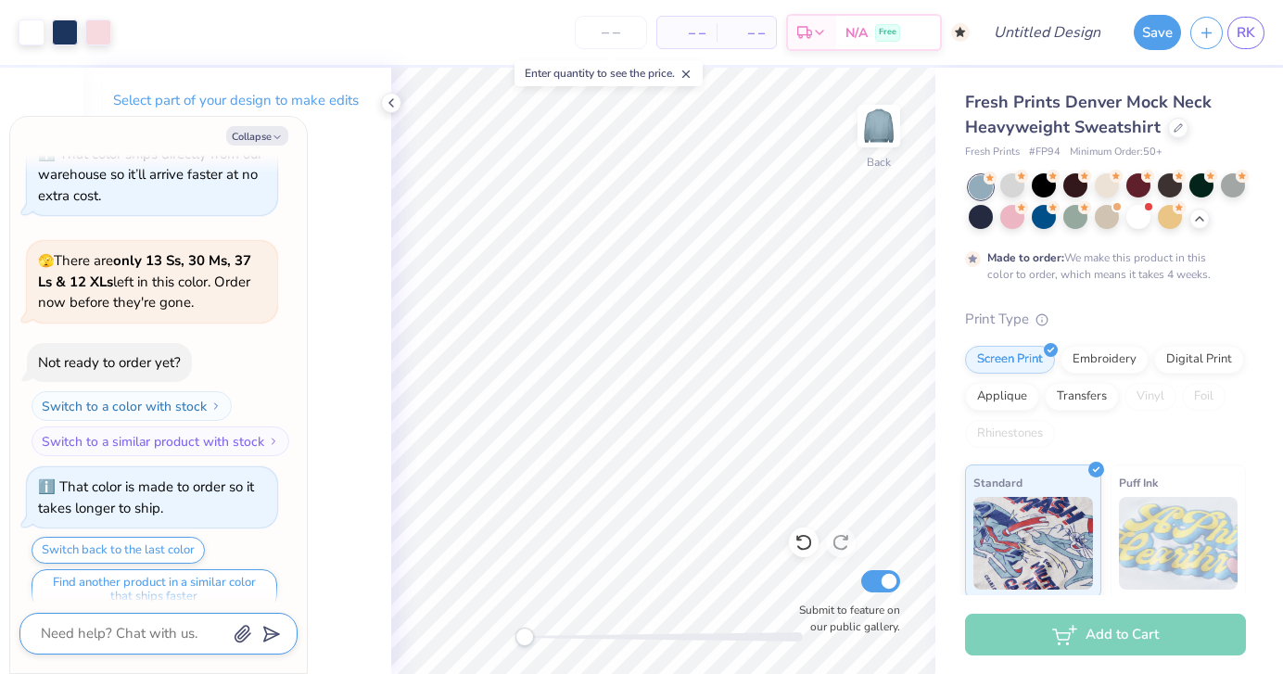
click at [107, 629] on textarea at bounding box center [133, 633] width 188 height 25
type textarea "x"
type textarea "a"
type textarea "x"
type textarea "am"
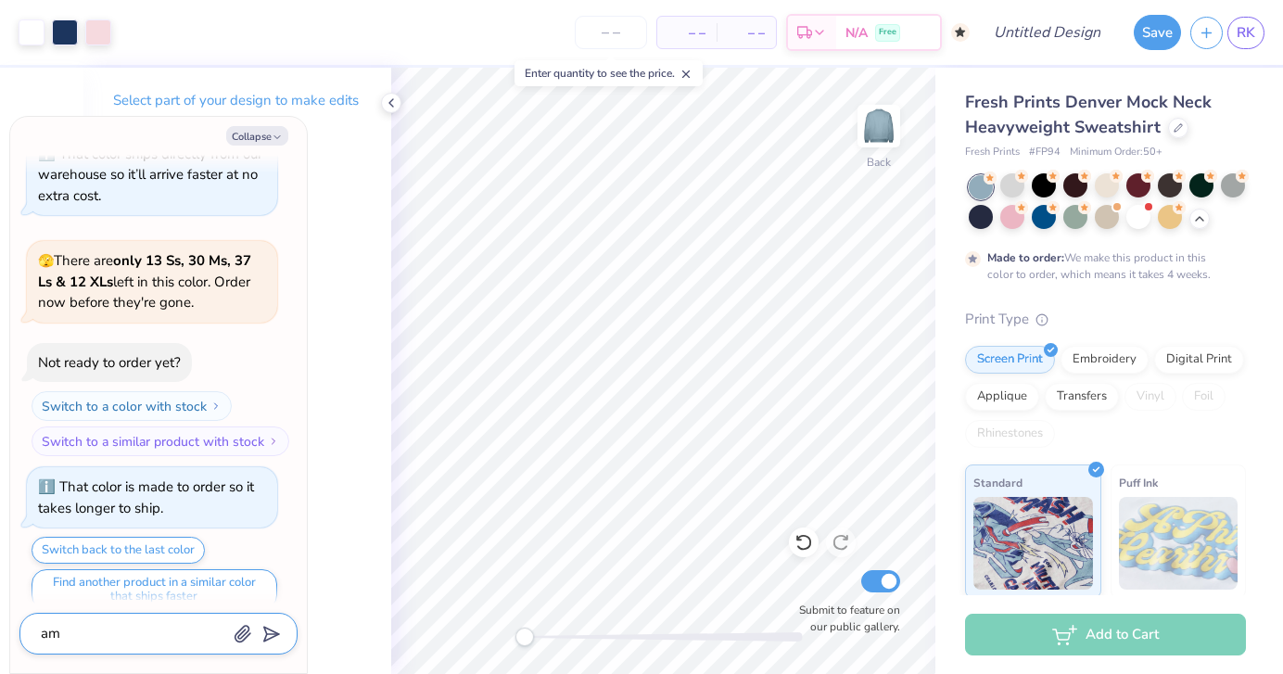
type textarea "x"
type textarea "am"
type textarea "x"
type textarea "am i"
type textarea "x"
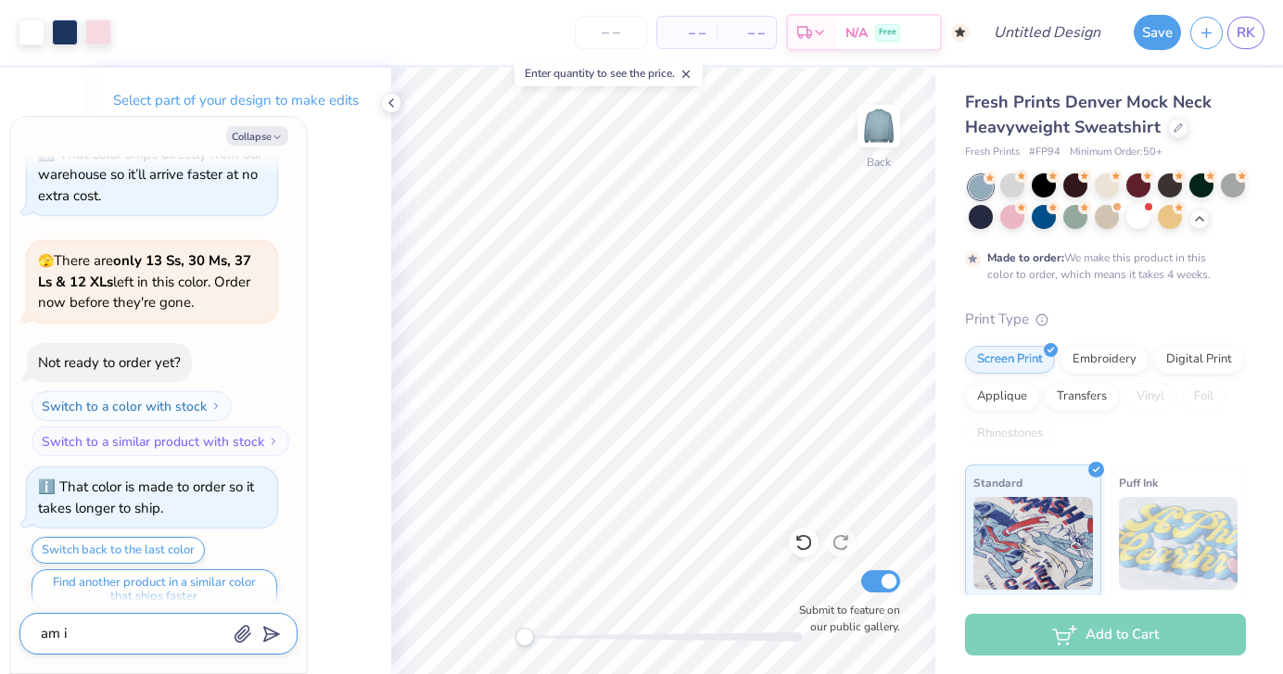
type textarea "am i"
type textarea "x"
type textarea "am i a"
type textarea "x"
type textarea "am i ab"
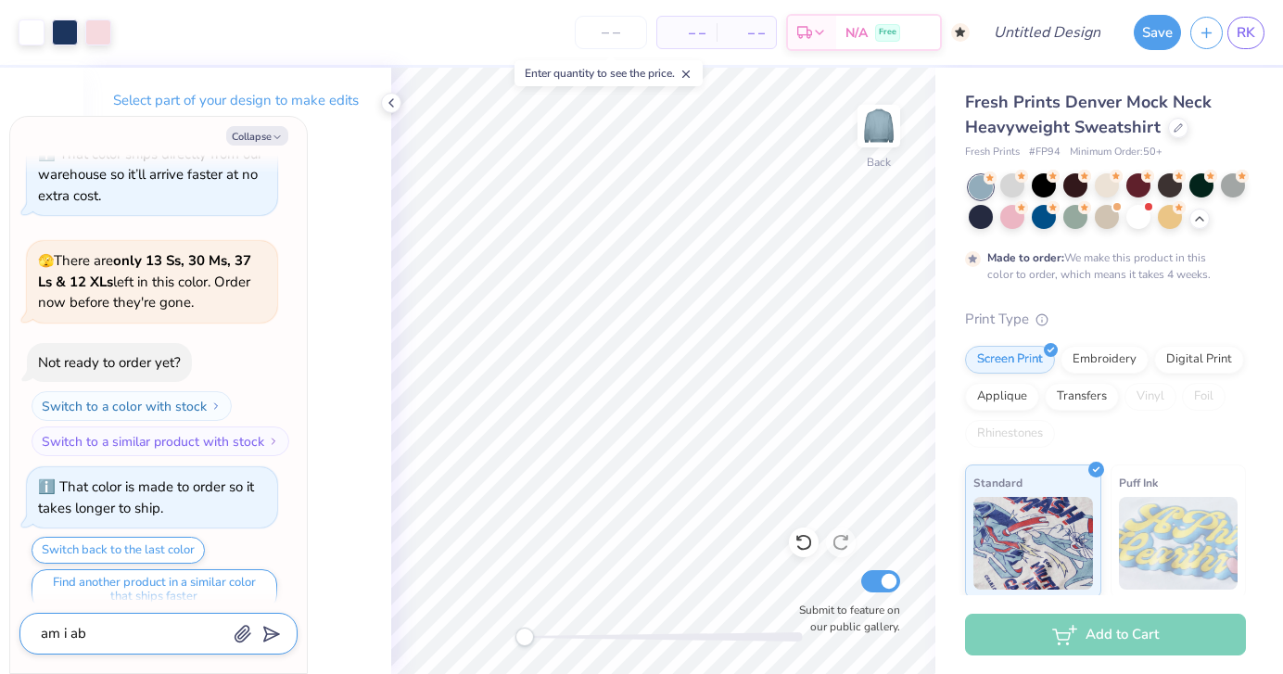
type textarea "x"
type textarea "am i abl"
type textarea "x"
type textarea "am i able"
type textarea "x"
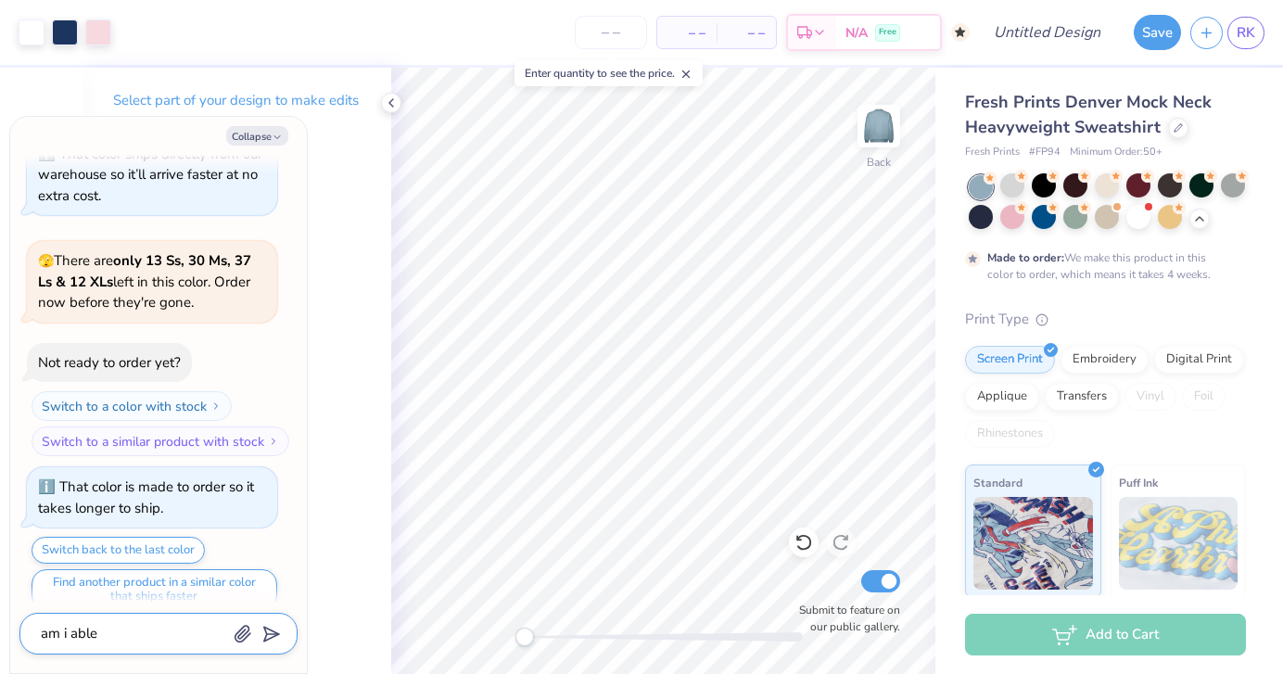
type textarea "am i able"
type textarea "x"
type textarea "am i able t"
type textarea "x"
type textarea "am i able to"
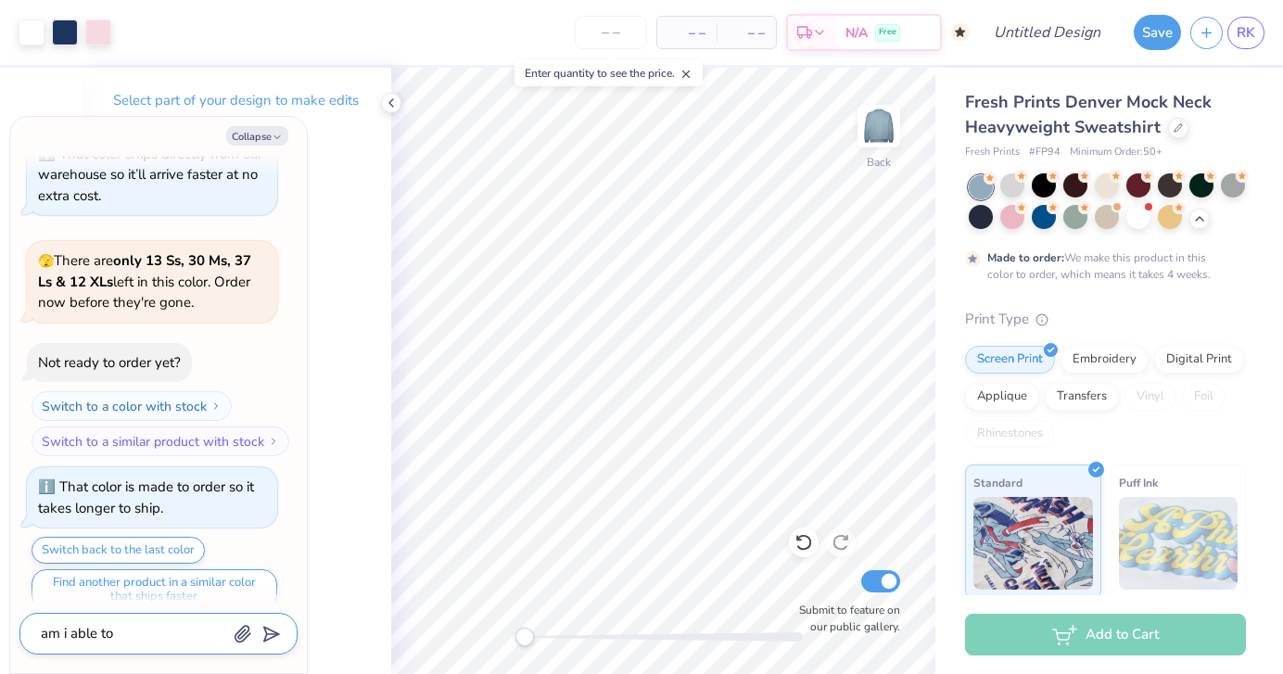
type textarea "x"
type textarea "am i able to"
type textarea "x"
type textarea "am i able to ch"
type textarea "x"
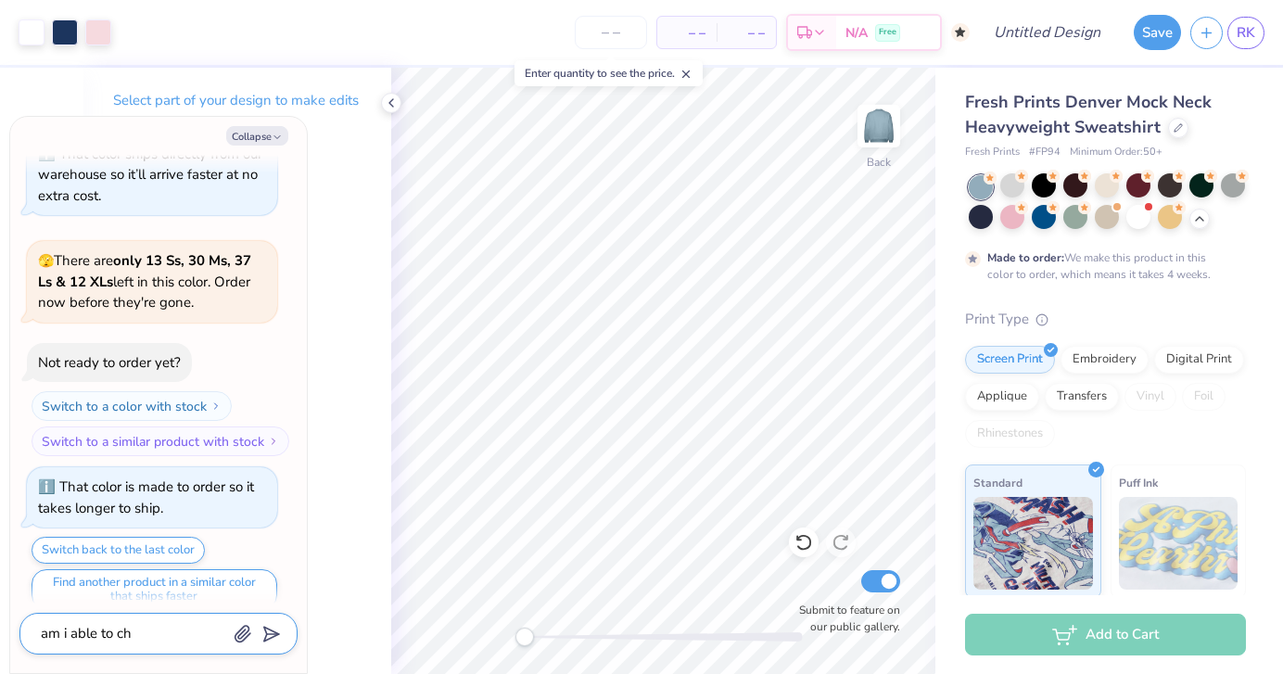
type textarea "am i able to cha"
type textarea "x"
type textarea "am i able to [PERSON_NAME]"
type textarea "x"
type textarea "am i able to [PERSON_NAME]"
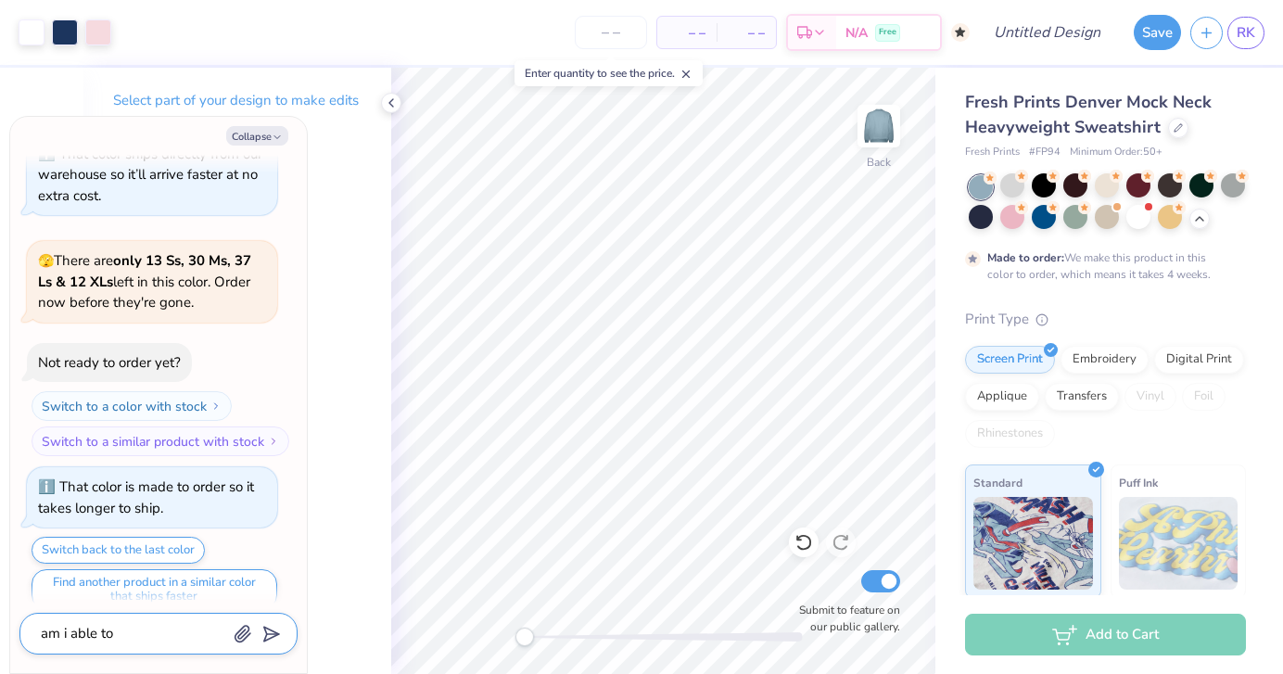
type textarea "x"
type textarea "am i able to change"
type textarea "x"
type textarea "am i able to change"
type textarea "x"
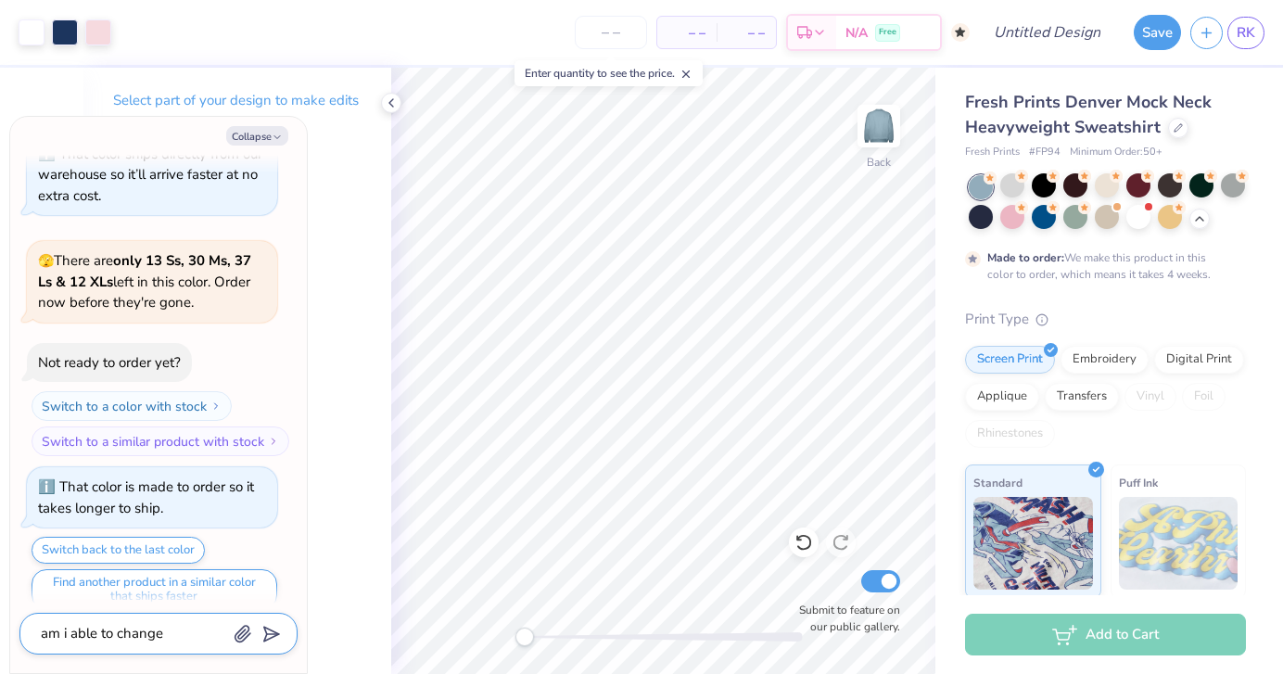
type textarea "am i able to change t"
type textarea "x"
type textarea "am i able to change th"
type textarea "x"
type textarea "am i able to change the"
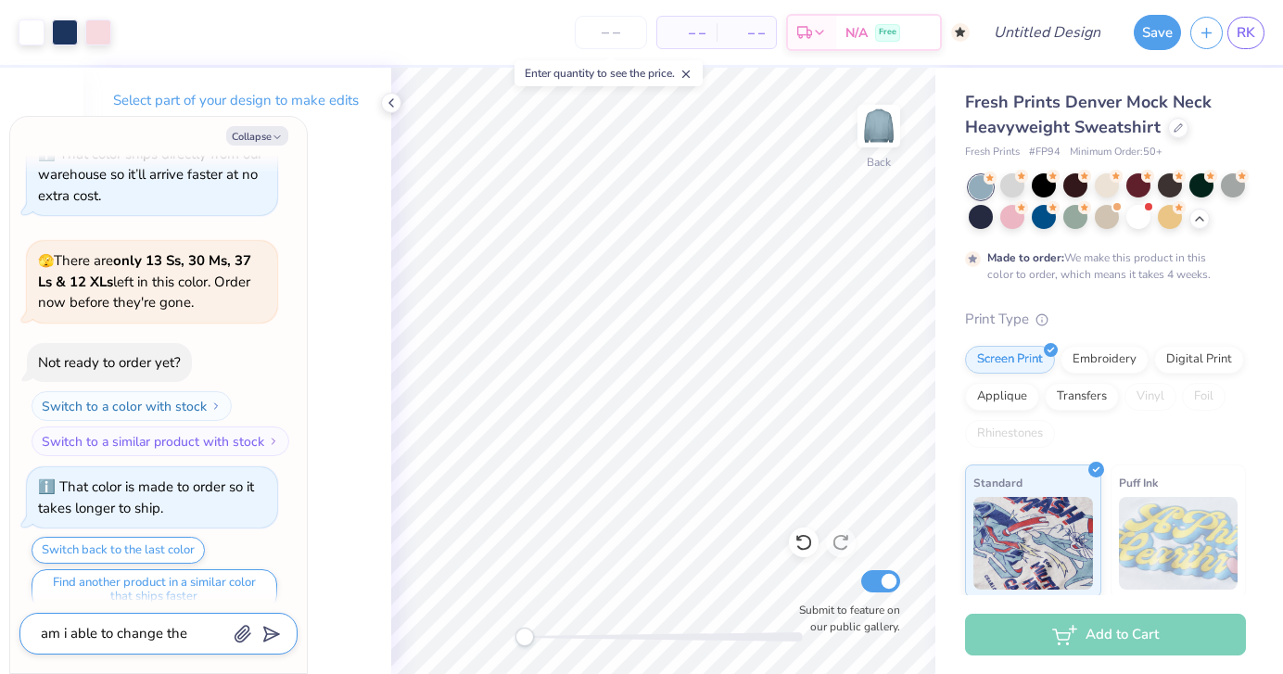
type textarea "x"
type textarea "am i able to change the"
type textarea "x"
type textarea "am i able to change the w"
type textarea "x"
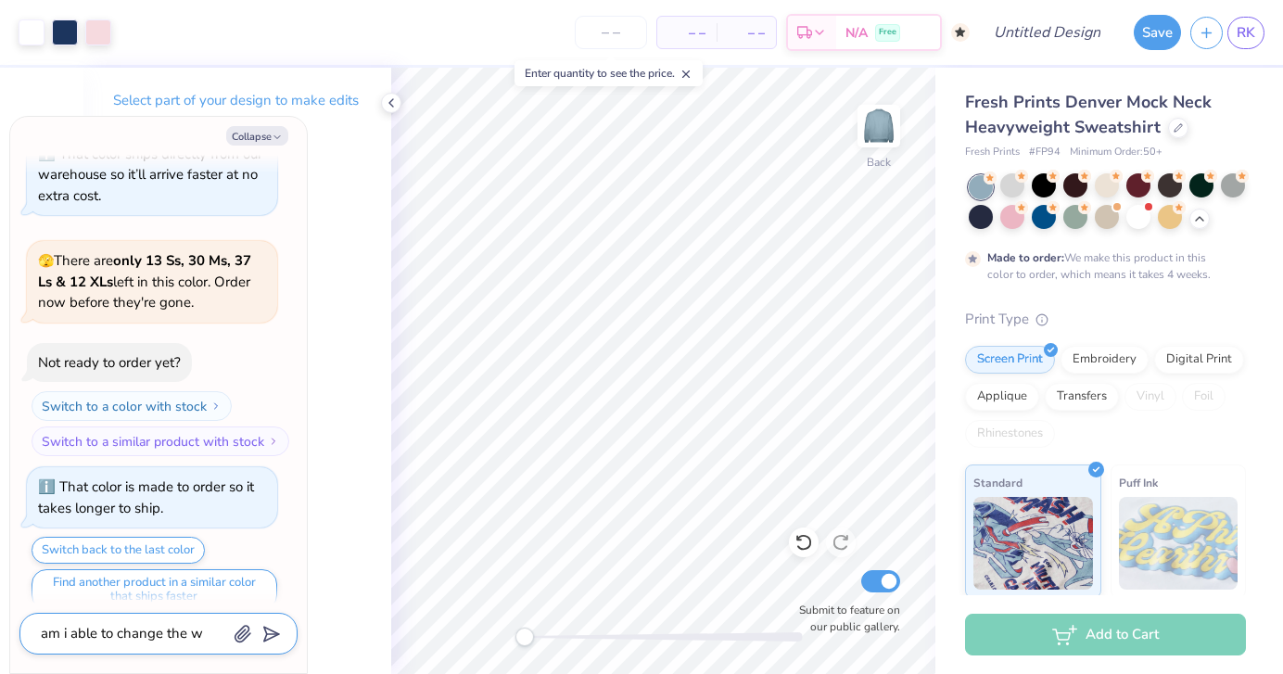
type textarea "am i able to change the wo"
type textarea "x"
type textarea "am i able to change the wor"
type textarea "x"
type textarea "am i able to change the word"
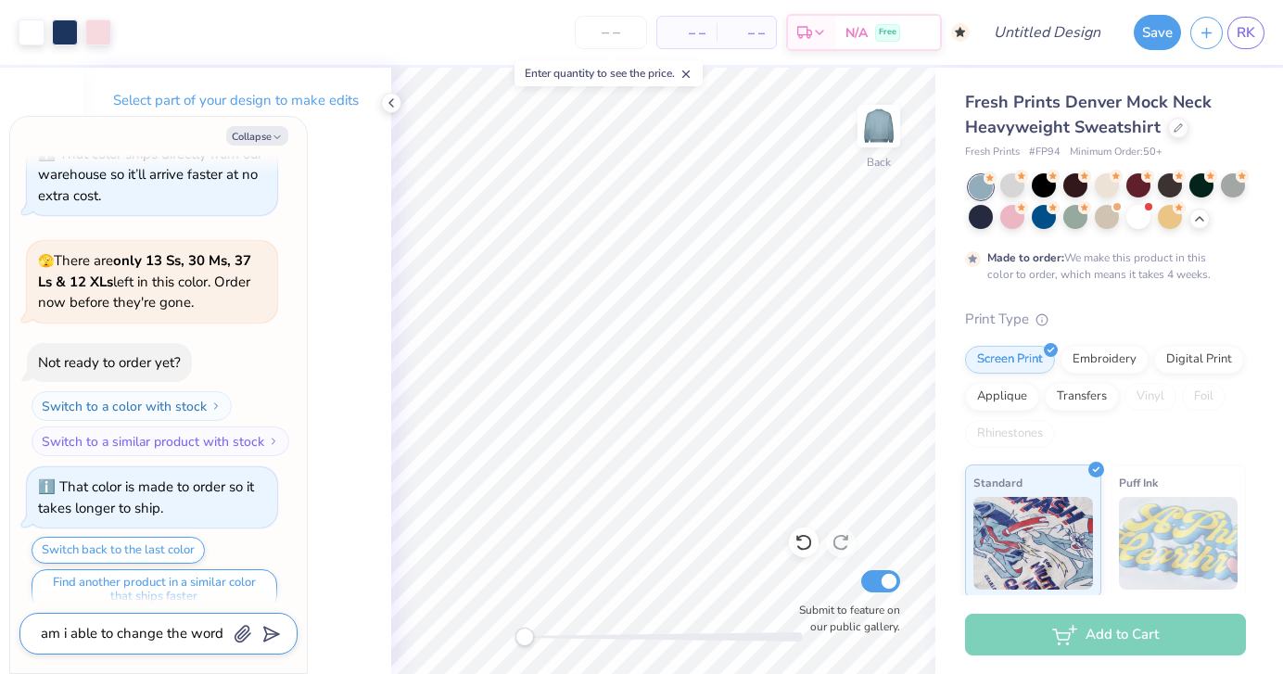
type textarea "x"
type textarea "am i able to change the words"
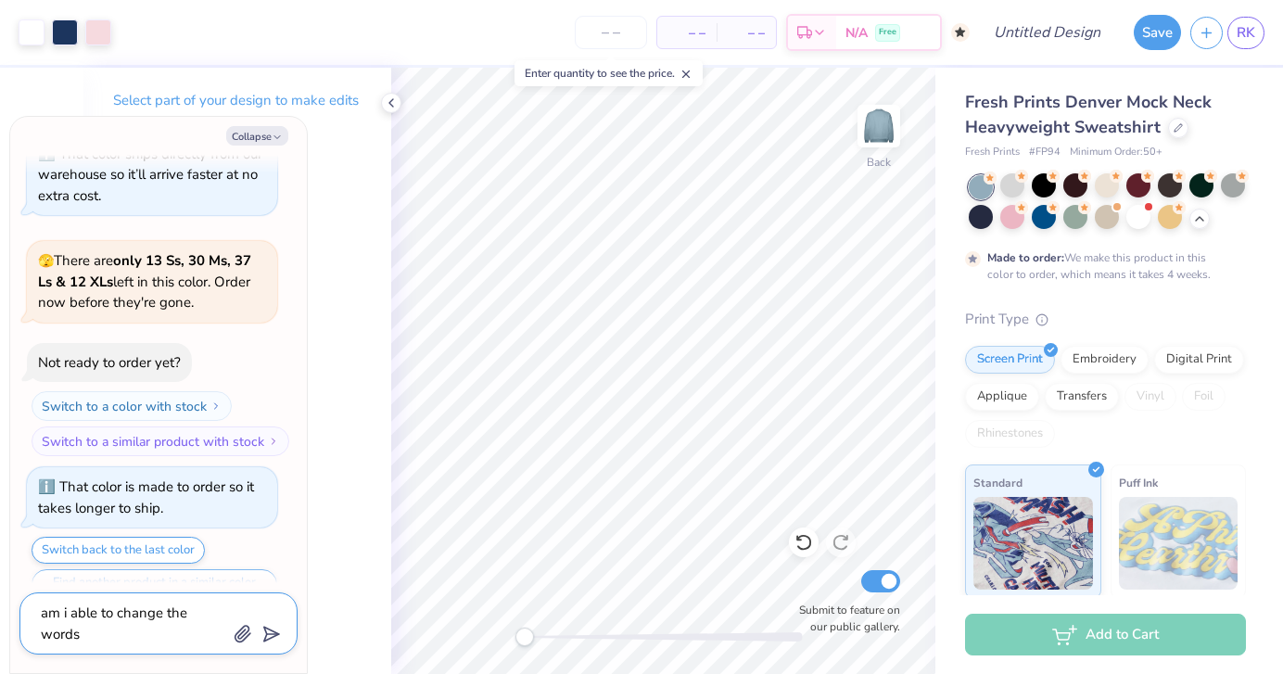
type textarea "x"
type textarea "am i able to change the words"
type textarea "x"
type textarea "am i able to change the words i"
type textarea "x"
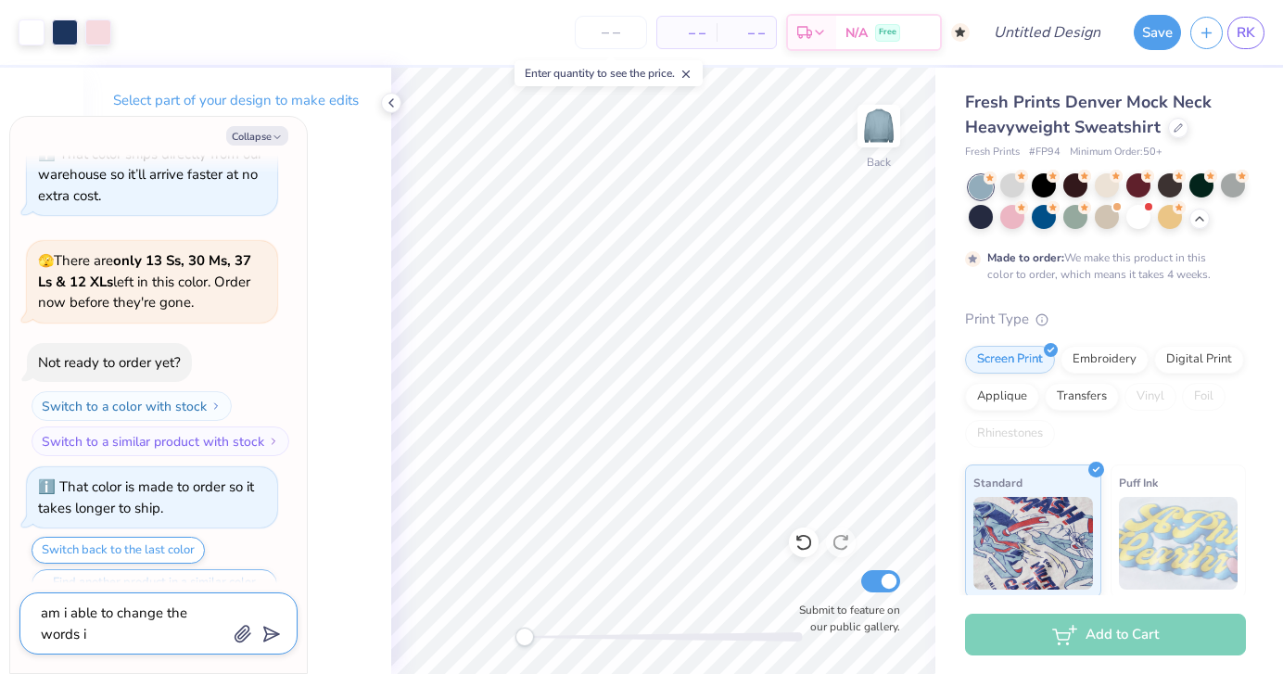
type textarea "am i able to change the words in"
type textarea "x"
type textarea "am i able to change the words in t"
type textarea "x"
type textarea "am i able to change the words in th"
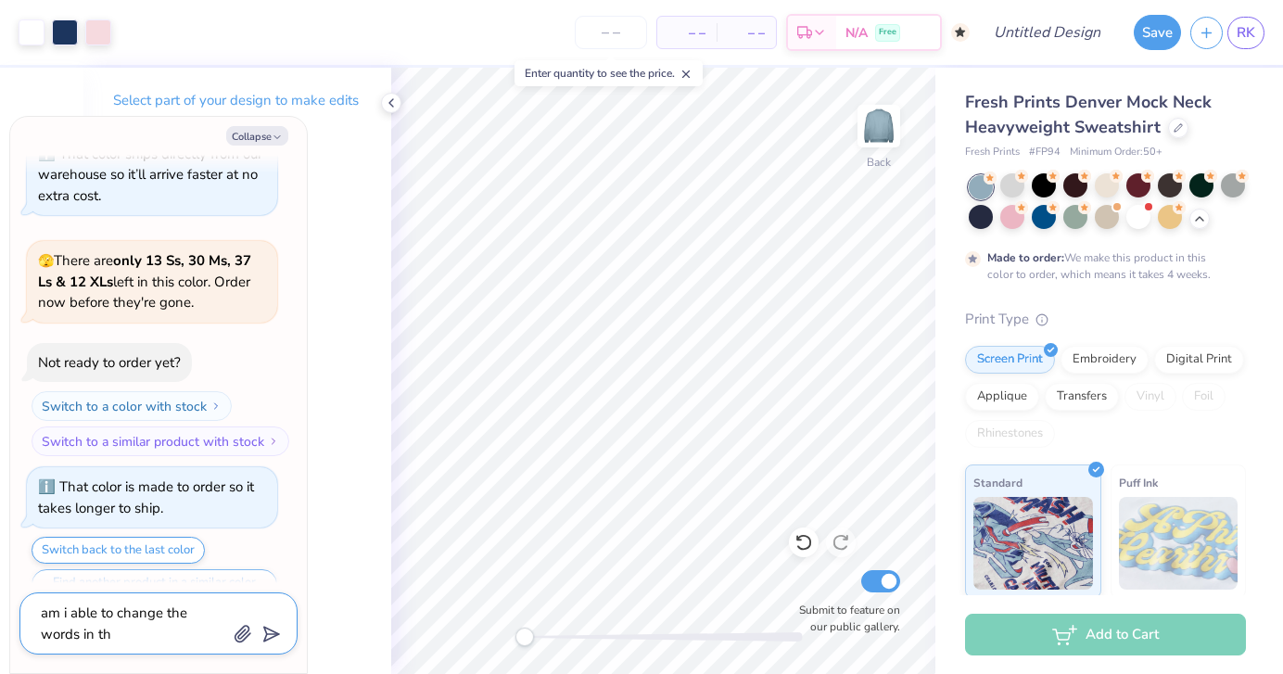
type textarea "x"
type textarea "am i able to change the words in this"
type textarea "x"
type textarea "am i able to change the words in this"
type textarea "x"
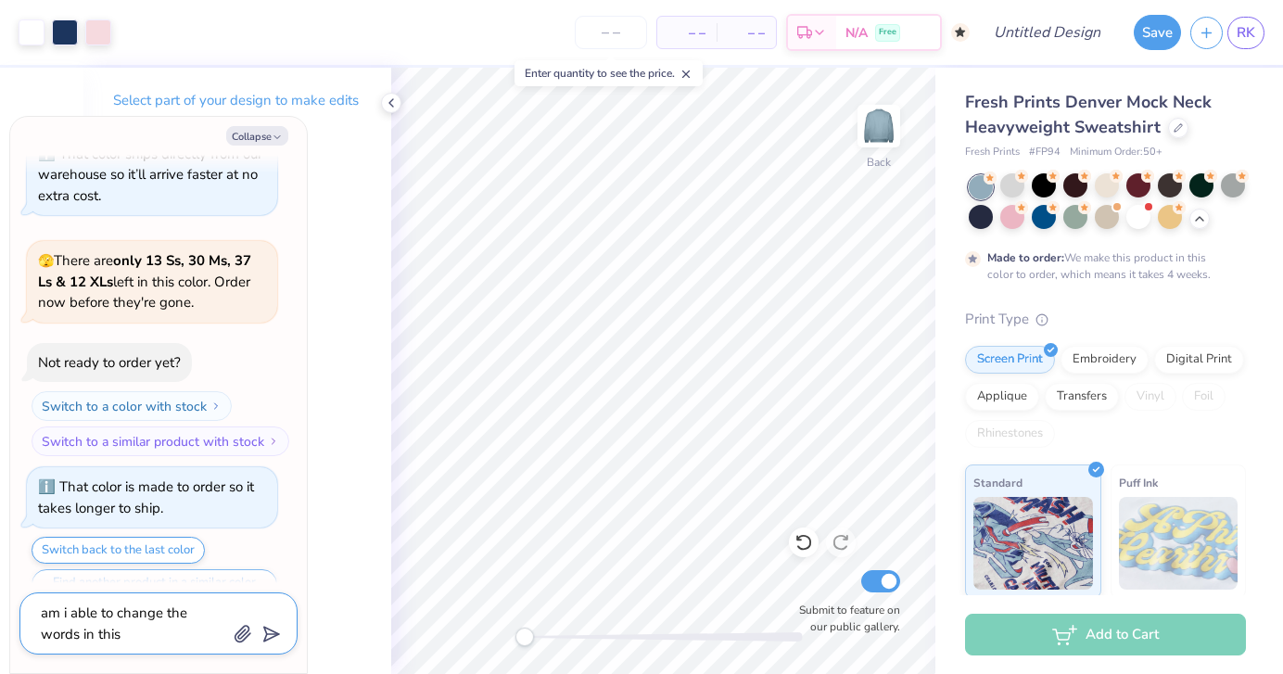
type textarea "am i able to change the words in this d"
type textarea "x"
type textarea "am i able to change the words in this de"
type textarea "x"
type textarea "am i able to change the words in this des"
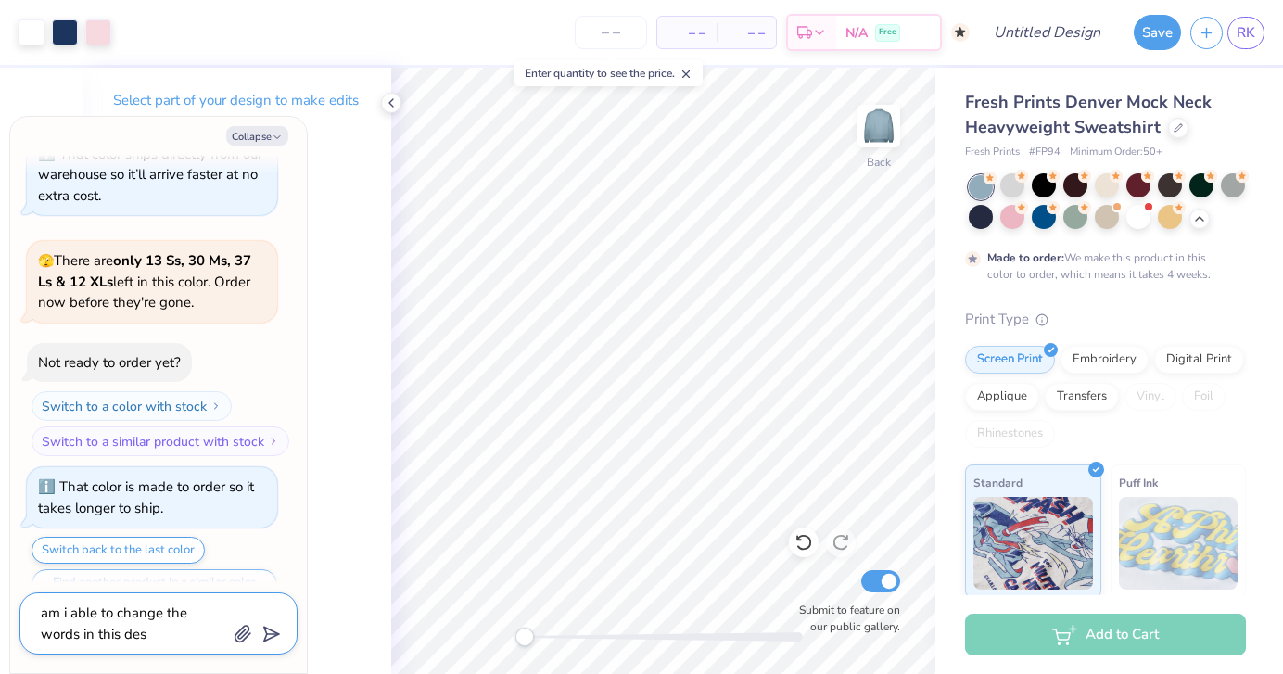
type textarea "x"
type textarea "am i able to change the words in this desi"
type textarea "x"
type textarea "am i able to change the words in this design"
type textarea "x"
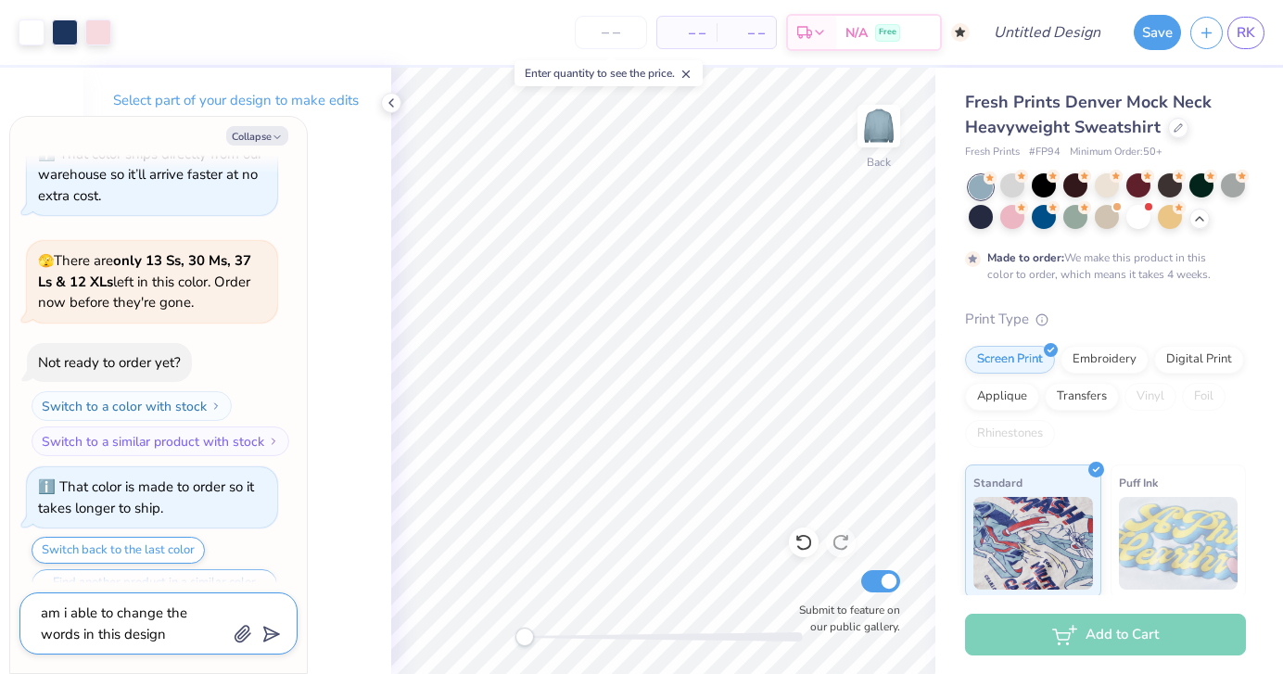
type textarea "am i able to change the words in this design"
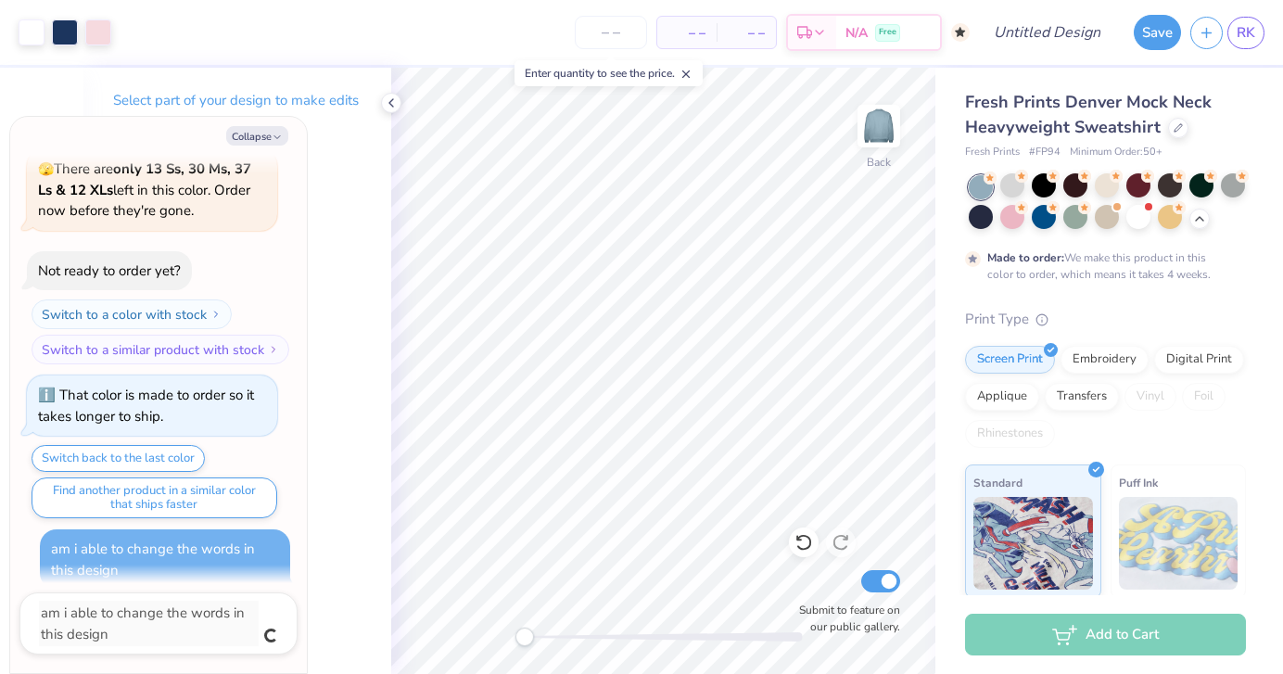
type textarea "x"
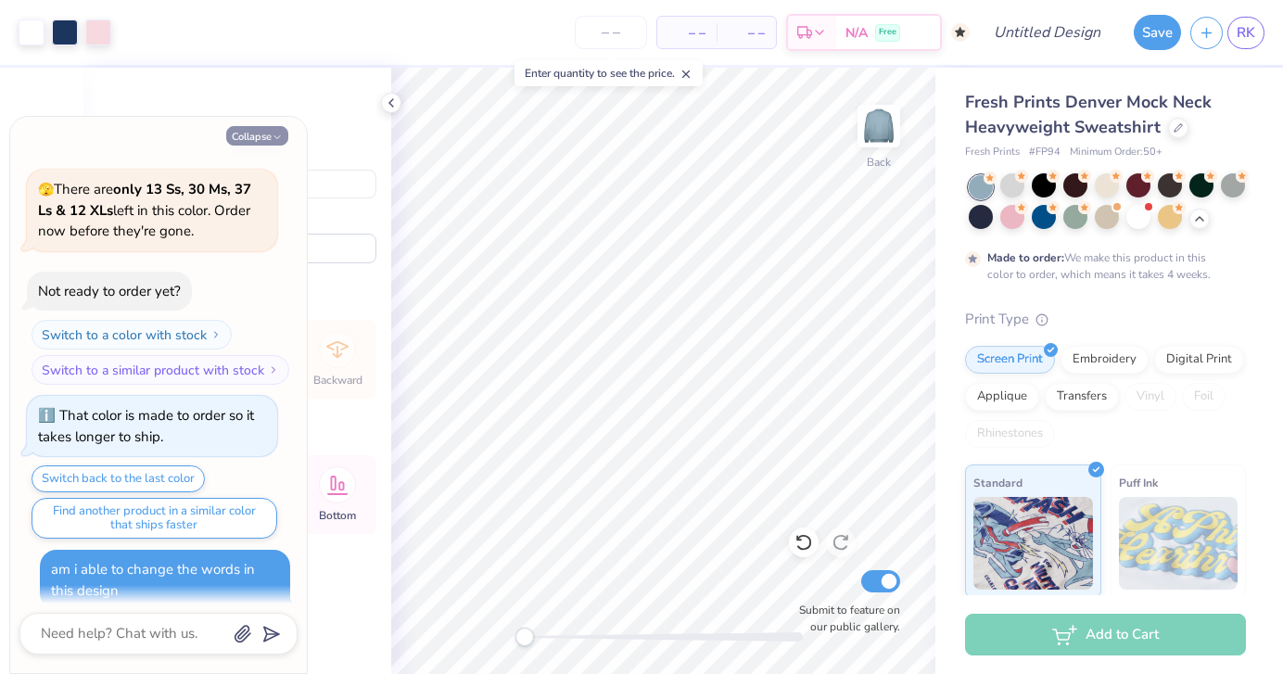
click at [276, 138] on polyline "button" at bounding box center [277, 137] width 6 height 3
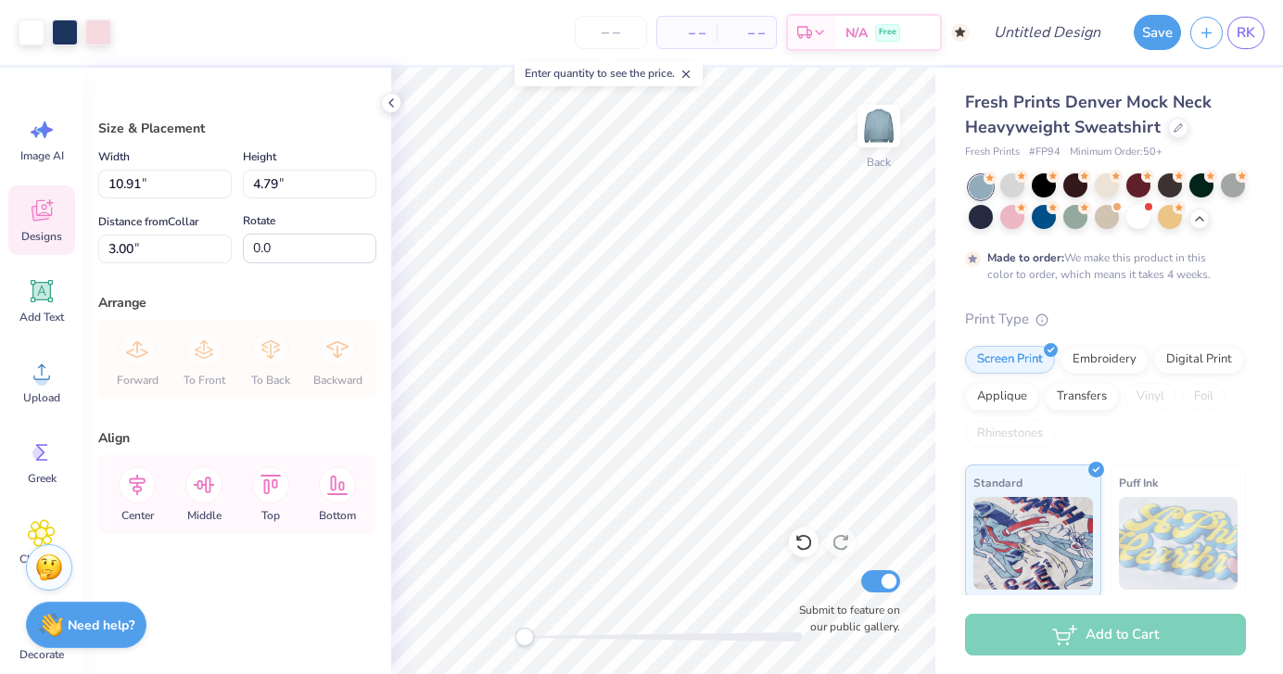
click at [46, 220] on icon at bounding box center [42, 210] width 28 height 28
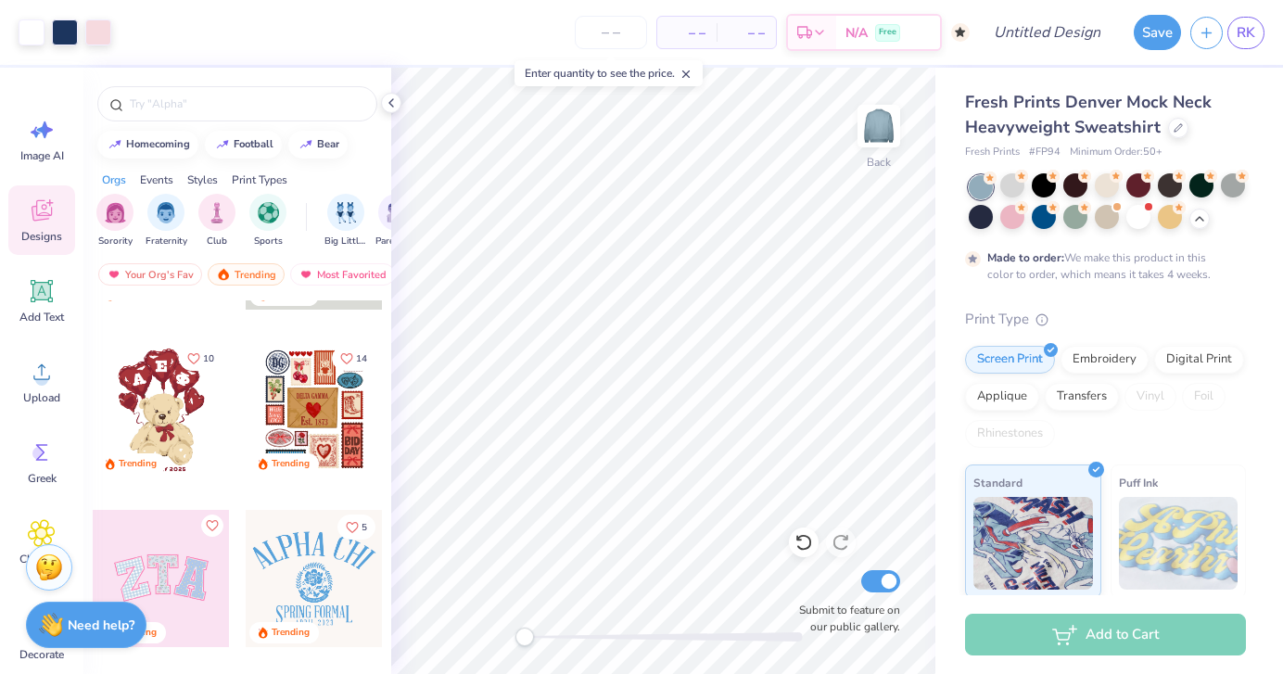
scroll to position [131, 0]
click at [174, 559] on div at bounding box center [161, 576] width 137 height 137
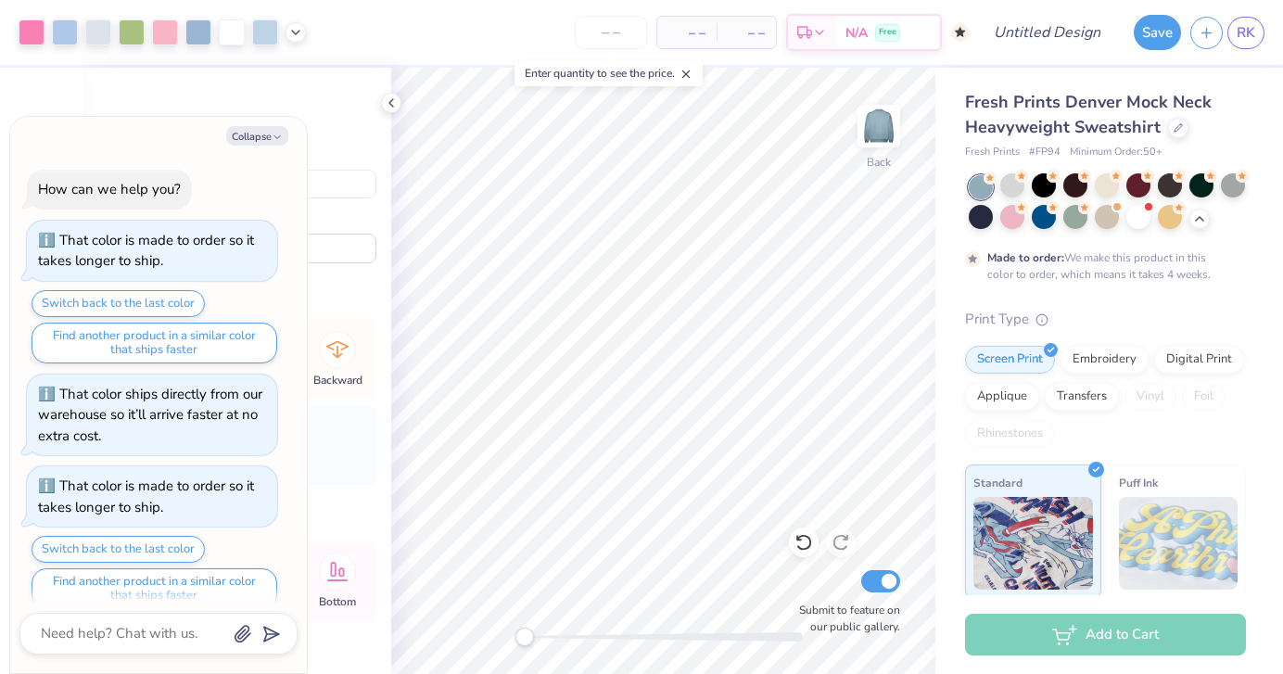
scroll to position [2245, 0]
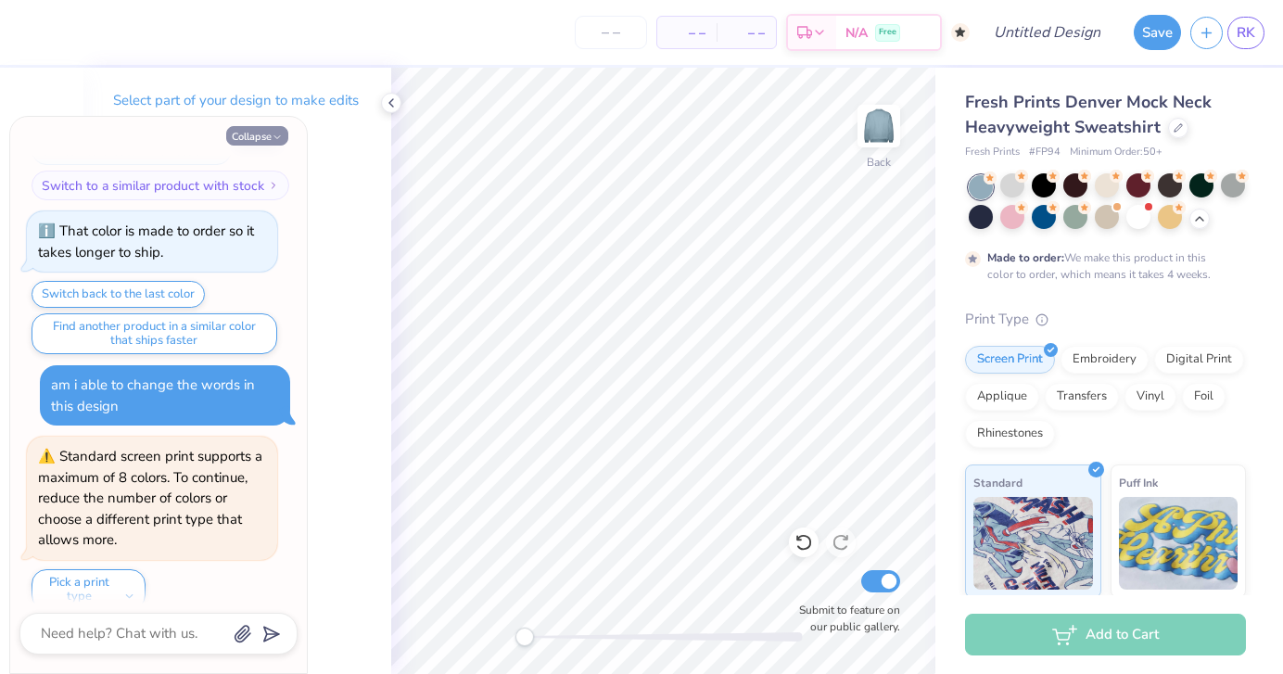
click at [268, 135] on button "Collapse" at bounding box center [257, 135] width 62 height 19
type textarea "x"
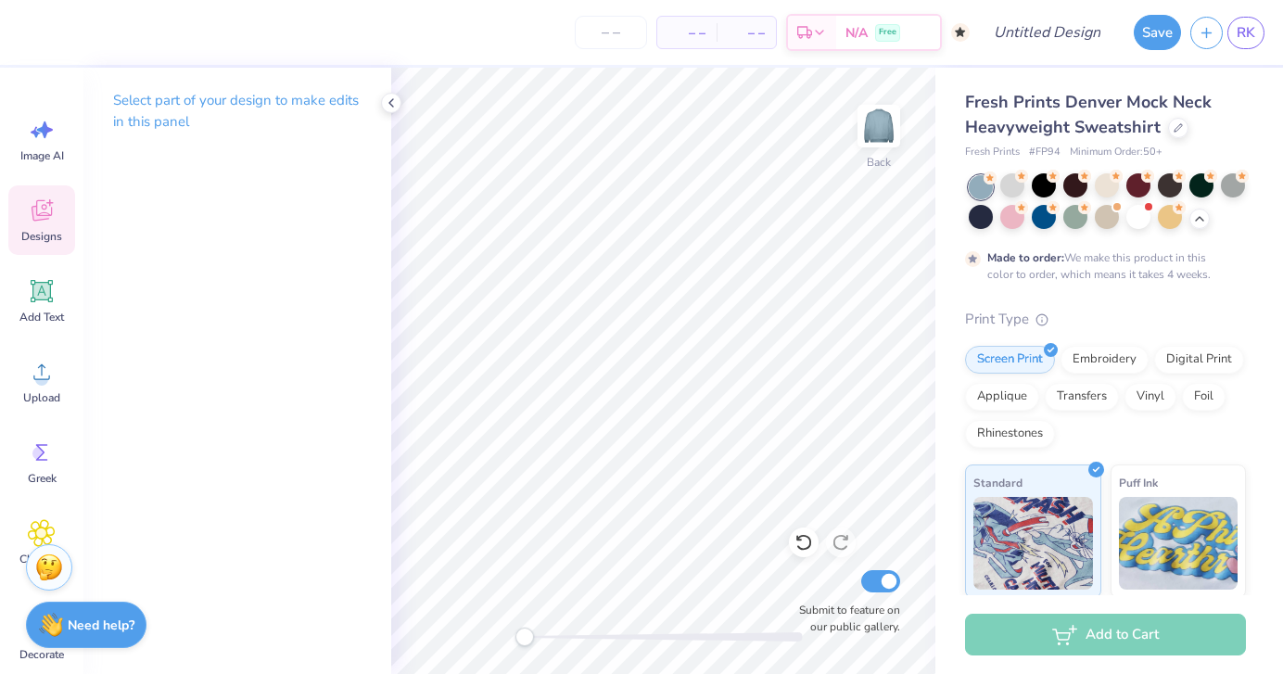
click at [47, 234] on span "Designs" at bounding box center [41, 236] width 41 height 15
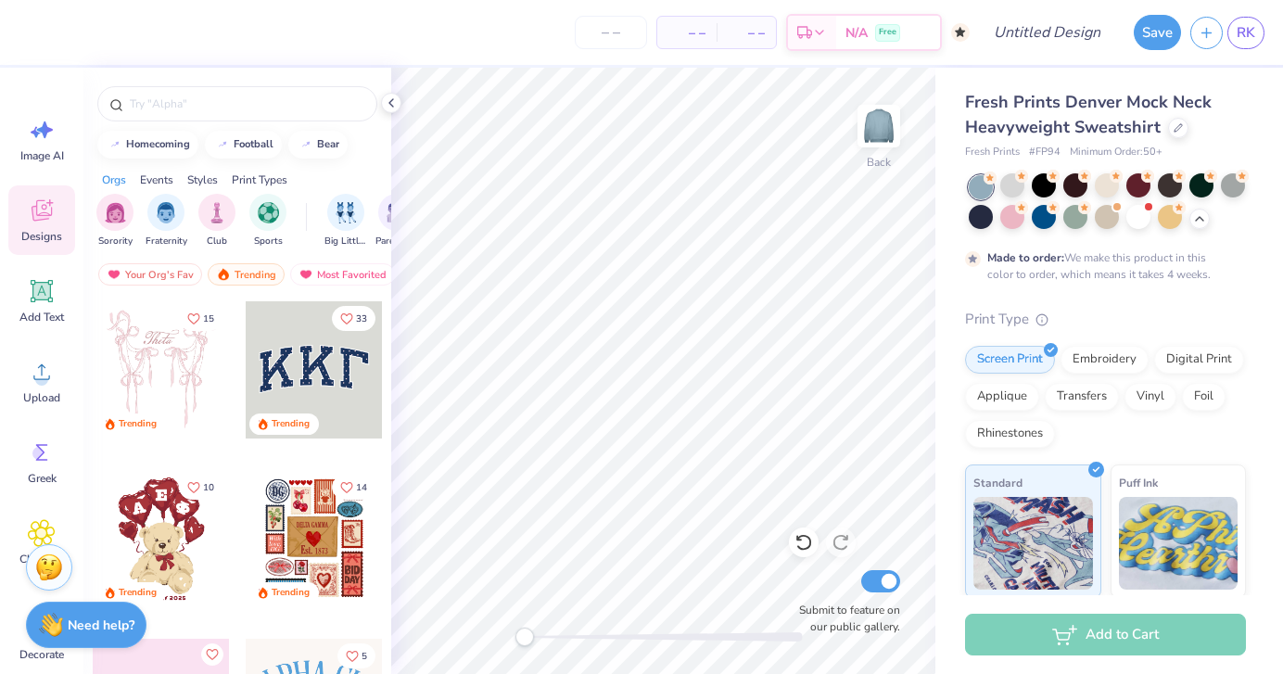
click at [276, 339] on div at bounding box center [314, 369] width 137 height 137
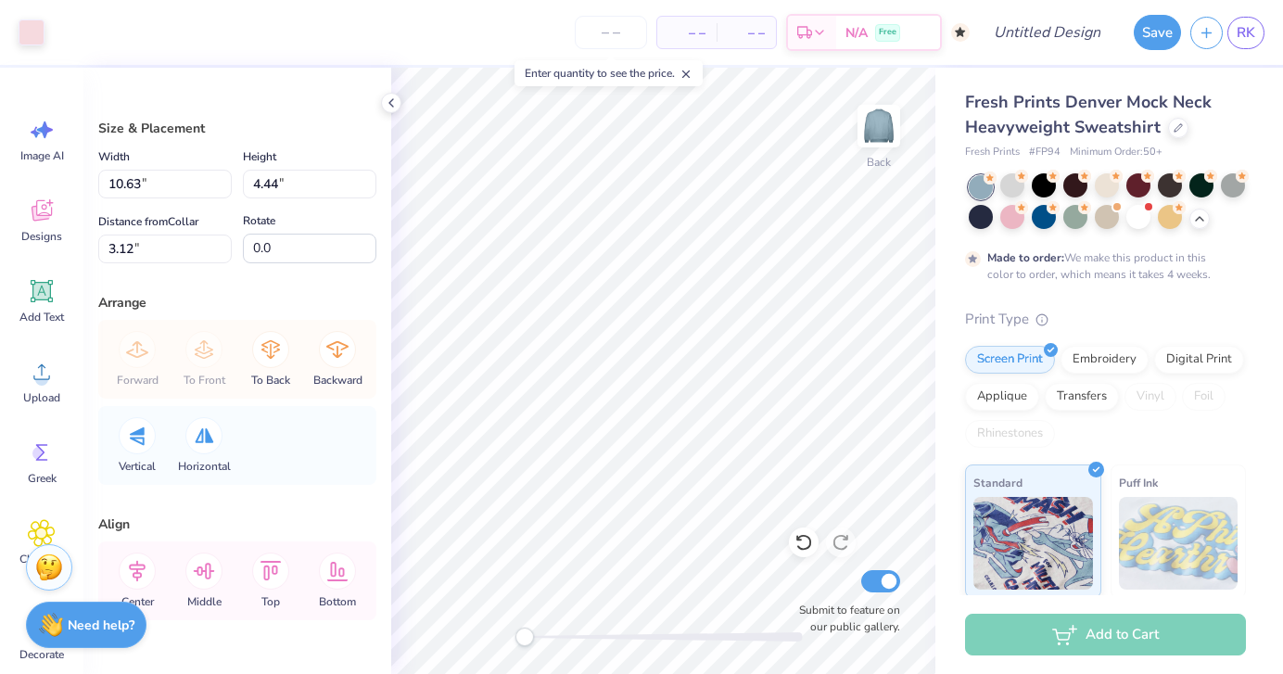
type input "10.72"
type input "4.57"
type input "3.00"
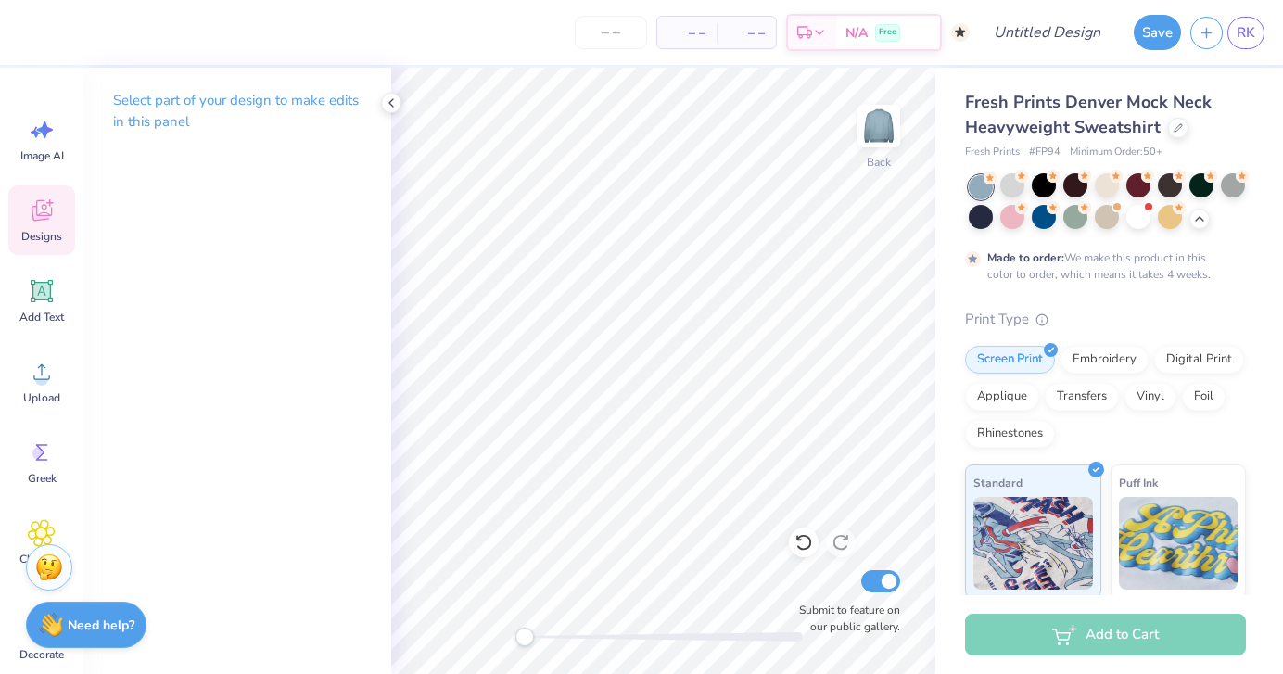
click at [26, 224] on div "Designs" at bounding box center [41, 220] width 67 height 70
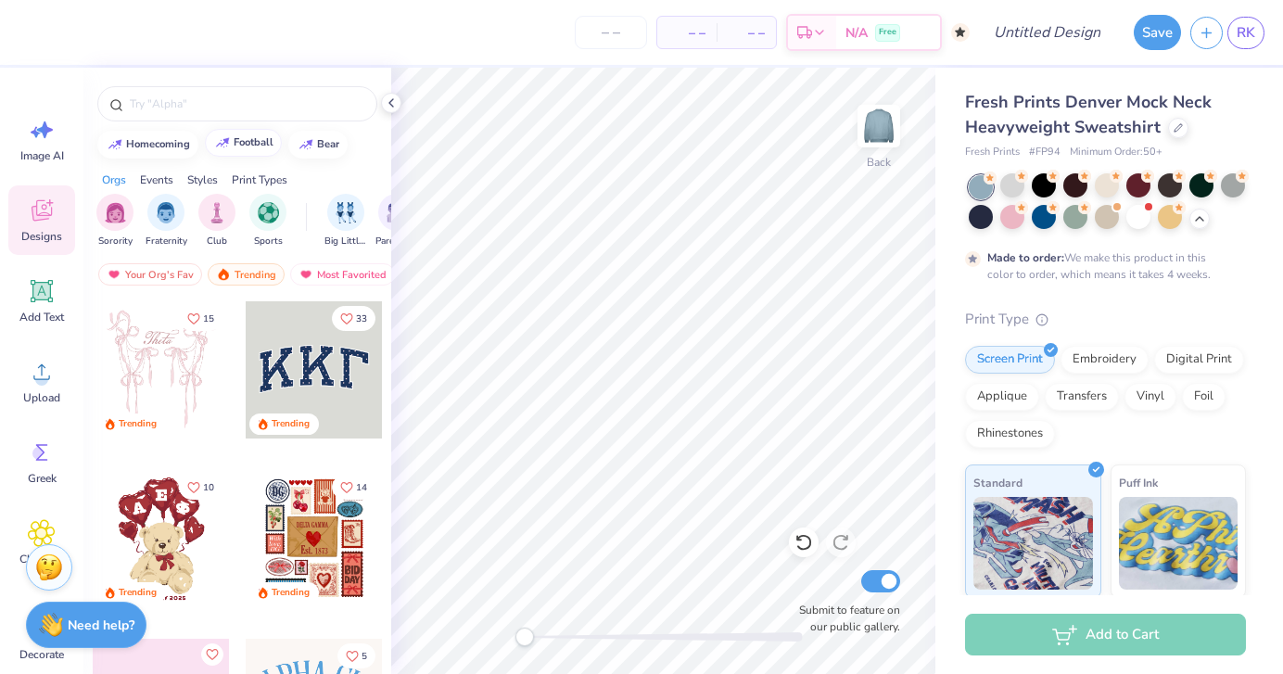
scroll to position [1, 0]
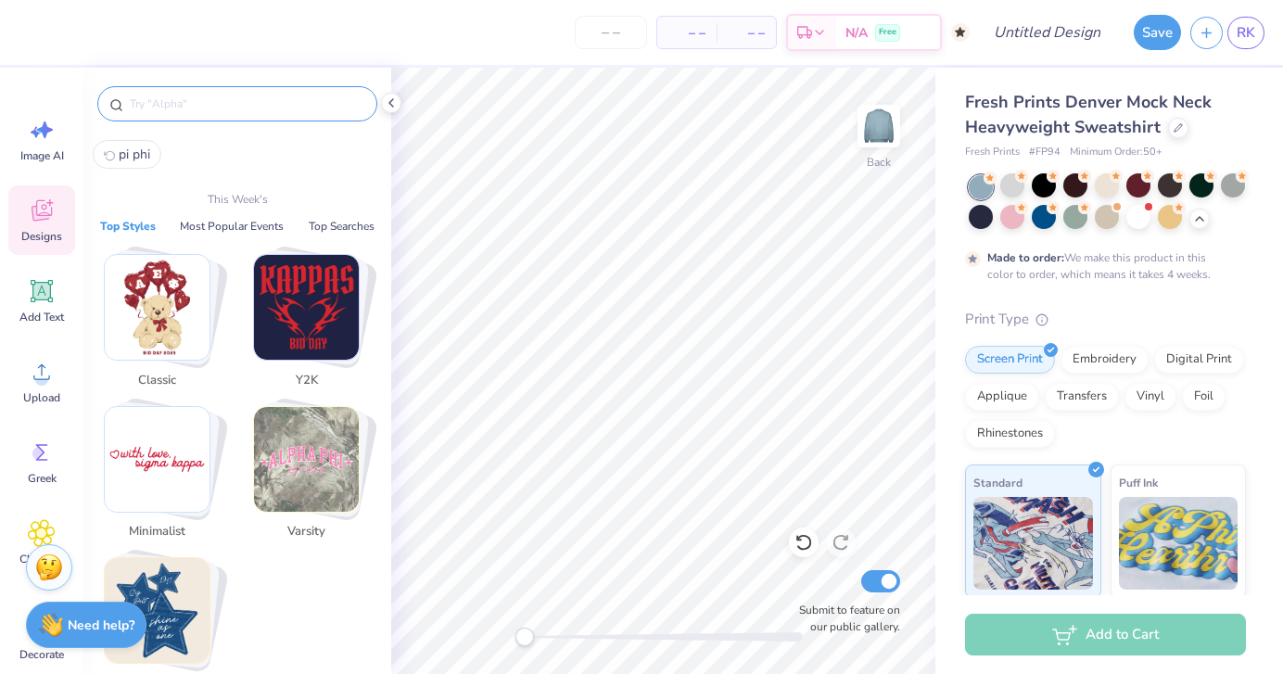
click at [236, 107] on input "text" at bounding box center [246, 104] width 237 height 19
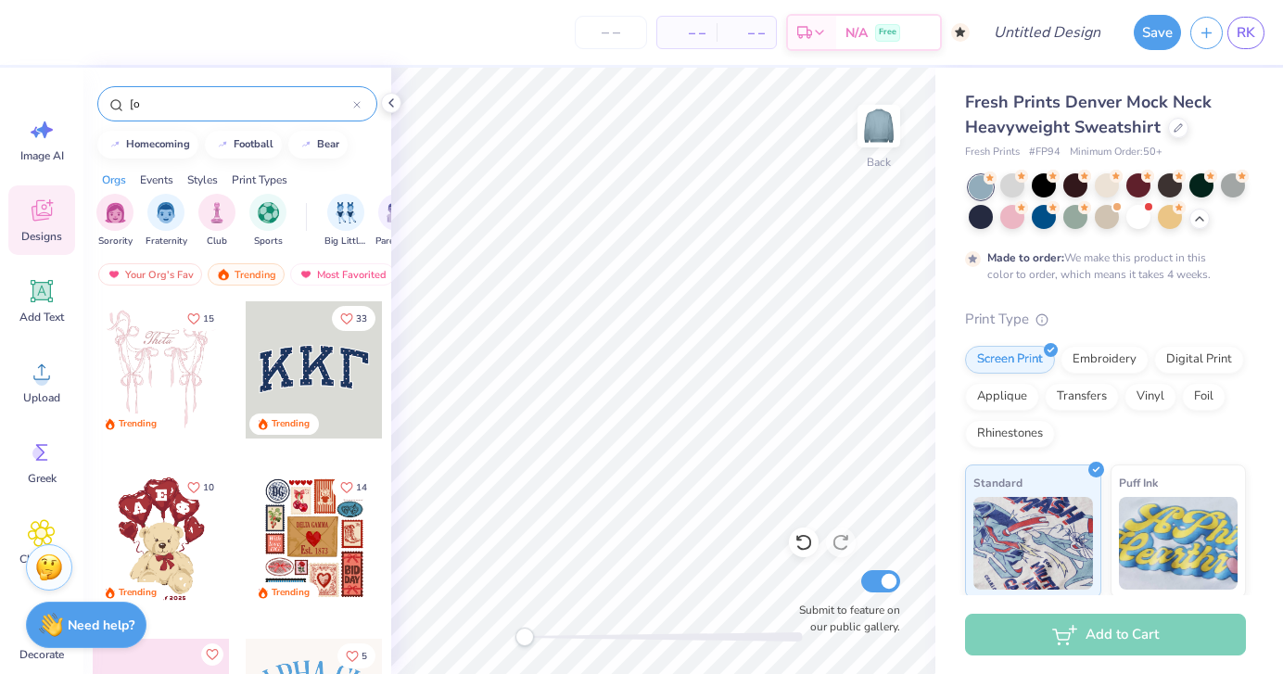
type input "["
type input "polka dot"
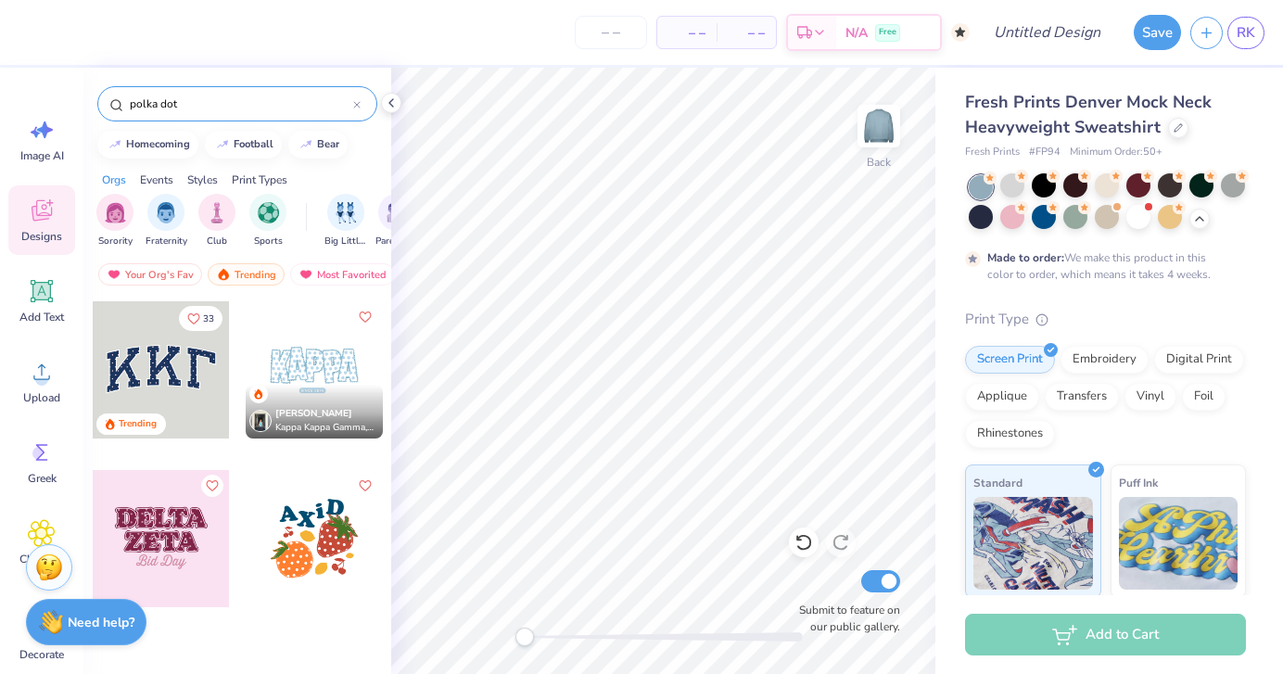
click at [79, 612] on div "Need help? Chat with us." at bounding box center [86, 622] width 120 height 46
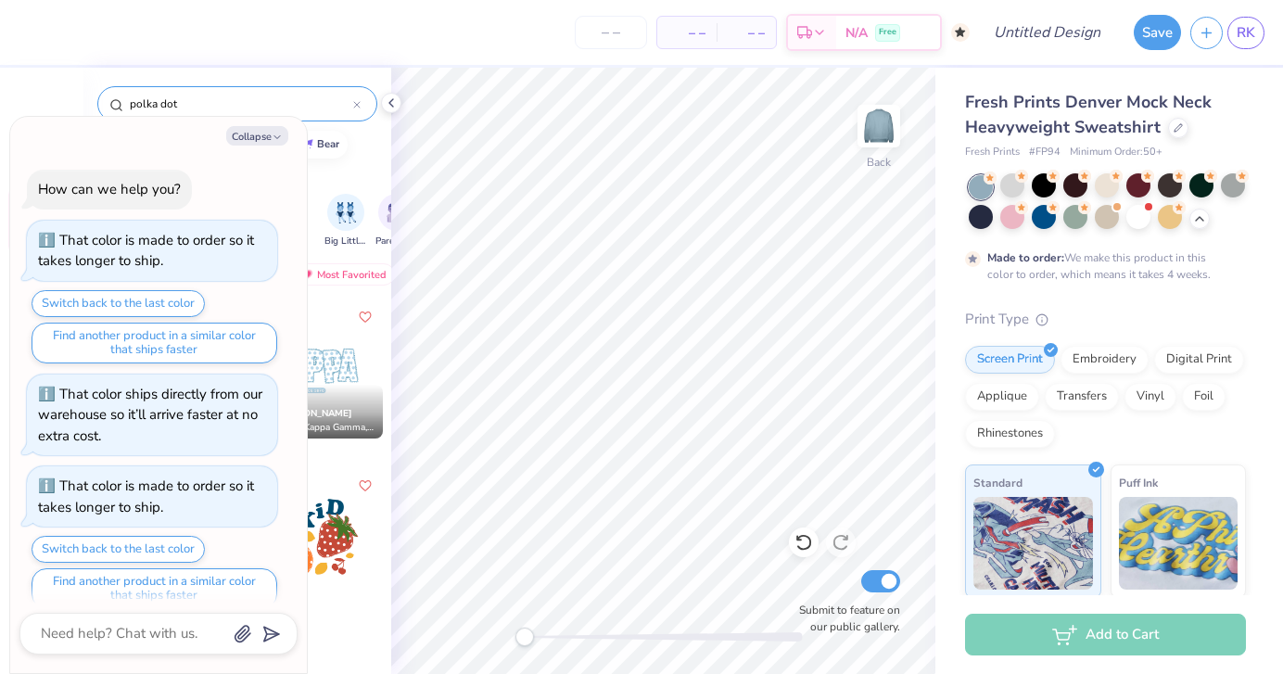
scroll to position [2332, 0]
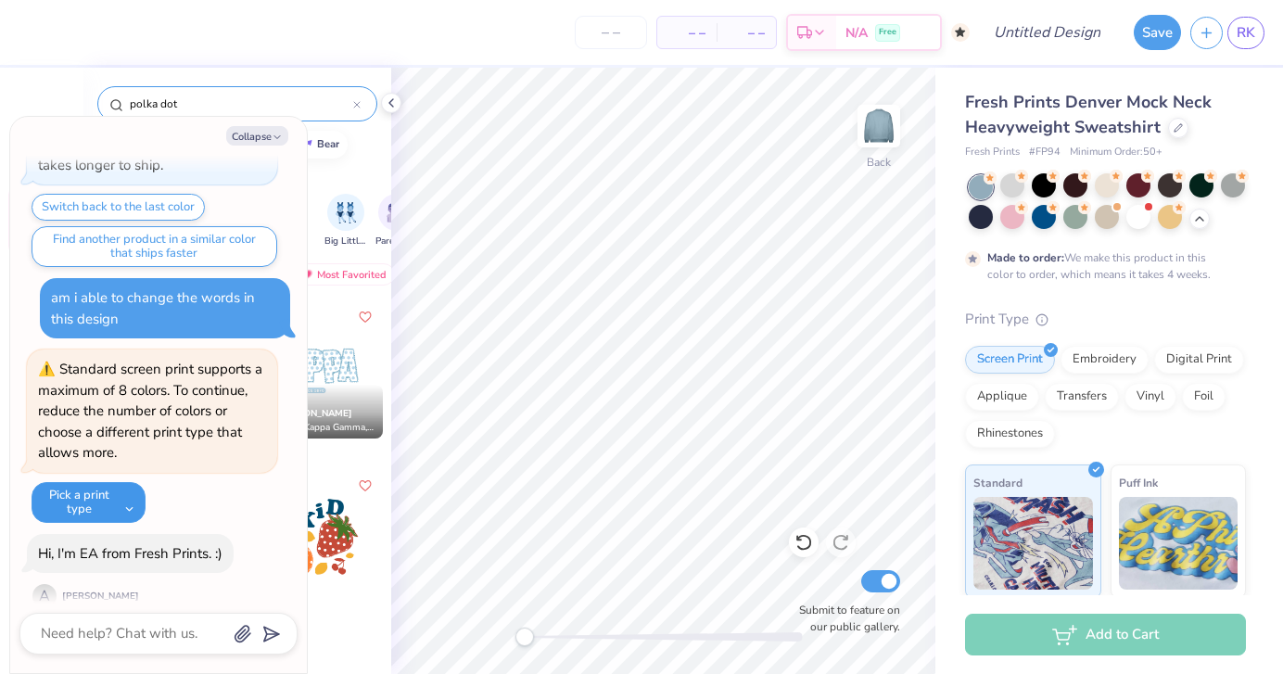
click at [95, 482] on button "Pick a print type" at bounding box center [89, 502] width 114 height 41
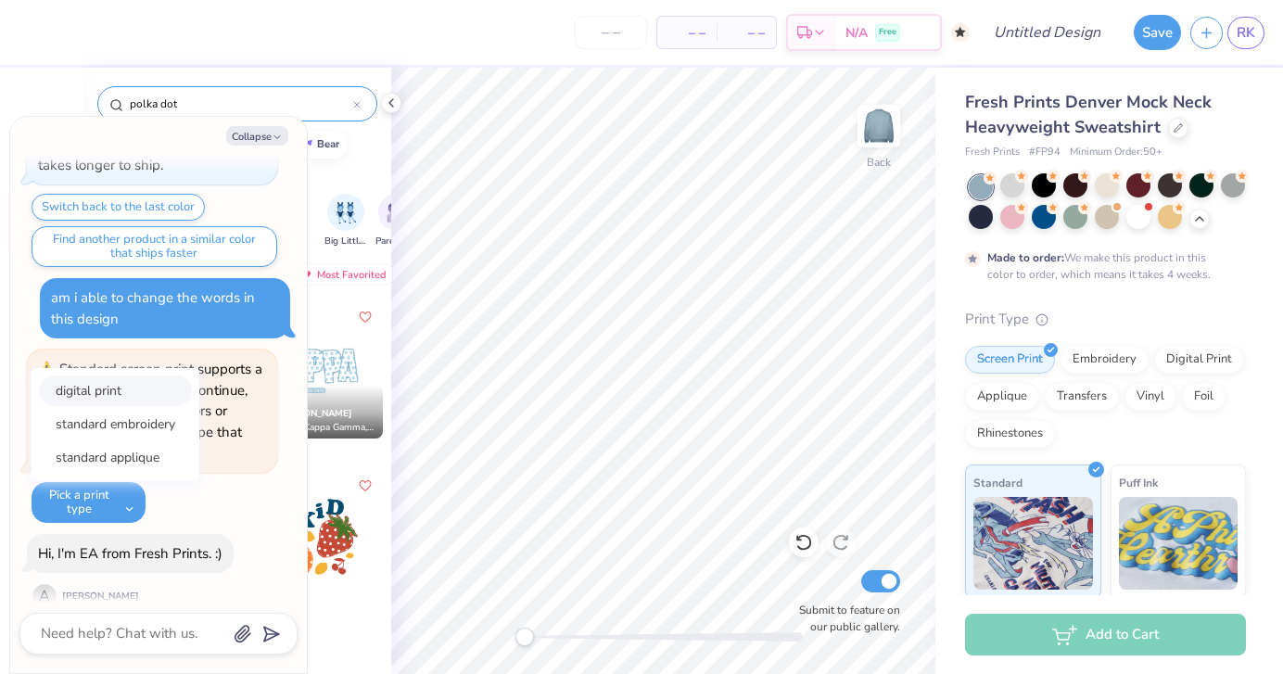
click at [102, 375] on button "digital print" at bounding box center [115, 390] width 153 height 31
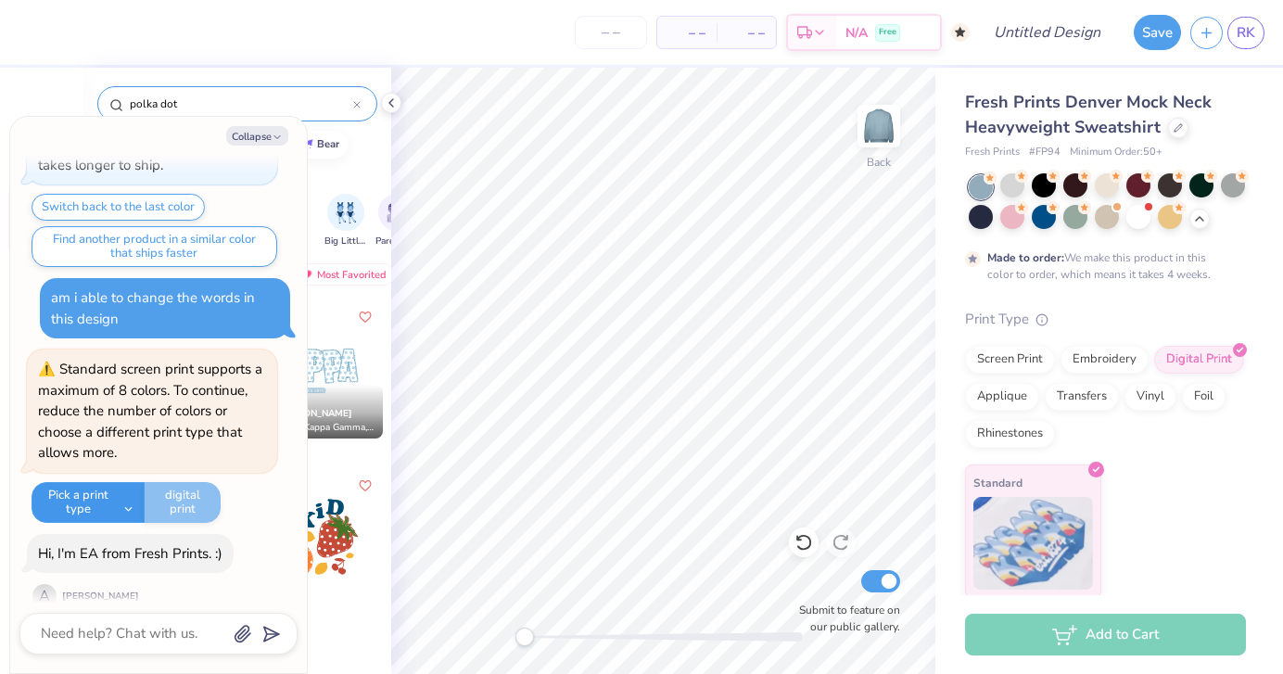
click at [97, 485] on button "Pick a print type" at bounding box center [88, 502] width 113 height 41
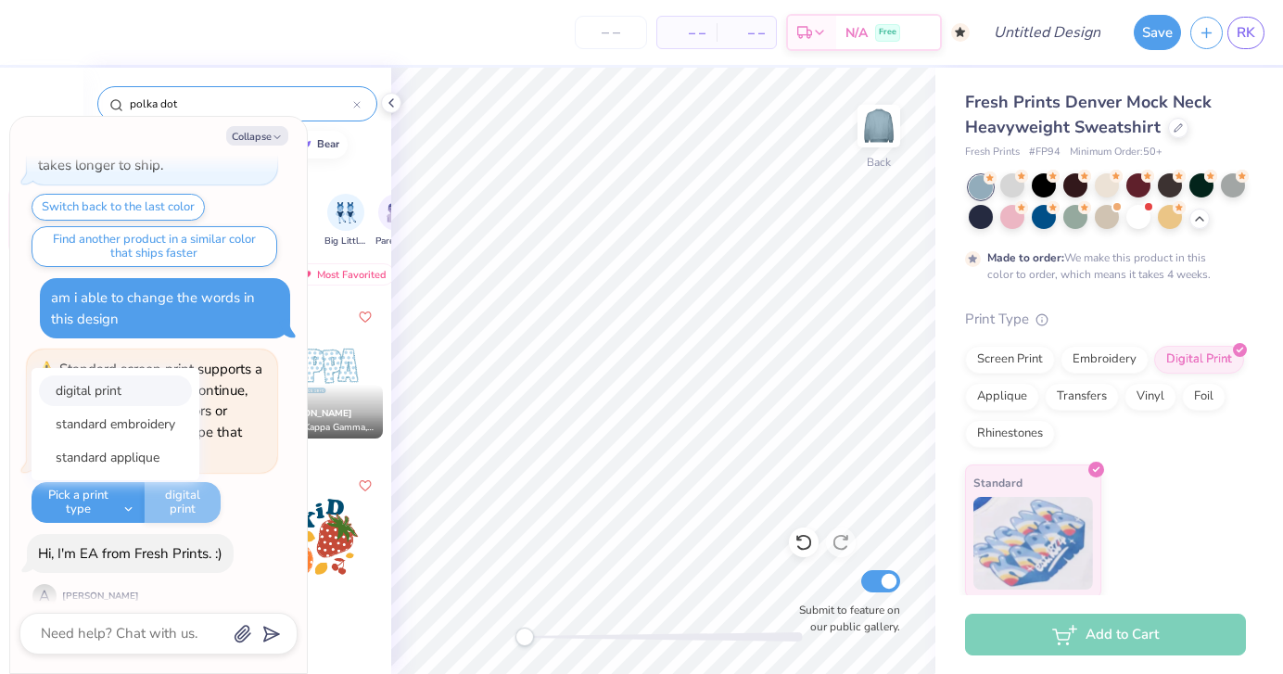
click at [104, 379] on button "digital print" at bounding box center [115, 390] width 153 height 31
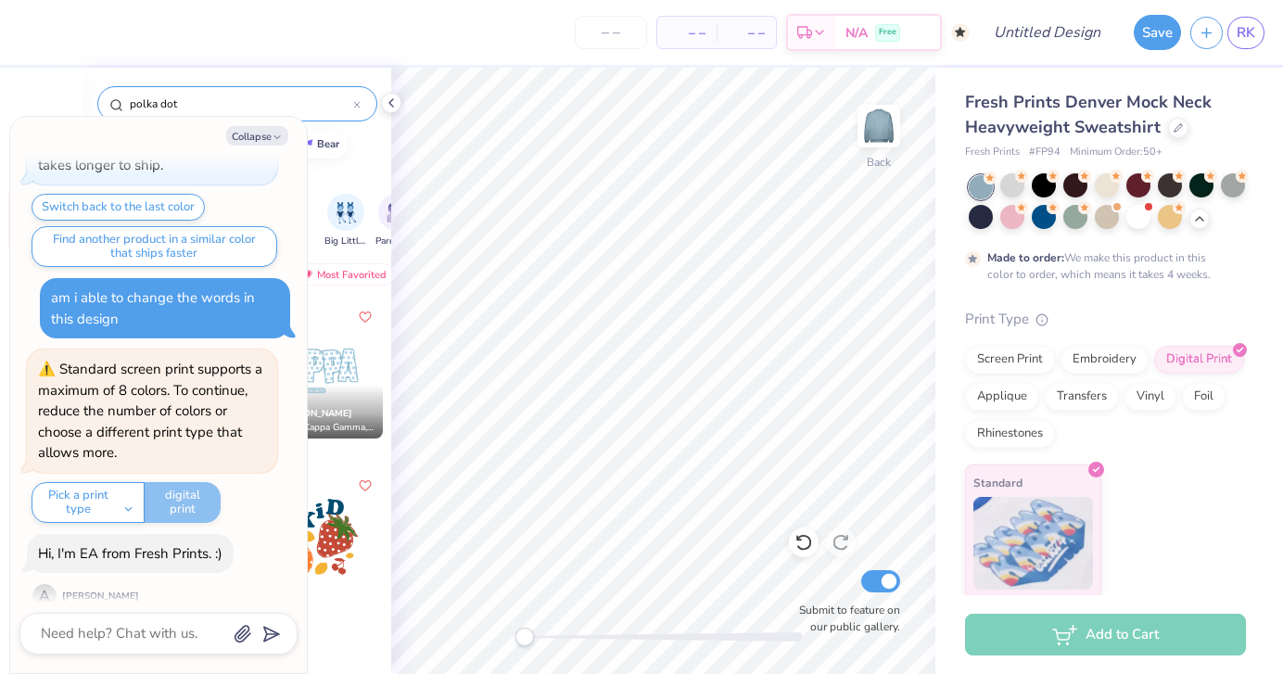
click at [325, 184] on div "Orgs Events Styles Print Types" at bounding box center [237, 175] width 308 height 26
click at [275, 139] on icon "button" at bounding box center [277, 137] width 11 height 11
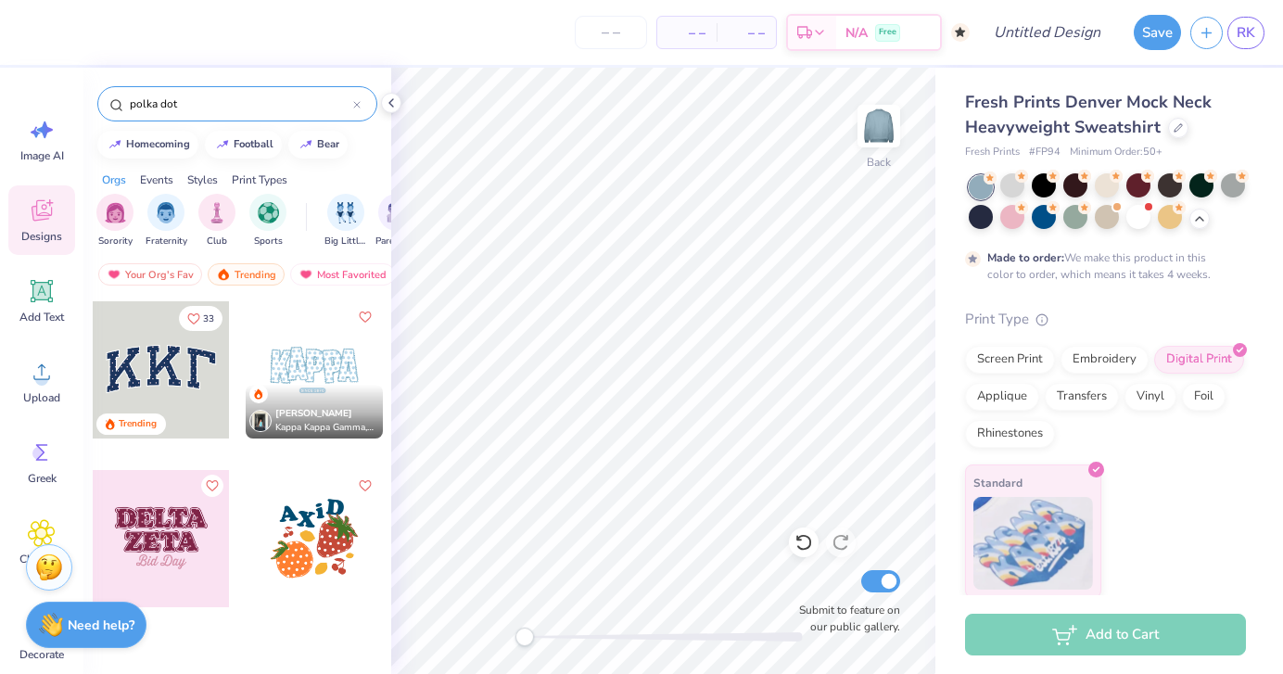
click at [159, 366] on div at bounding box center [161, 369] width 137 height 137
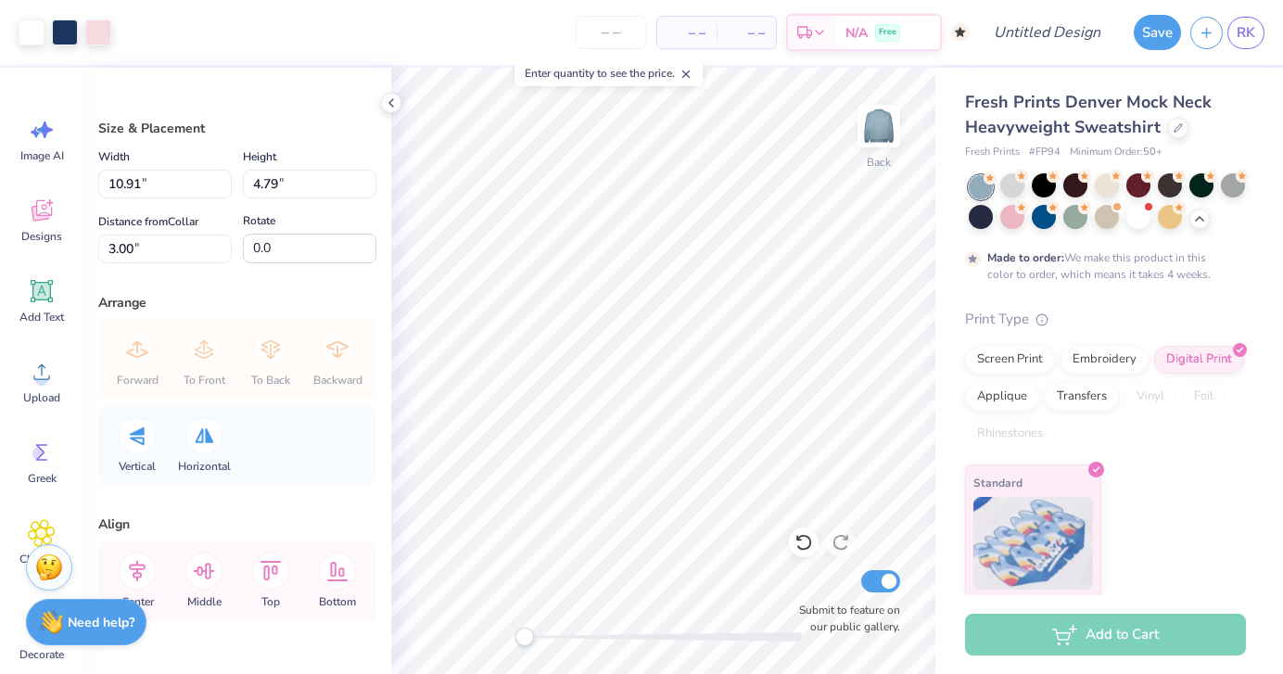
click at [87, 626] on strong "Need help?" at bounding box center [101, 623] width 67 height 18
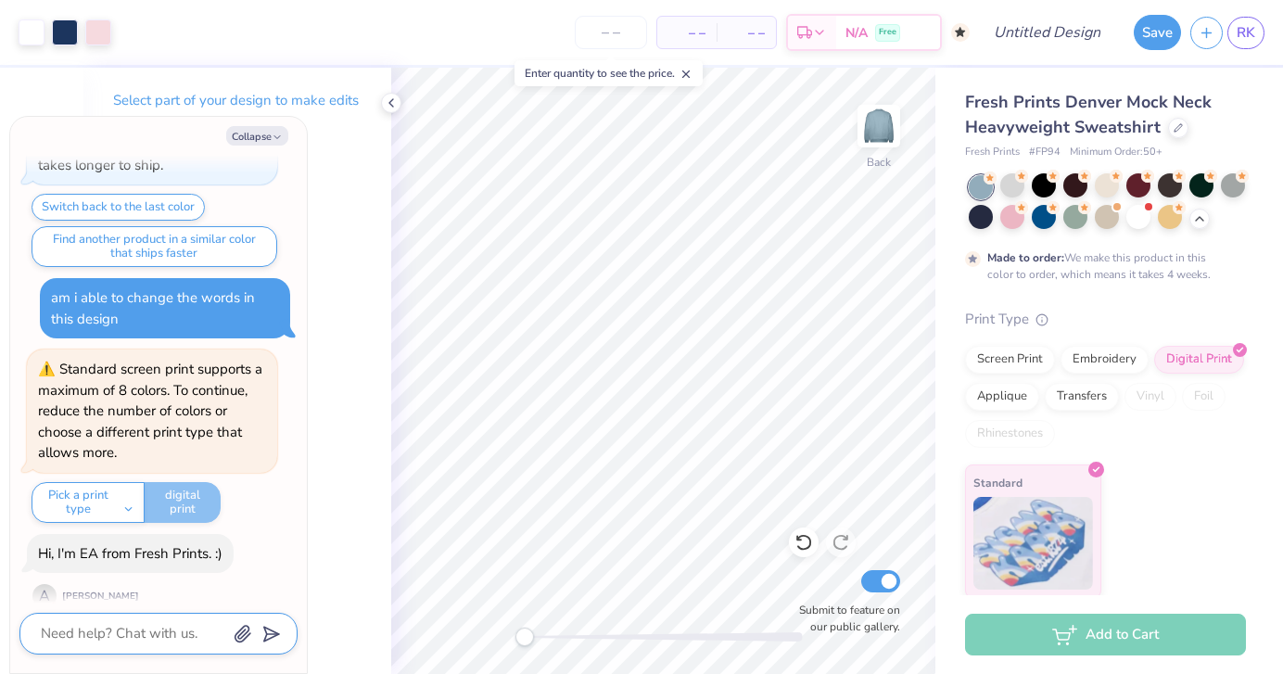
click at [87, 626] on textarea at bounding box center [133, 633] width 188 height 25
type textarea "x"
type textarea "i"
type textarea "x"
type textarea "i"
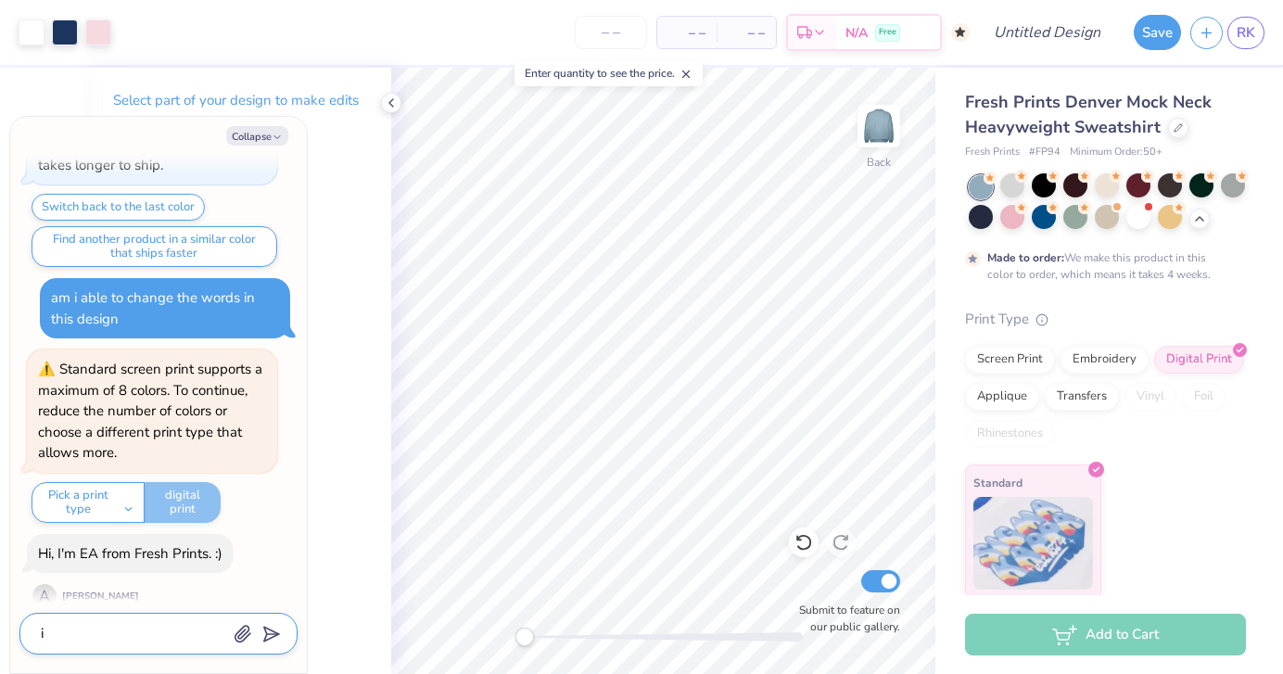
type textarea "x"
type textarea "i w"
type textarea "x"
type textarea "i wa"
type textarea "x"
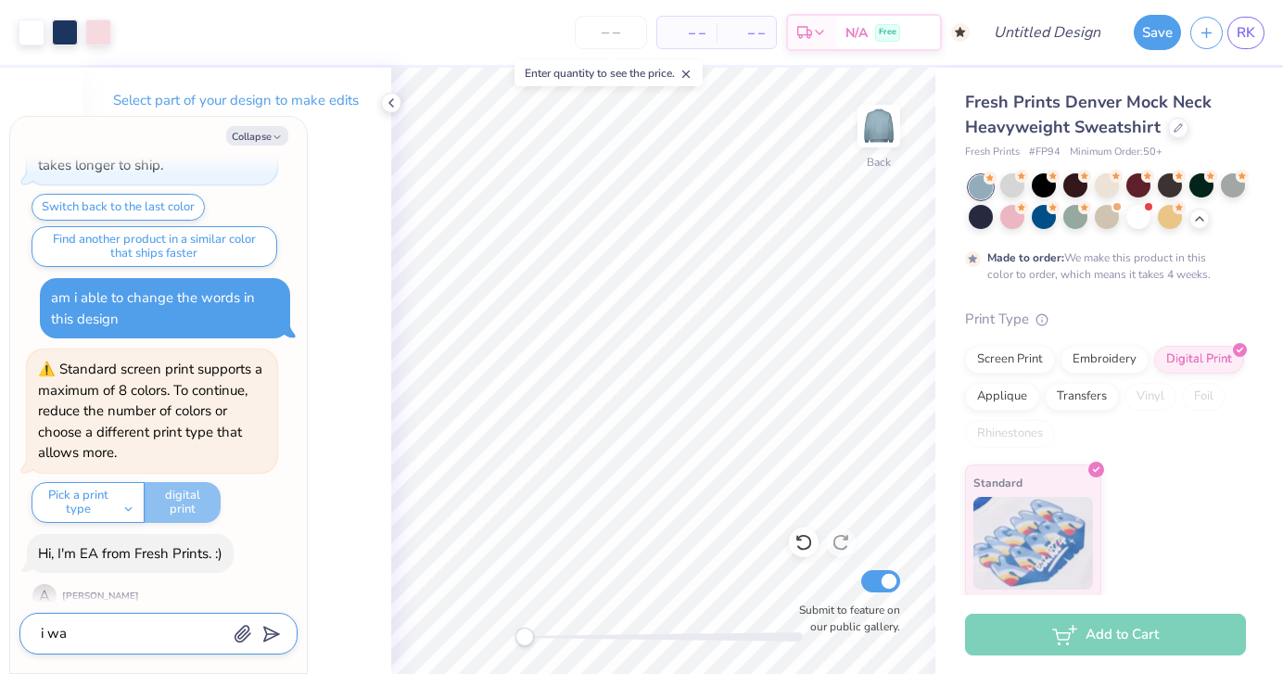
type textarea "i wan"
type textarea "x"
type textarea "i want"
type textarea "x"
type textarea "i want"
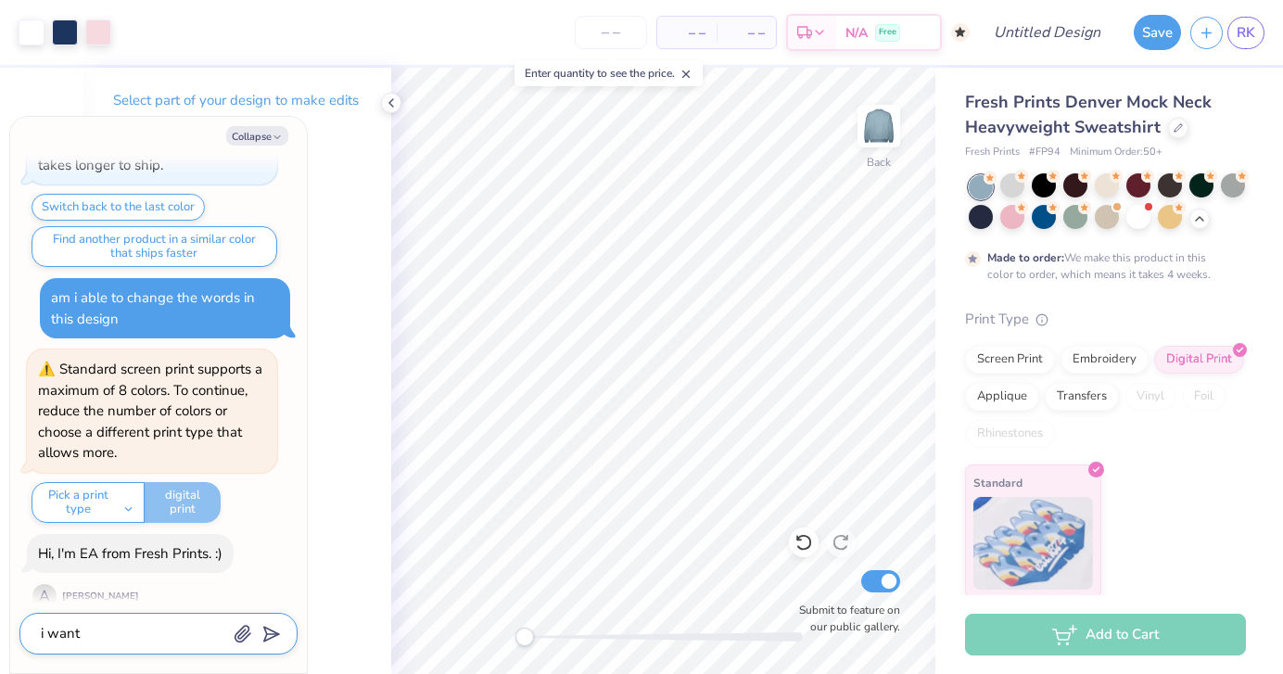
type textarea "x"
type textarea "i want t"
type textarea "x"
type textarea "i want to"
type textarea "x"
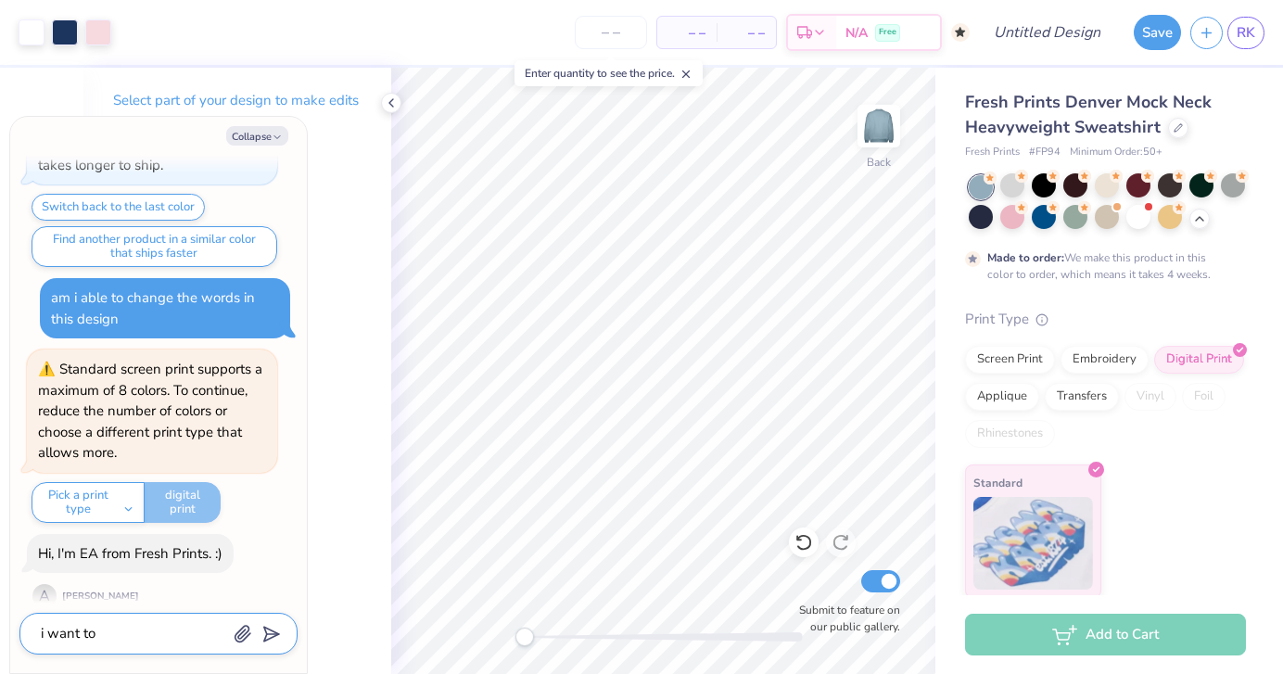
type textarea "i want to"
type textarea "x"
type textarea "i want to s"
type textarea "x"
type textarea "i want to sea"
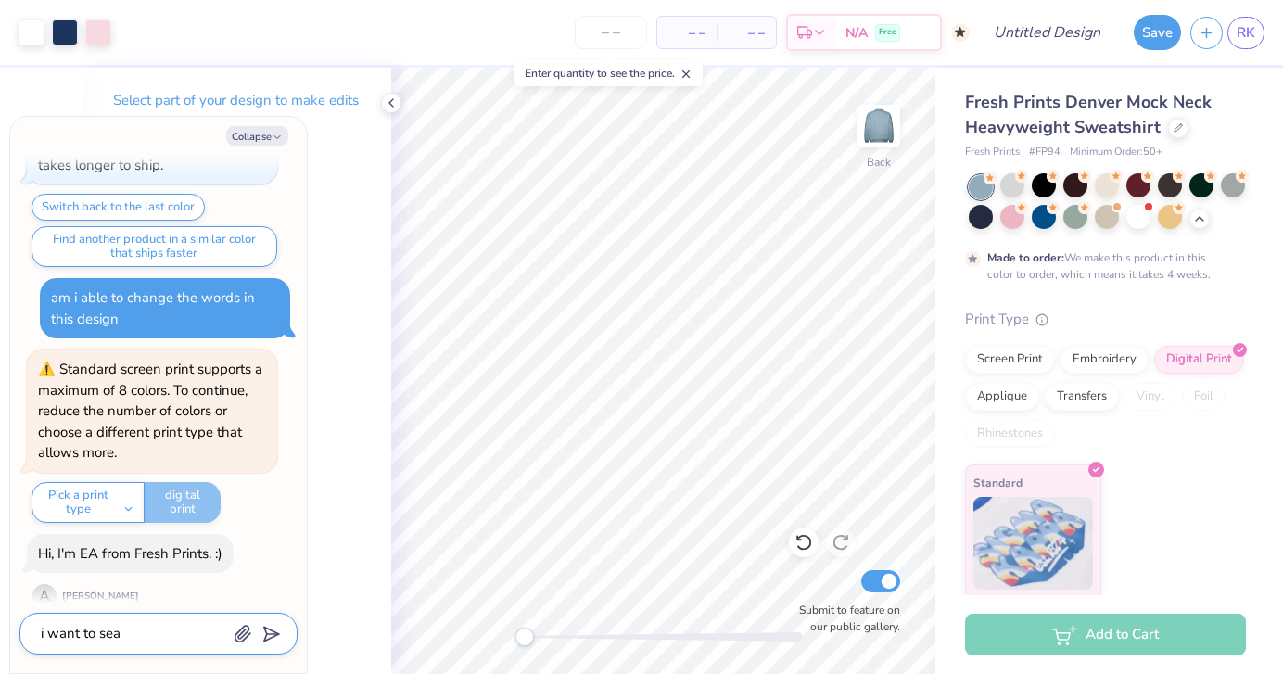
type textarea "x"
type textarea "i want to se"
type textarea "x"
type textarea "i want to see"
type textarea "x"
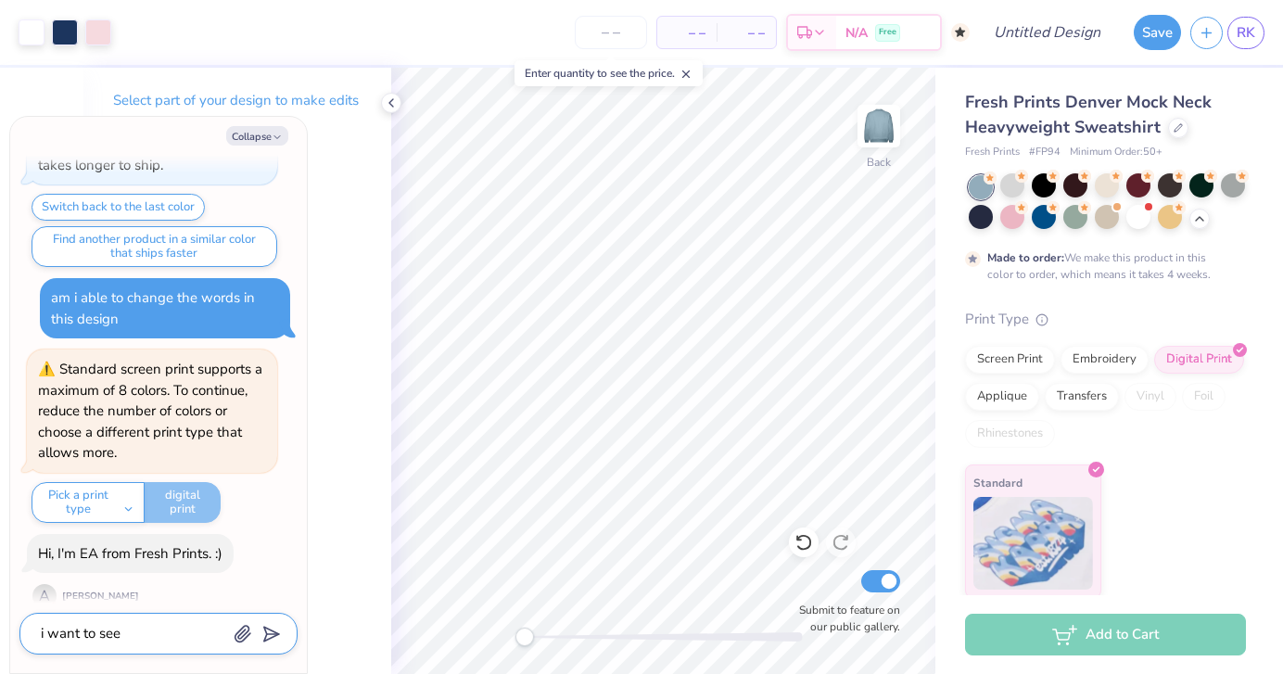
type textarea "i want to see"
type textarea "x"
type textarea "i want to see wh"
type textarea "x"
type textarea "i want to see wha"
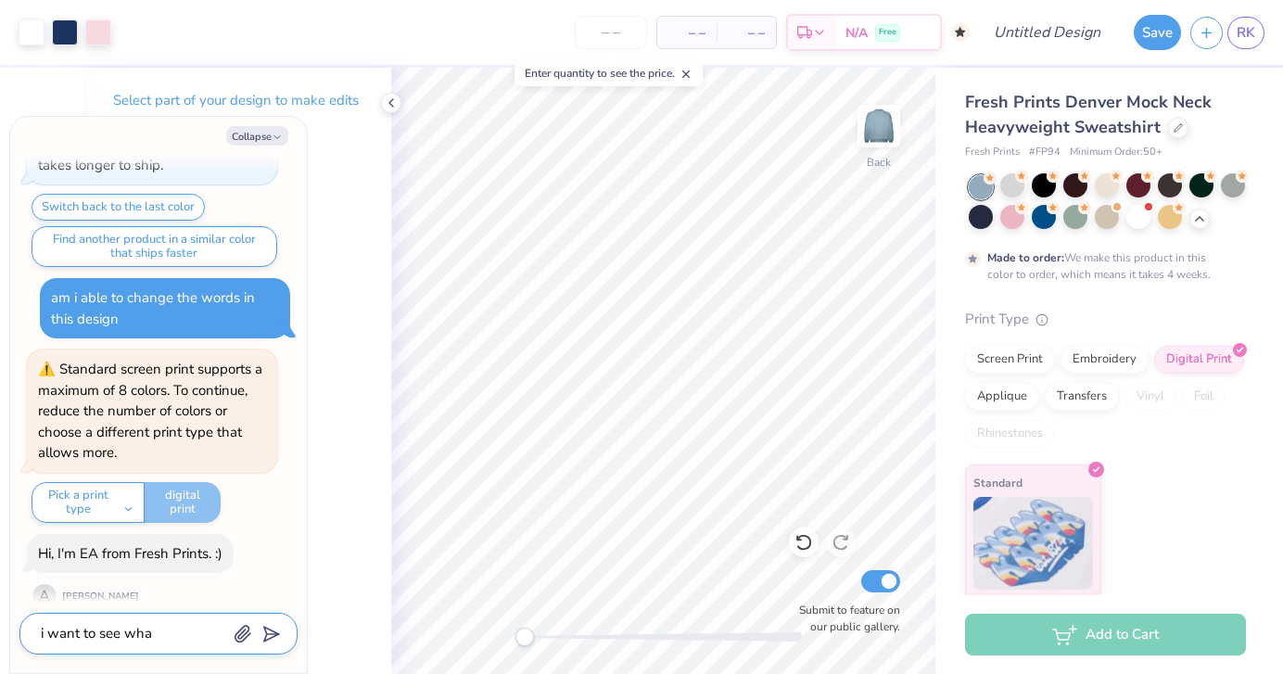
type textarea "x"
type textarea "i want to see what"
type textarea "x"
type textarea "i want to see what"
click at [268, 630] on icon "submit" at bounding box center [268, 634] width 26 height 26
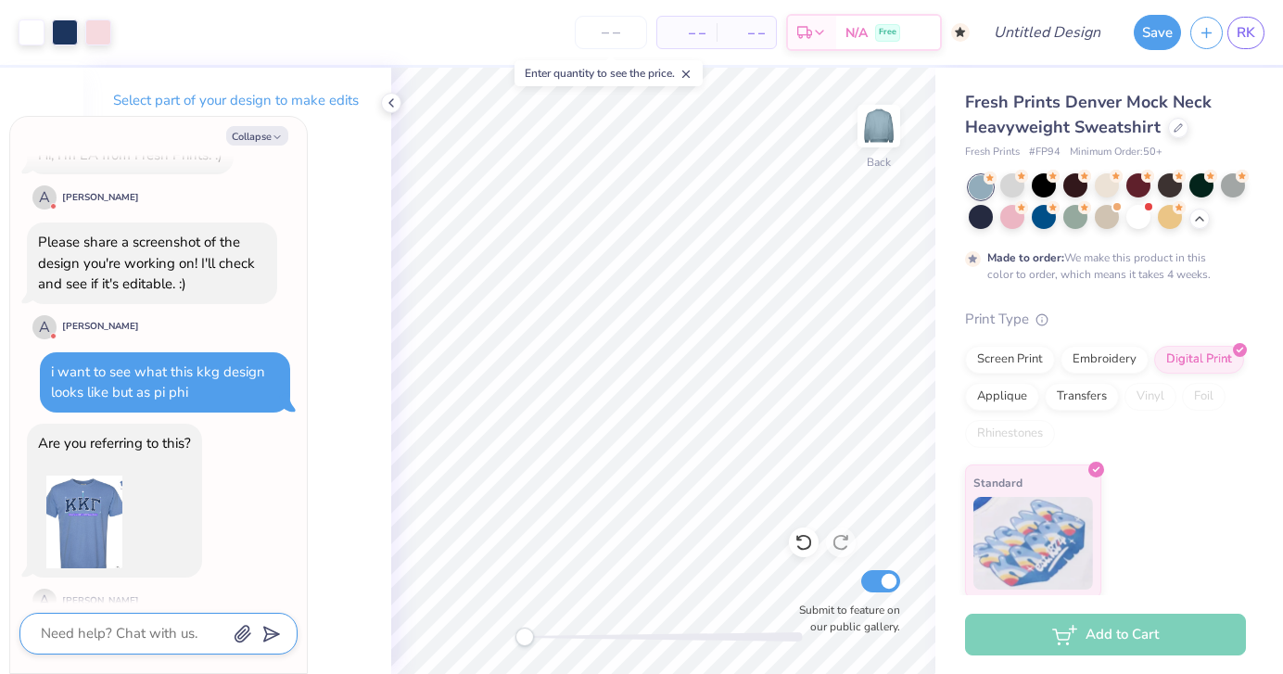
scroll to position [2735, 0]
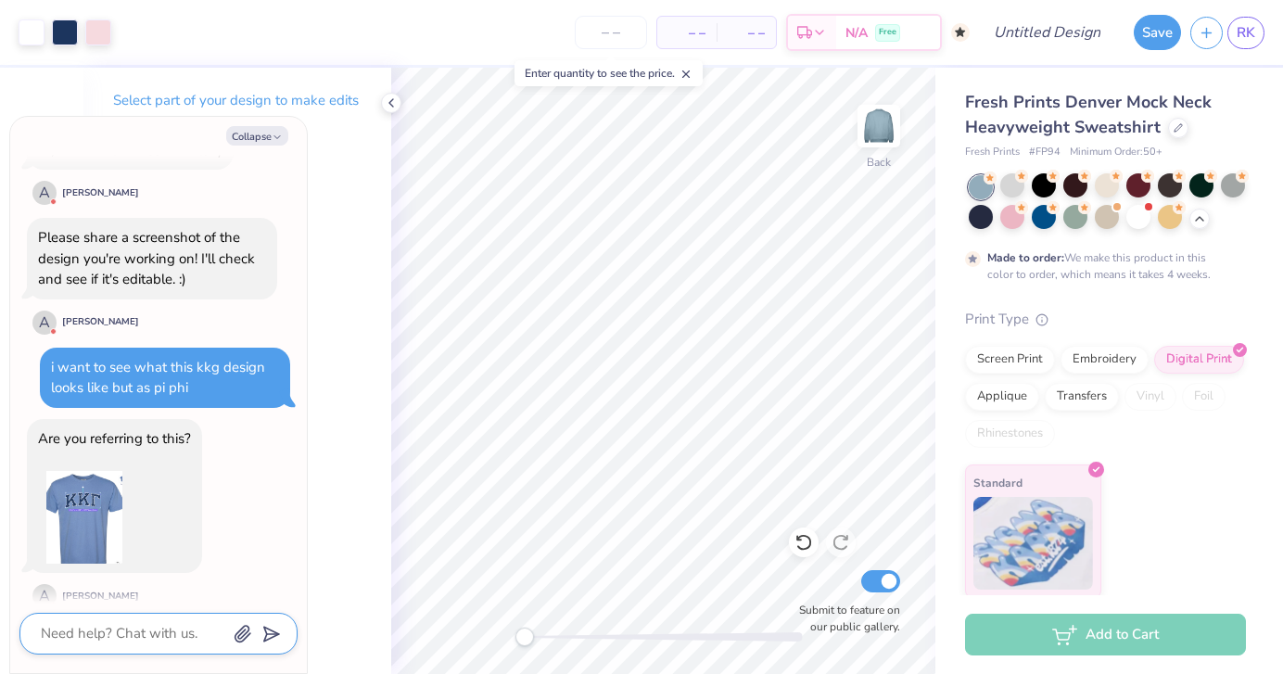
click at [158, 621] on textarea at bounding box center [133, 633] width 188 height 25
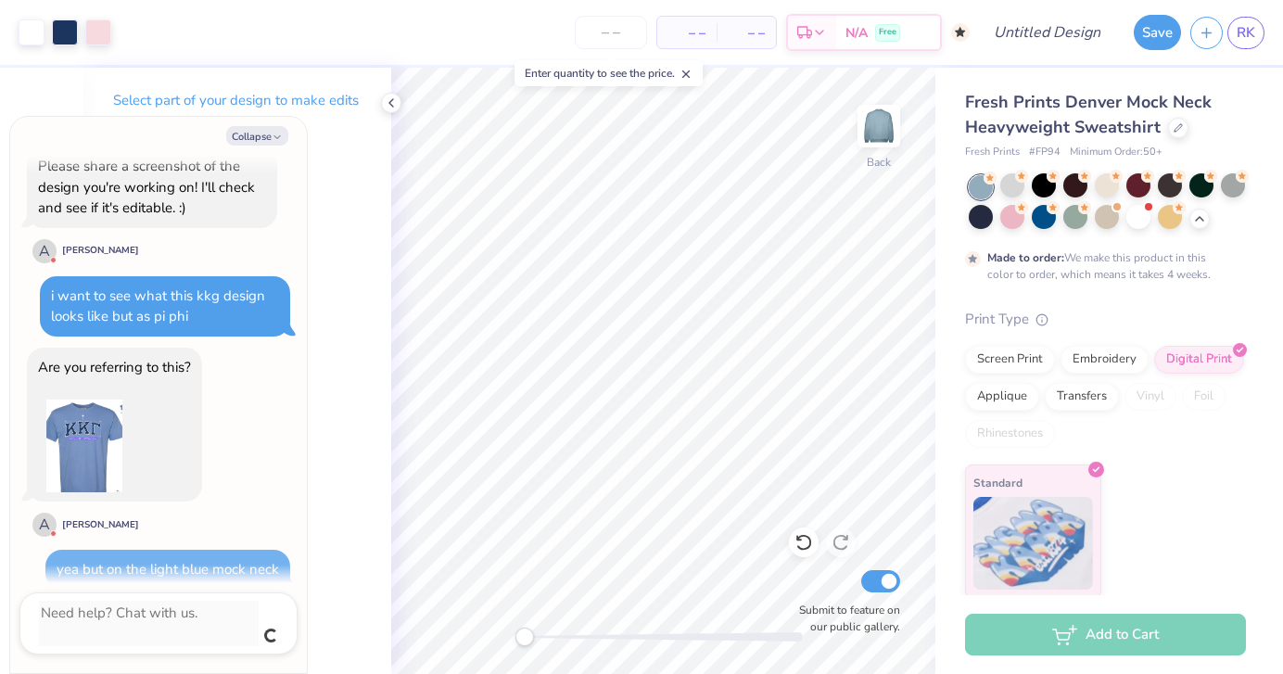
scroll to position [2786, 0]
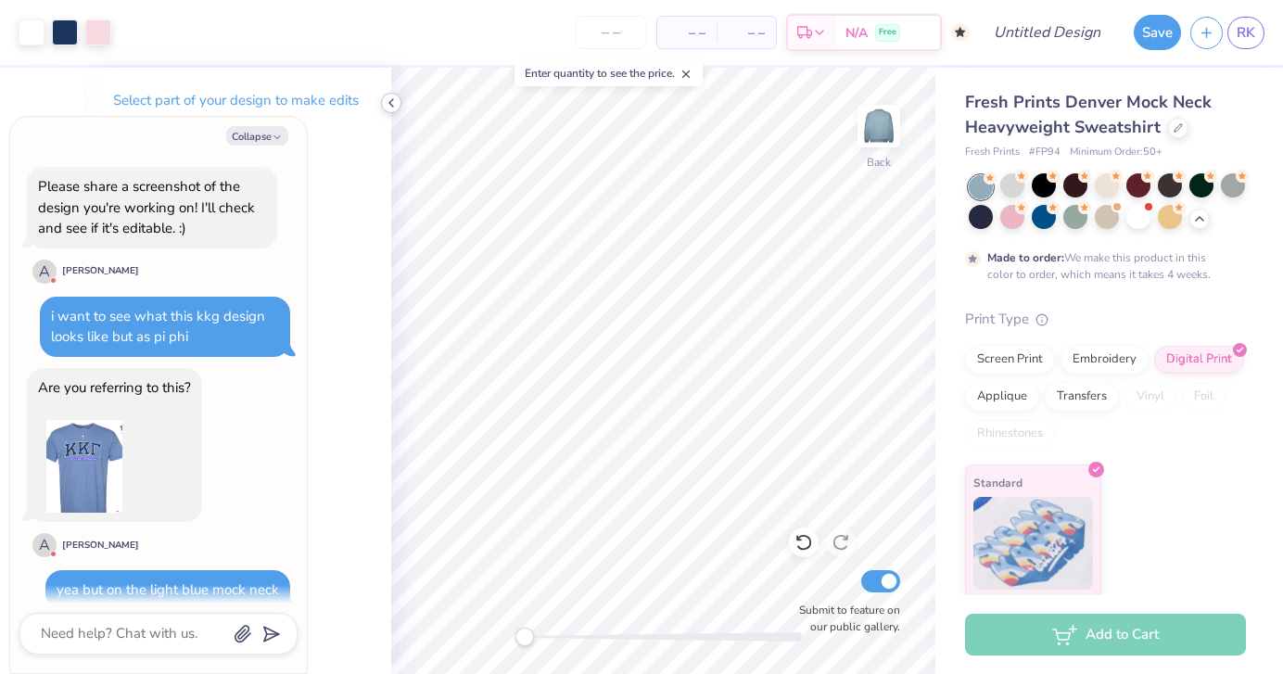
click at [393, 105] on icon at bounding box center [391, 102] width 15 height 15
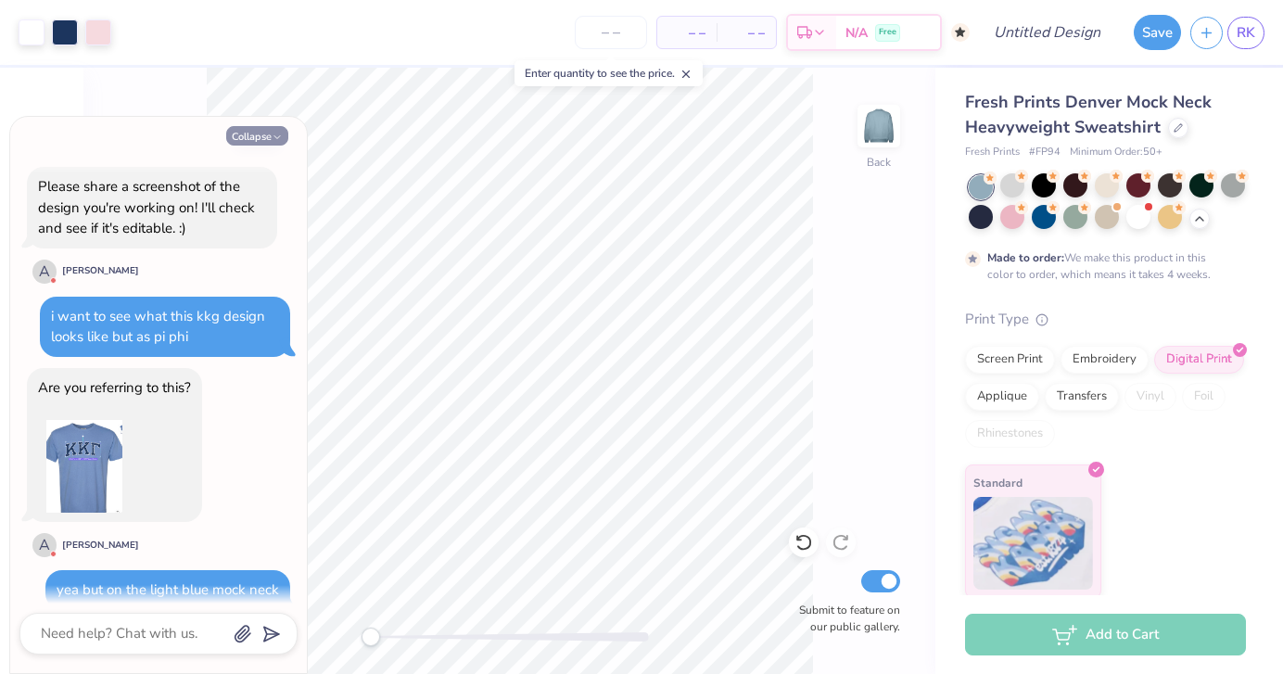
click at [266, 132] on button "Collapse" at bounding box center [257, 135] width 62 height 19
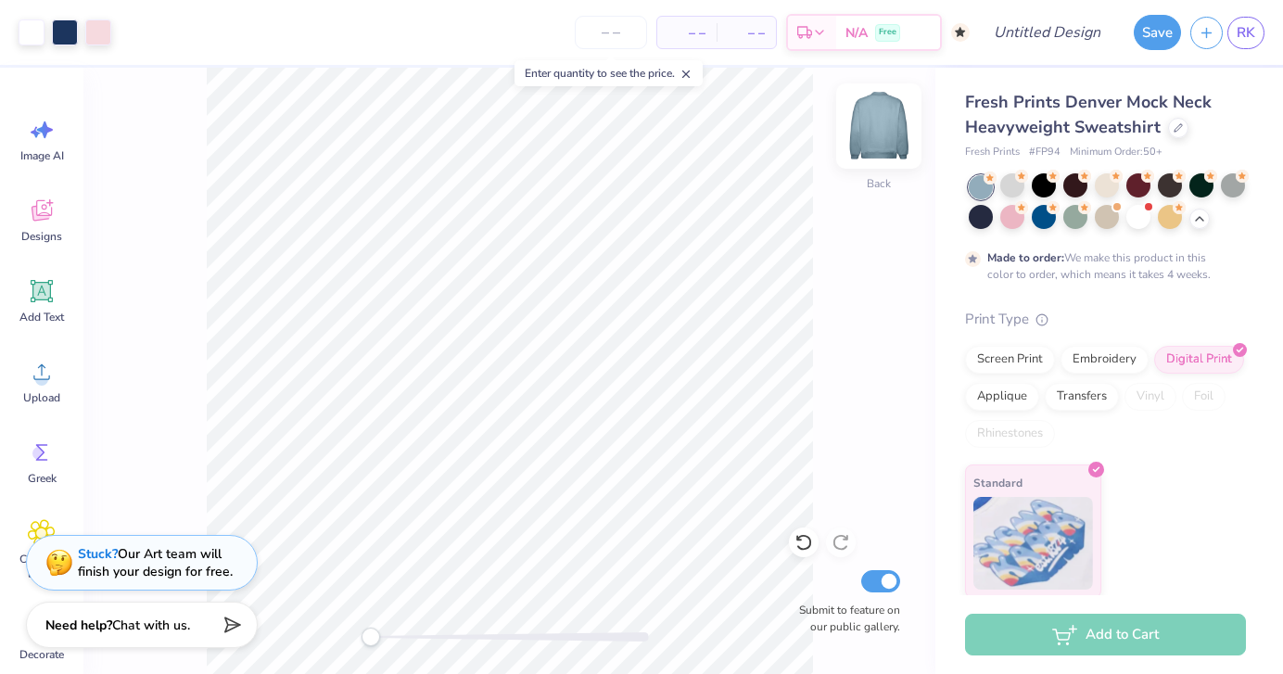
click at [870, 123] on img at bounding box center [879, 126] width 74 height 74
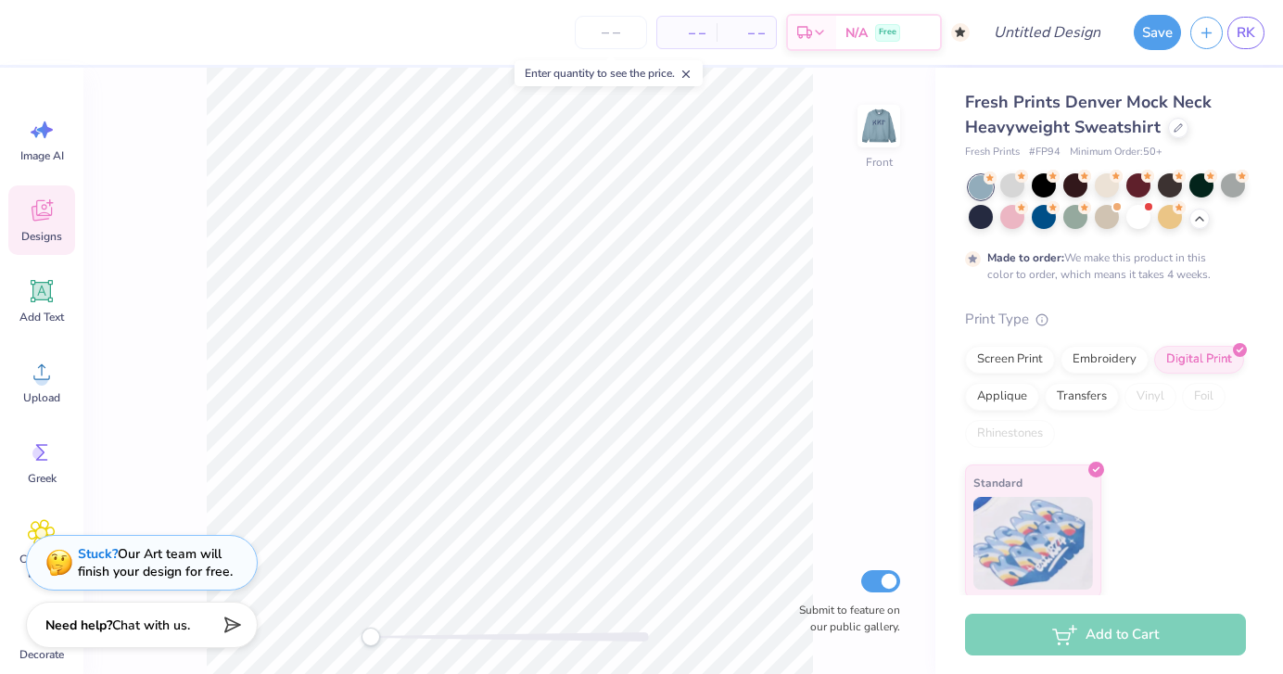
click at [28, 221] on icon at bounding box center [42, 210] width 28 height 28
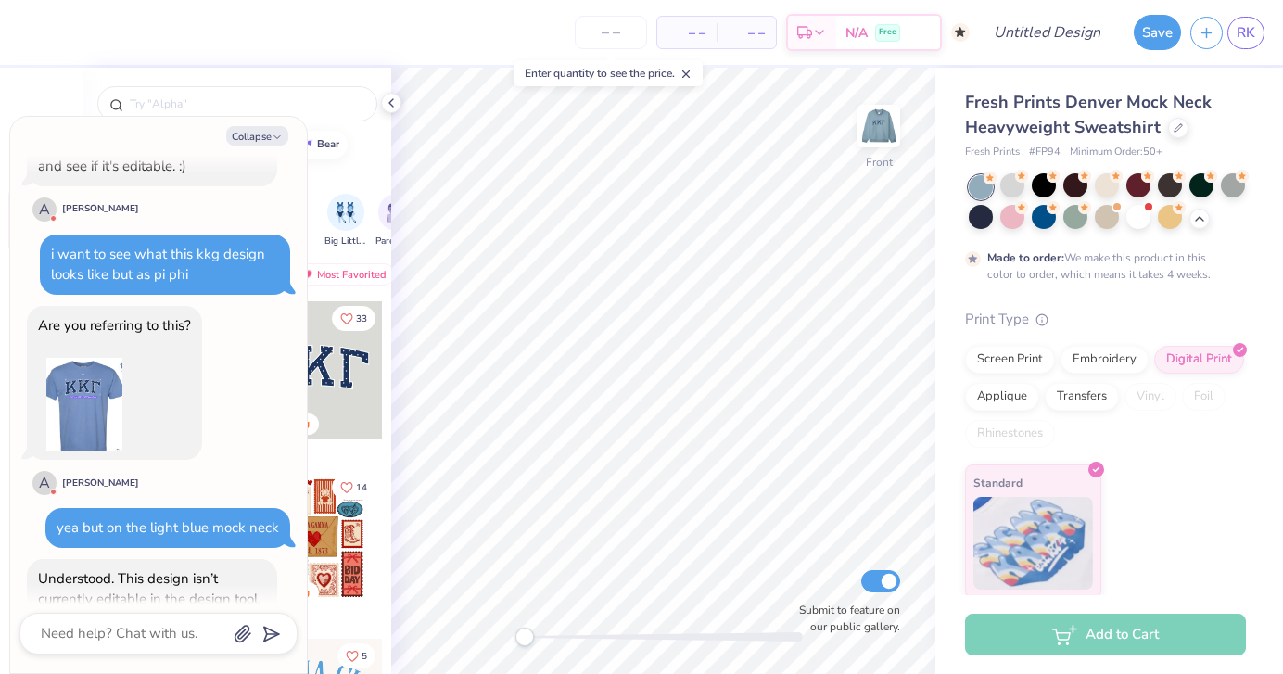
scroll to position [2894, 0]
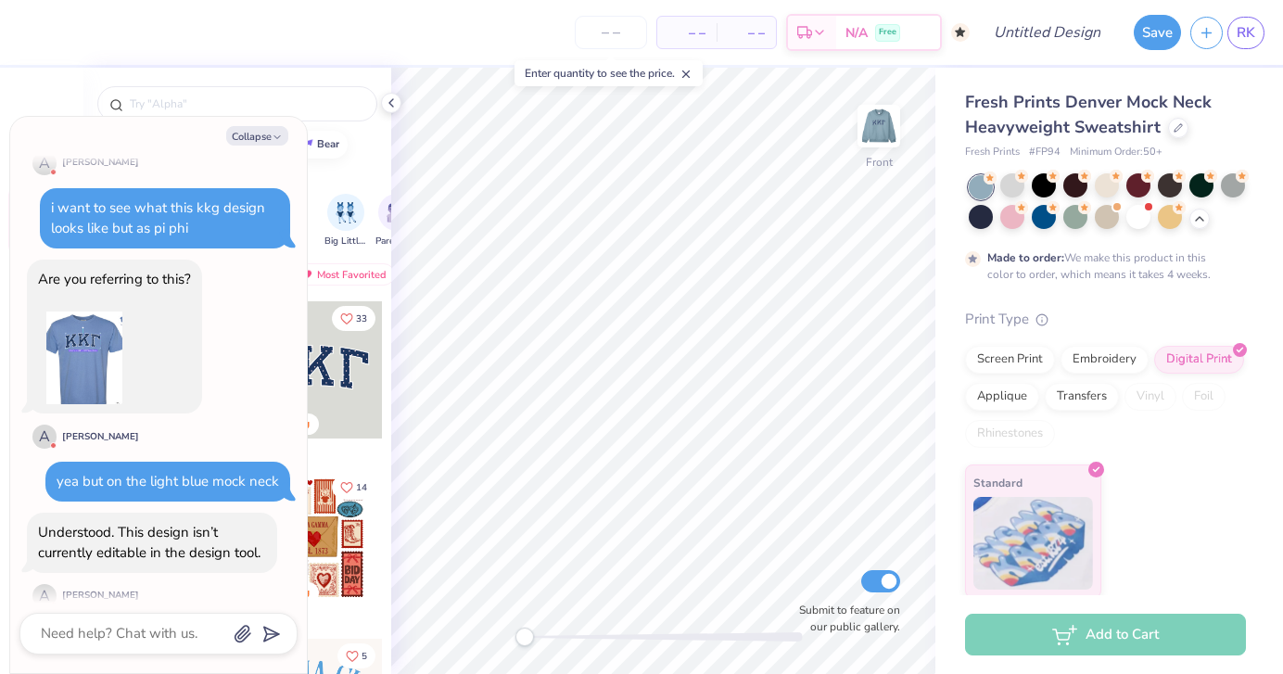
click at [246, 146] on div "Collapse How can we help you? That color is made to order so it takes longer to…" at bounding box center [158, 395] width 297 height 556
click at [246, 140] on button "Collapse" at bounding box center [257, 135] width 62 height 19
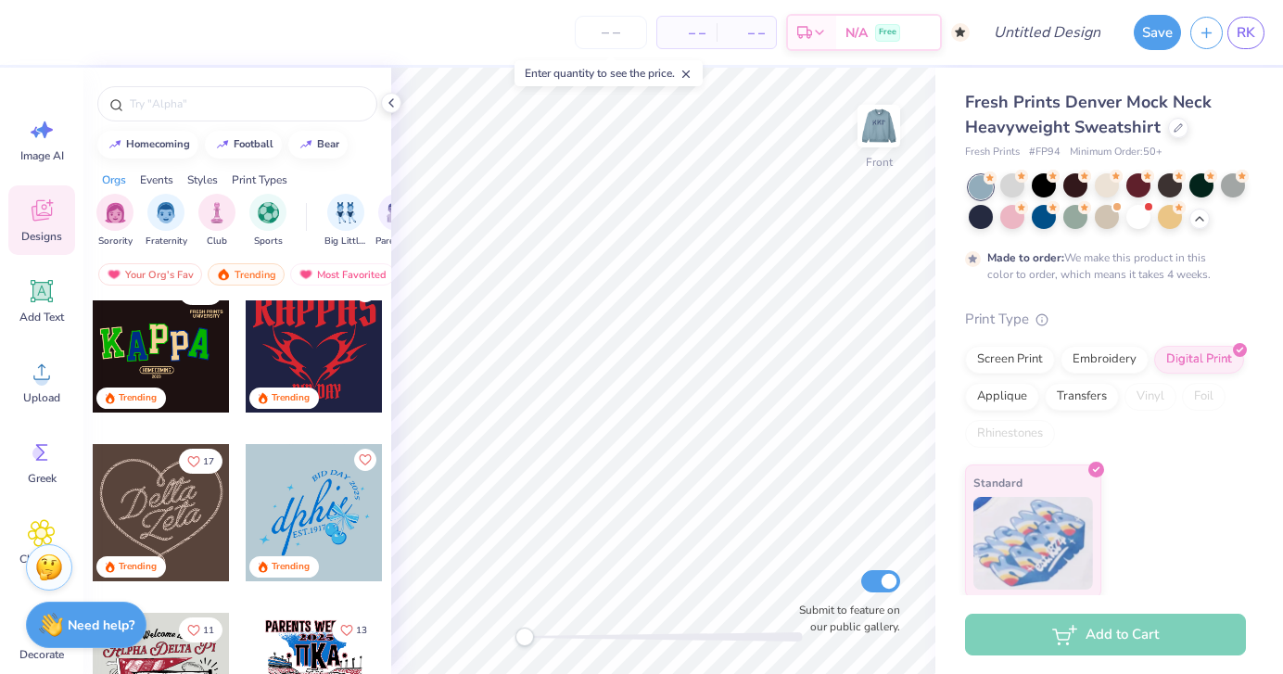
scroll to position [1040, 0]
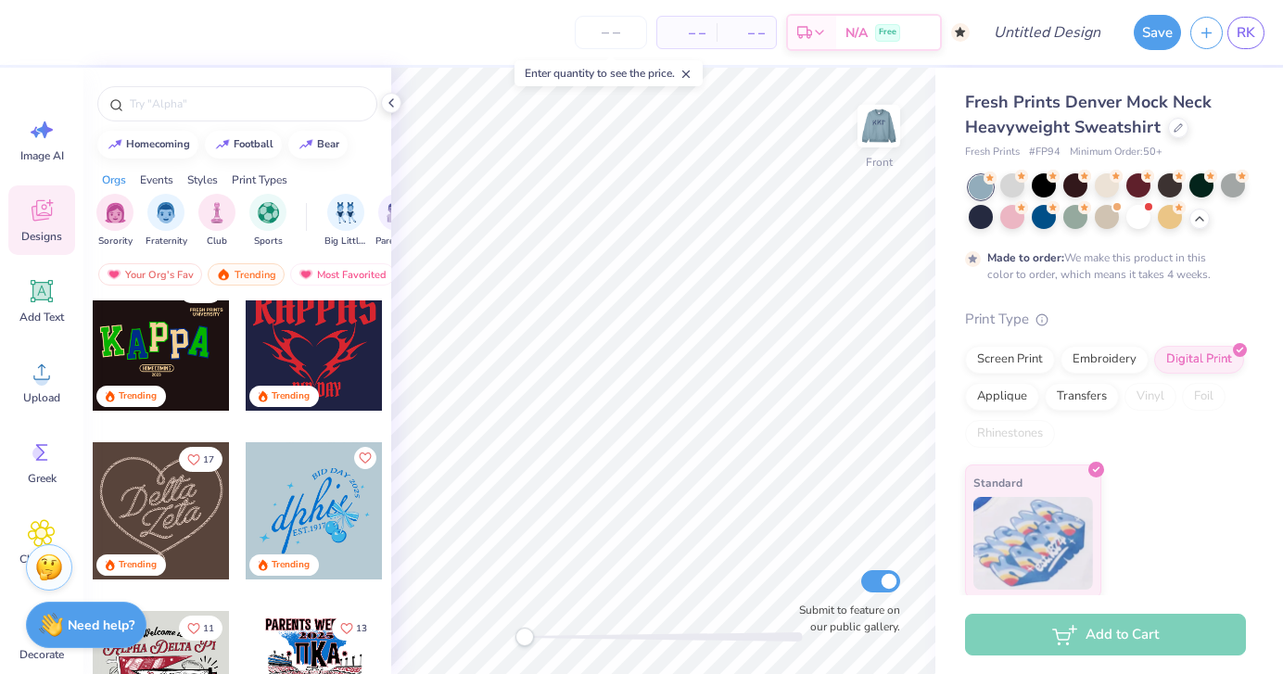
click at [285, 516] on div at bounding box center [314, 510] width 137 height 137
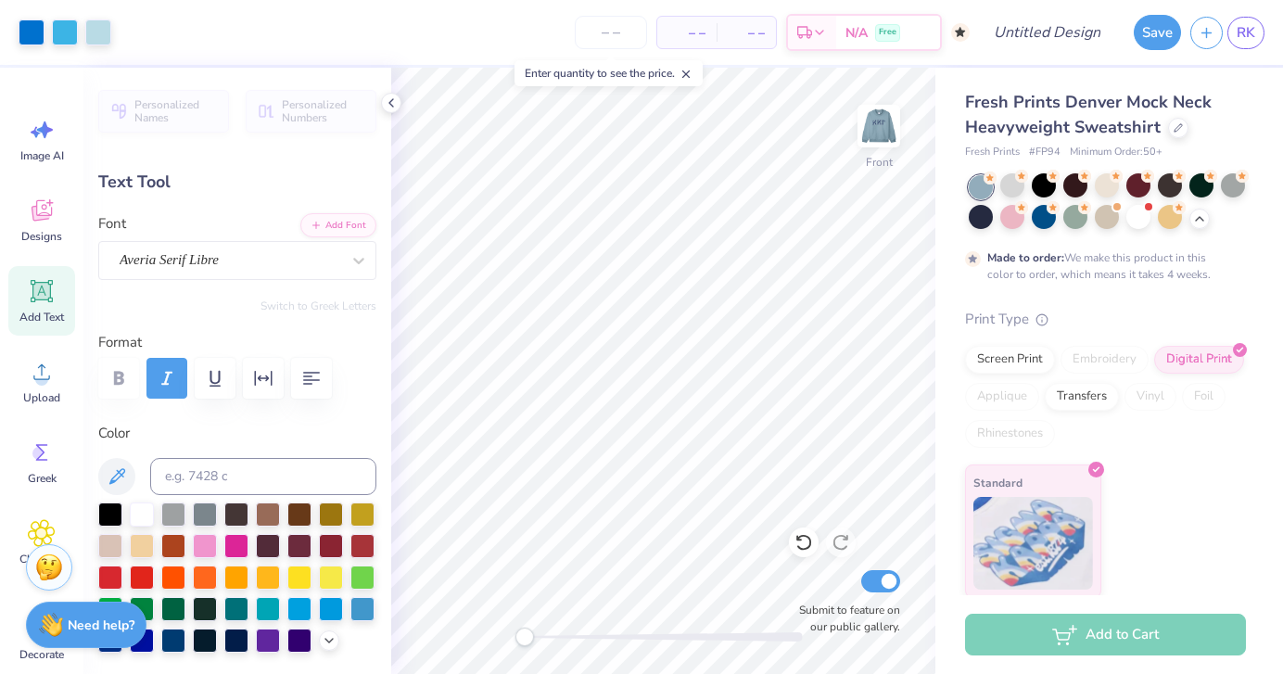
click at [690, 74] on line at bounding box center [686, 74] width 6 height 6
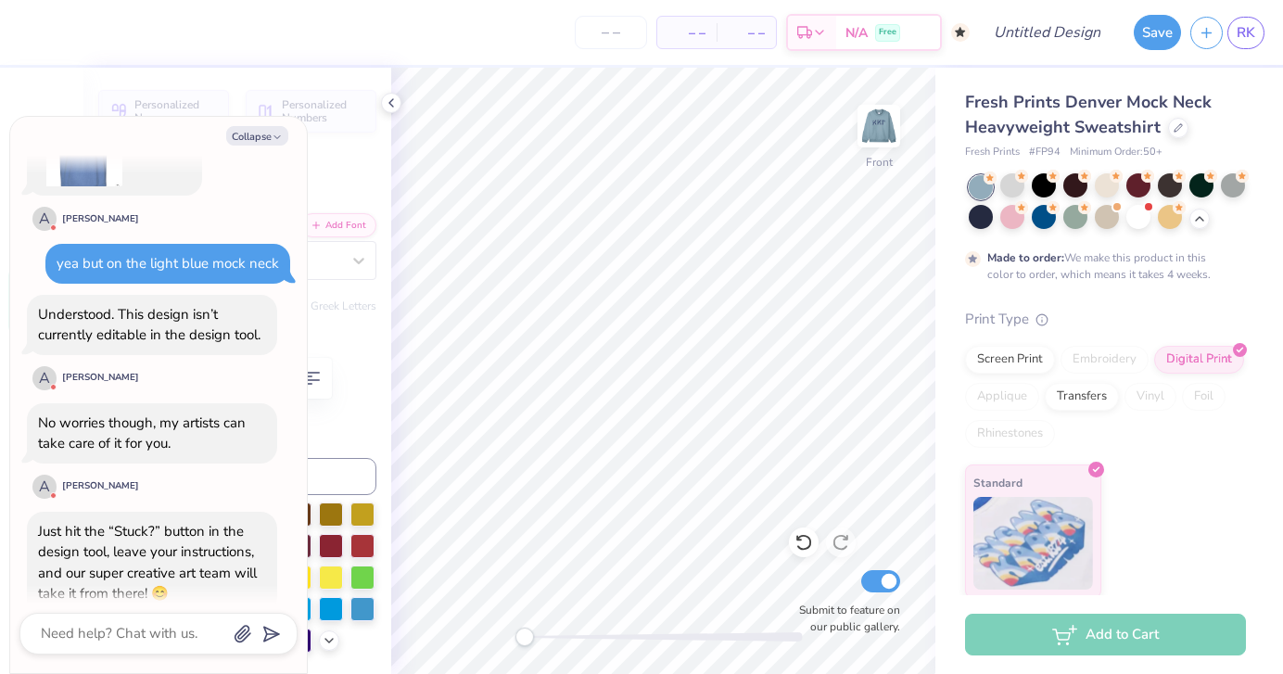
scroll to position [3153, 0]
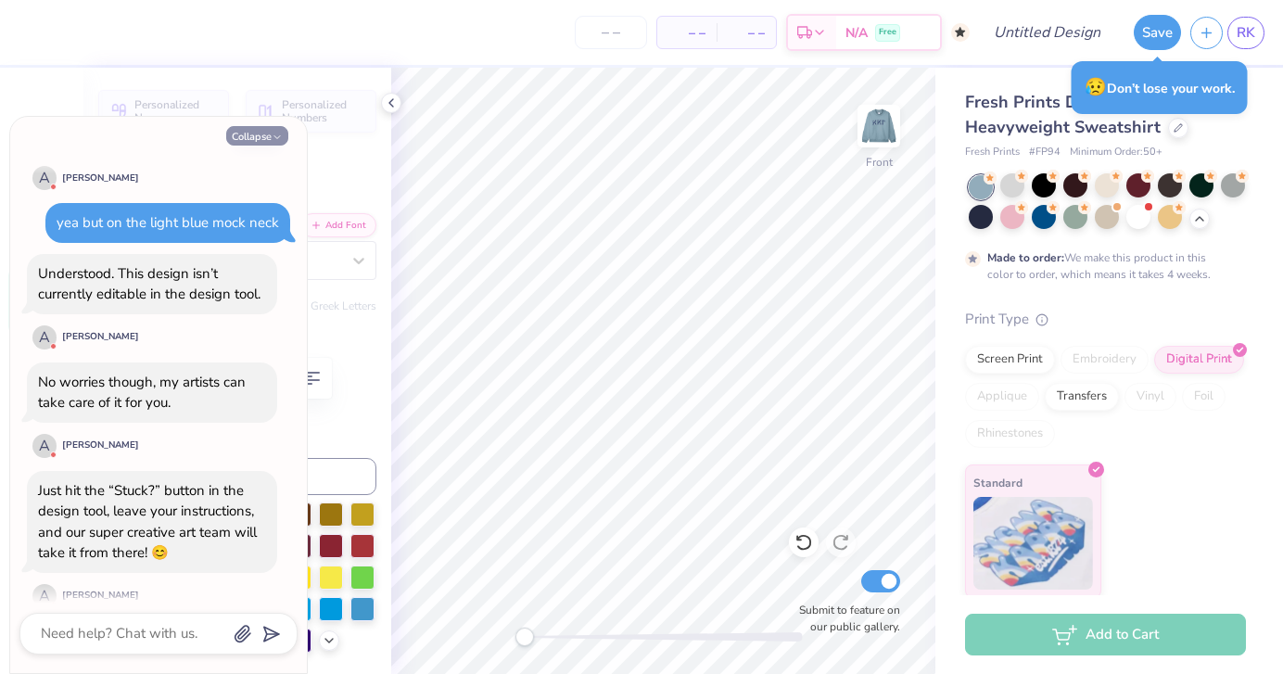
click at [272, 129] on button "Collapse" at bounding box center [257, 135] width 62 height 19
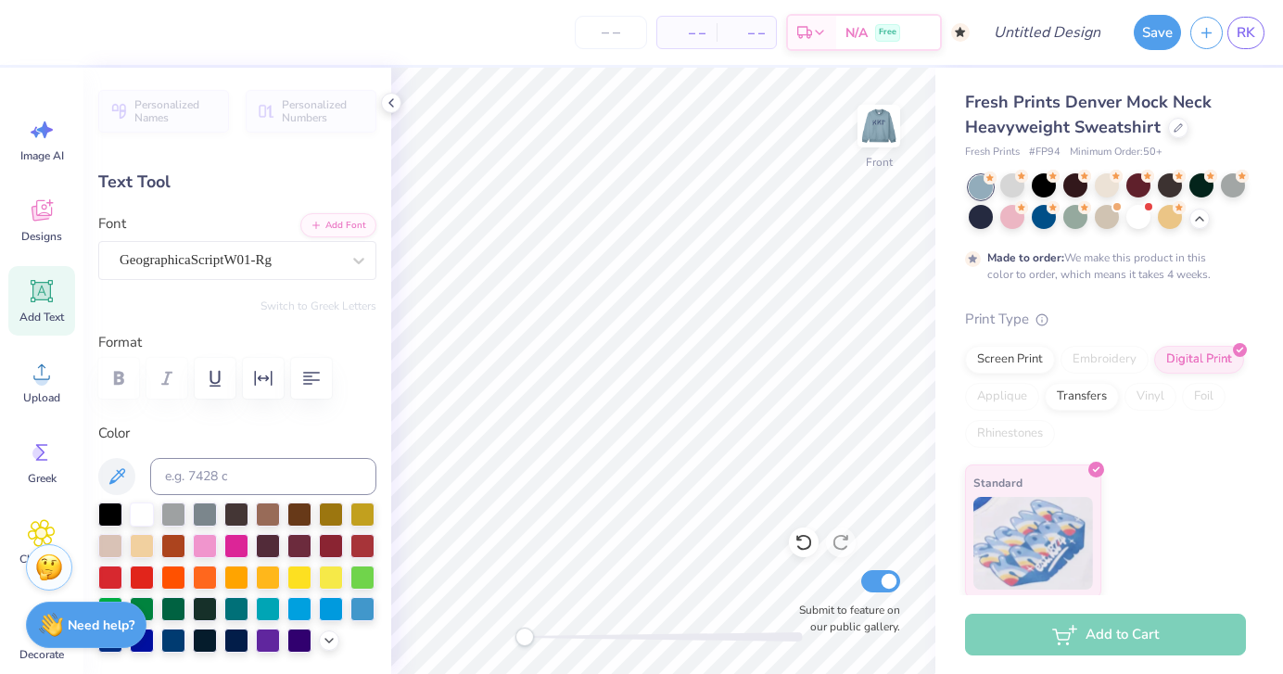
scroll to position [0, 0]
click at [393, 96] on icon at bounding box center [391, 102] width 15 height 15
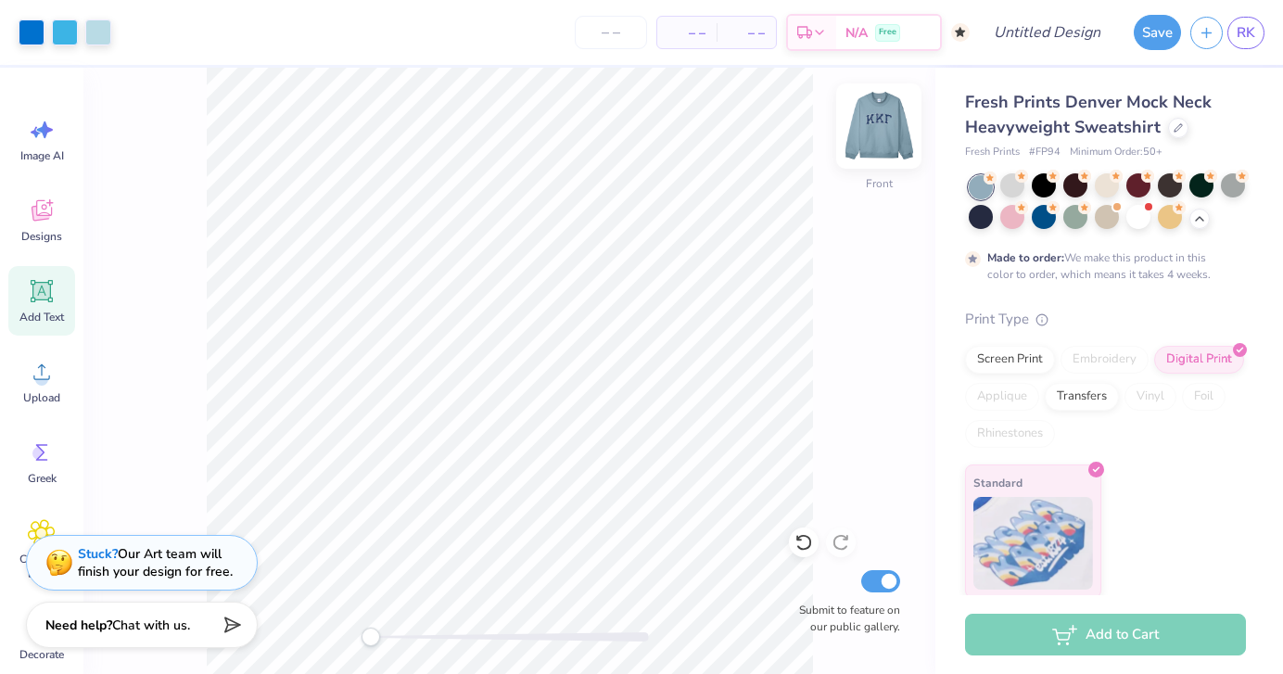
click at [858, 126] on img at bounding box center [879, 126] width 74 height 74
click at [99, 549] on strong "Stuck?" at bounding box center [98, 551] width 40 height 18
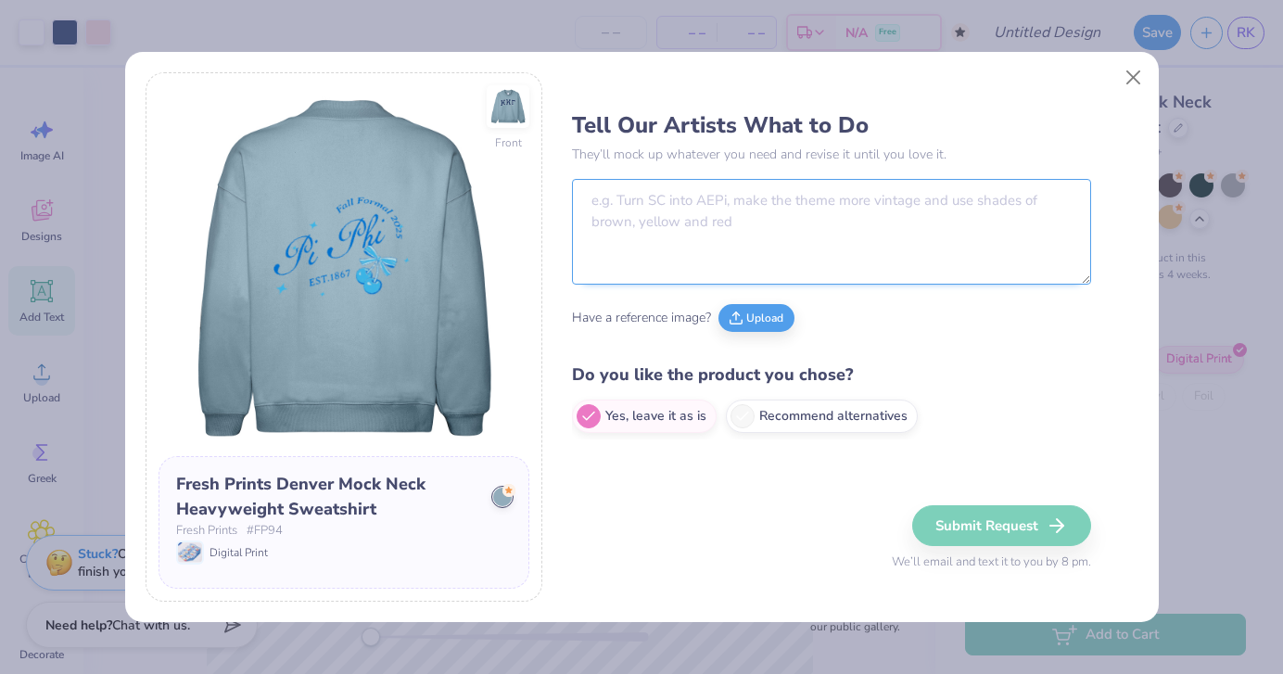
click at [674, 233] on textarea at bounding box center [831, 232] width 519 height 106
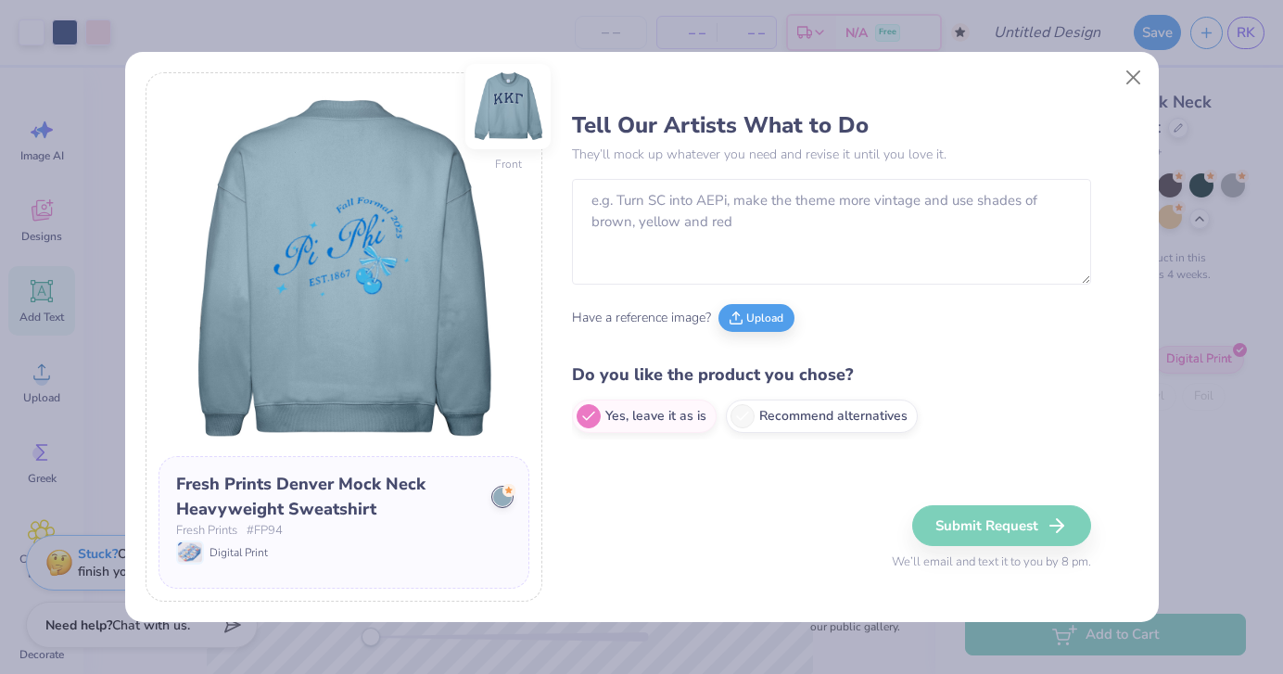
click at [509, 112] on img at bounding box center [507, 106] width 85 height 85
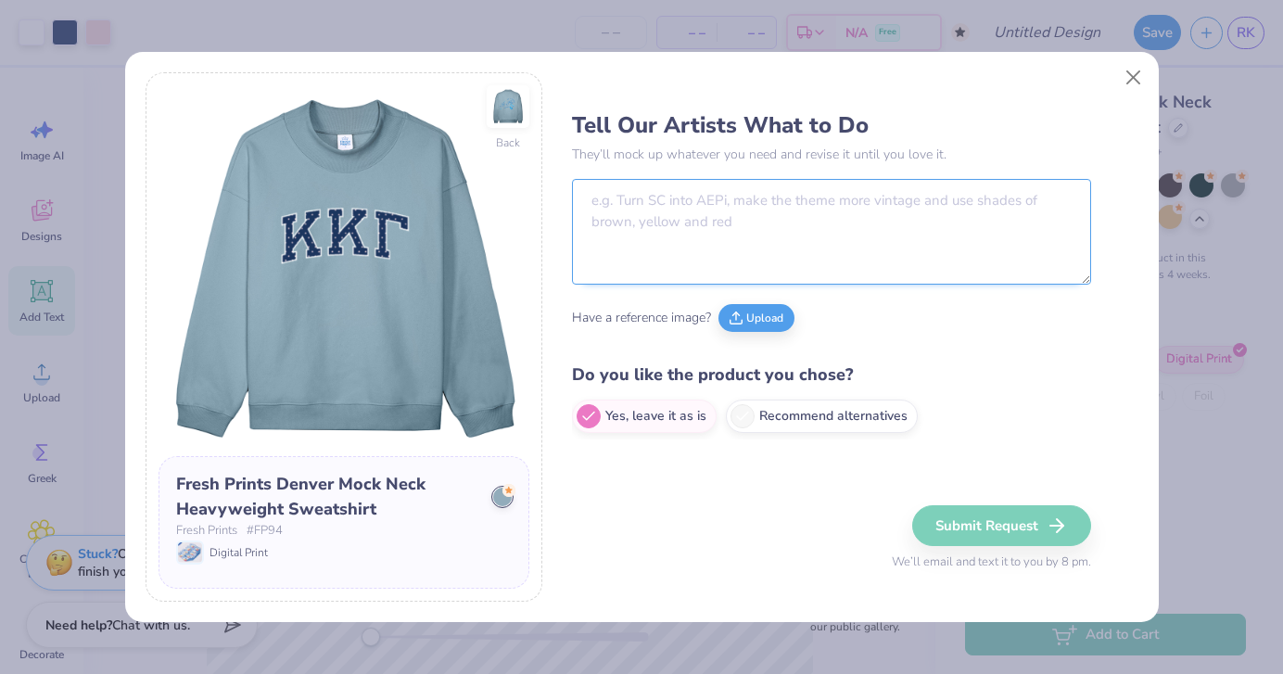
click at [656, 215] on textarea at bounding box center [831, 232] width 519 height 106
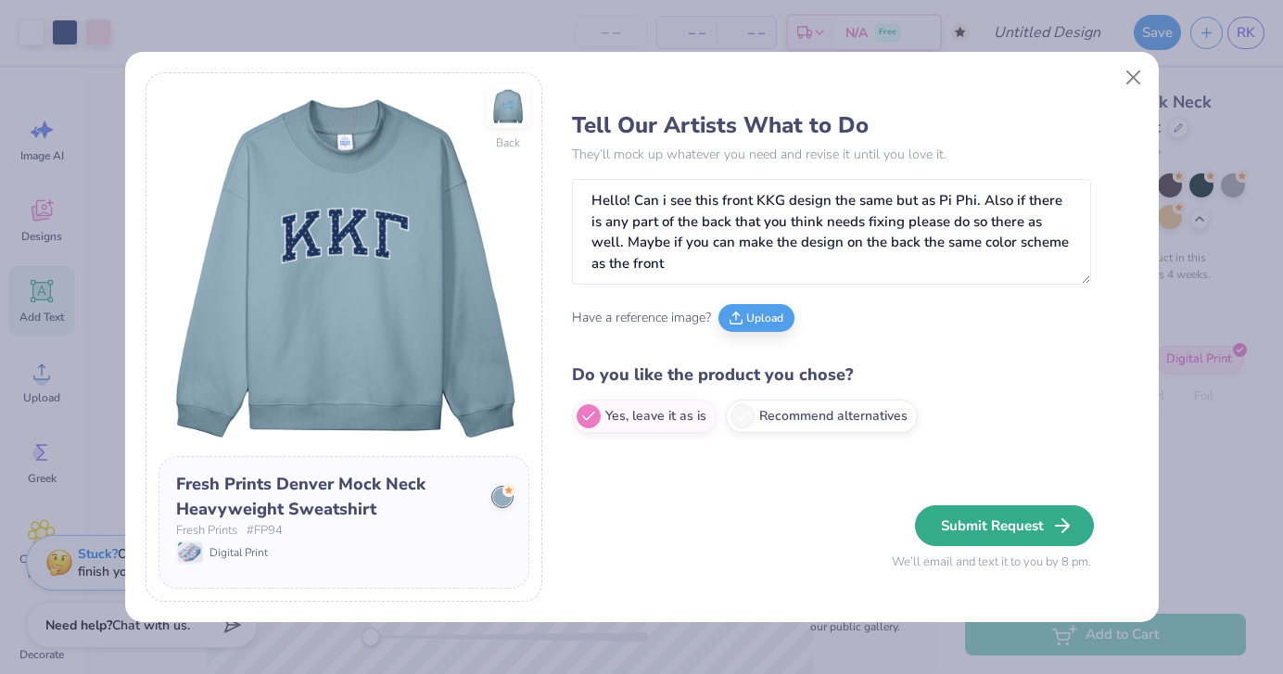
click at [946, 536] on button "Submit Request" at bounding box center [1004, 525] width 179 height 41
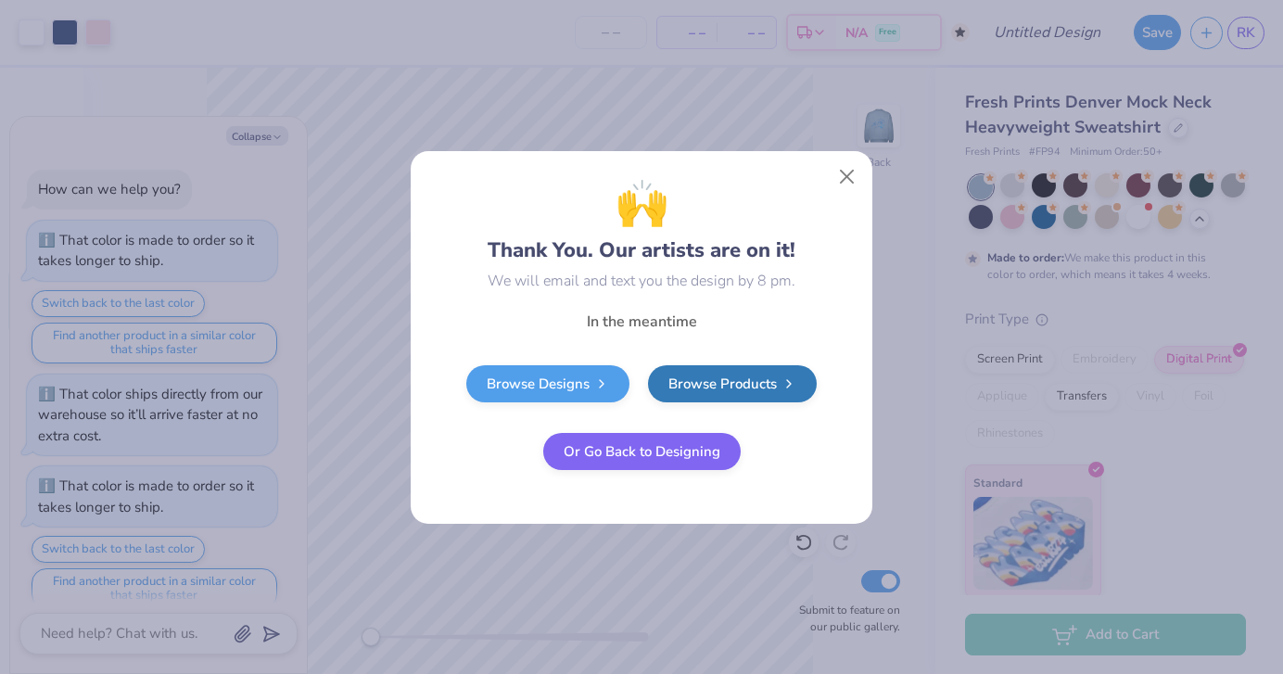
scroll to position [3282, 0]
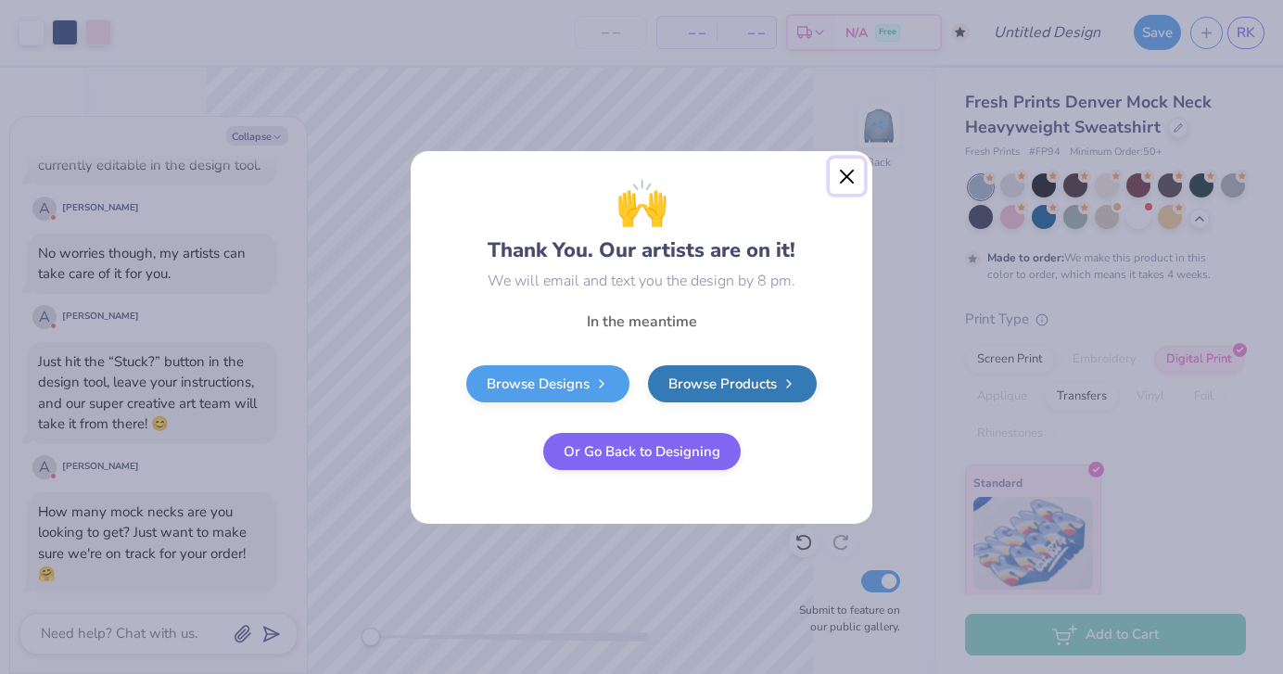
click at [835, 183] on button "Close" at bounding box center [847, 175] width 35 height 35
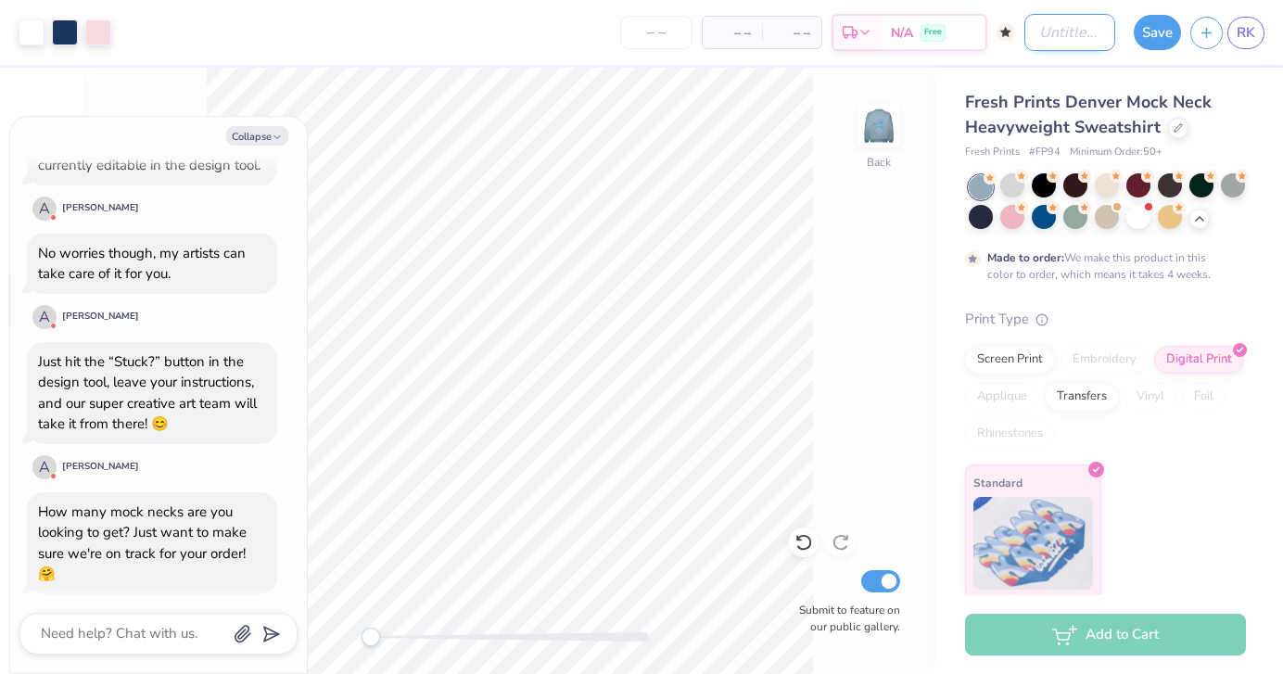
click at [1067, 30] on input "Design Title" at bounding box center [1069, 32] width 91 height 37
click at [1159, 35] on button "Save" at bounding box center [1157, 29] width 47 height 35
click at [1208, 27] on icon "button" at bounding box center [1206, 30] width 16 height 16
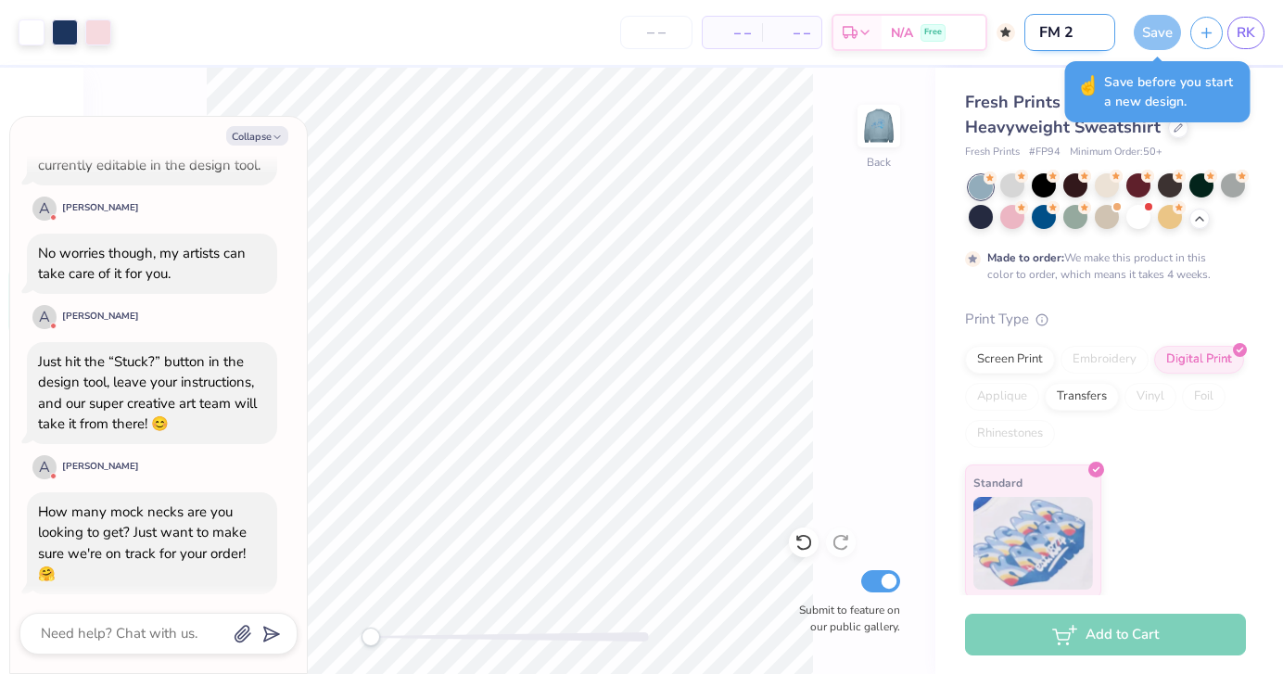
click at [1103, 36] on input "FM 2" at bounding box center [1069, 32] width 91 height 37
click at [1139, 44] on div "Save" at bounding box center [1157, 32] width 47 height 35
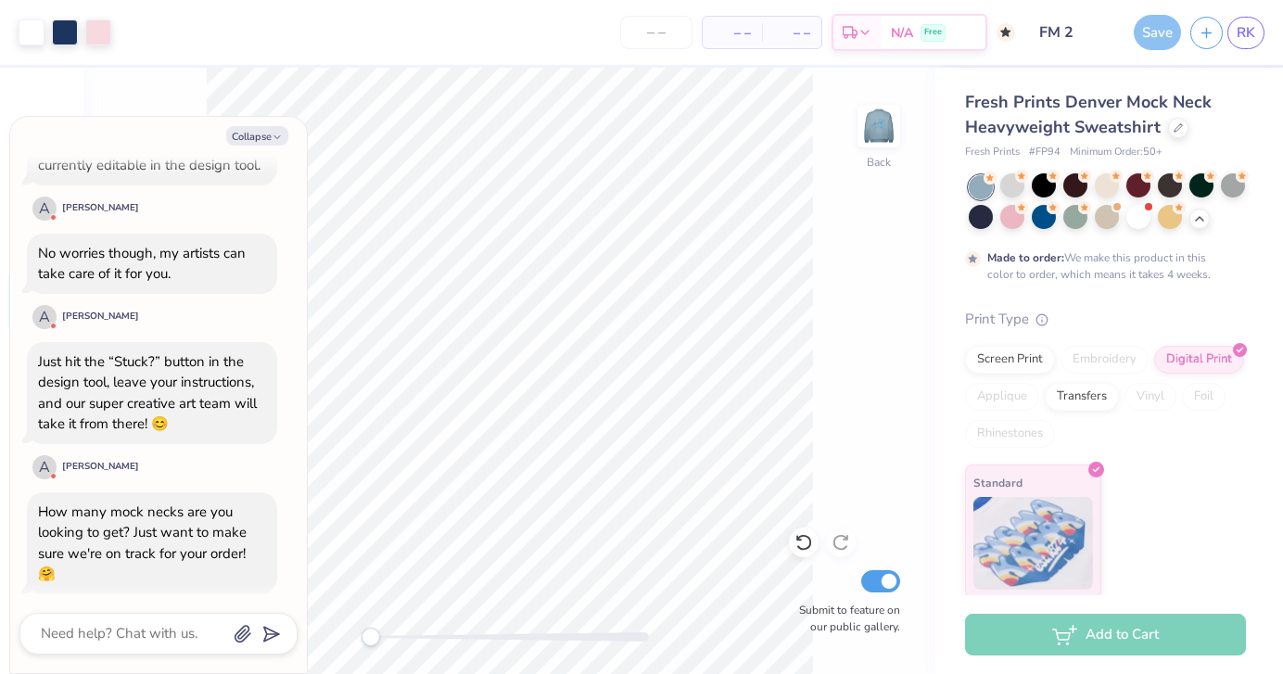
click at [1157, 28] on div "Save" at bounding box center [1157, 32] width 47 height 35
click at [261, 132] on button "Collapse" at bounding box center [257, 135] width 62 height 19
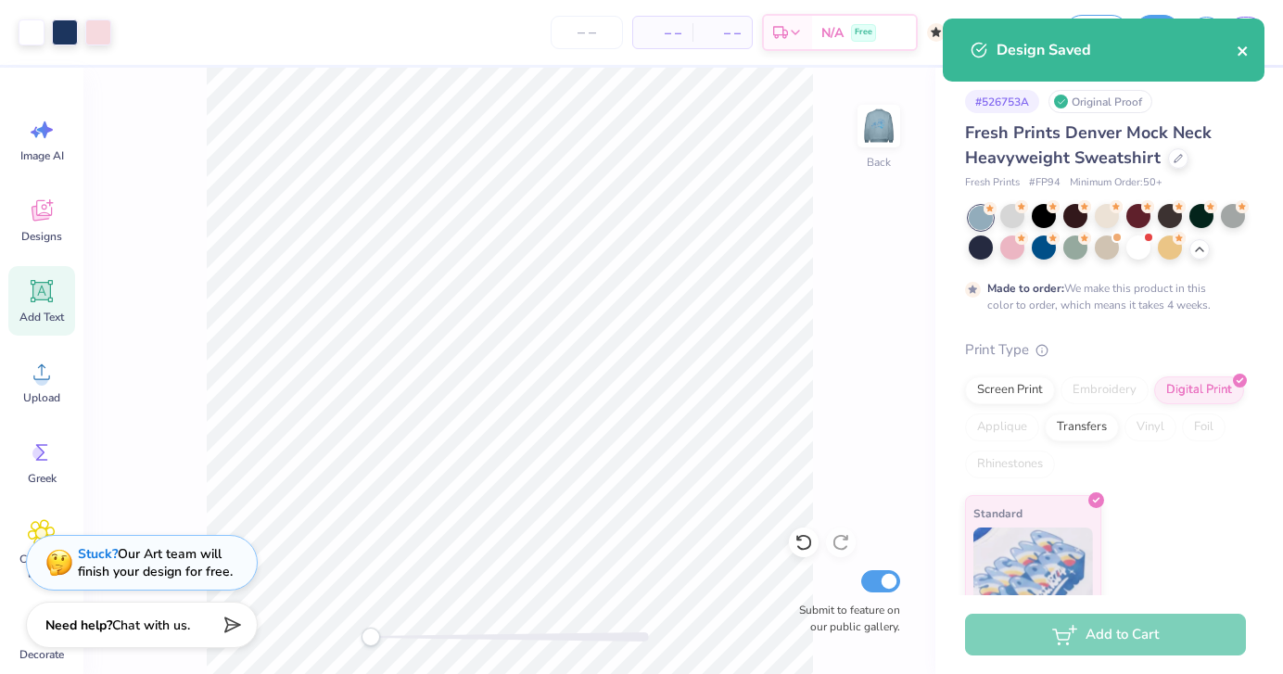
click at [1248, 47] on icon "close" at bounding box center [1242, 51] width 13 height 15
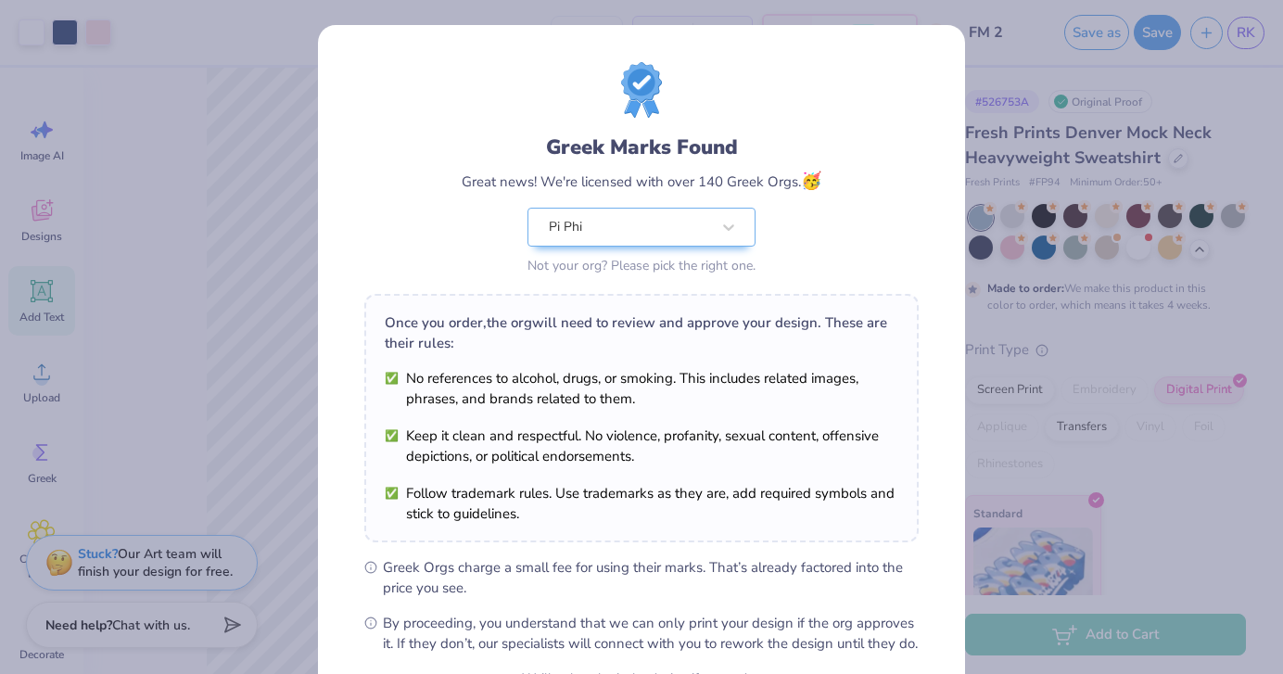
click at [1209, 32] on div "Greek Marks Found Great news! We're licensed with over 140 Greek Orgs. 🥳 Pi Phi…" at bounding box center [641, 337] width 1283 height 674
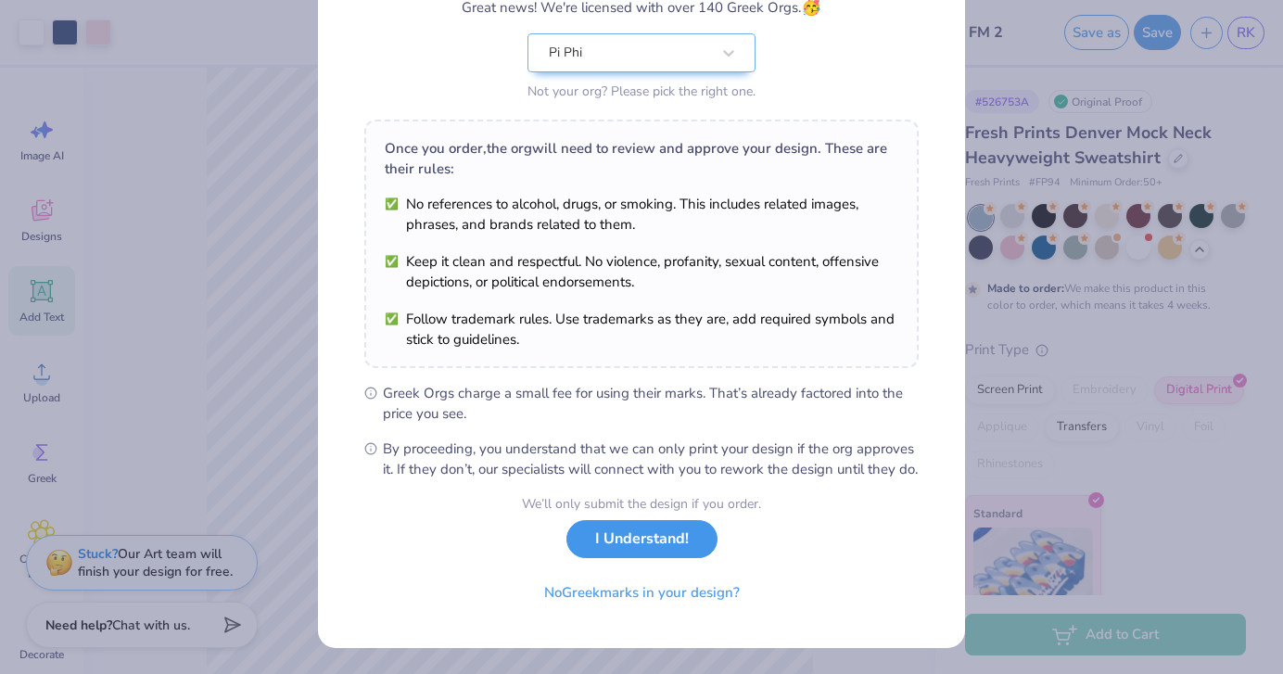
click at [610, 541] on button "I Understand!" at bounding box center [641, 539] width 151 height 38
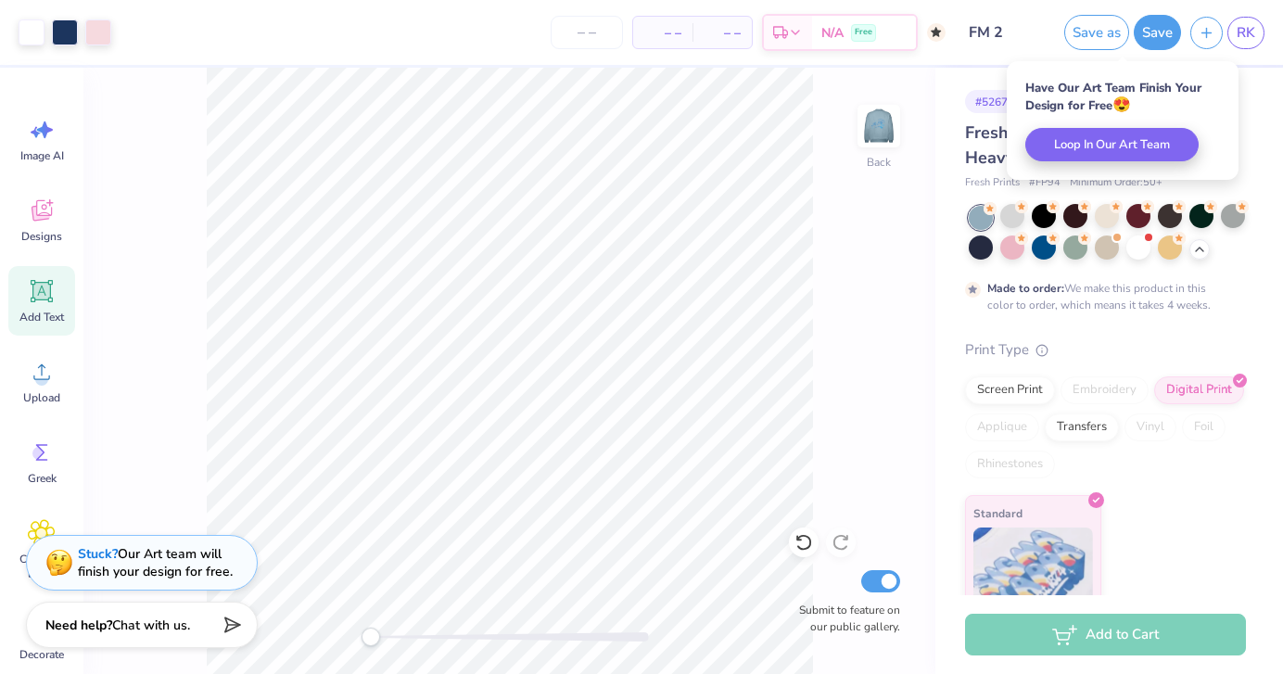
scroll to position [0, 0]
click at [1210, 30] on line "button" at bounding box center [1206, 30] width 9 height 0
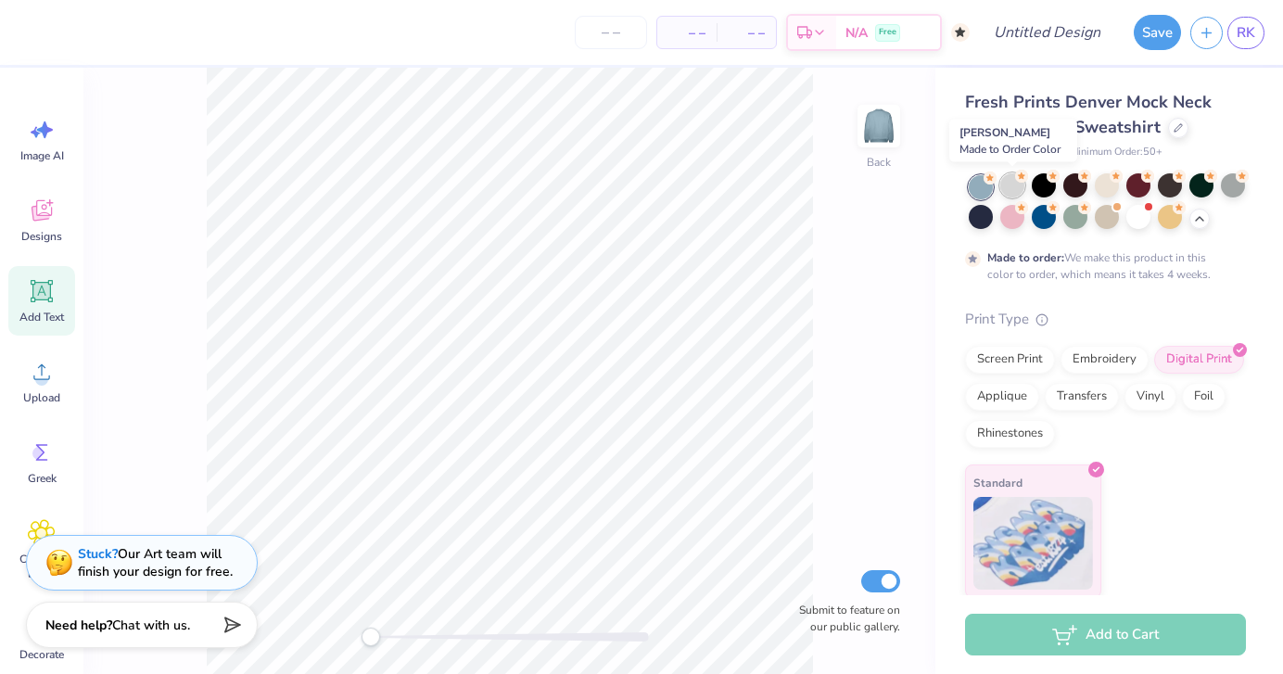
click at [1016, 187] on div at bounding box center [1012, 185] width 24 height 24
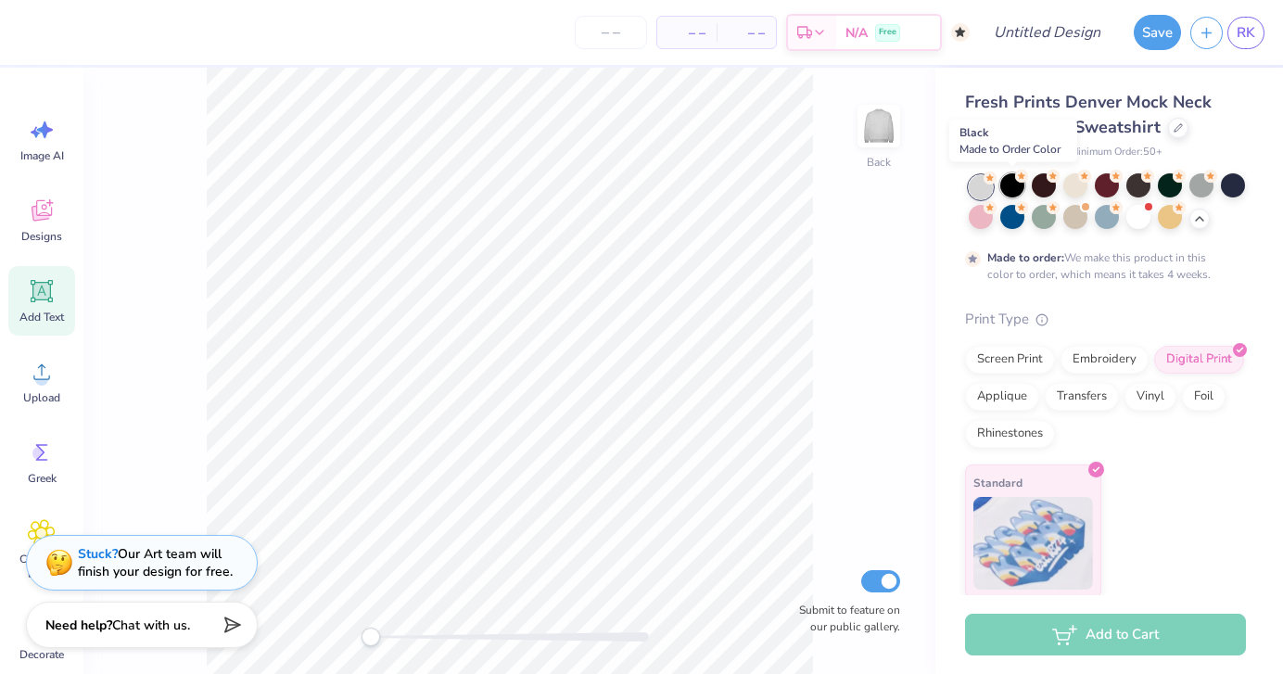
click at [1016, 187] on div at bounding box center [1012, 185] width 24 height 24
click at [1044, 179] on div at bounding box center [1044, 185] width 24 height 24
click at [976, 180] on div at bounding box center [981, 187] width 24 height 24
click at [986, 183] on circle at bounding box center [989, 177] width 13 height 13
click at [1070, 183] on div at bounding box center [1075, 185] width 24 height 24
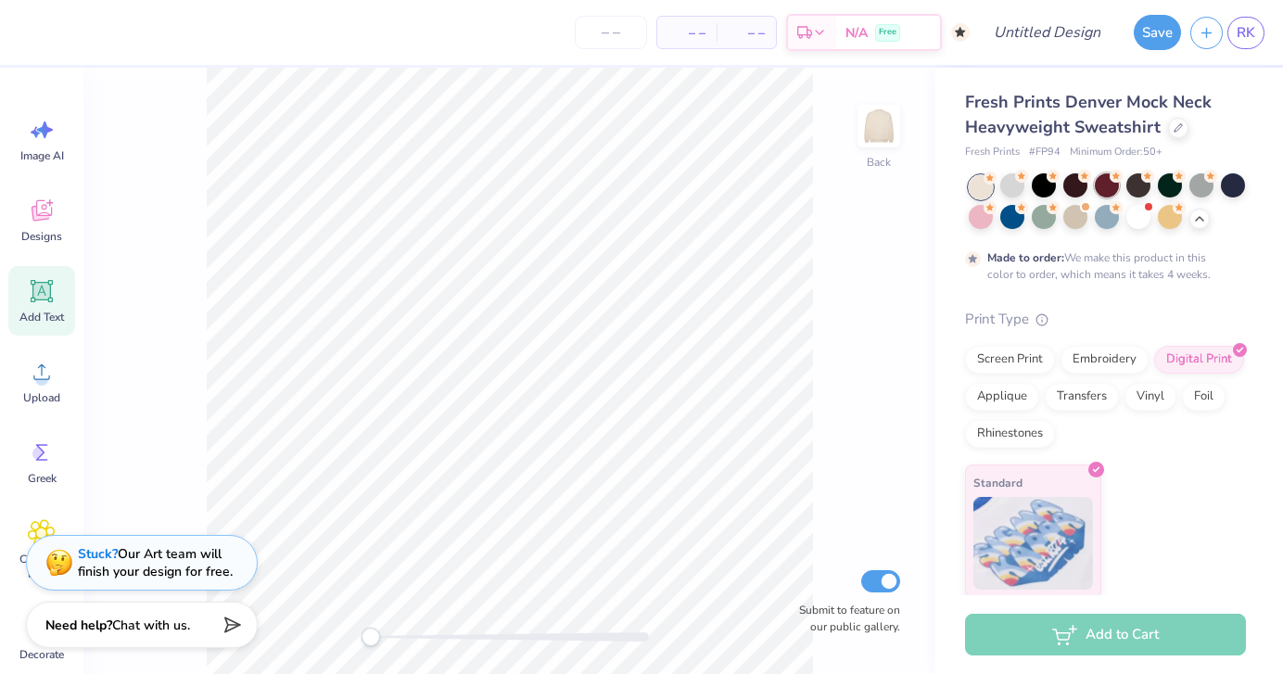
click at [1099, 189] on div at bounding box center [1107, 185] width 24 height 24
click at [1128, 187] on div at bounding box center [1138, 185] width 24 height 24
click at [1163, 189] on div at bounding box center [1170, 185] width 24 height 24
click at [1193, 189] on div at bounding box center [1201, 185] width 24 height 24
click at [1237, 188] on div at bounding box center [1233, 185] width 24 height 24
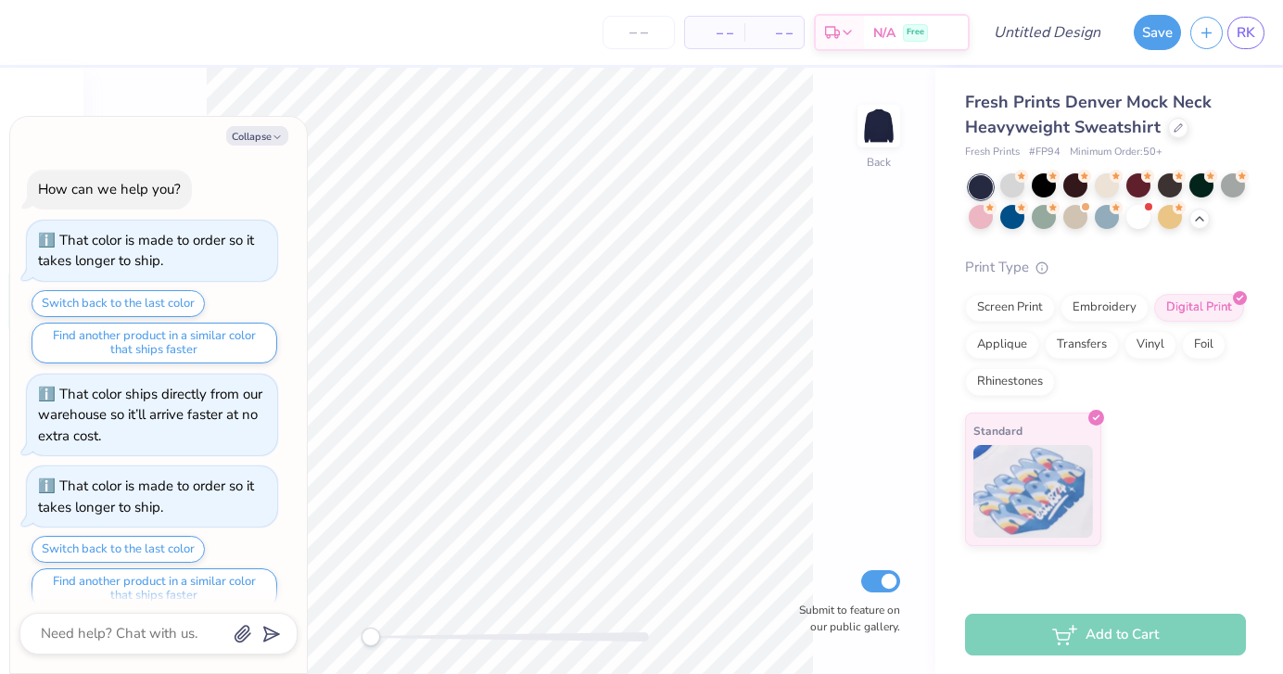
scroll to position [3375, 0]
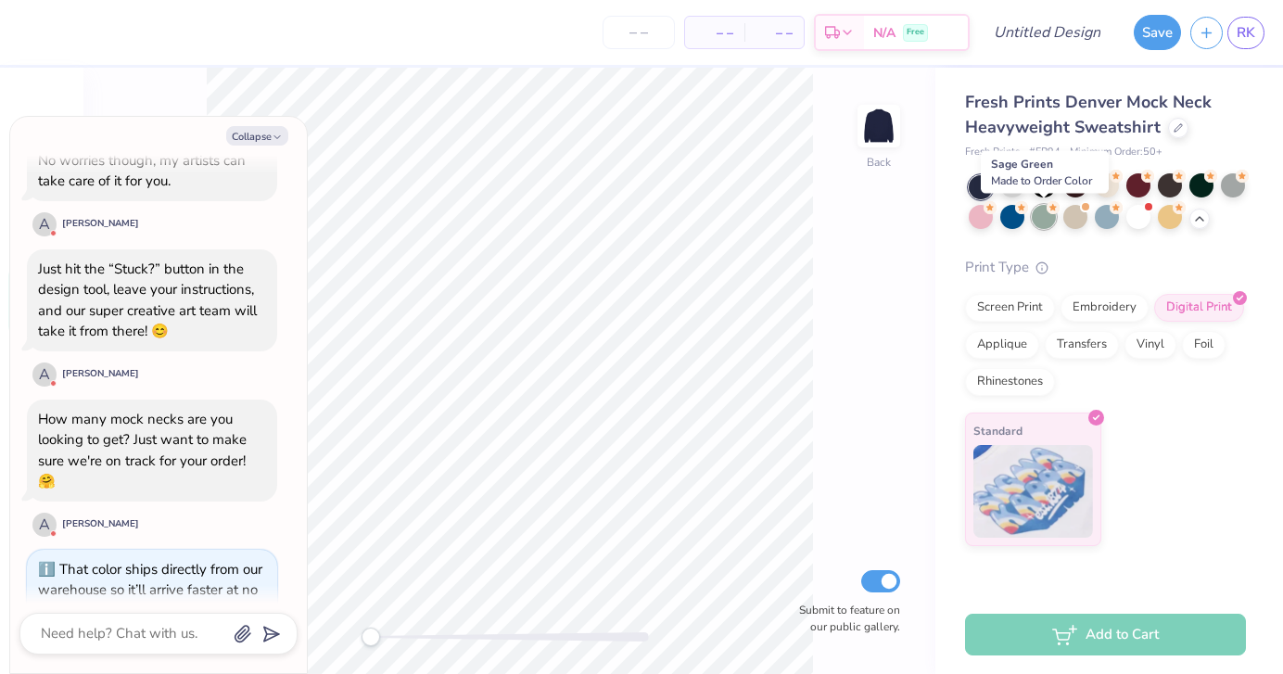
click at [1039, 214] on div at bounding box center [1044, 217] width 24 height 24
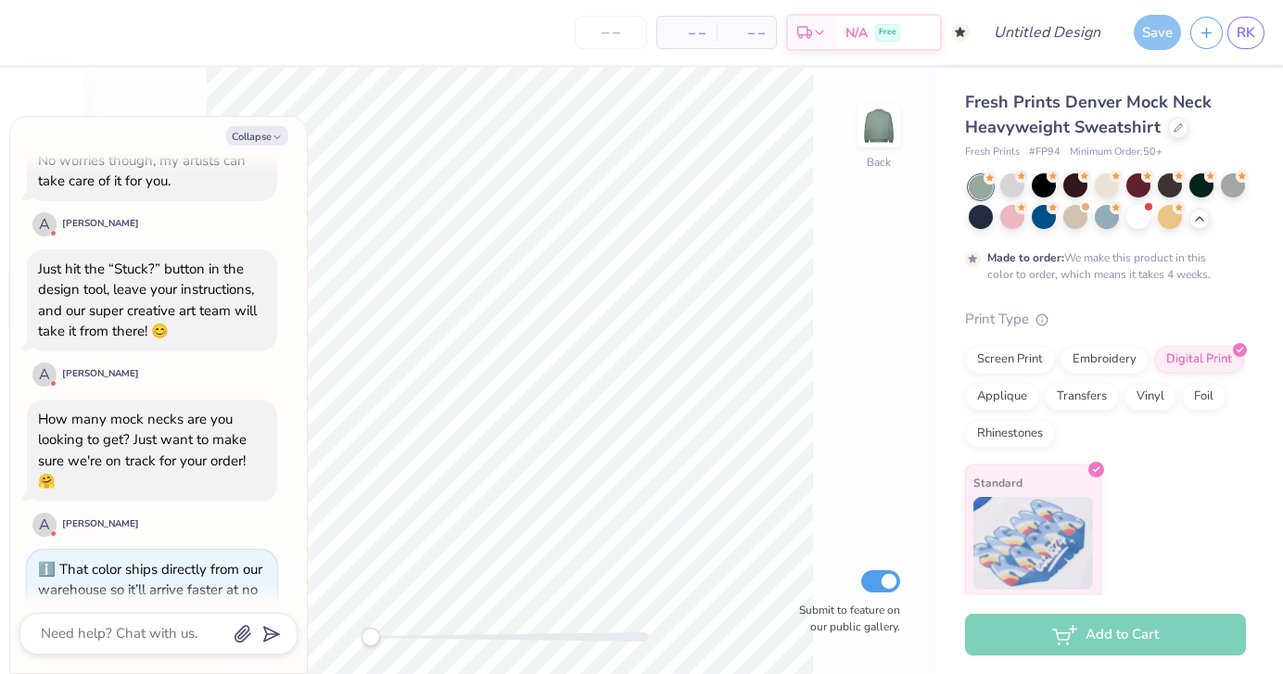
scroll to position [3528, 0]
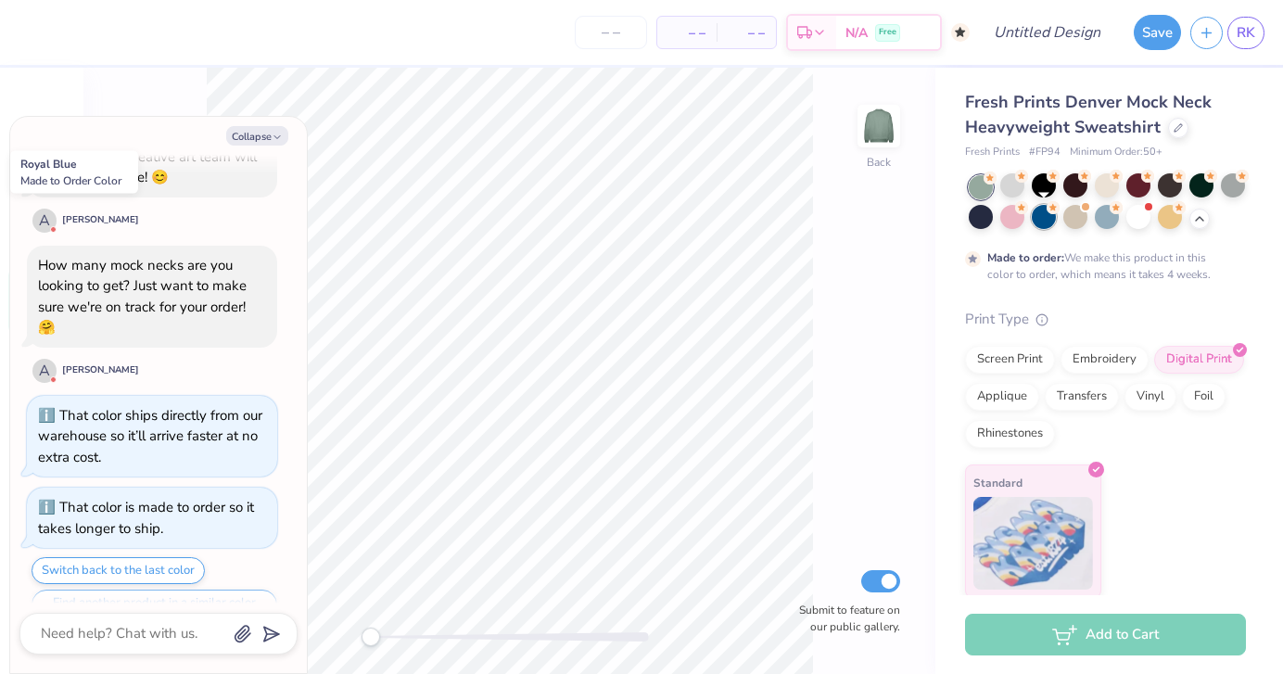
click at [1041, 218] on div at bounding box center [1044, 217] width 24 height 24
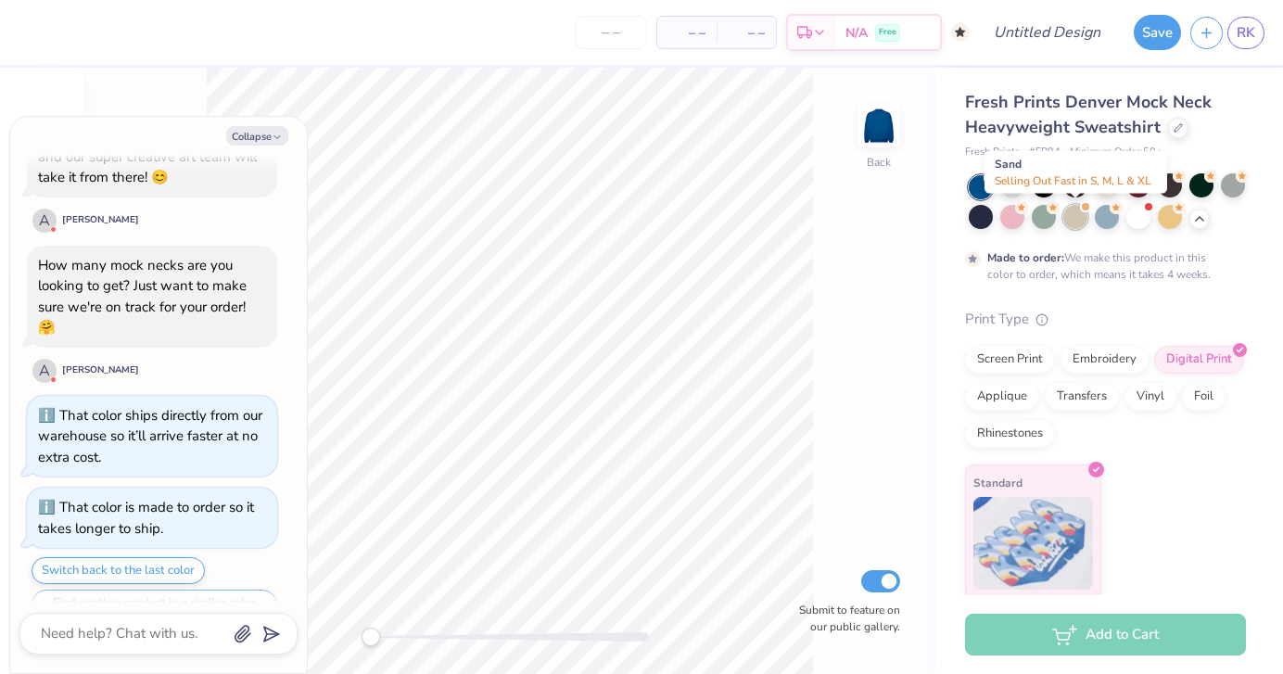
click at [1077, 222] on div at bounding box center [1075, 217] width 24 height 24
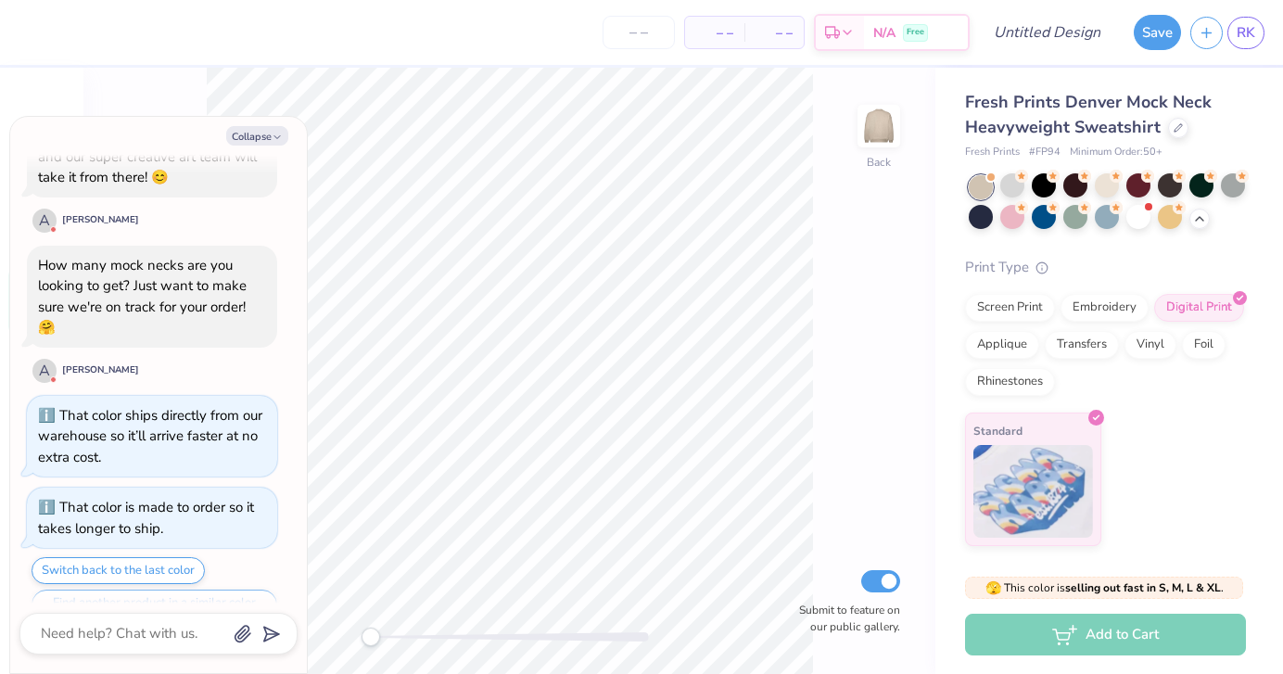
scroll to position [3861, 0]
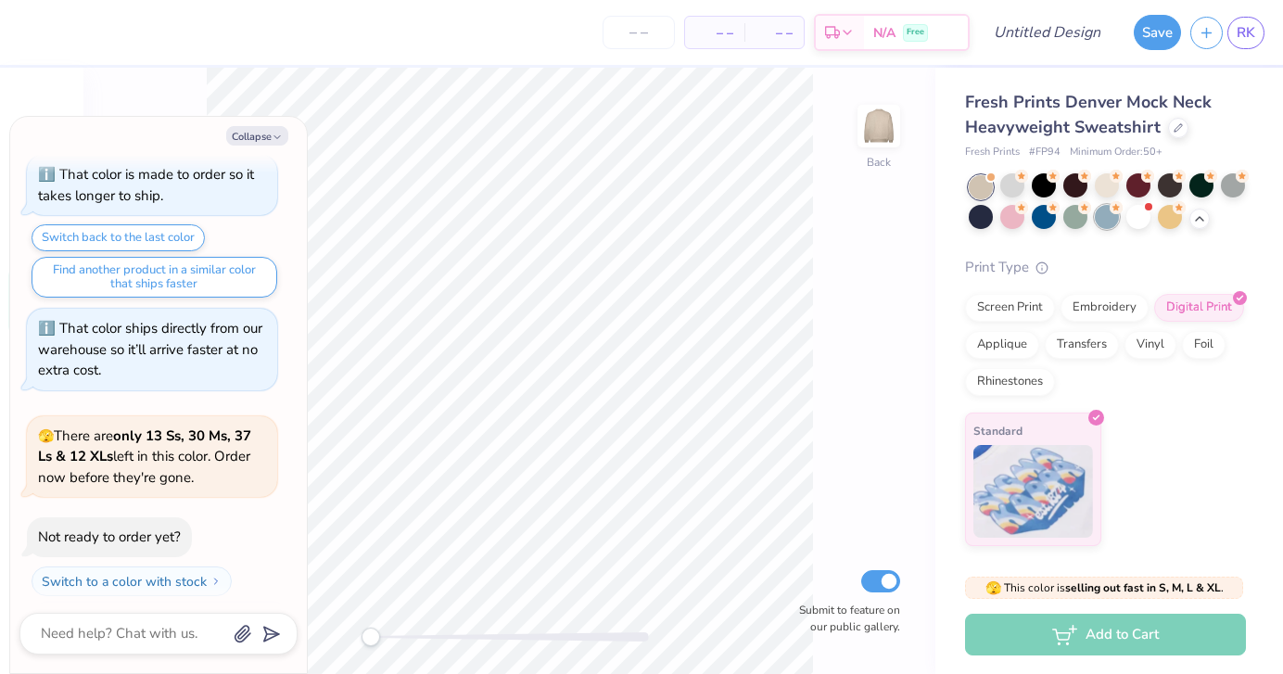
click at [1096, 220] on div at bounding box center [1107, 217] width 24 height 24
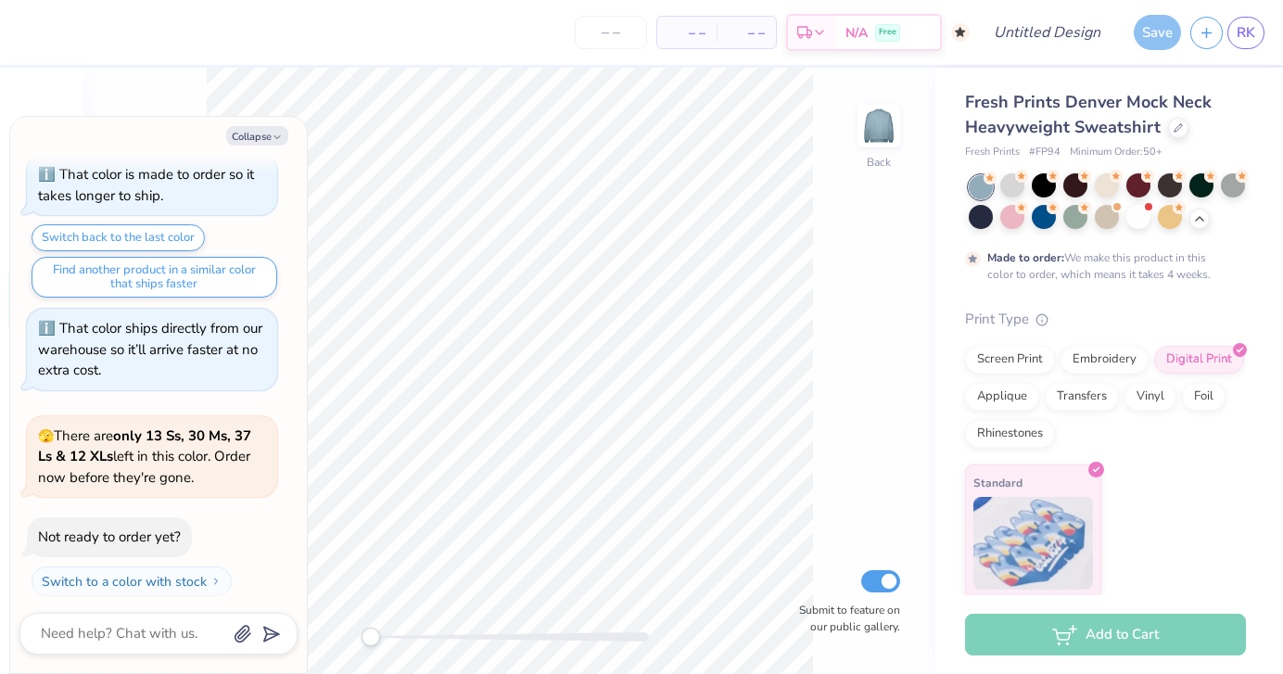
scroll to position [4015, 0]
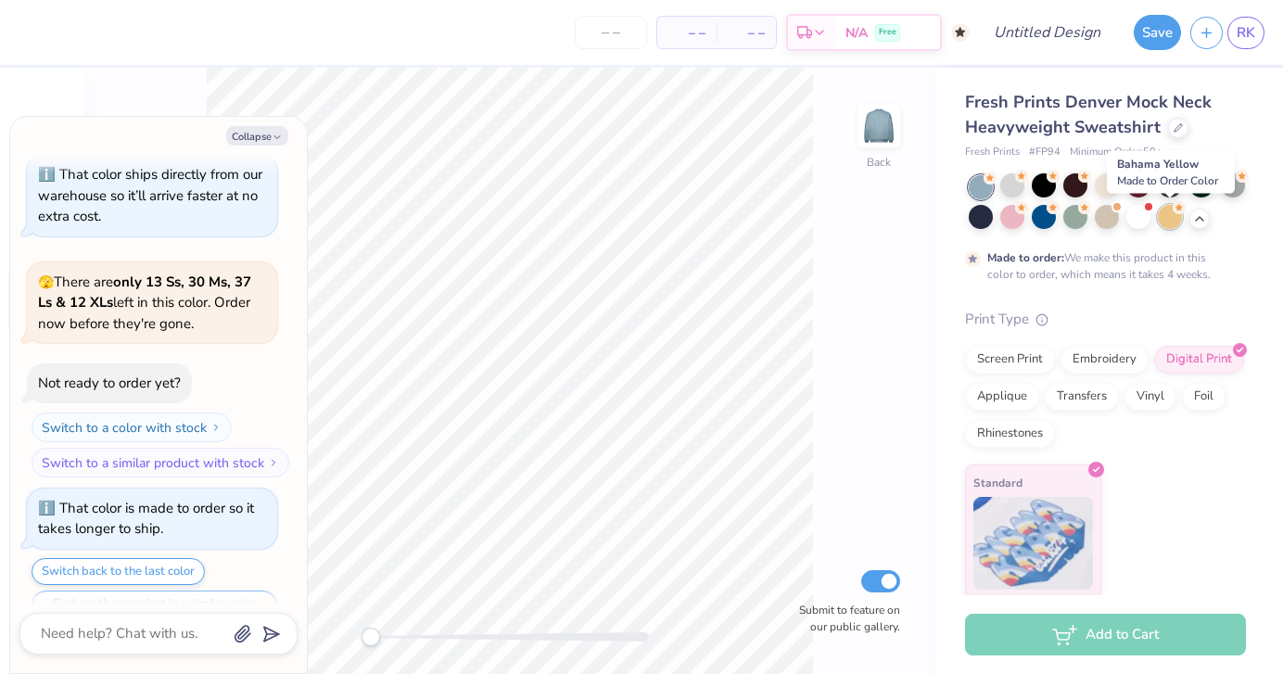
click at [1163, 219] on div at bounding box center [1170, 217] width 24 height 24
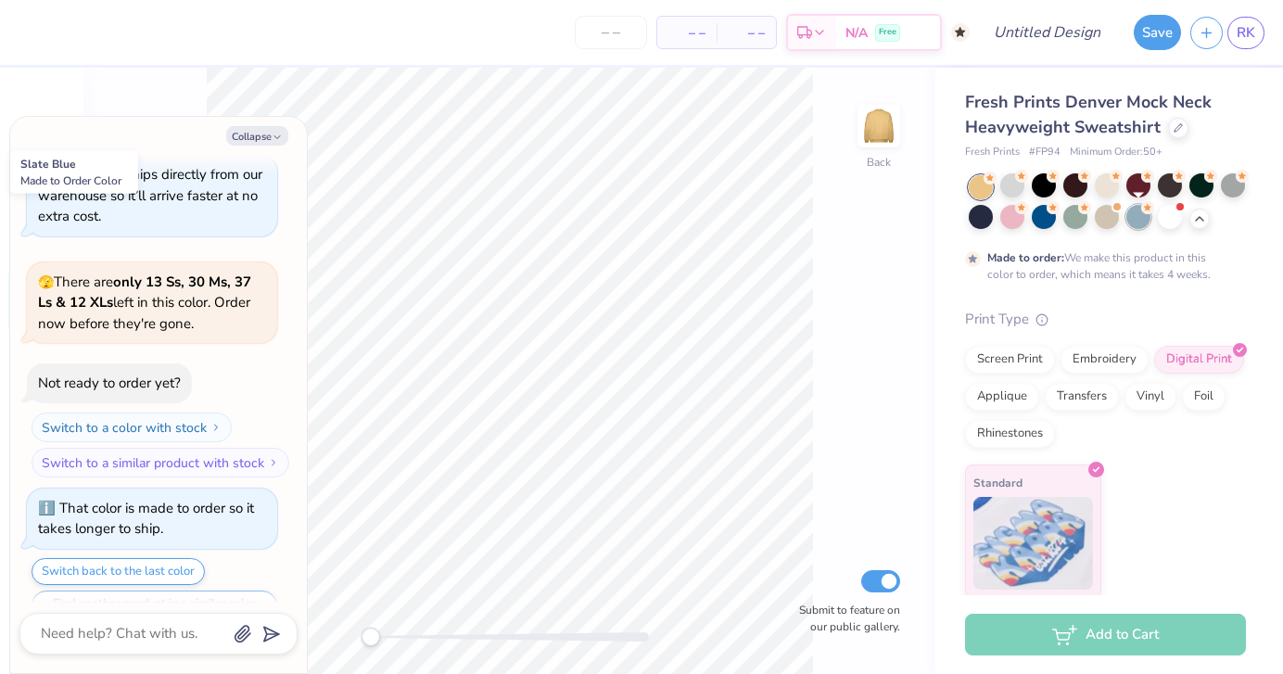
click at [1137, 218] on div at bounding box center [1138, 217] width 24 height 24
click at [1089, 218] on div at bounding box center [1107, 203] width 277 height 56
click at [1098, 219] on div at bounding box center [1107, 217] width 24 height 24
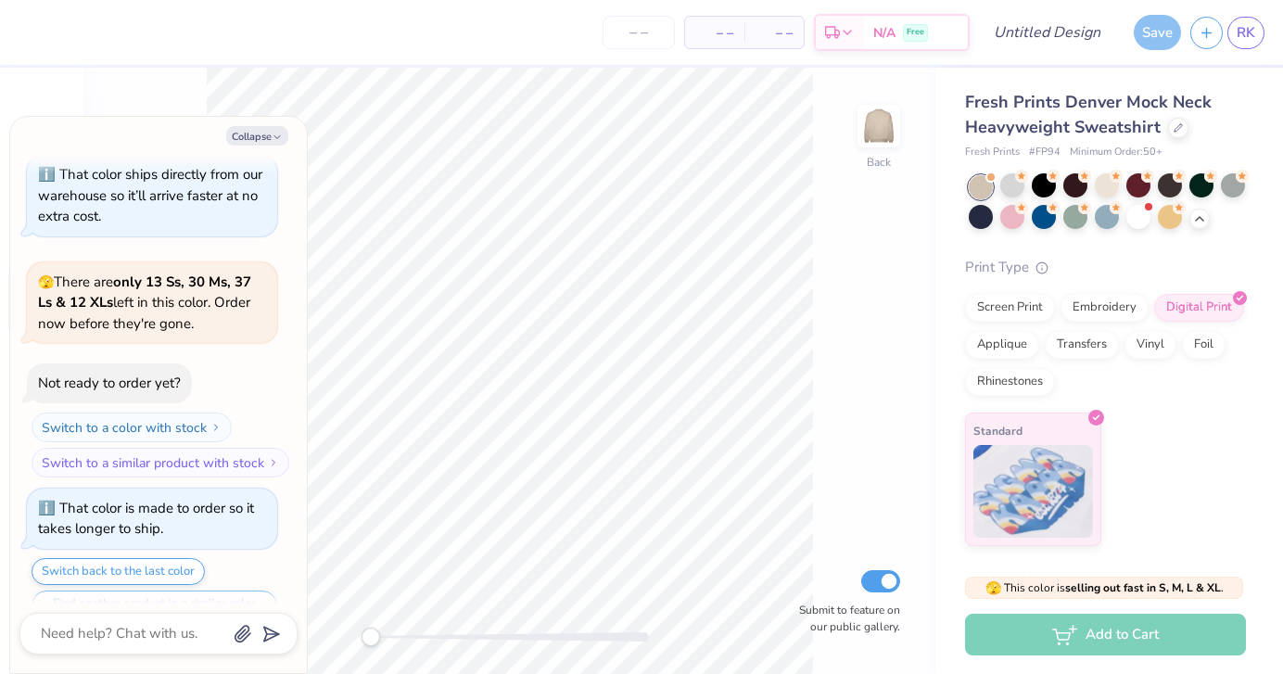
scroll to position [4349, 0]
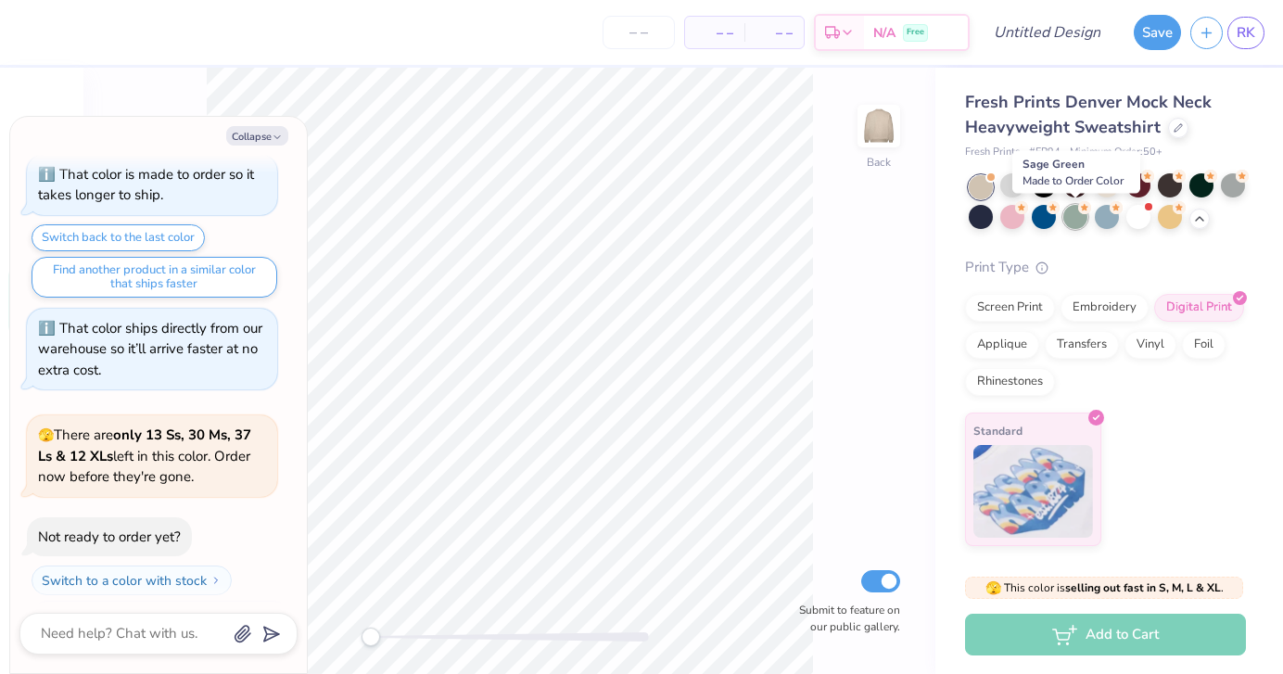
click at [1075, 217] on div at bounding box center [1075, 217] width 24 height 24
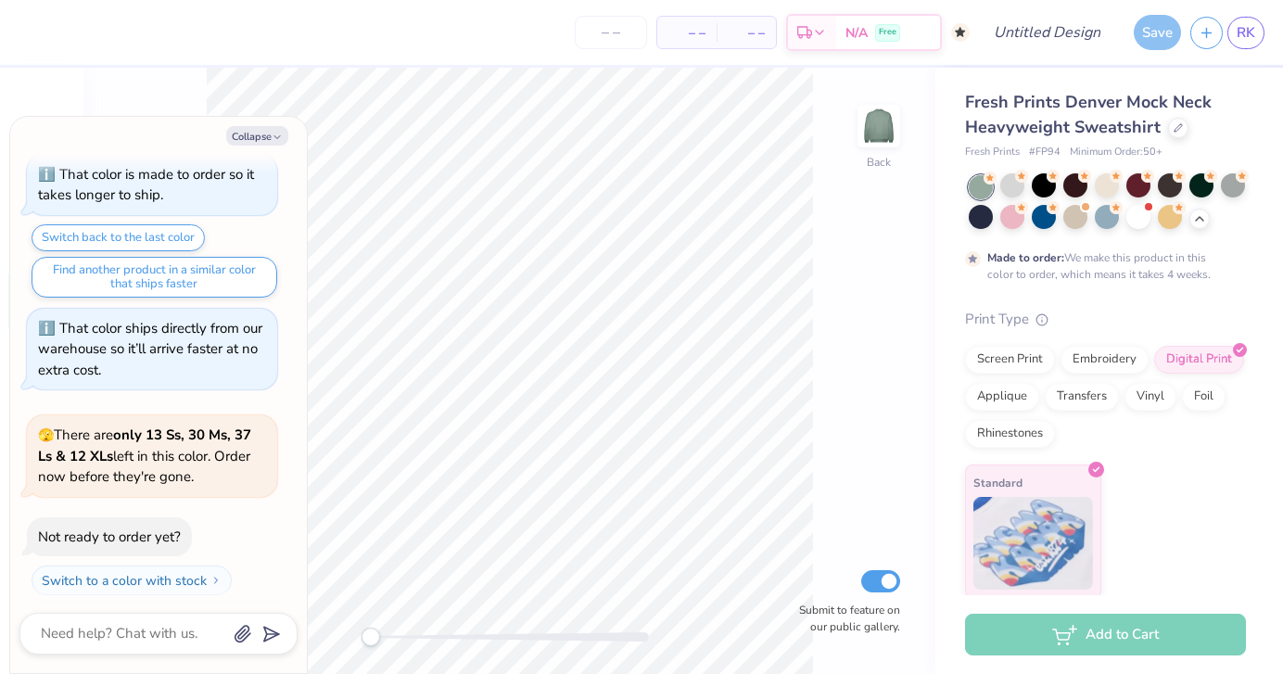
scroll to position [4503, 0]
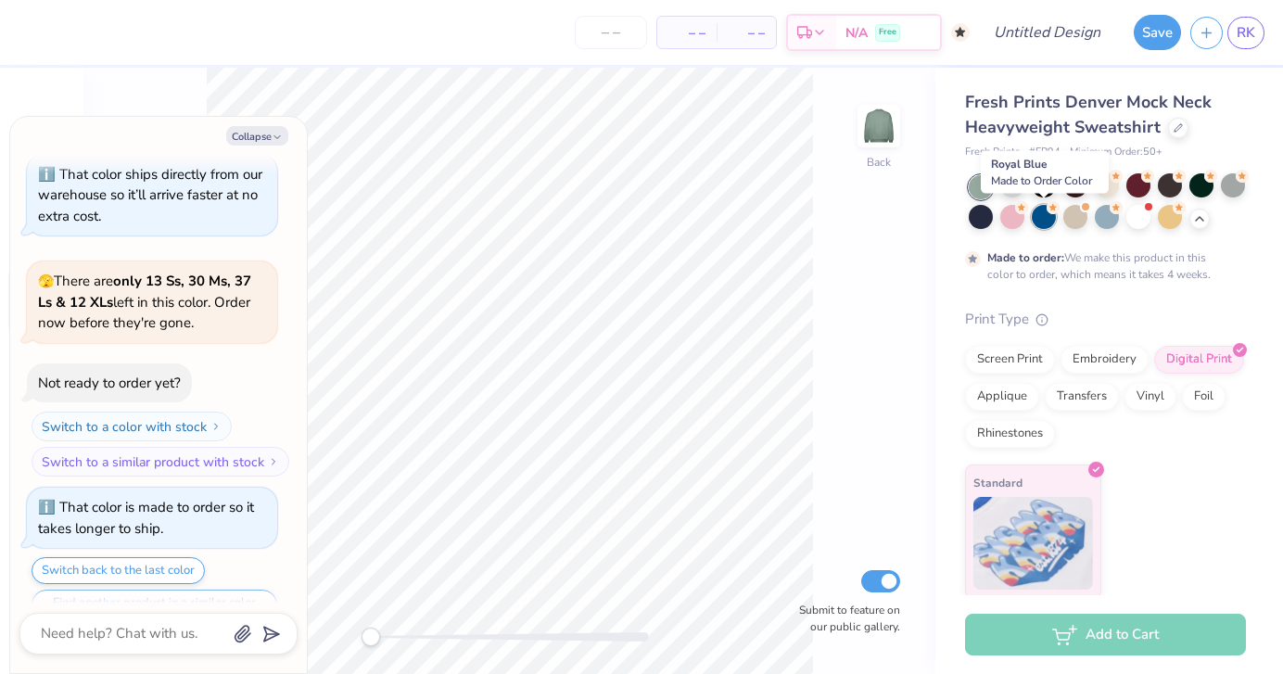
click at [1041, 216] on div at bounding box center [1044, 217] width 24 height 24
click at [1008, 218] on div at bounding box center [1012, 217] width 24 height 24
click at [985, 219] on div at bounding box center [981, 217] width 24 height 24
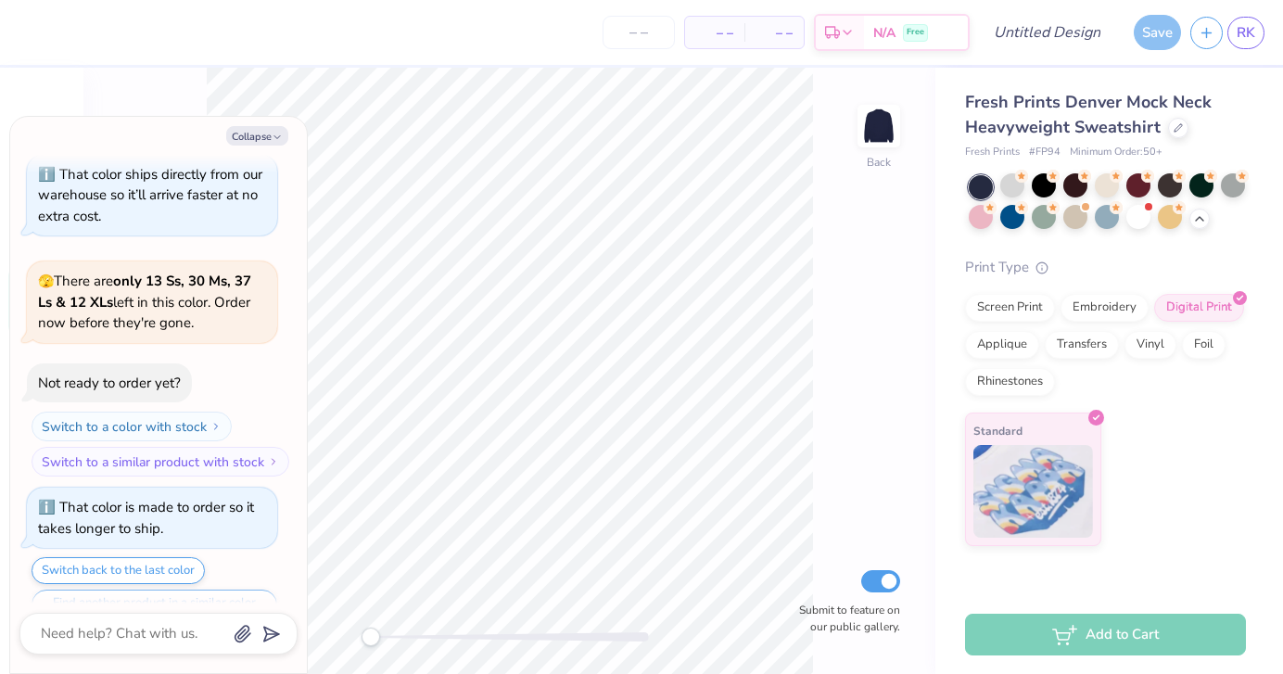
scroll to position [4594, 0]
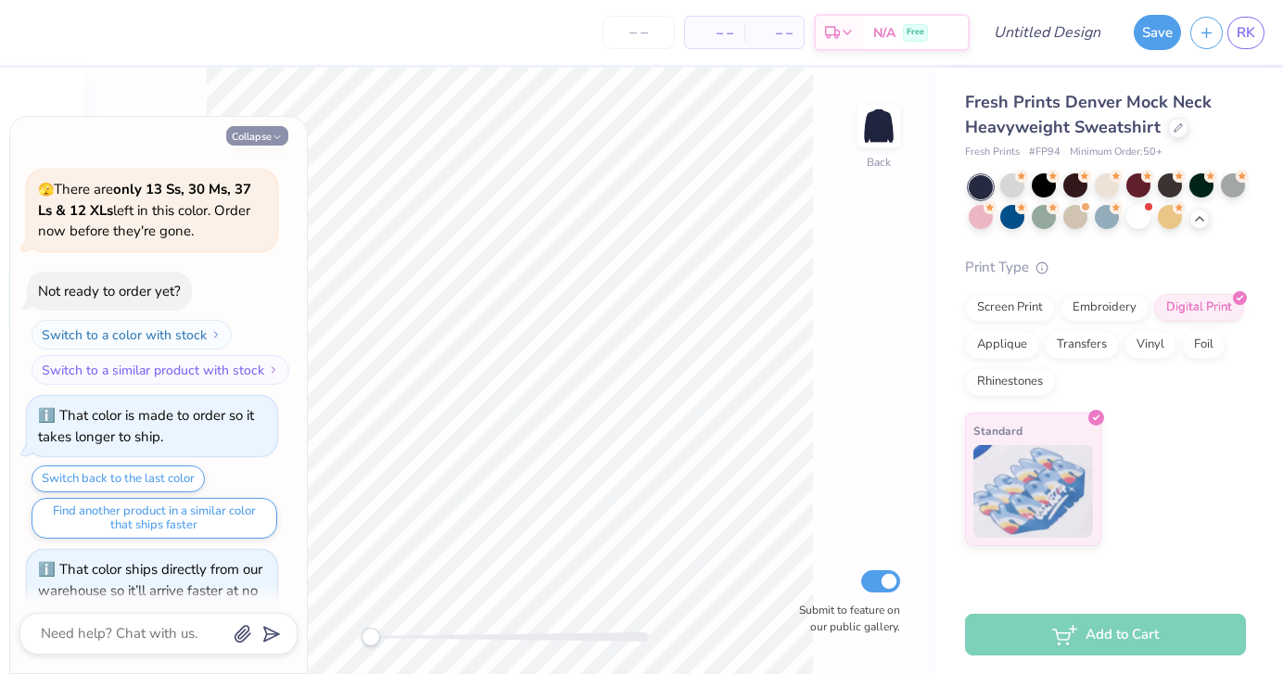
click at [253, 143] on button "Collapse" at bounding box center [257, 135] width 62 height 19
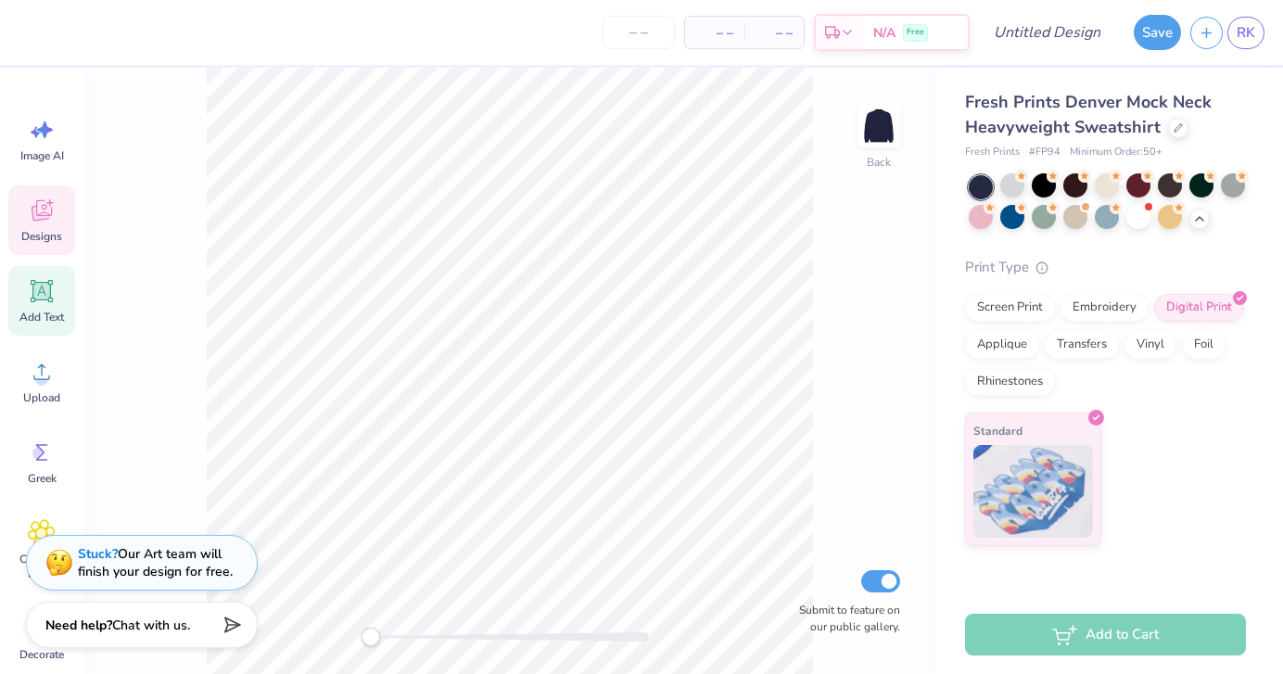
click at [38, 210] on icon at bounding box center [42, 210] width 28 height 28
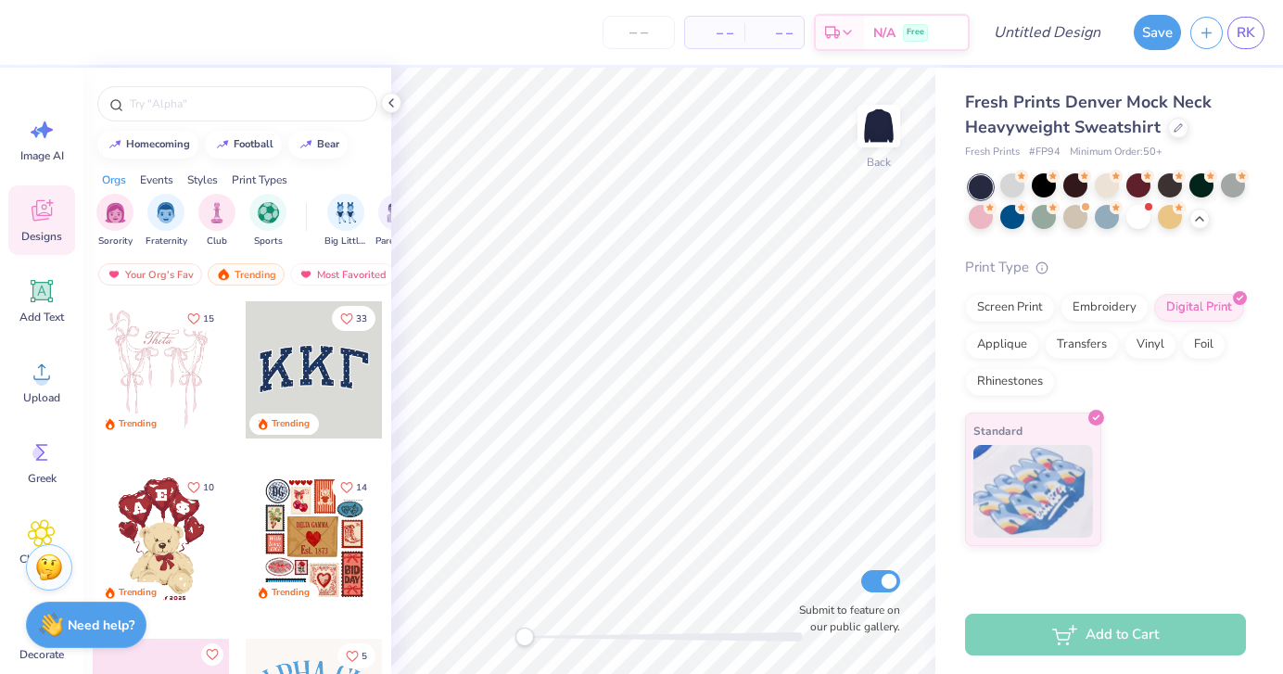
scroll to position [25, 0]
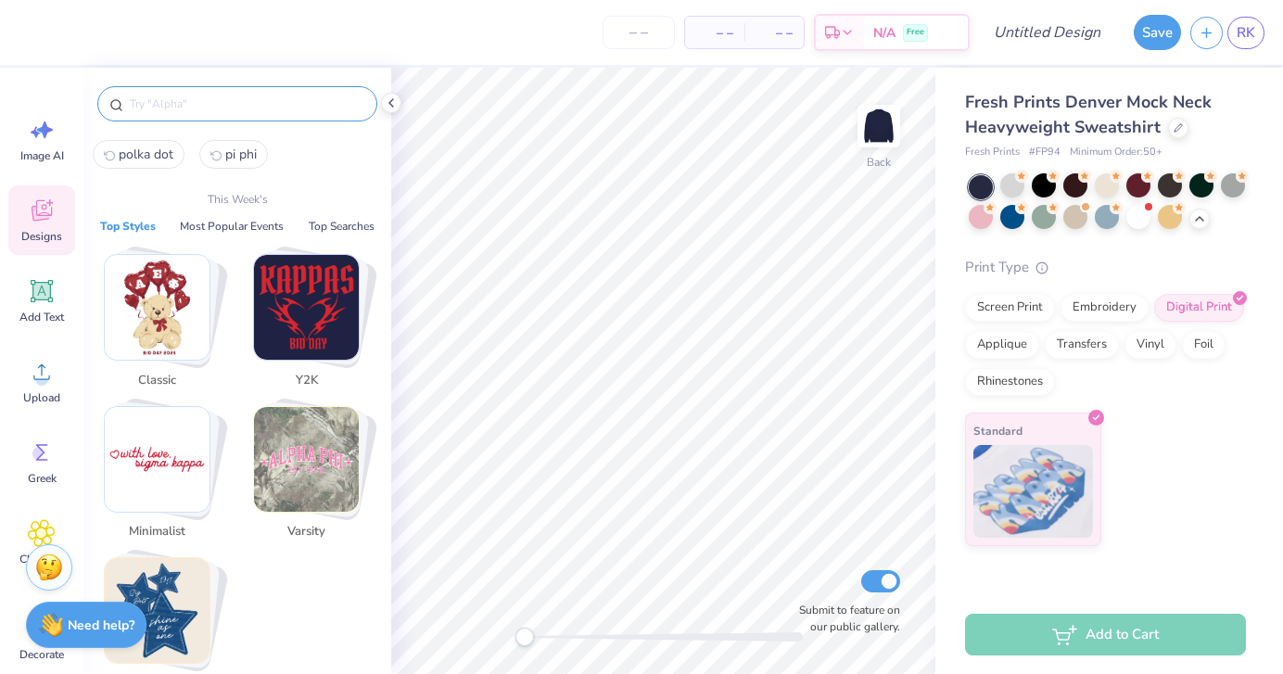
click at [249, 105] on input "text" at bounding box center [246, 104] width 237 height 19
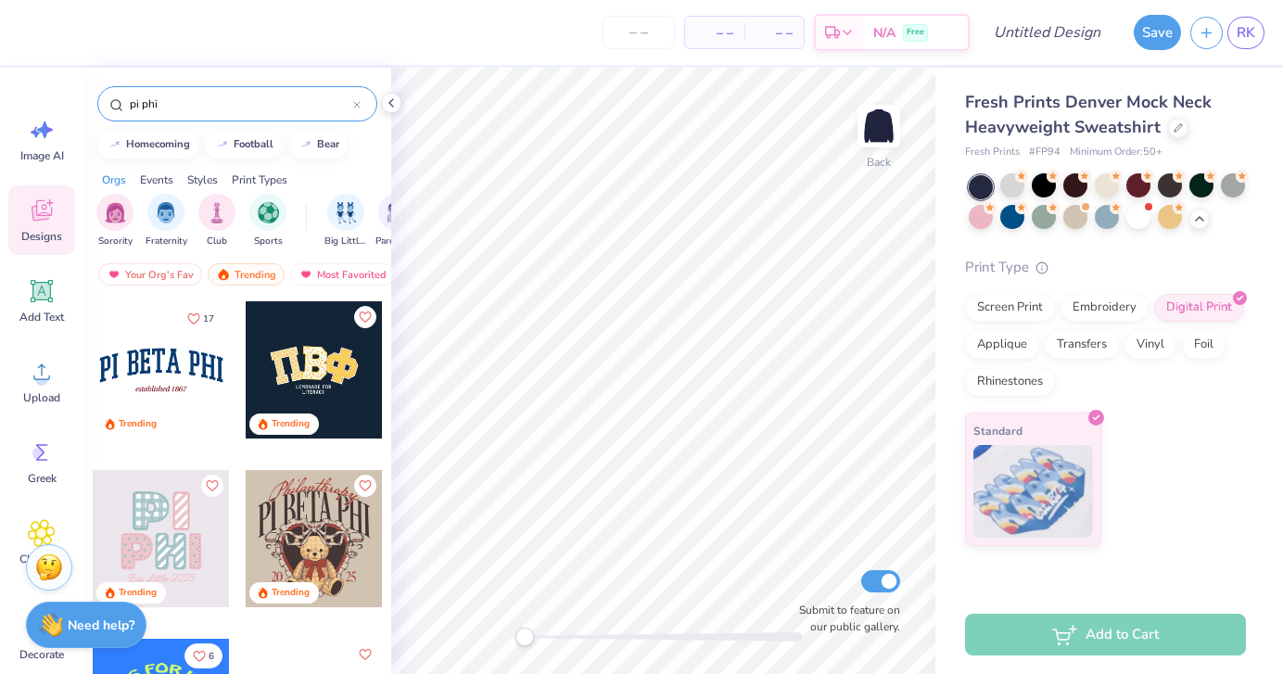
click at [171, 359] on div at bounding box center [161, 369] width 137 height 137
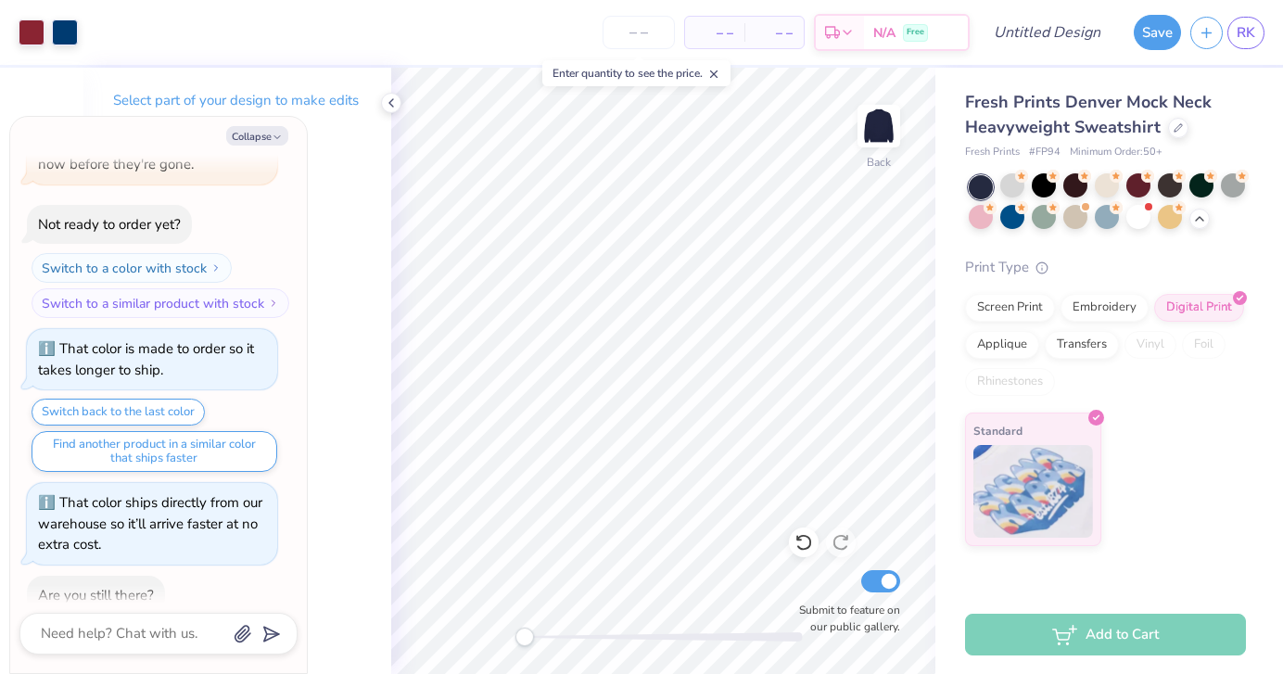
scroll to position [4682, 0]
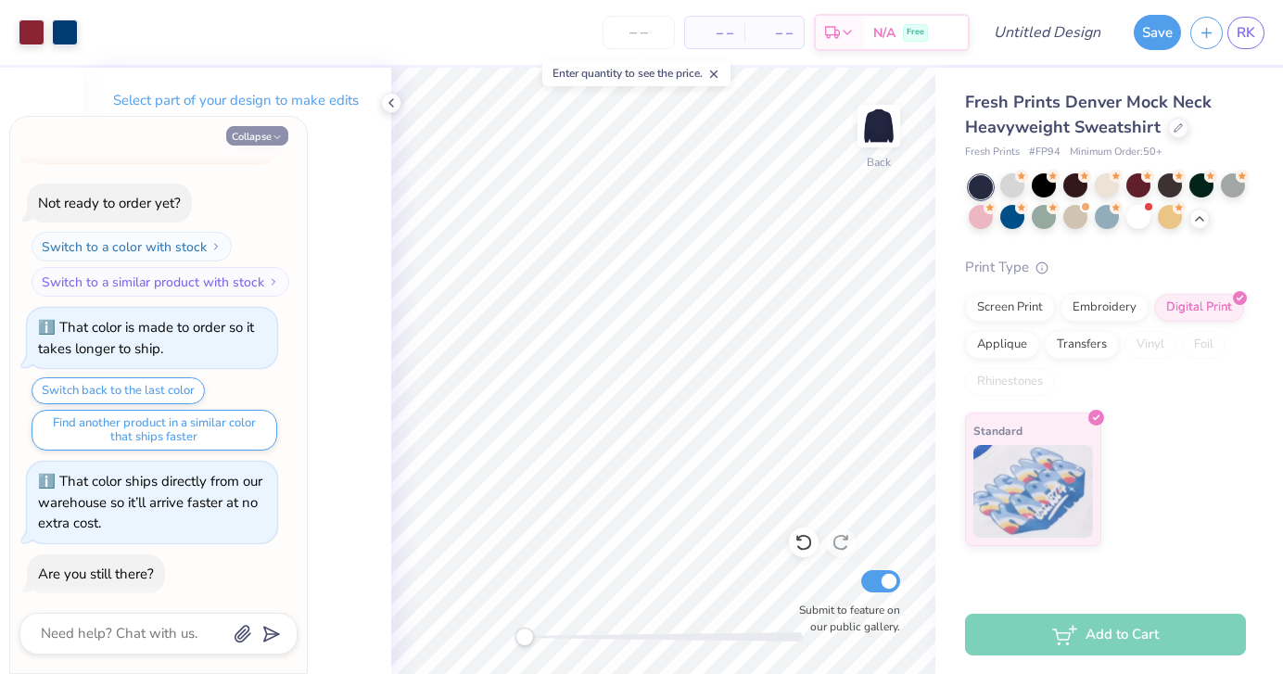
click at [270, 143] on button "Collapse" at bounding box center [257, 135] width 62 height 19
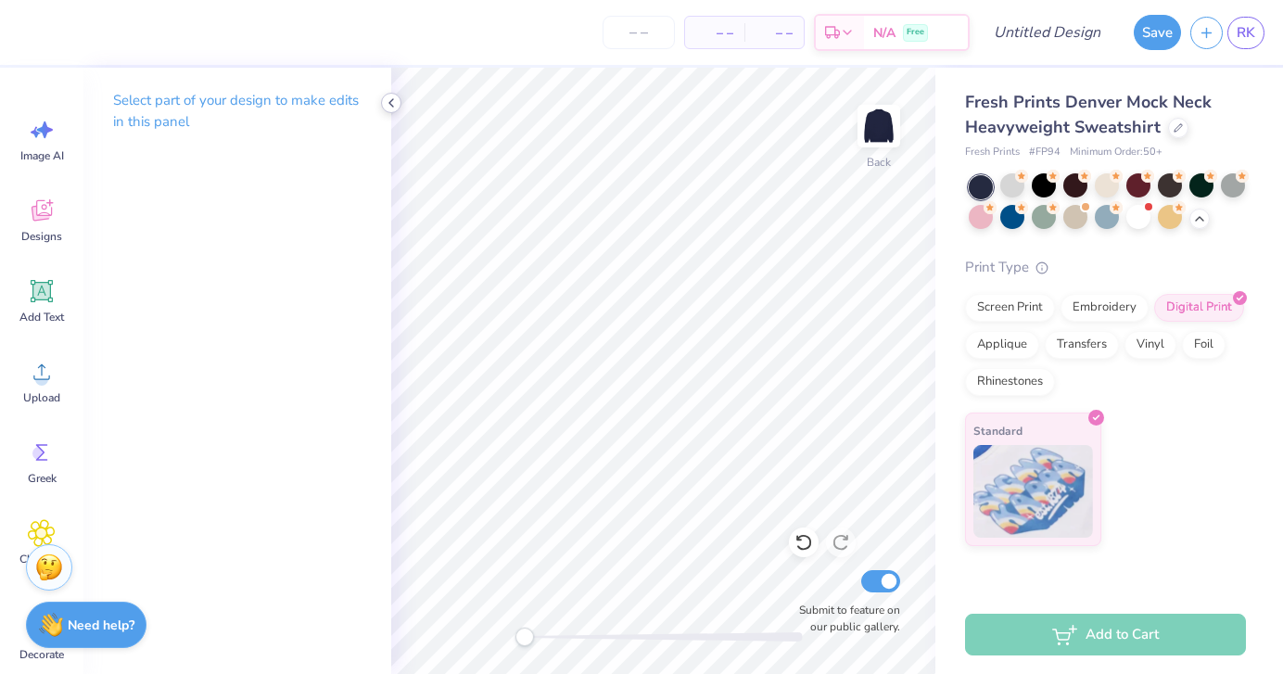
click at [388, 103] on icon at bounding box center [391, 102] width 15 height 15
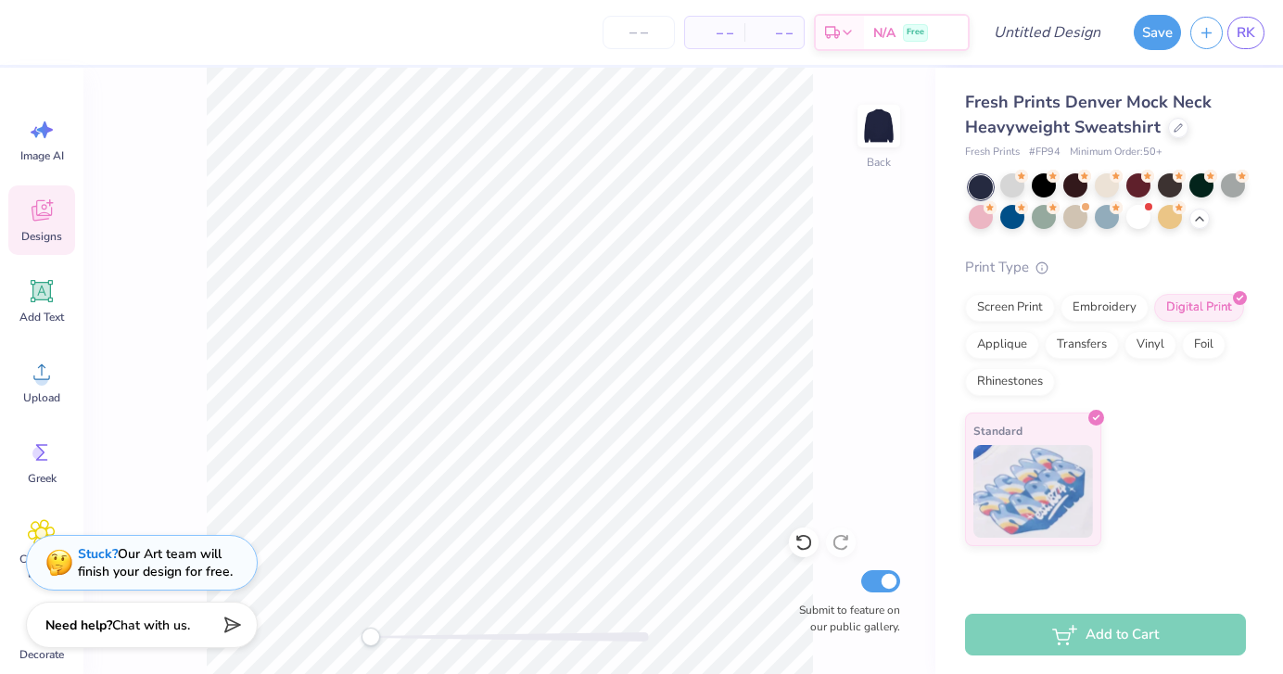
click at [26, 219] on div "Designs" at bounding box center [41, 220] width 67 height 70
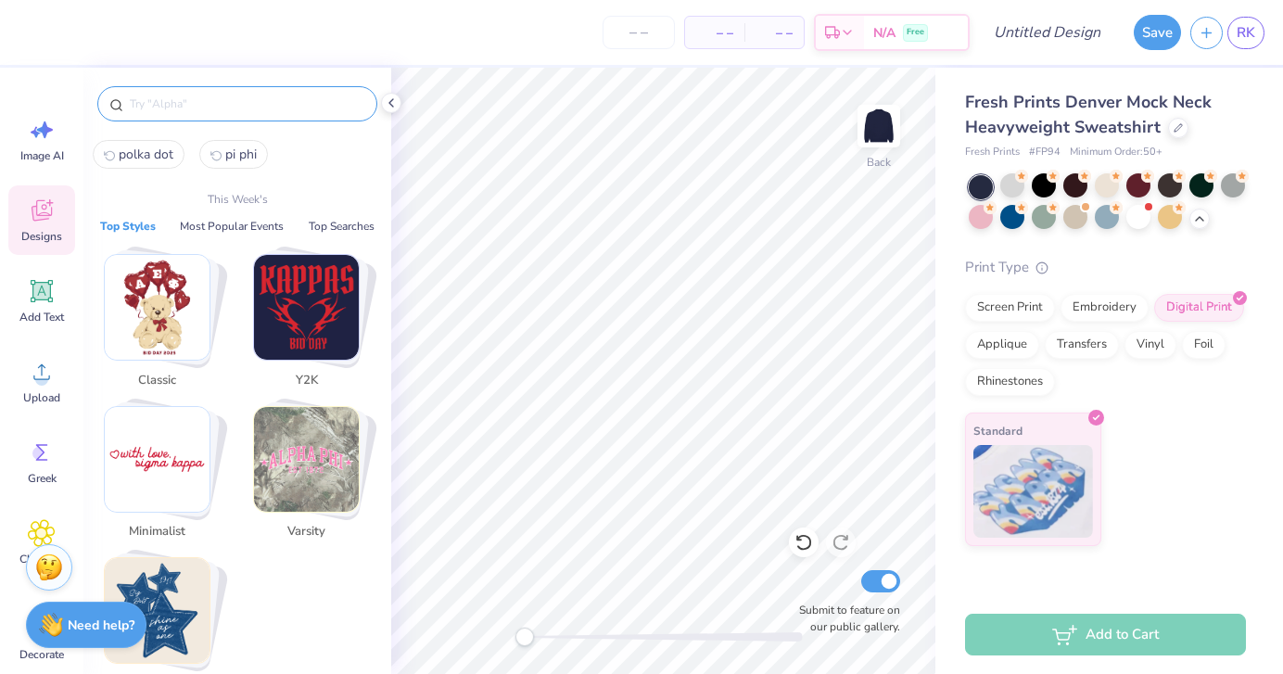
click at [160, 104] on input "text" at bounding box center [246, 104] width 237 height 19
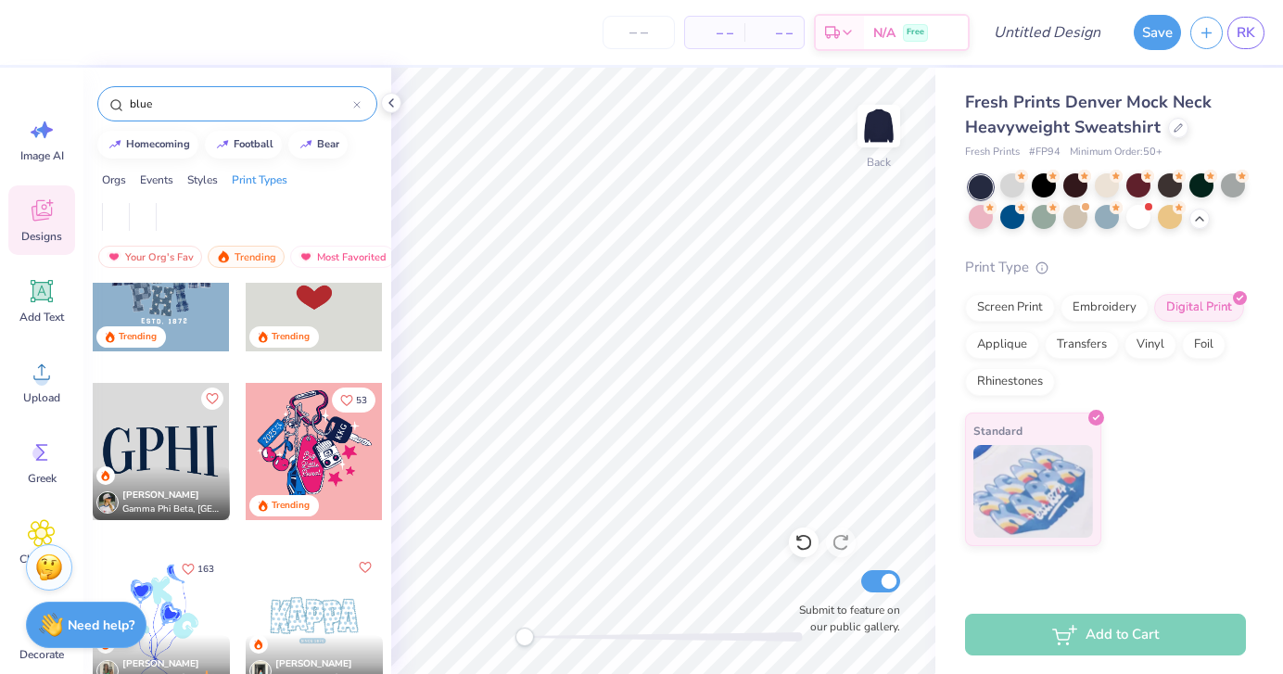
scroll to position [410, 0]
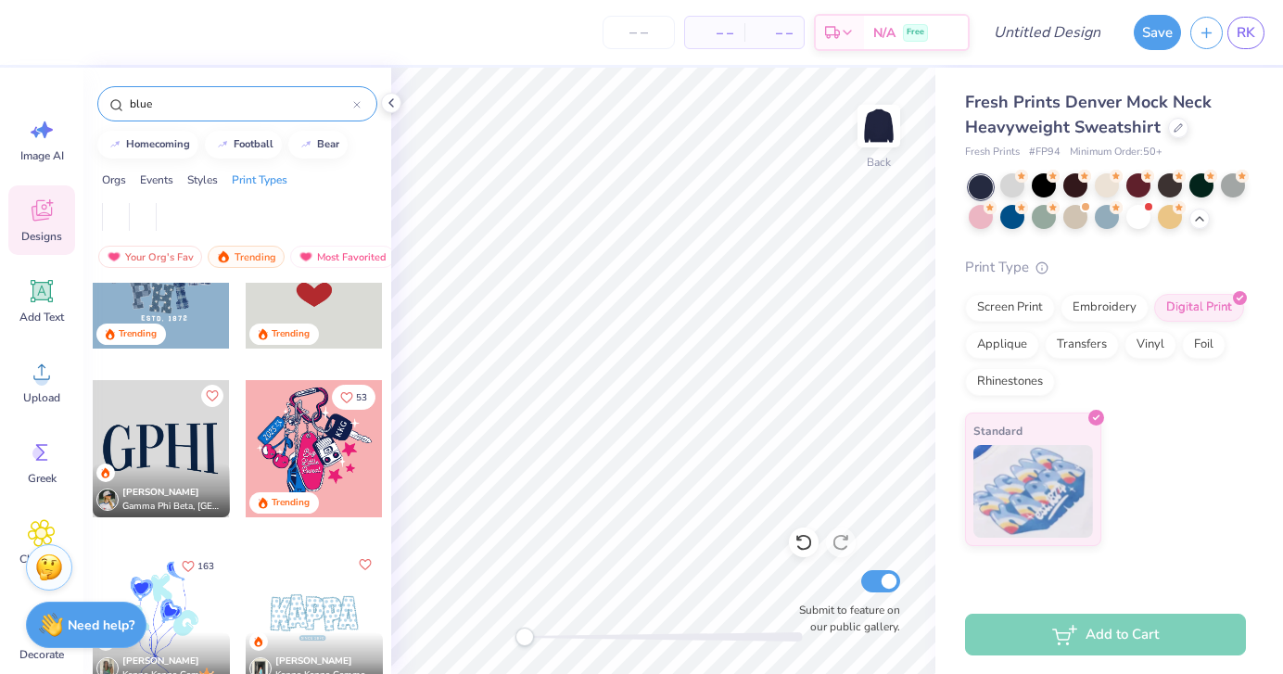
click at [152, 453] on div at bounding box center [161, 448] width 137 height 137
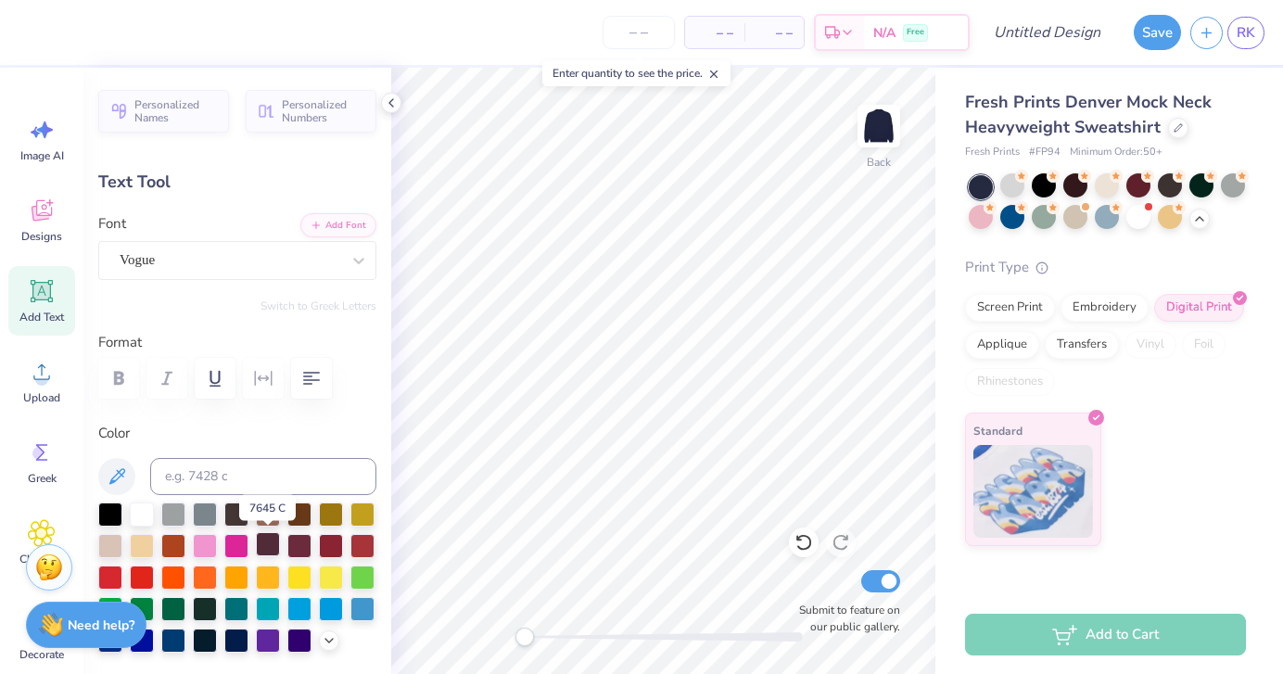
scroll to position [16, 0]
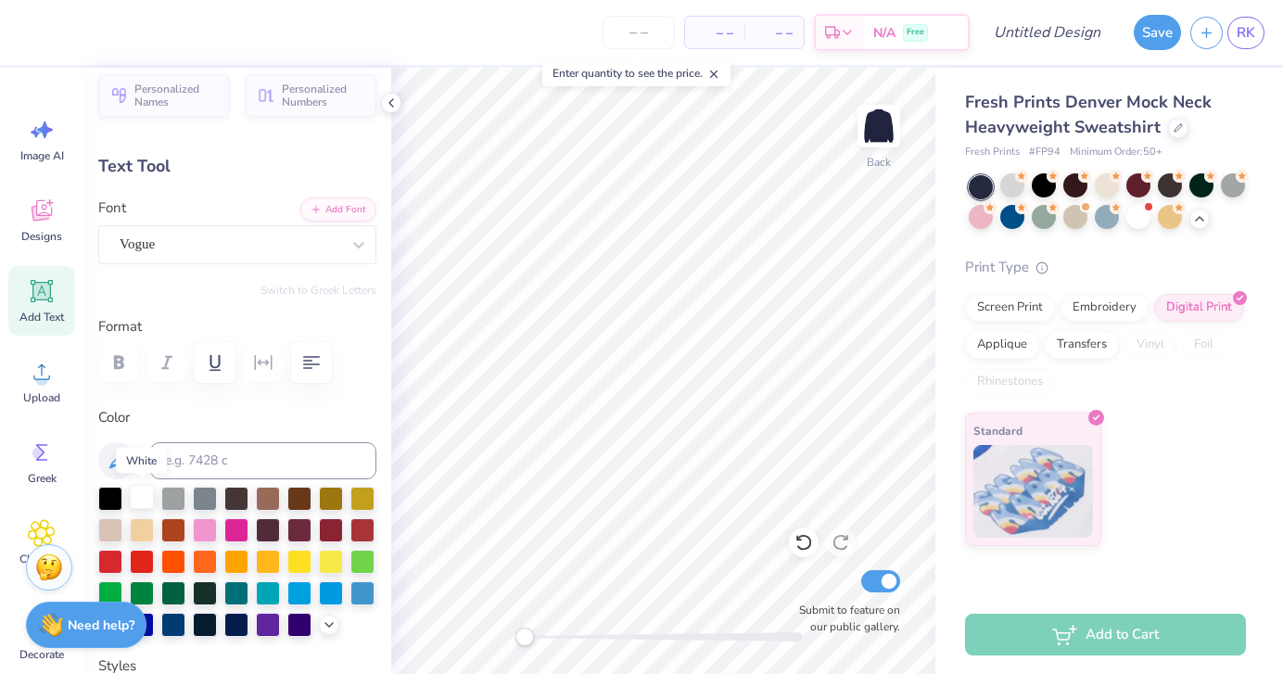
click at [136, 491] on div at bounding box center [142, 497] width 24 height 24
click at [35, 222] on icon at bounding box center [42, 210] width 28 height 28
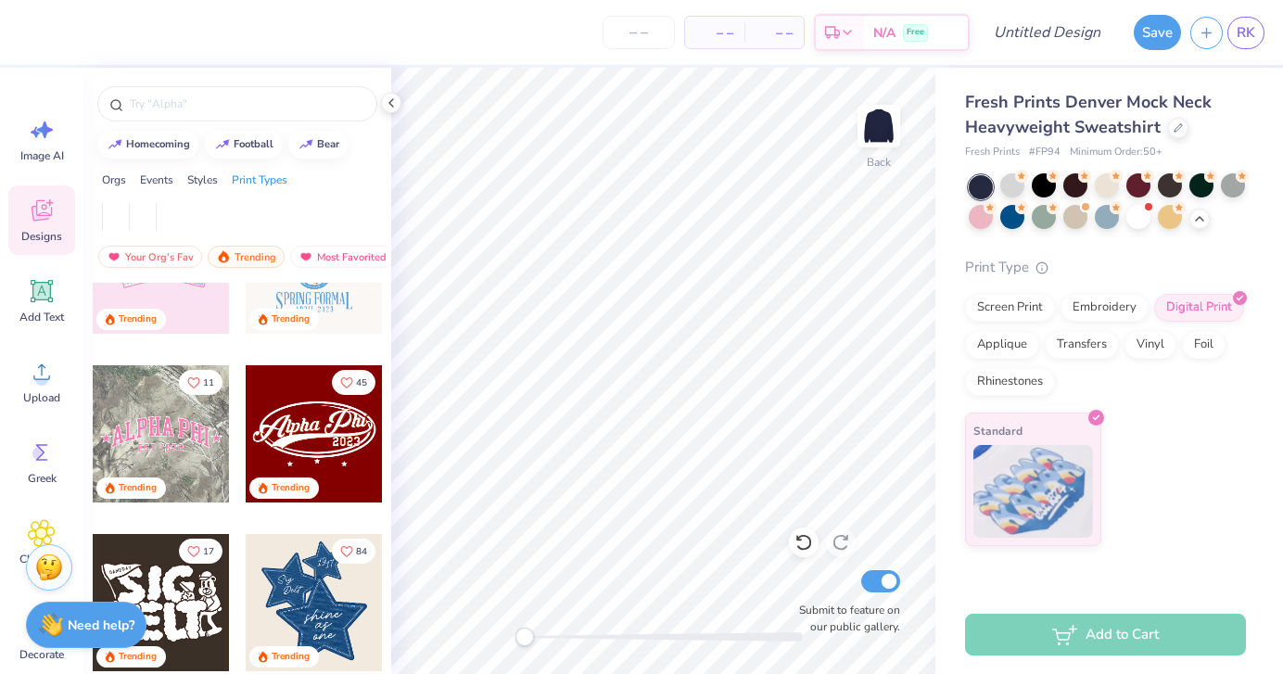
scroll to position [430, 0]
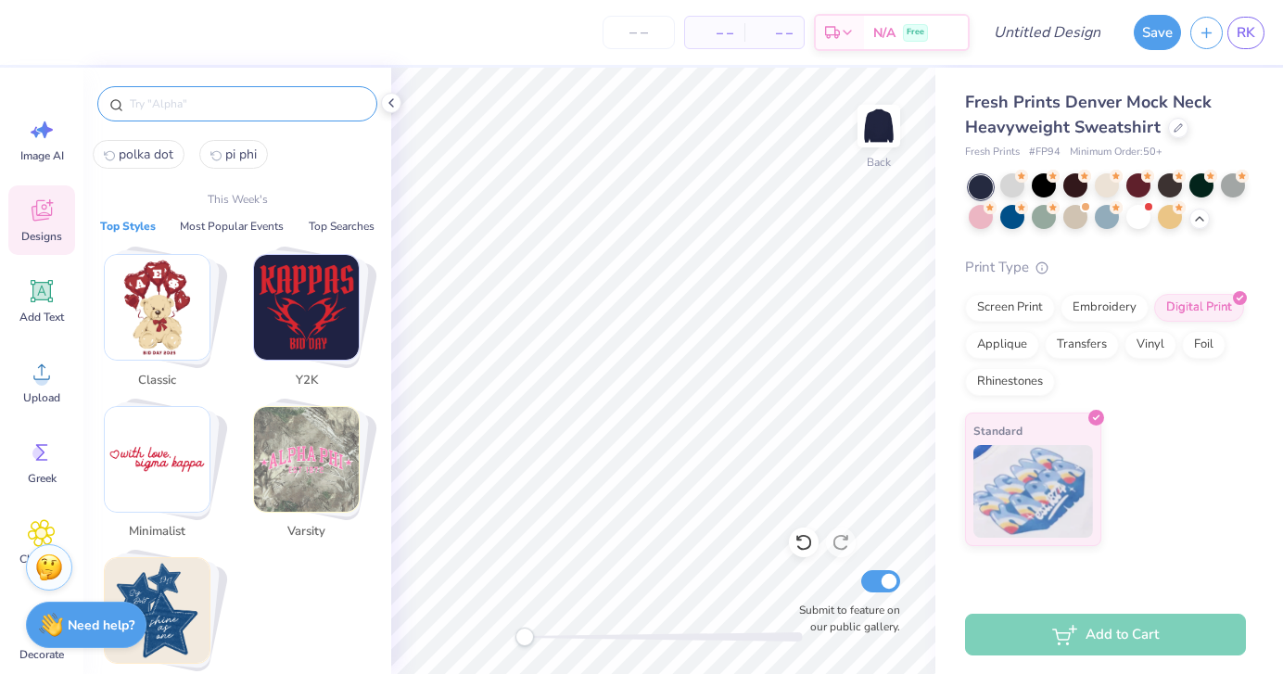
click at [206, 110] on input "text" at bounding box center [246, 104] width 237 height 19
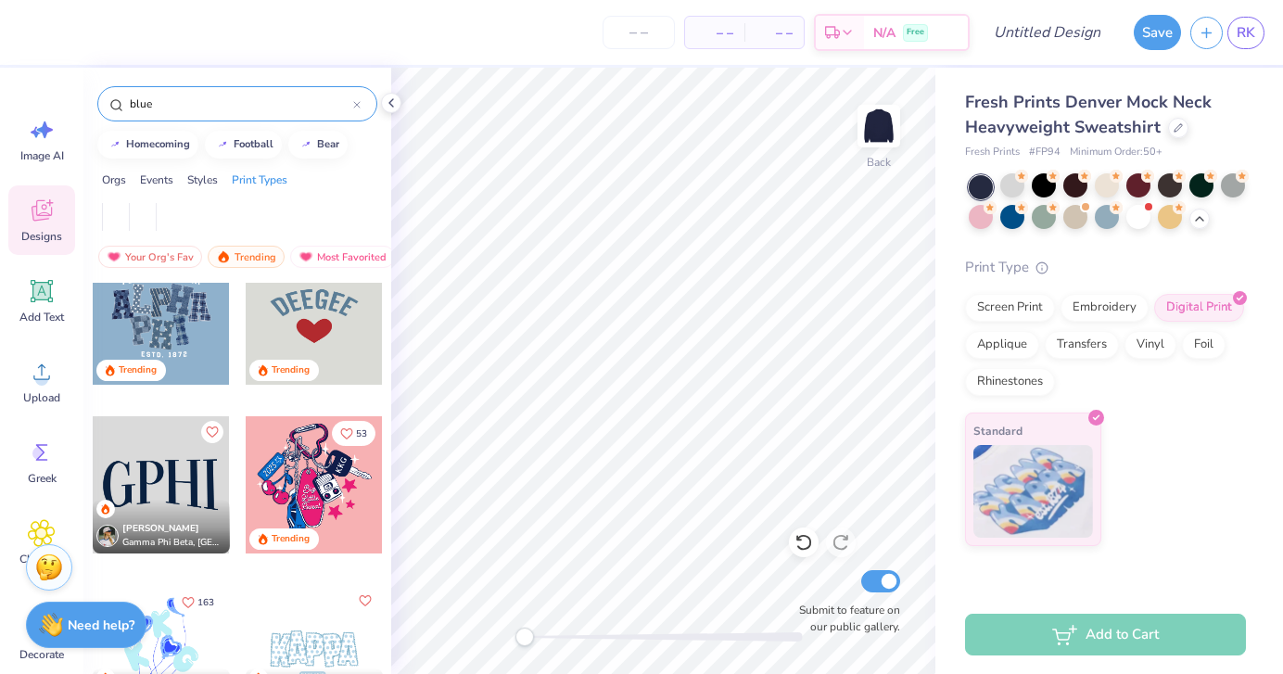
scroll to position [379, 0]
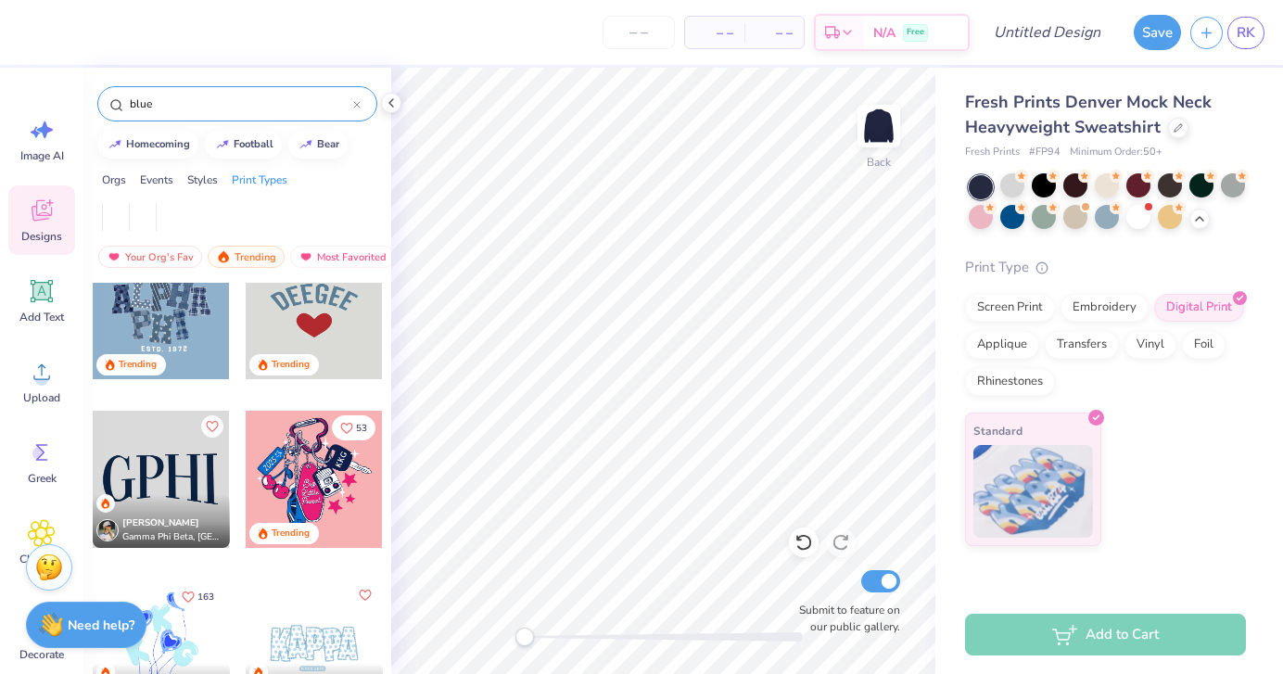
click at [171, 467] on div "17 Trending 256 [PERSON_NAME] Omega, [GEOGRAPHIC_DATA][US_STATE] Trending Trend…" at bounding box center [237, 504] width 308 height 442
click at [158, 477] on div at bounding box center [161, 479] width 137 height 137
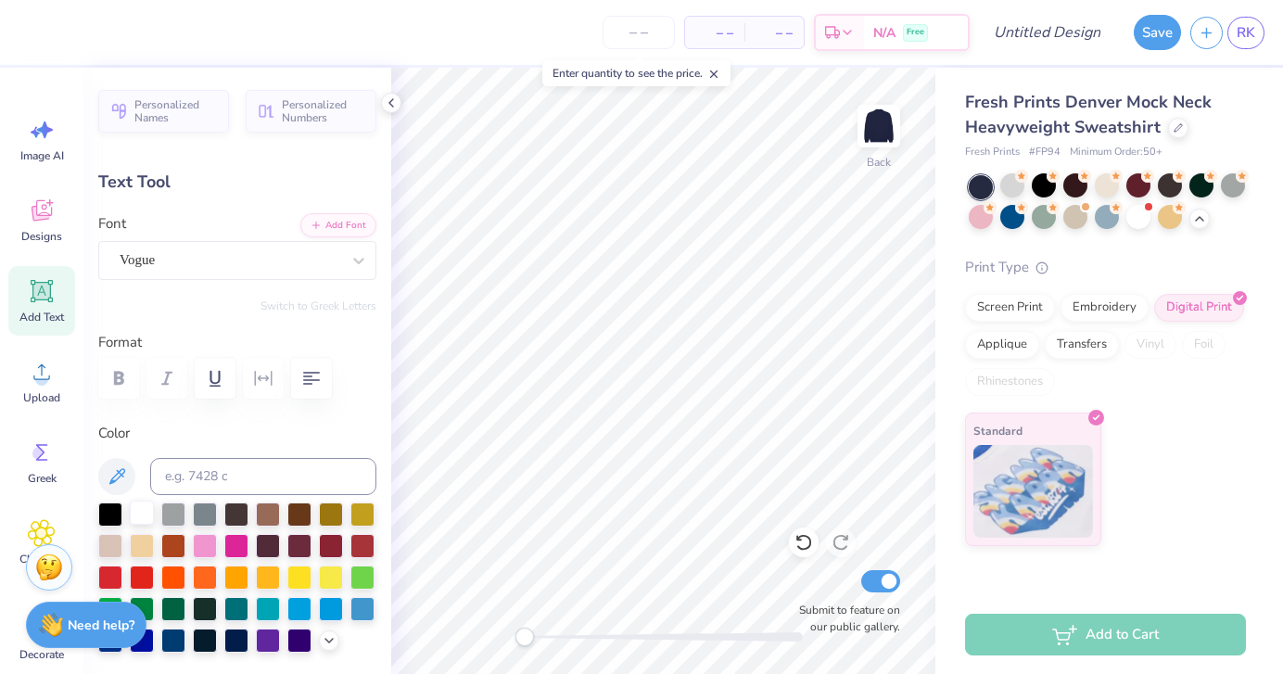
click at [145, 511] on div at bounding box center [142, 512] width 24 height 24
click at [146, 518] on div at bounding box center [142, 512] width 24 height 24
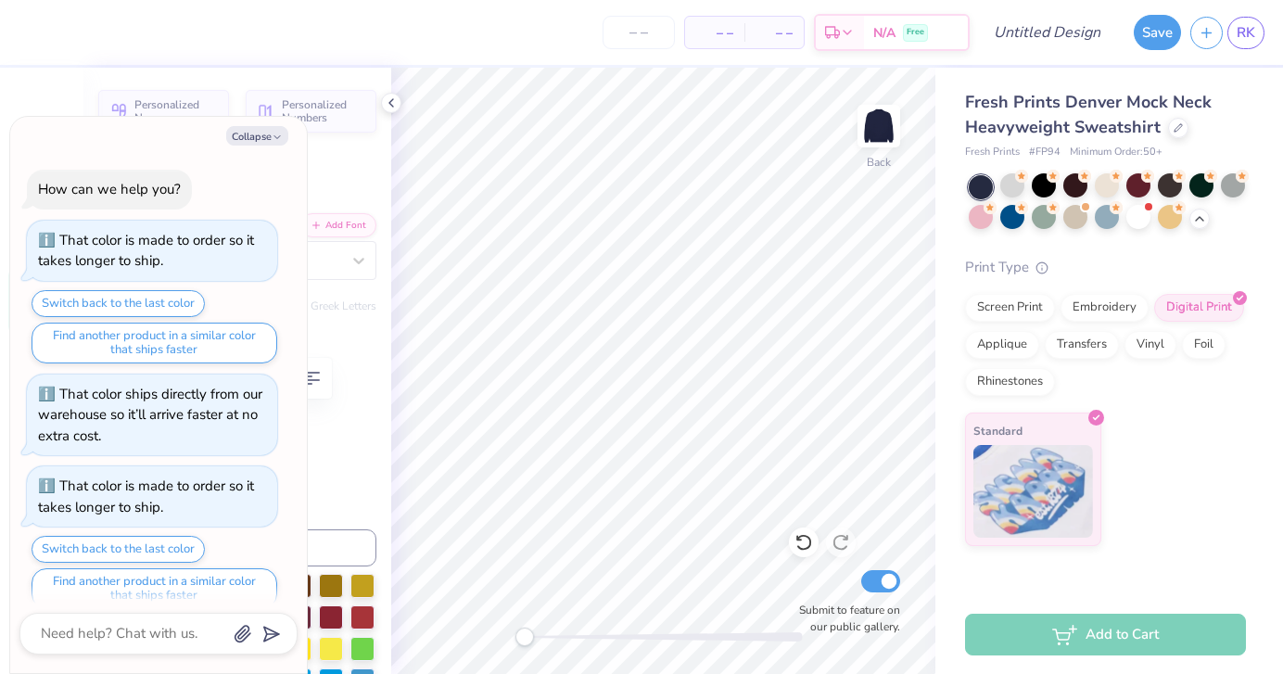
scroll to position [4832, 0]
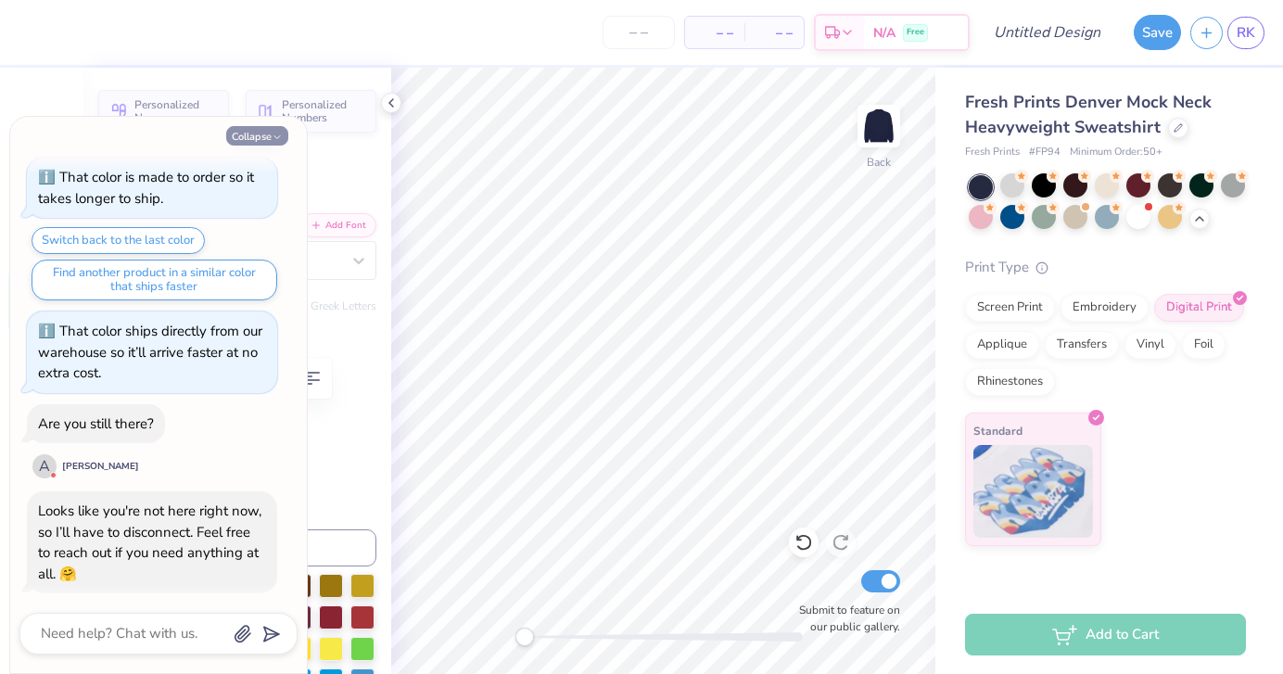
click at [256, 138] on button "Collapse" at bounding box center [257, 135] width 62 height 19
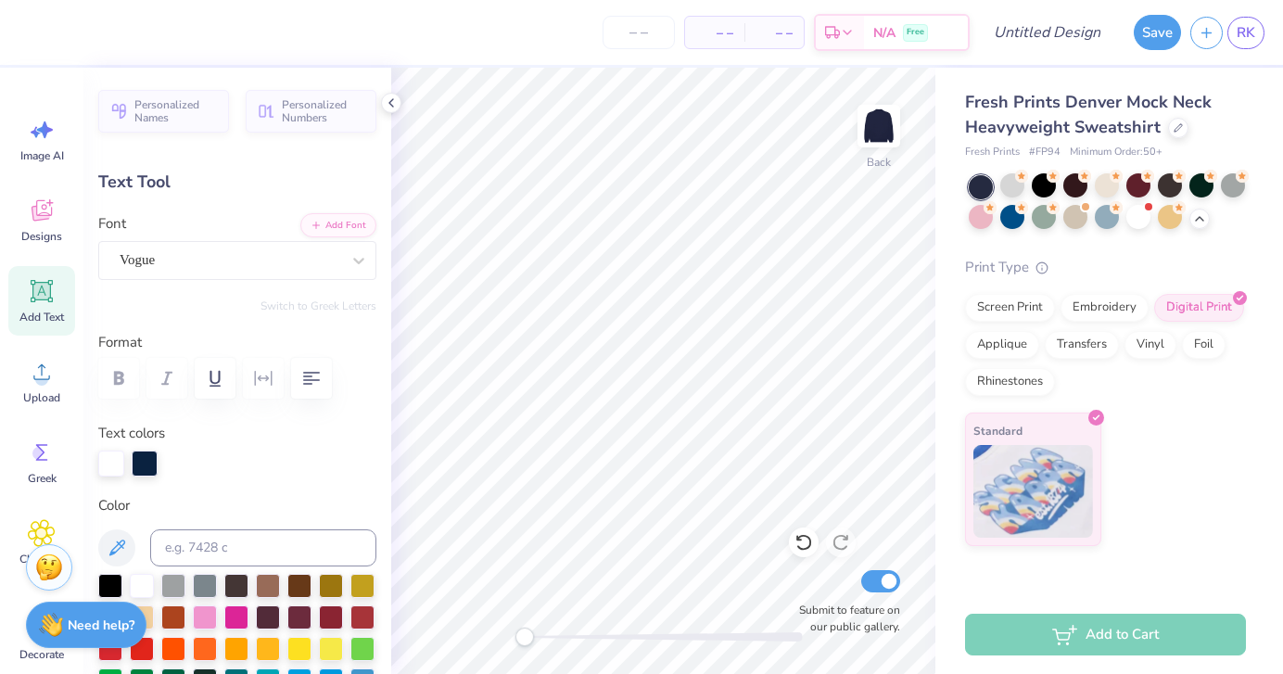
click at [247, 196] on div "Personalized Names Personalized Numbers Text Tool Add Font Font Vogue Switch to…" at bounding box center [237, 371] width 308 height 606
click at [206, 250] on div "Vogue" at bounding box center [230, 260] width 224 height 29
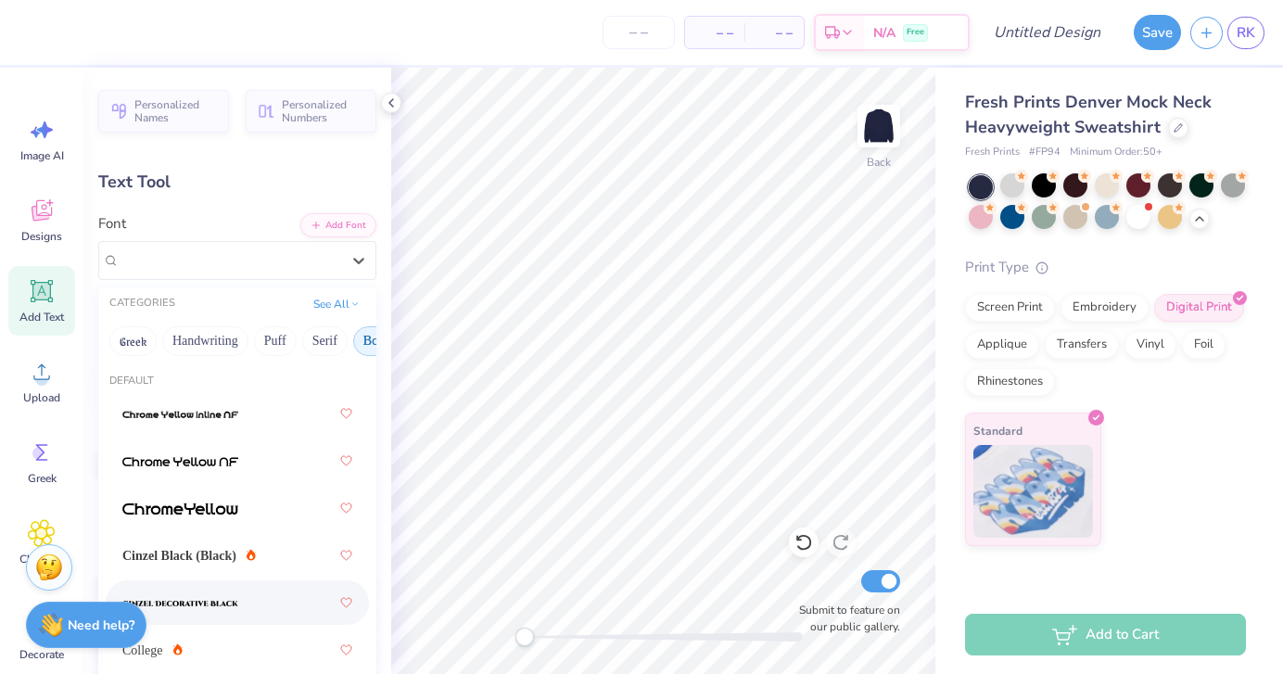
click at [291, 193] on div "Text Tool" at bounding box center [237, 182] width 278 height 25
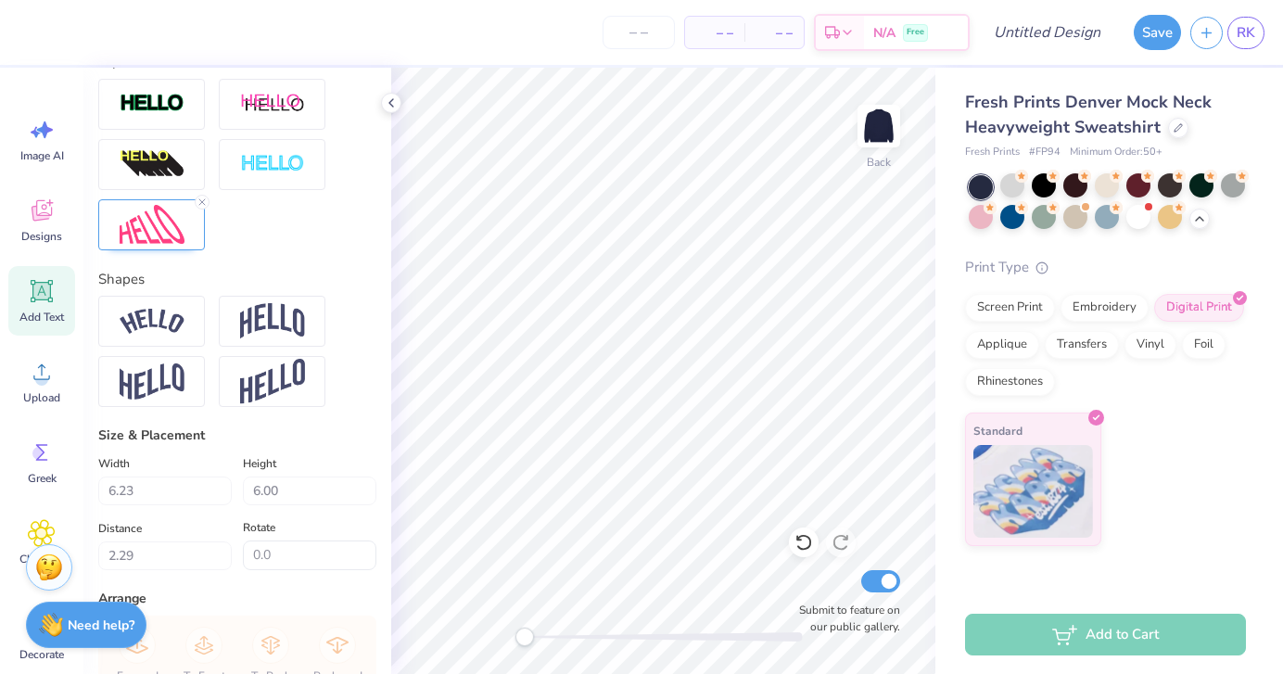
scroll to position [742, 0]
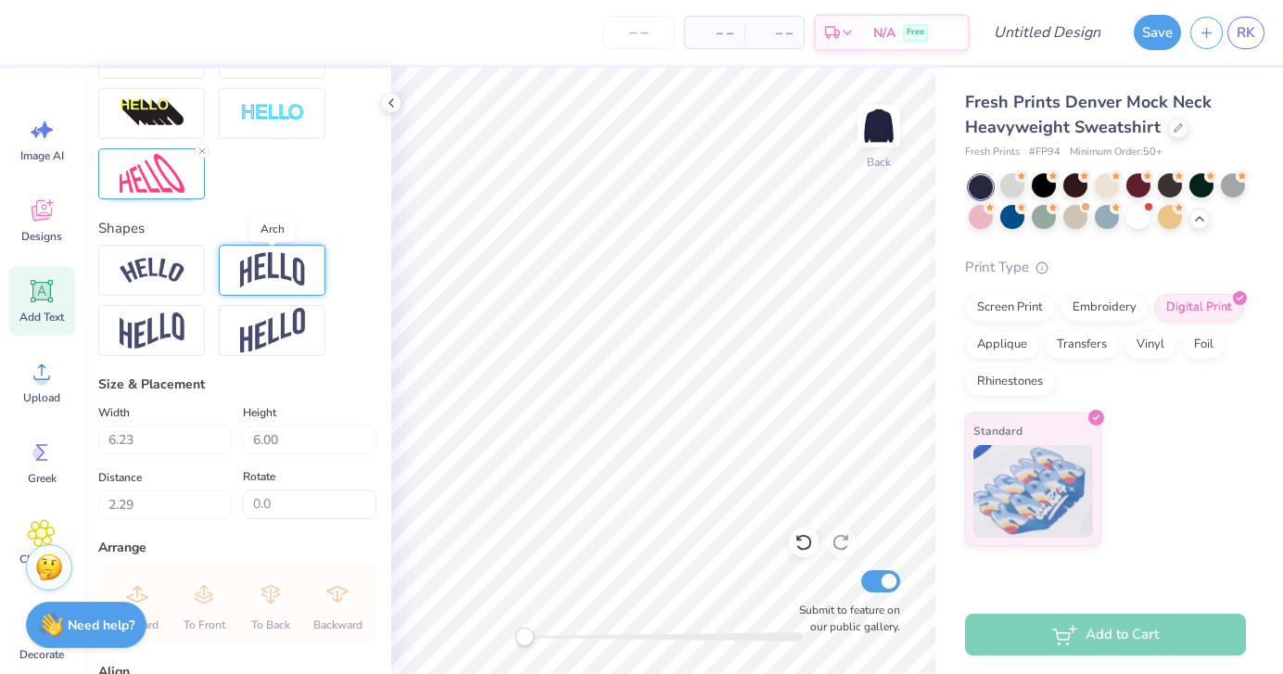
click at [264, 272] on img at bounding box center [272, 269] width 65 height 35
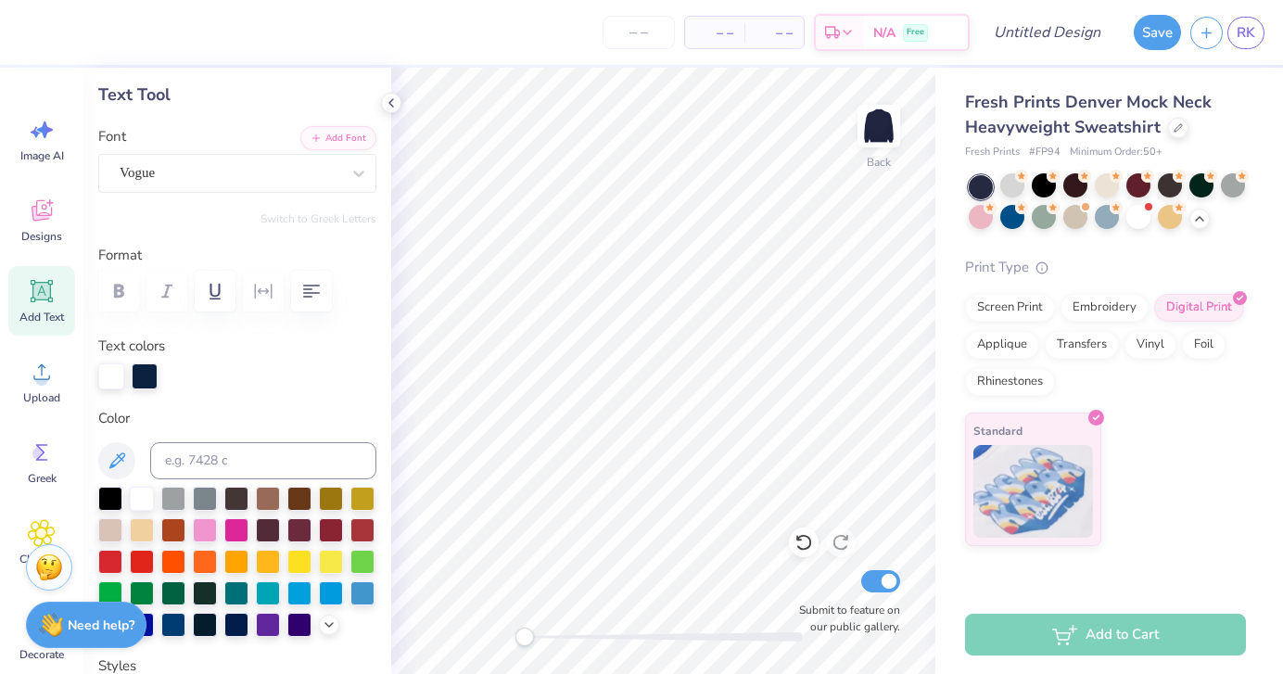
scroll to position [0, 0]
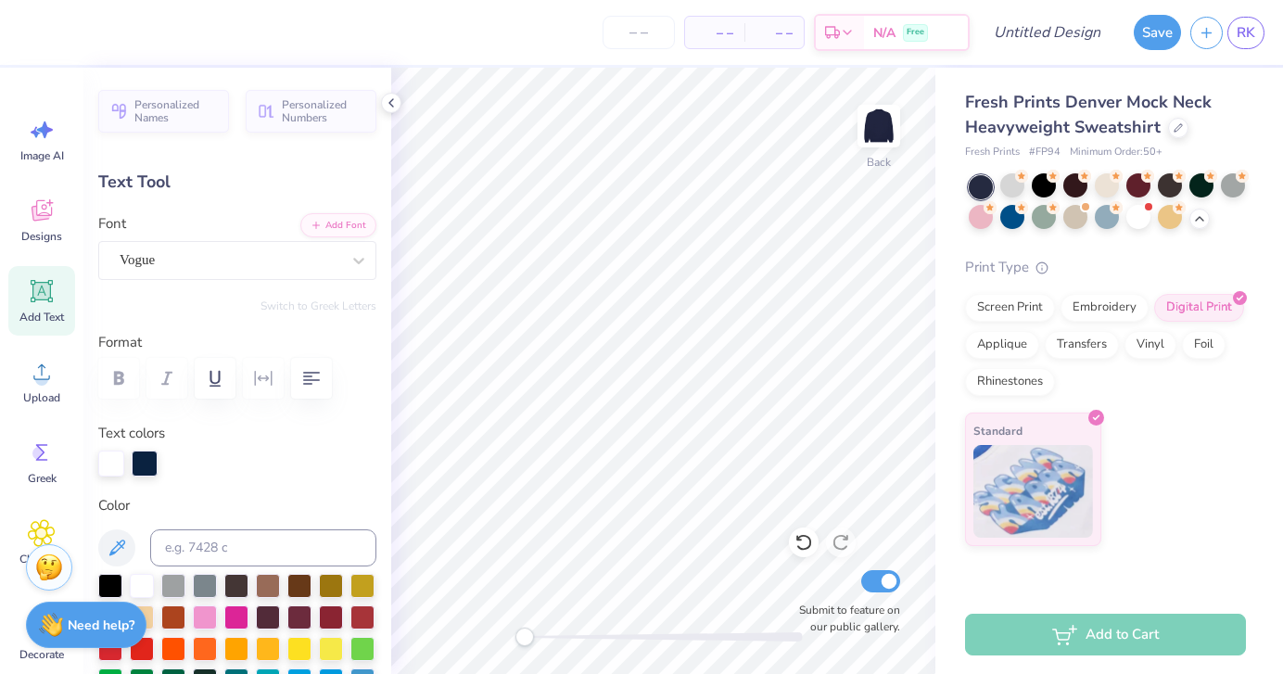
click at [165, 184] on div "Text Tool" at bounding box center [237, 182] width 278 height 25
click at [209, 493] on div "Personalized Names Personalized Numbers Text Tool Add Font Font Vogue Switch to…" at bounding box center [237, 371] width 308 height 606
click at [274, 261] on div "Vogue" at bounding box center [230, 260] width 224 height 29
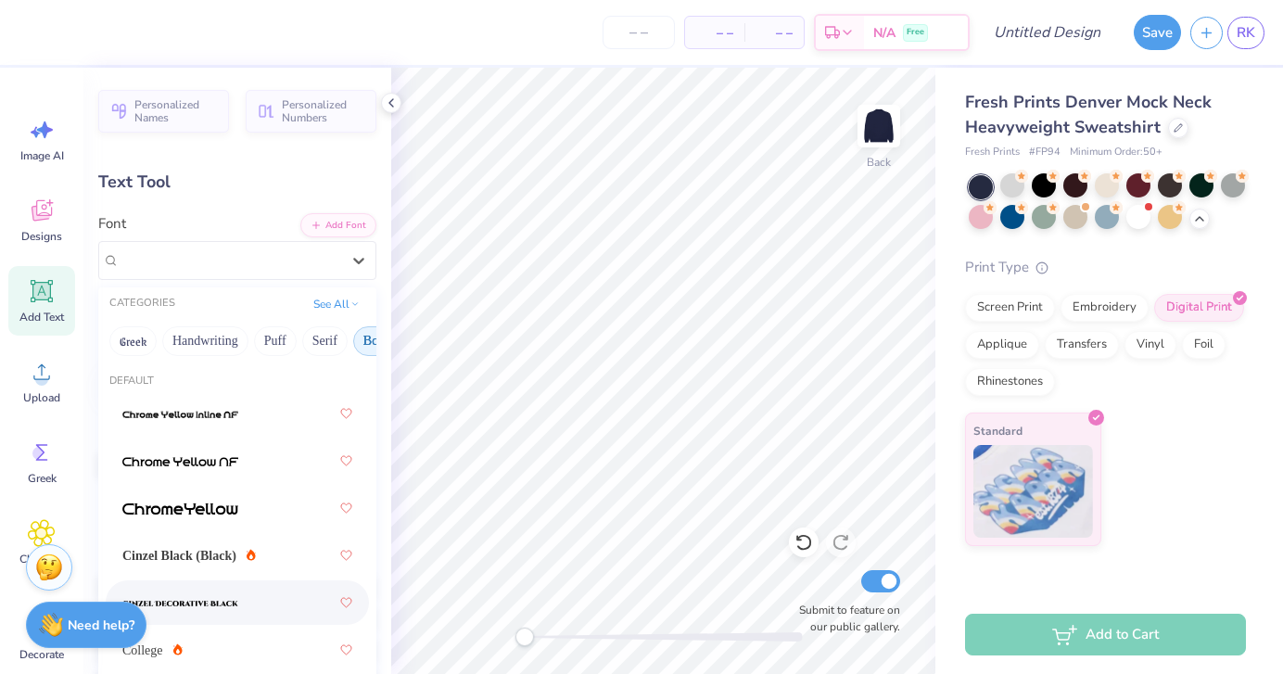
click at [317, 181] on div "Text Tool" at bounding box center [237, 182] width 278 height 25
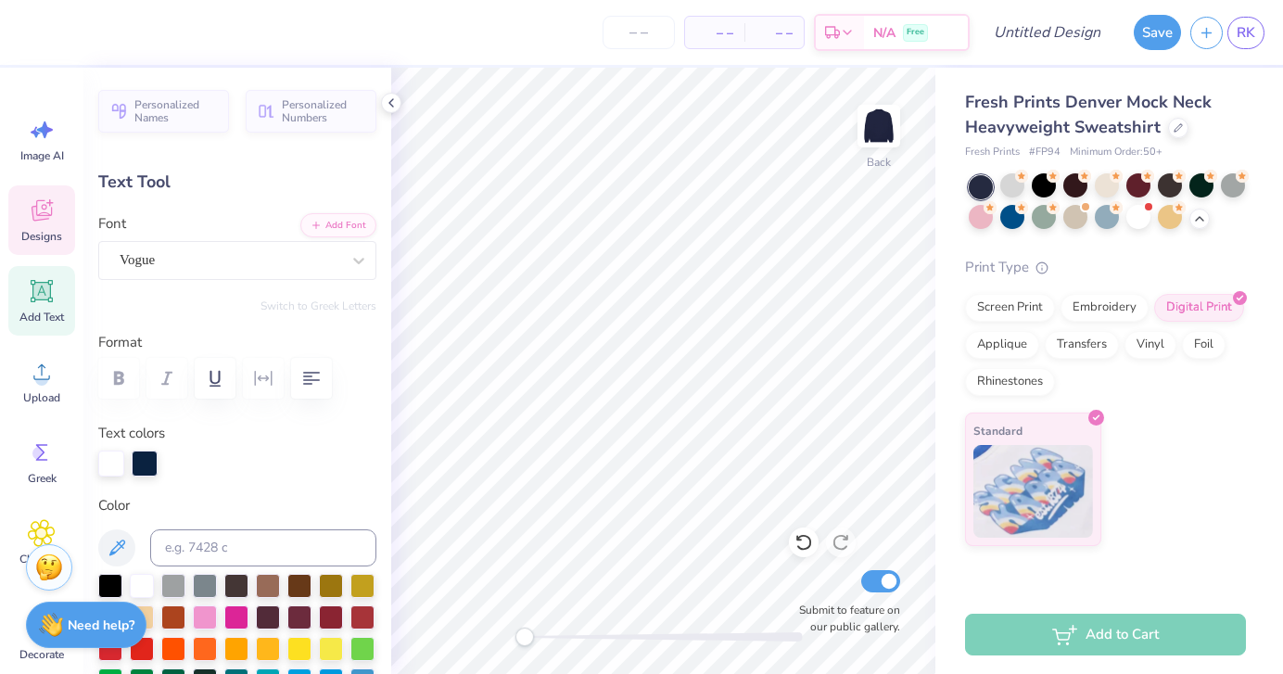
click at [72, 230] on div "Designs" at bounding box center [41, 220] width 67 height 70
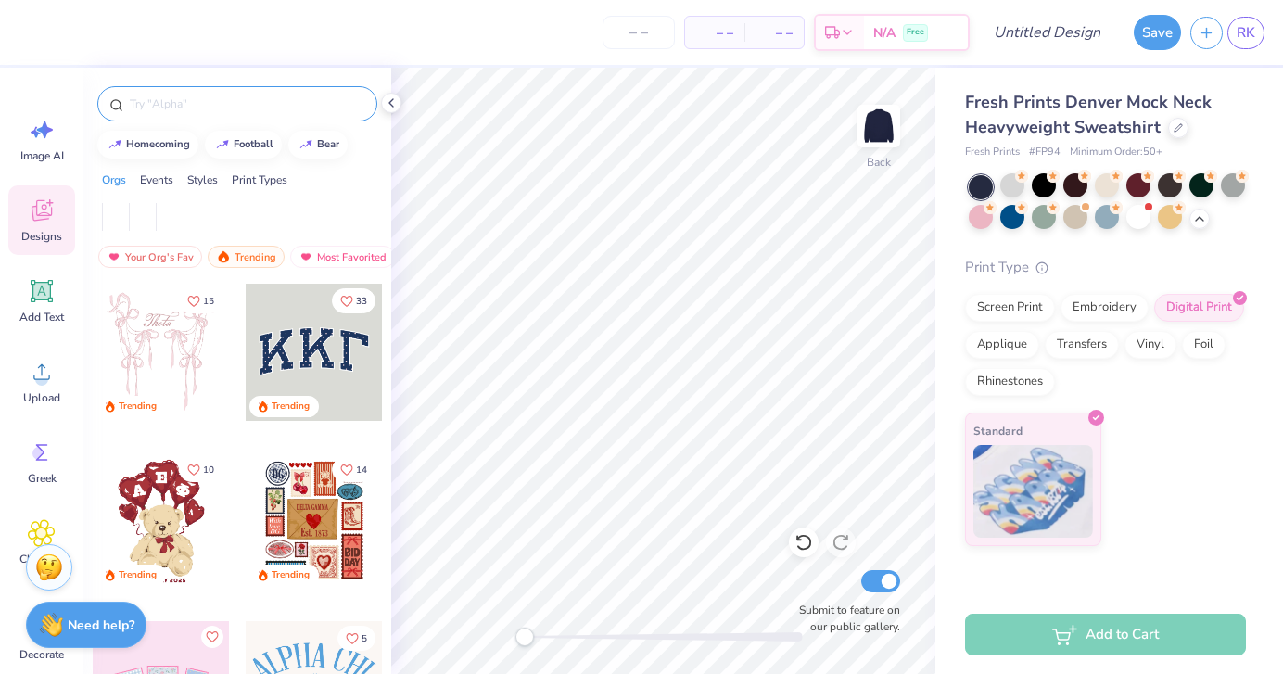
click at [207, 92] on div at bounding box center [237, 103] width 280 height 35
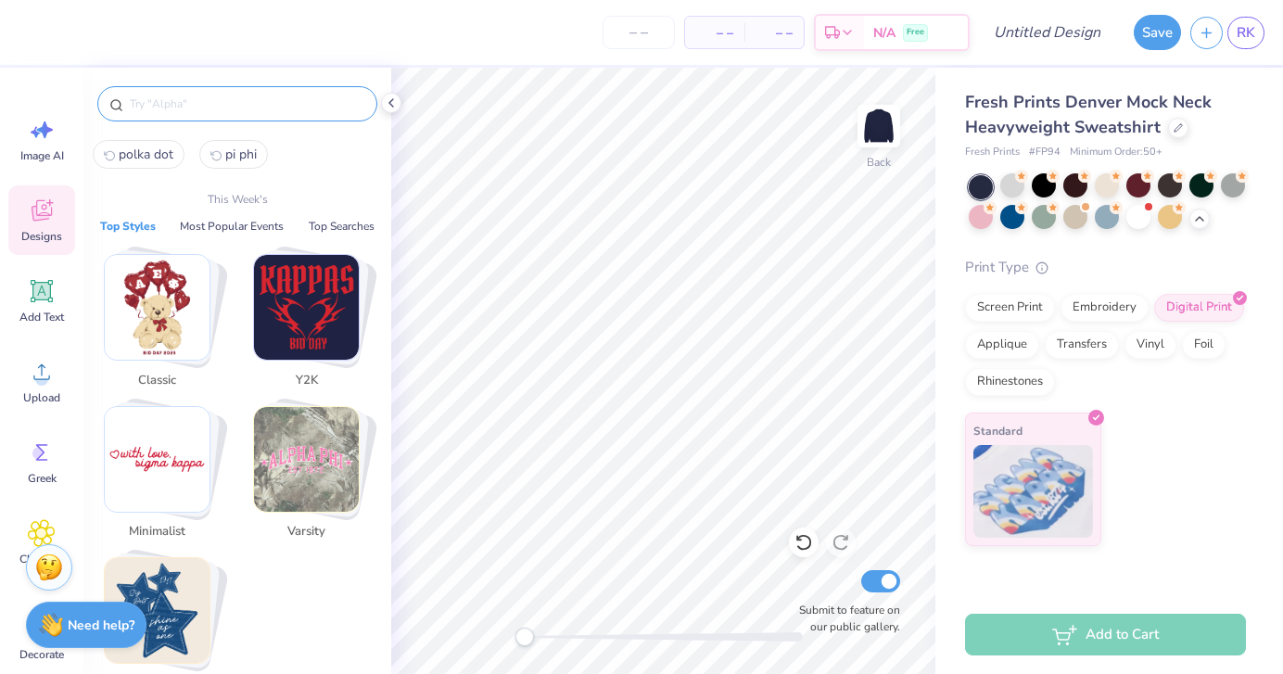
click at [208, 102] on input "text" at bounding box center [246, 104] width 237 height 19
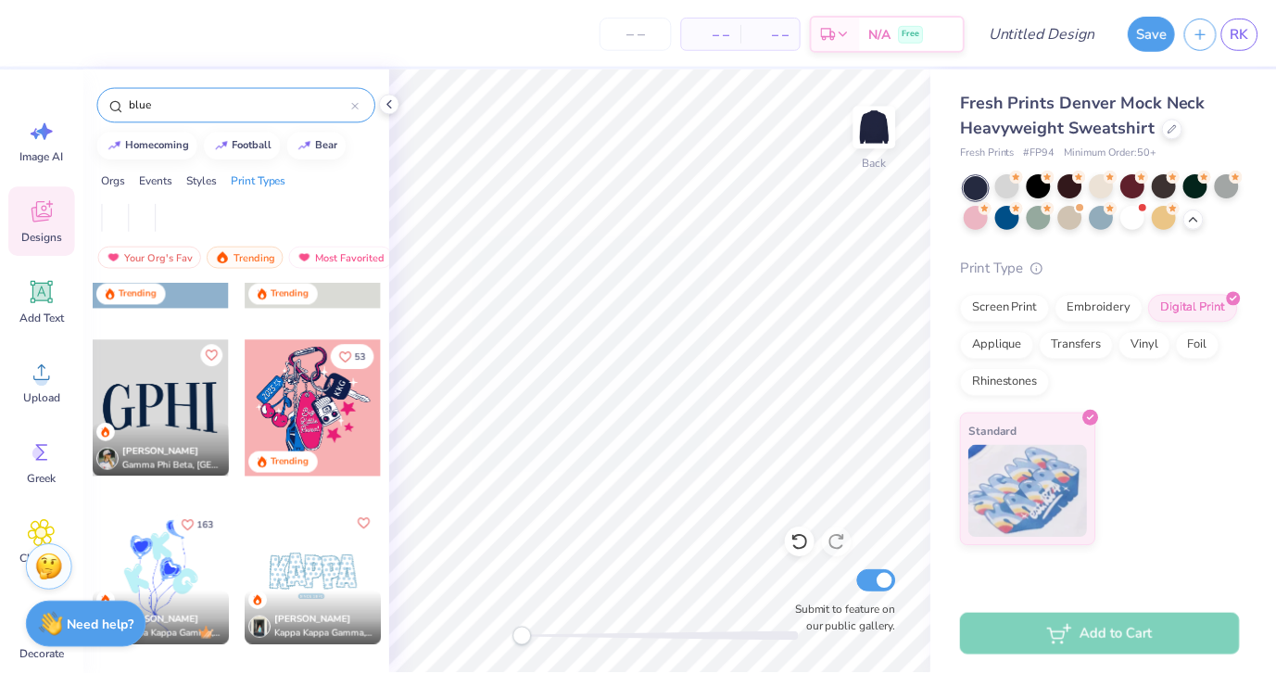
scroll to position [460, 0]
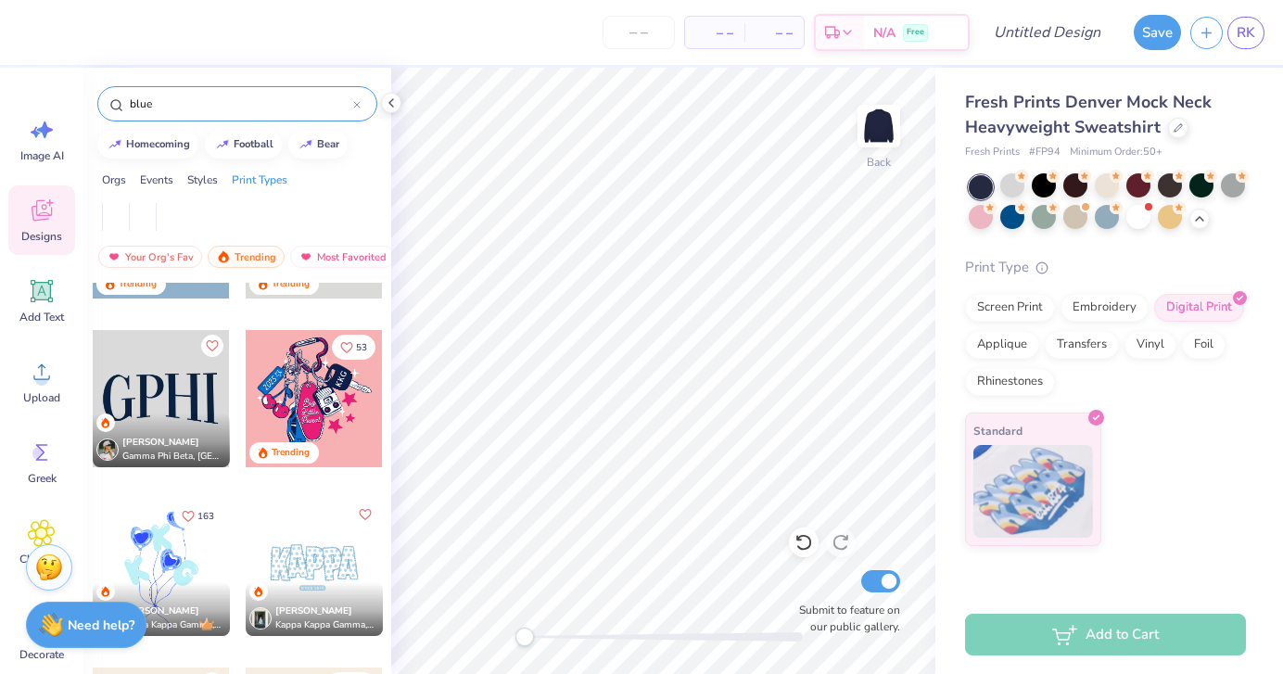
click at [180, 383] on div at bounding box center [161, 398] width 137 height 137
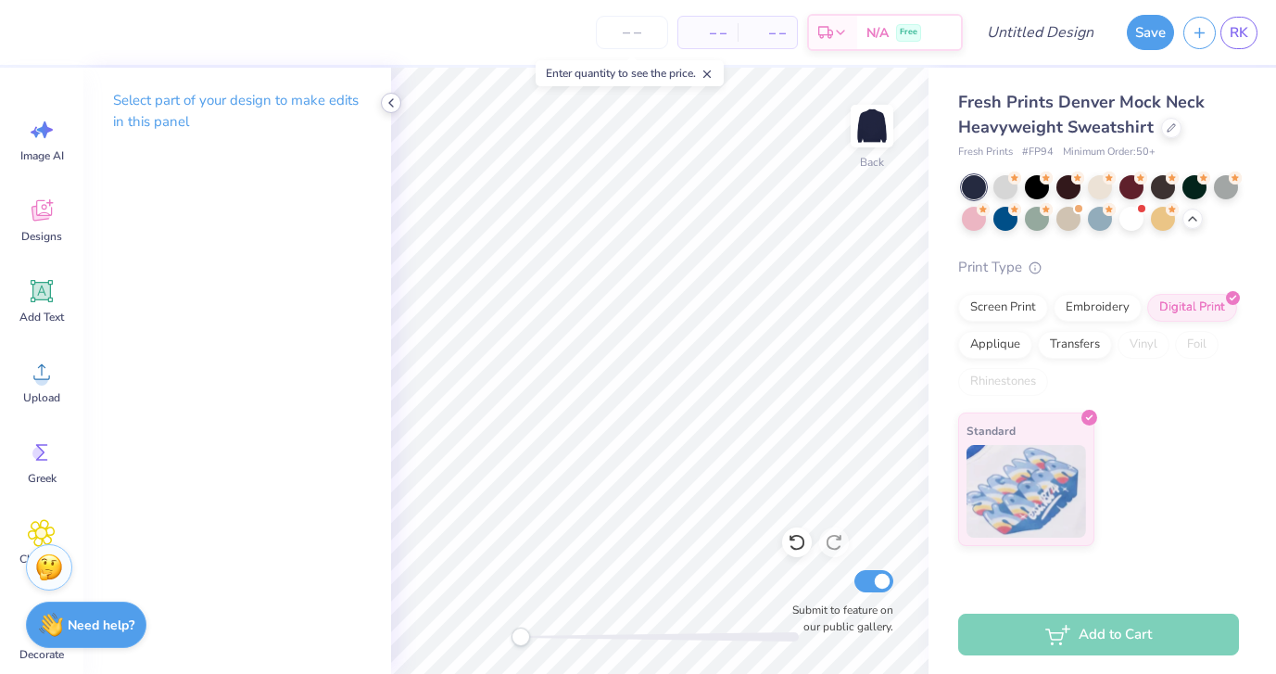
click at [393, 102] on icon at bounding box center [391, 102] width 15 height 15
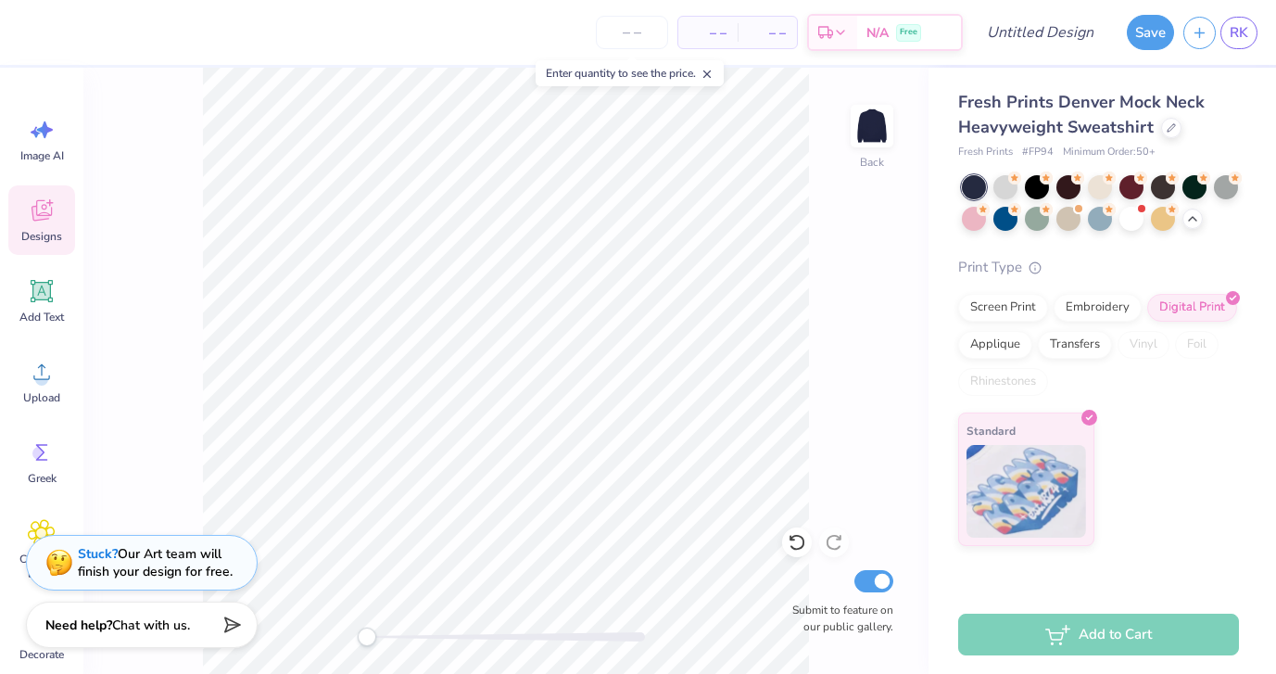
click at [45, 216] on icon at bounding box center [41, 213] width 18 height 15
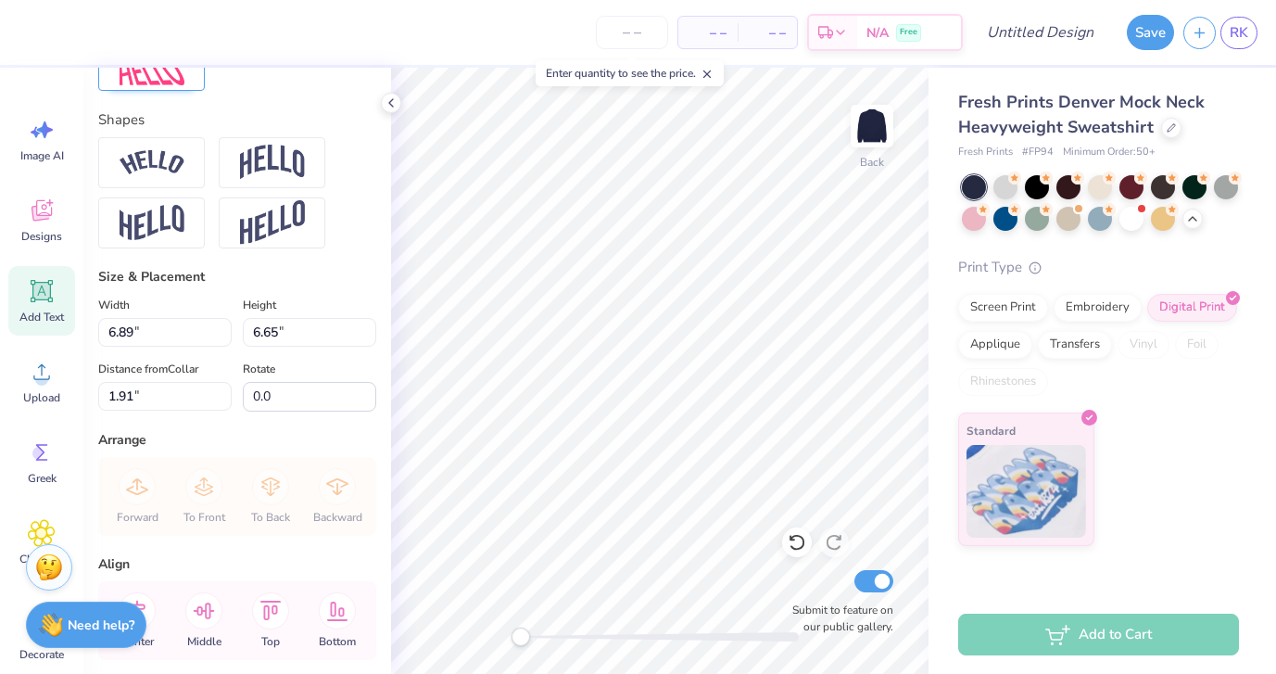
scroll to position [779, 0]
click at [276, 149] on img at bounding box center [272, 161] width 65 height 35
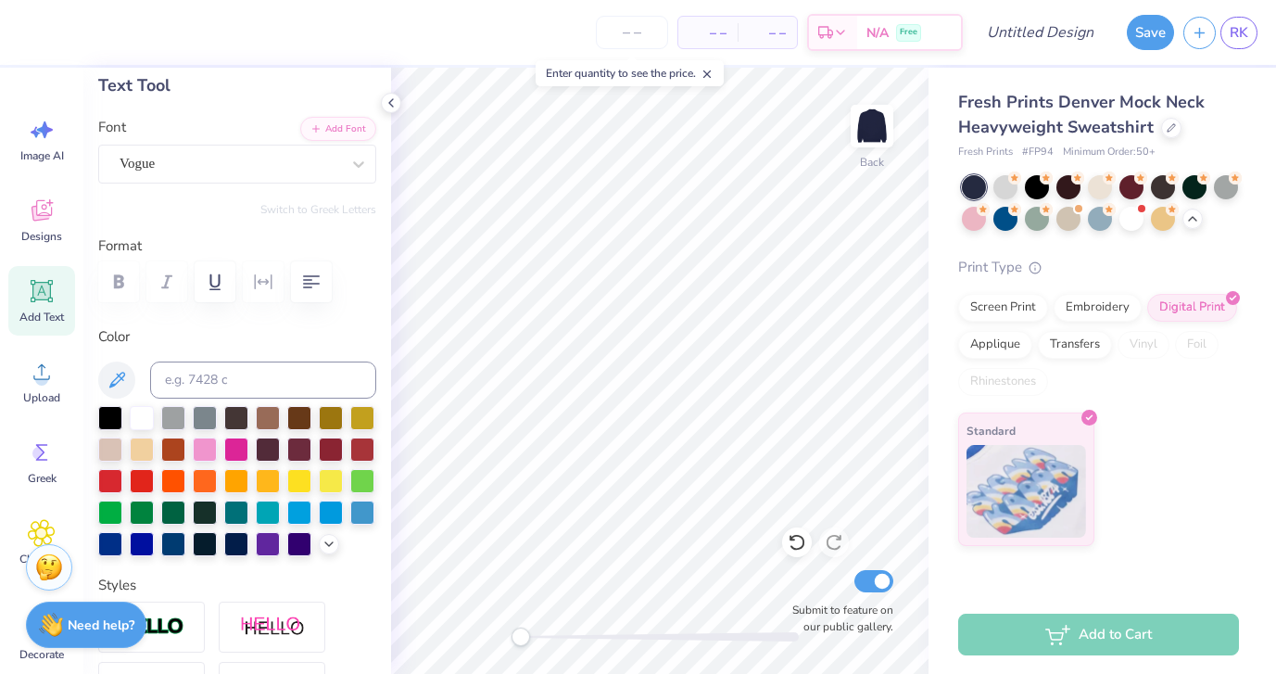
scroll to position [57, 0]
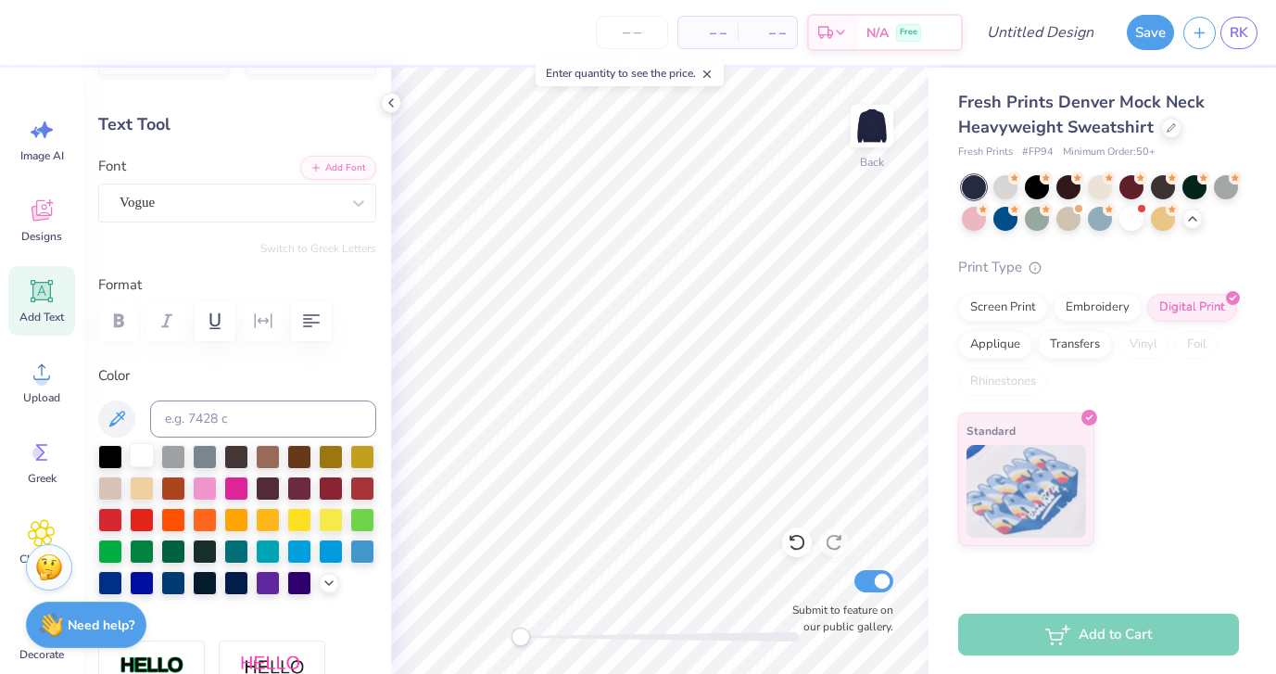
click at [134, 446] on div at bounding box center [142, 455] width 24 height 24
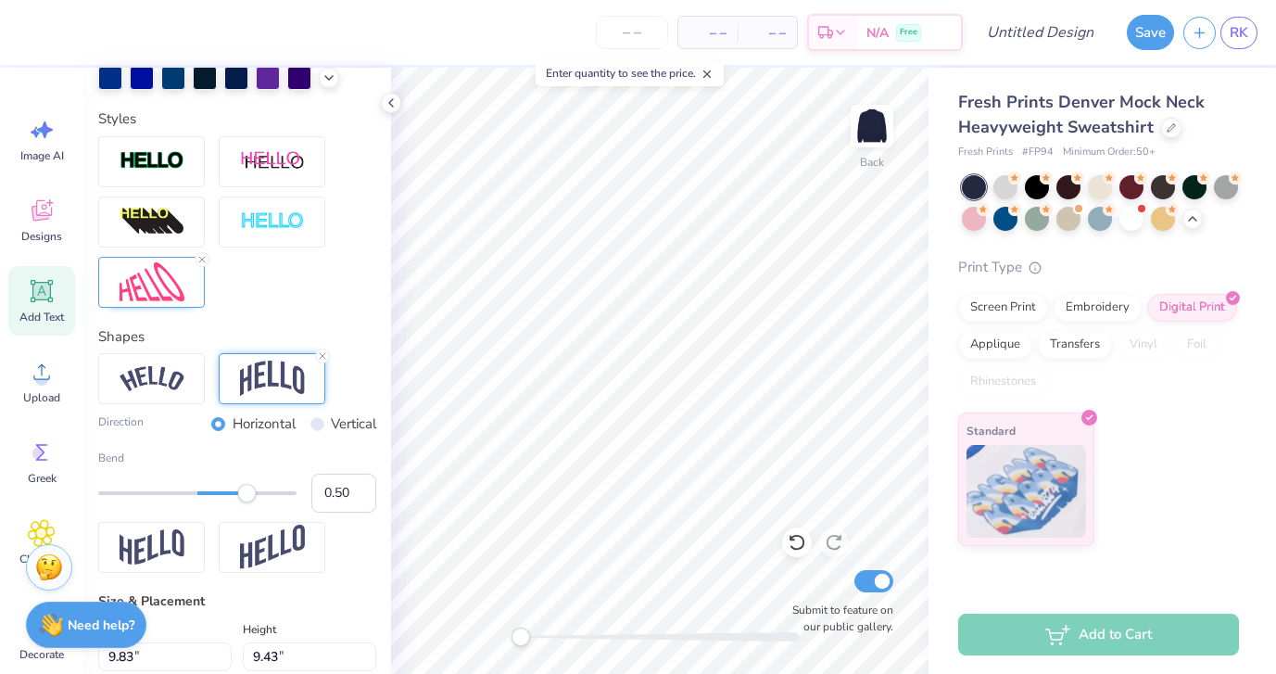
scroll to position [650, 0]
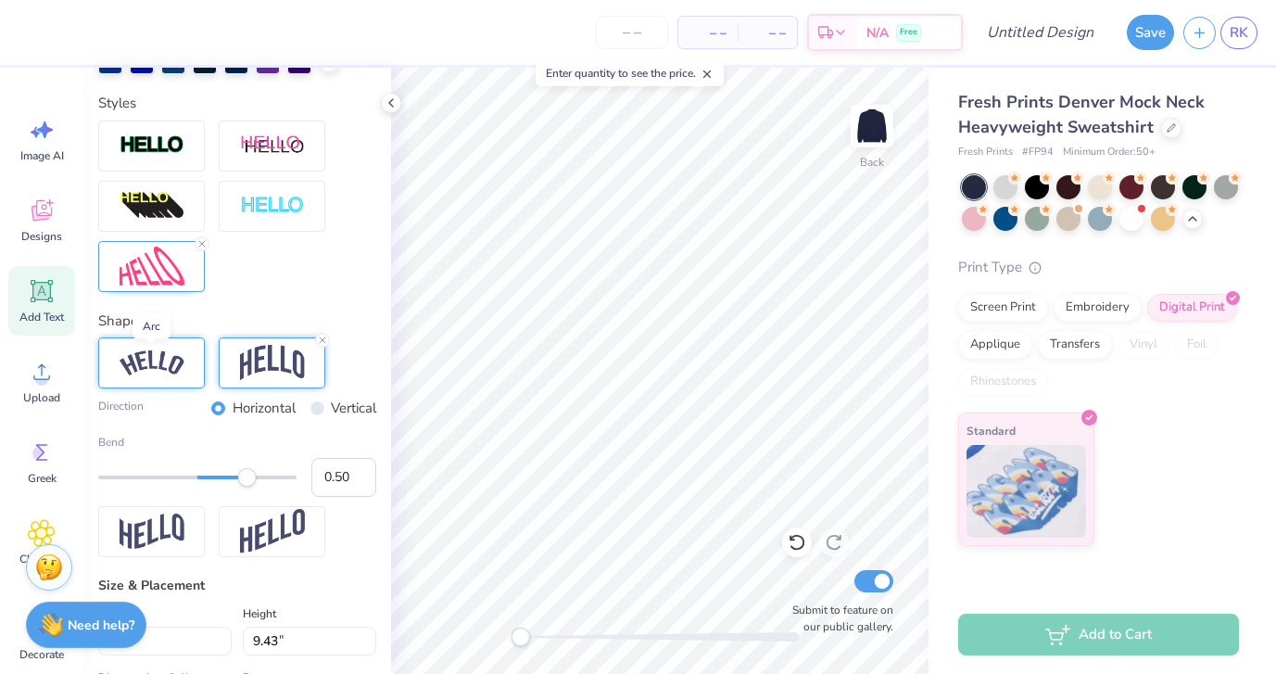
click at [168, 363] on img at bounding box center [152, 362] width 65 height 25
click at [243, 369] on img at bounding box center [272, 362] width 65 height 35
click at [318, 409] on input "Vertical" at bounding box center [317, 408] width 14 height 14
click at [219, 403] on input "Horizontal" at bounding box center [218, 408] width 14 height 14
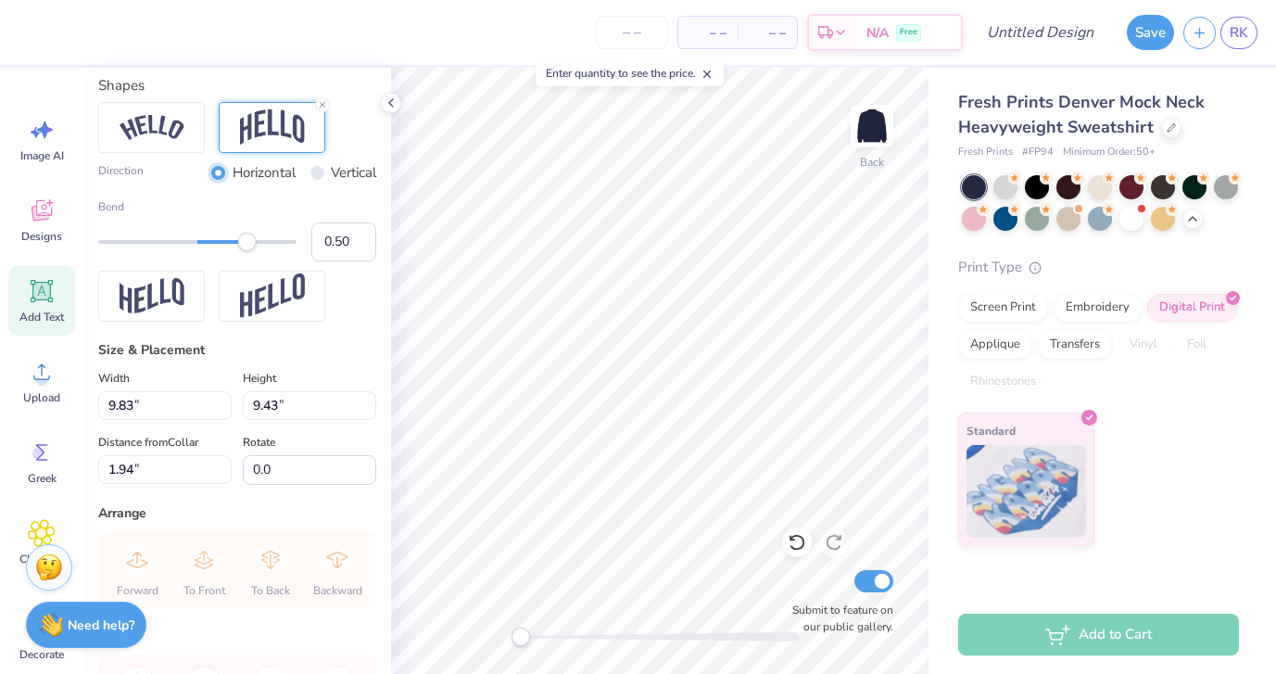
scroll to position [884, 0]
click at [261, 291] on img at bounding box center [272, 296] width 65 height 45
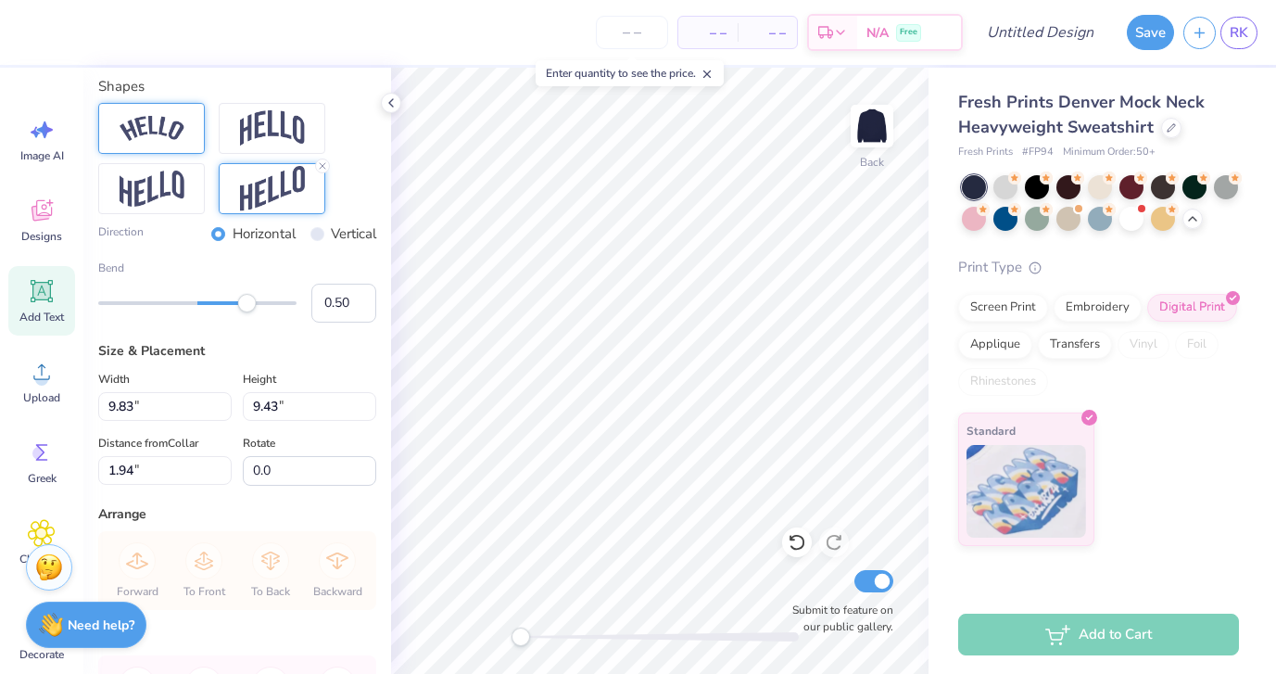
click at [172, 134] on img at bounding box center [152, 128] width 65 height 25
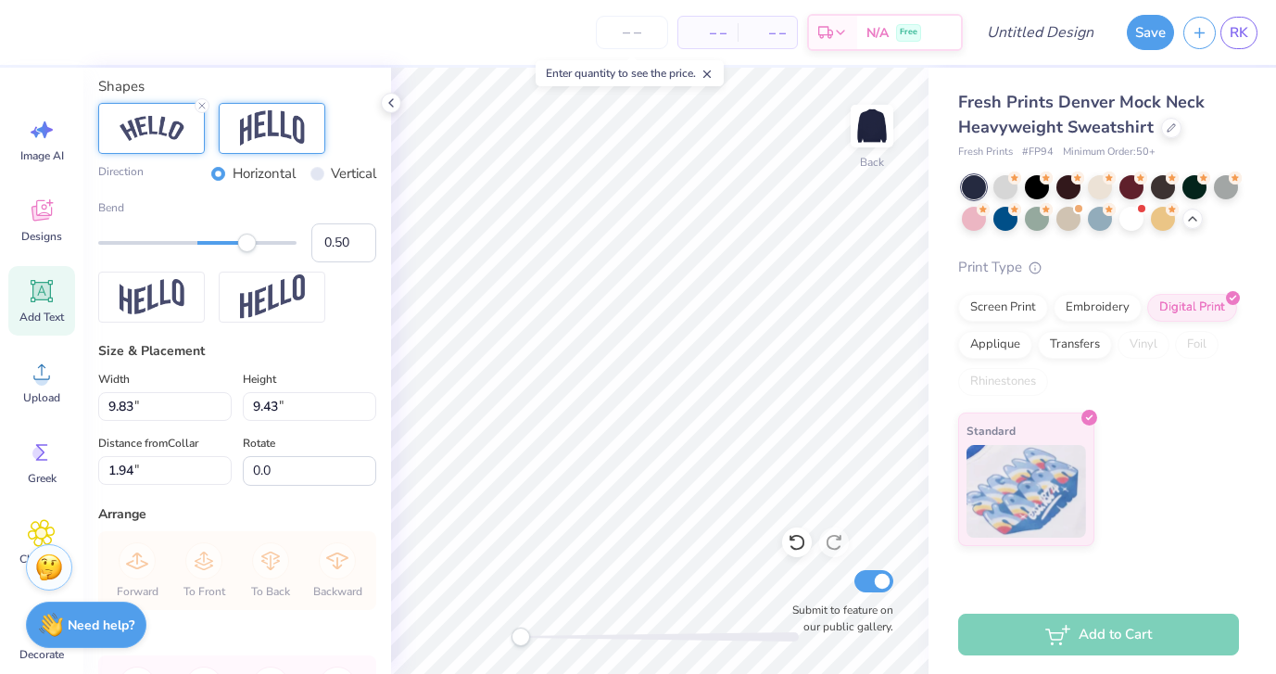
click at [254, 133] on img at bounding box center [272, 127] width 65 height 35
click at [321, 105] on line at bounding box center [323, 106] width 6 height 6
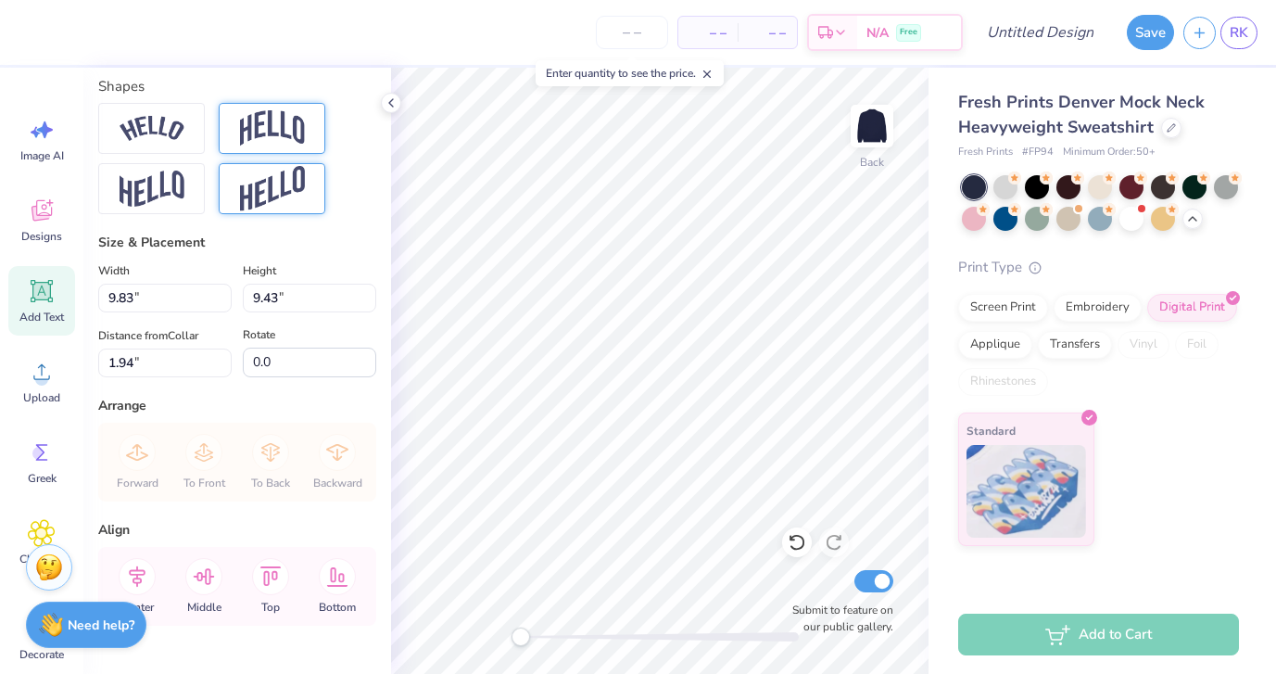
click at [249, 181] on img at bounding box center [272, 188] width 65 height 45
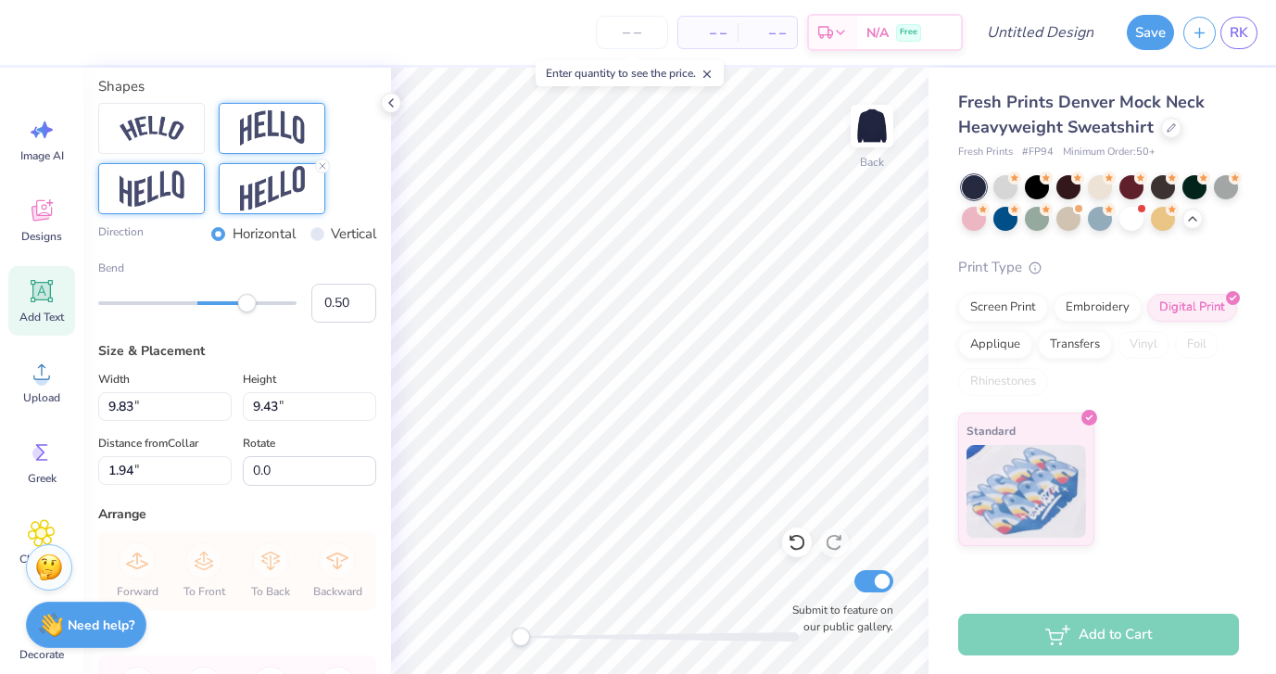
click at [152, 183] on img at bounding box center [152, 189] width 65 height 36
click at [172, 124] on img at bounding box center [152, 128] width 65 height 25
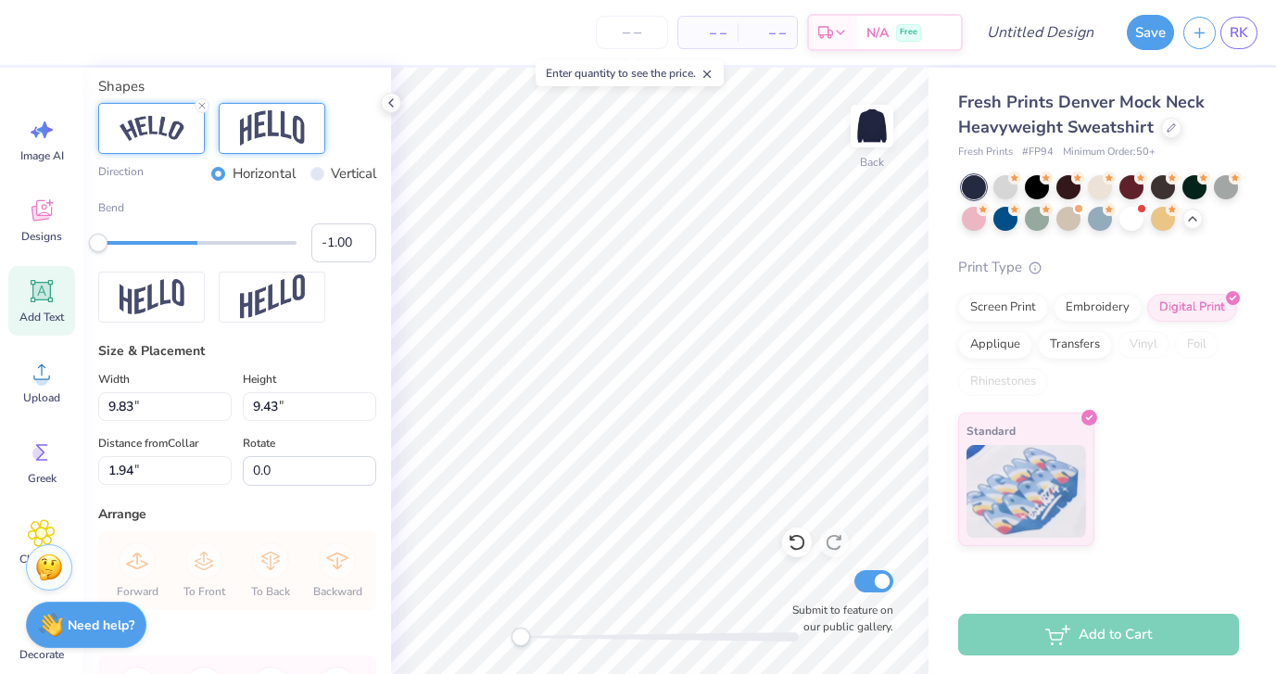
drag, startPoint x: 241, startPoint y: 241, endPoint x: 89, endPoint y: 240, distance: 152.0
click at [89, 240] on div "Accessibility label" at bounding box center [98, 243] width 19 height 19
drag, startPoint x: 103, startPoint y: 247, endPoint x: 196, endPoint y: 251, distance: 92.8
click at [196, 251] on div "Accessibility label" at bounding box center [195, 243] width 19 height 19
click at [204, 249] on div "Accessibility label" at bounding box center [204, 243] width 19 height 19
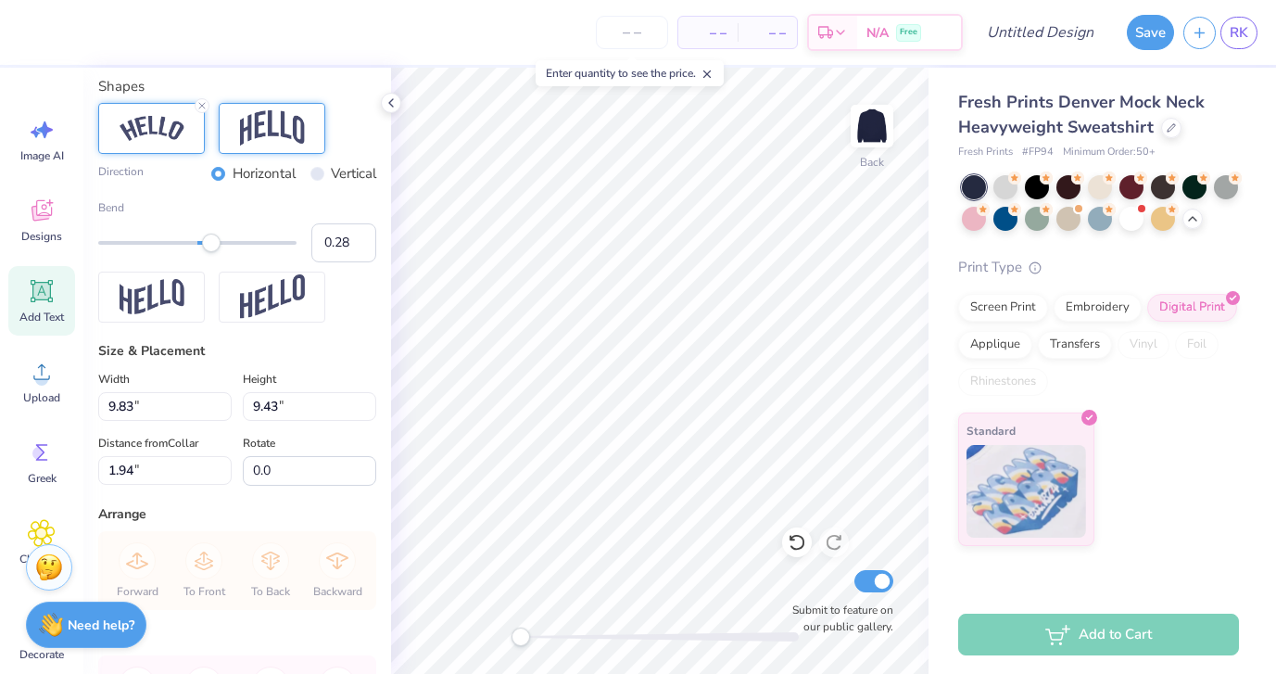
drag, startPoint x: 205, startPoint y: 249, endPoint x: 225, endPoint y: 249, distance: 20.4
click at [221, 249] on div "Accessibility label" at bounding box center [211, 243] width 19 height 19
drag, startPoint x: 225, startPoint y: 249, endPoint x: 237, endPoint y: 249, distance: 12.0
click at [237, 249] on div "Accessibility label" at bounding box center [236, 243] width 19 height 19
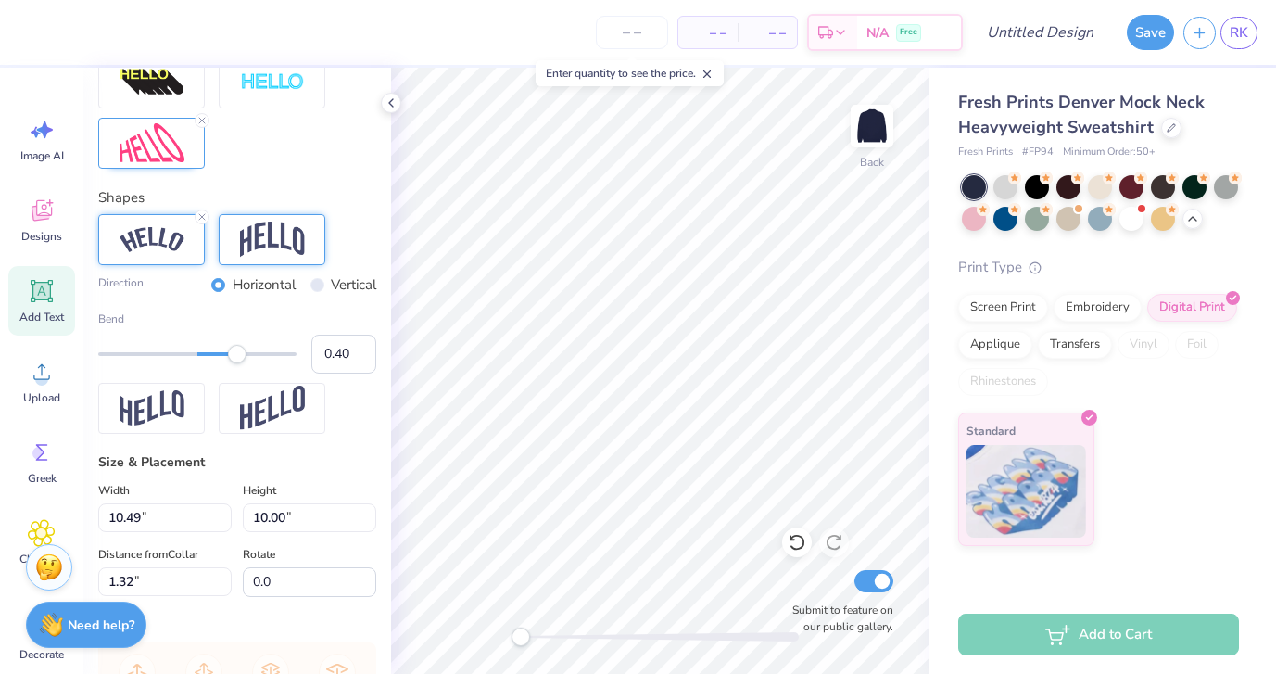
scroll to position [750, 0]
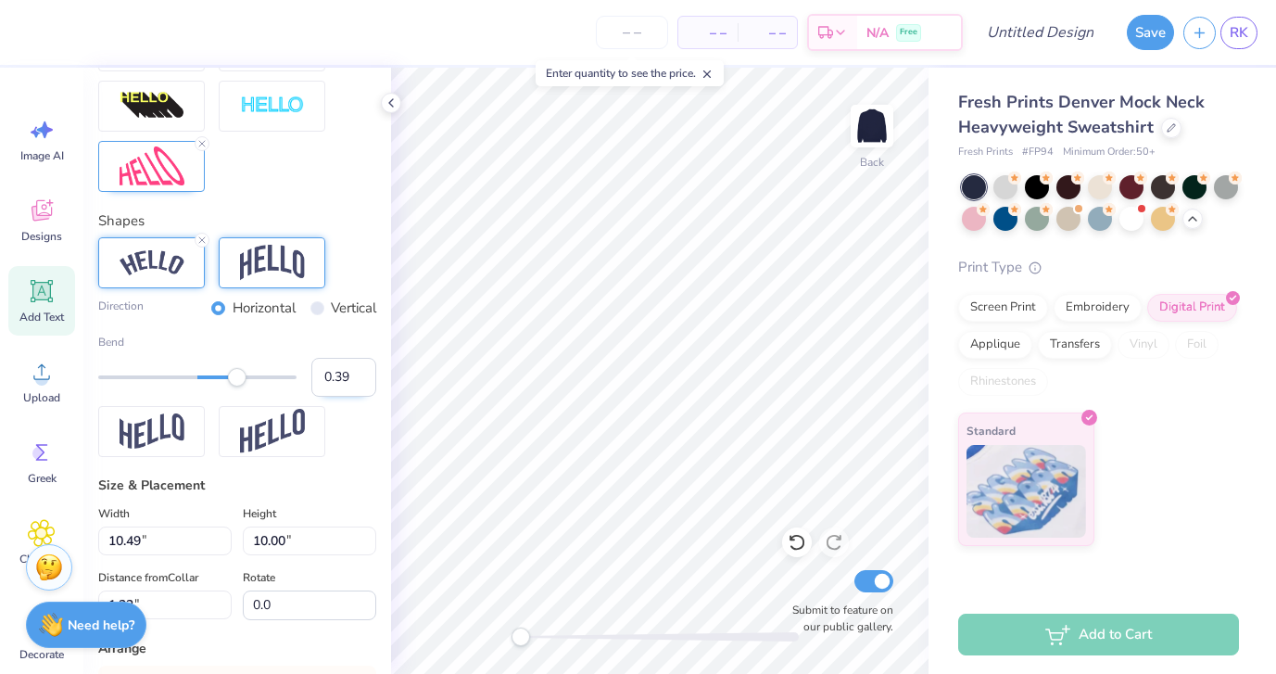
click at [360, 380] on input "0.39" at bounding box center [343, 377] width 65 height 39
click at [360, 380] on input "0.38" at bounding box center [343, 377] width 65 height 39
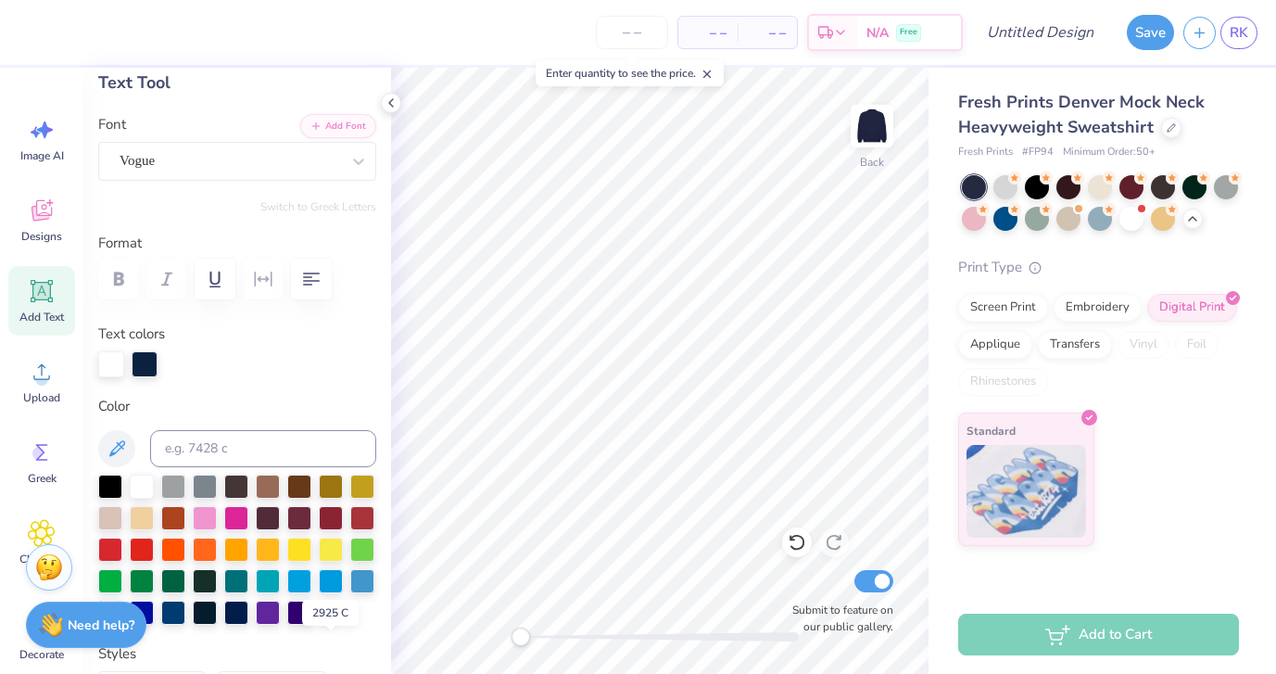
scroll to position [0, 0]
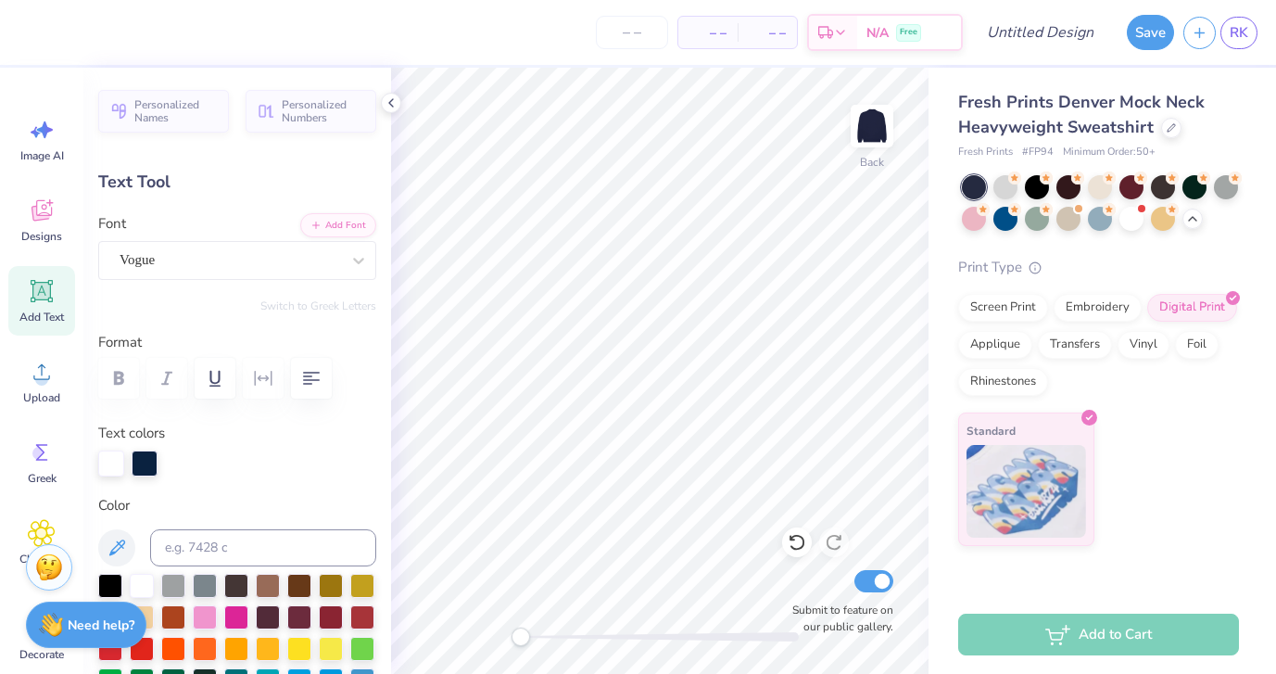
click at [40, 286] on icon at bounding box center [42, 292] width 18 height 18
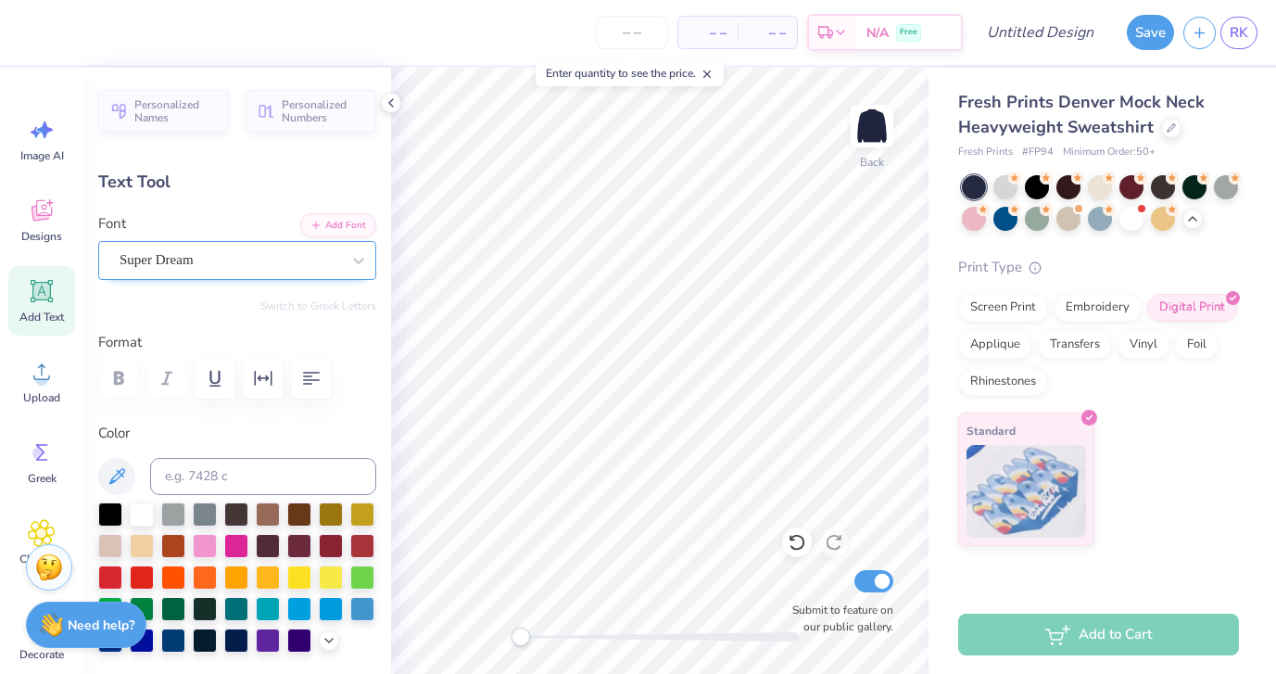
click at [333, 262] on div "Super Dream" at bounding box center [230, 260] width 224 height 29
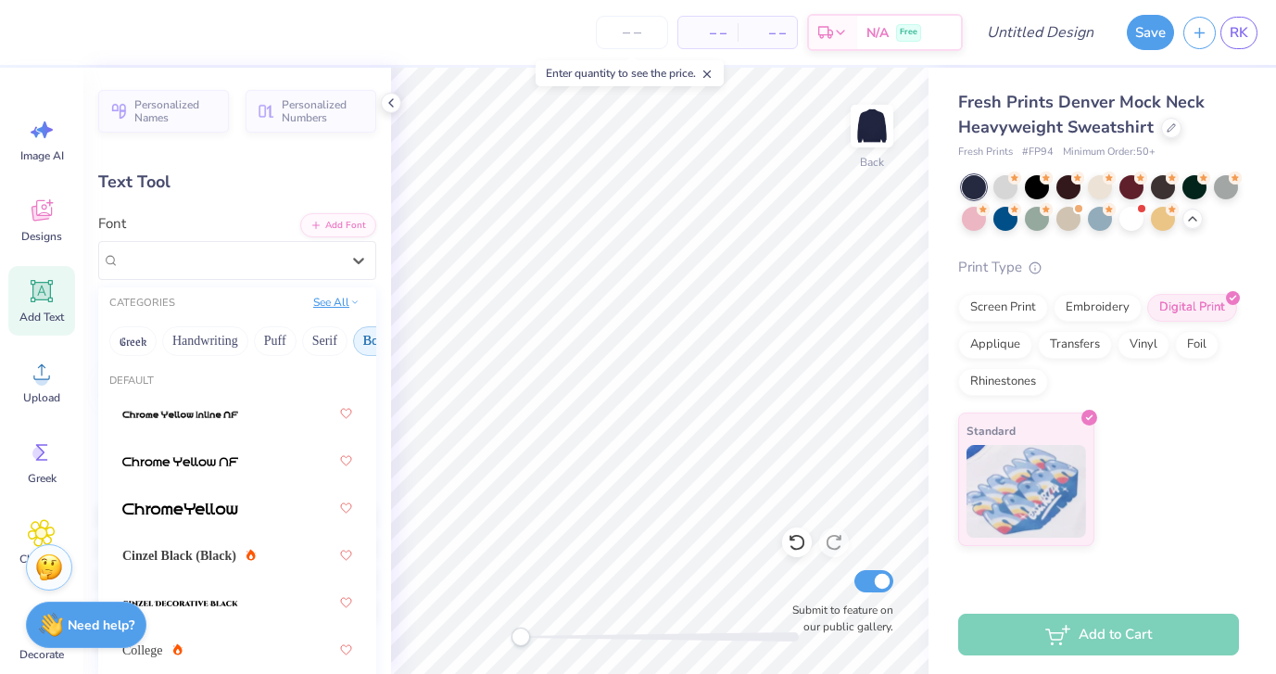
click at [323, 300] on button "See All" at bounding box center [336, 302] width 57 height 19
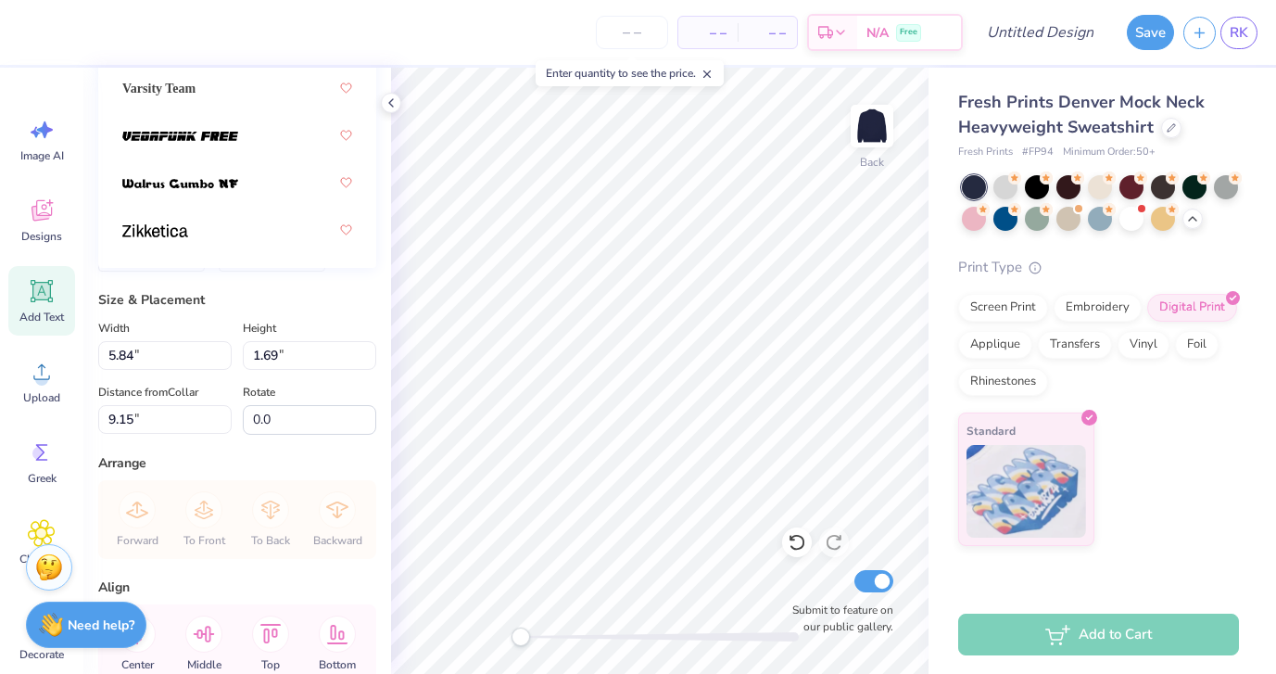
scroll to position [856, 0]
